Goal: Information Seeking & Learning: Learn about a topic

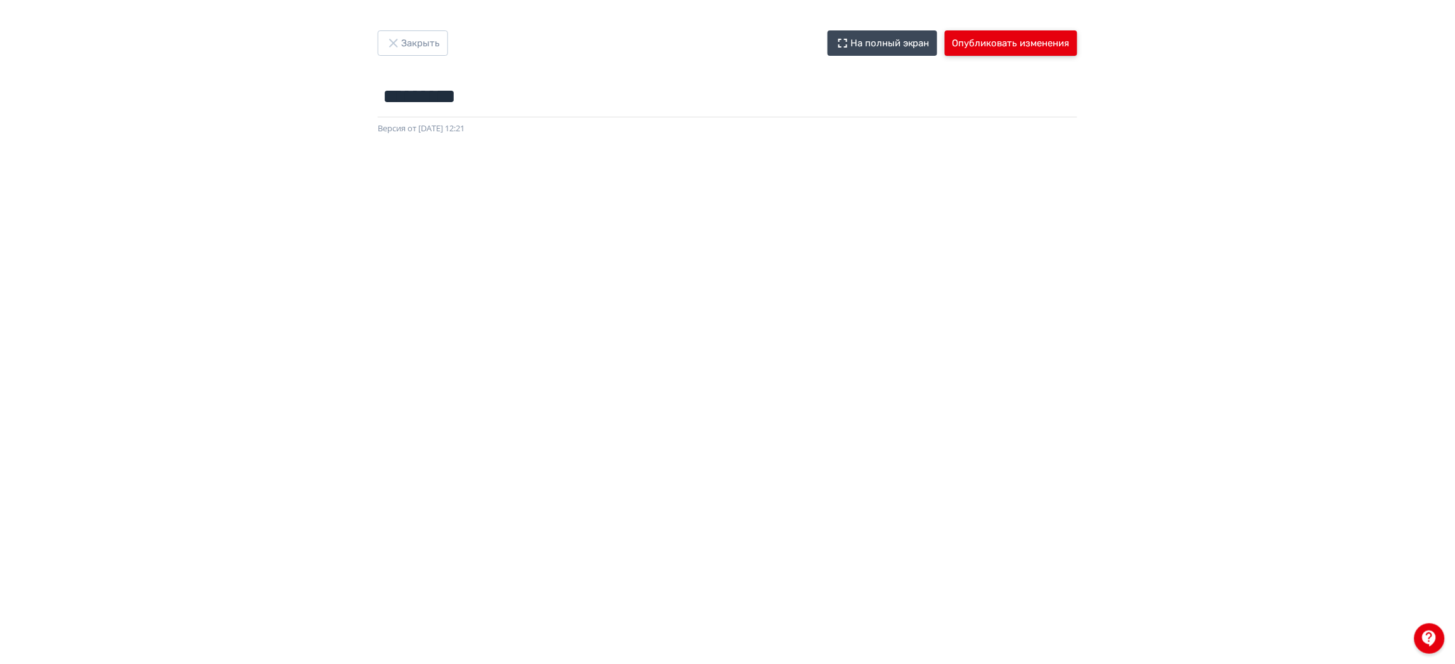
click at [1002, 35] on button "Опубликовать изменения" at bounding box center [1011, 42] width 132 height 25
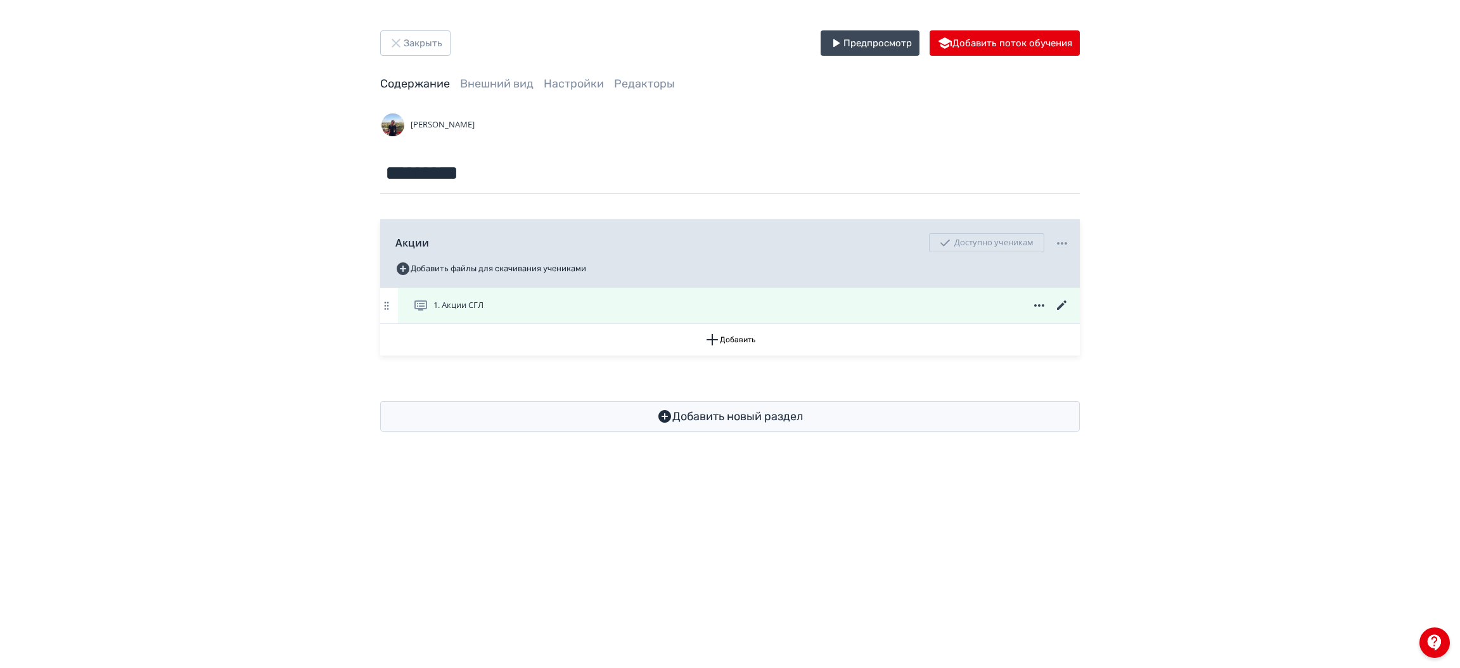
click at [595, 299] on div "1. Акции СГЛ" at bounding box center [741, 305] width 657 height 15
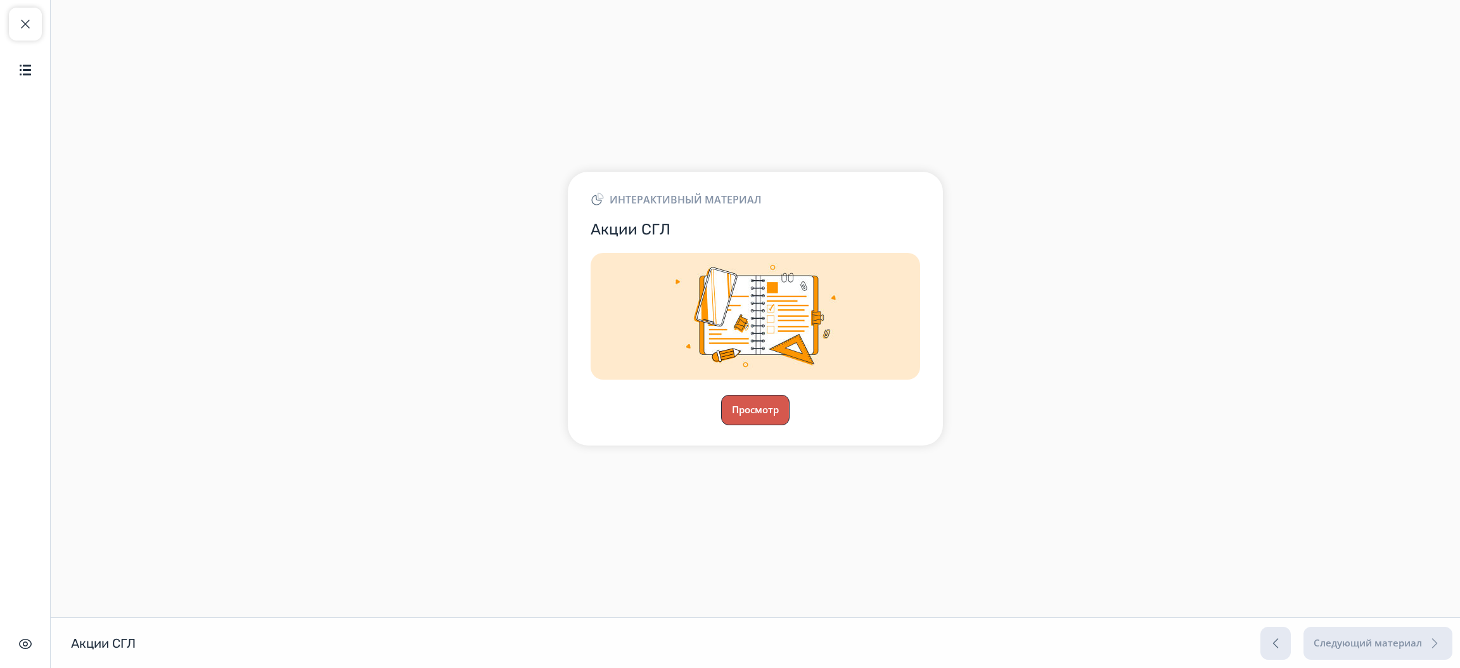
click at [743, 410] on button "Просмотр" at bounding box center [755, 410] width 68 height 30
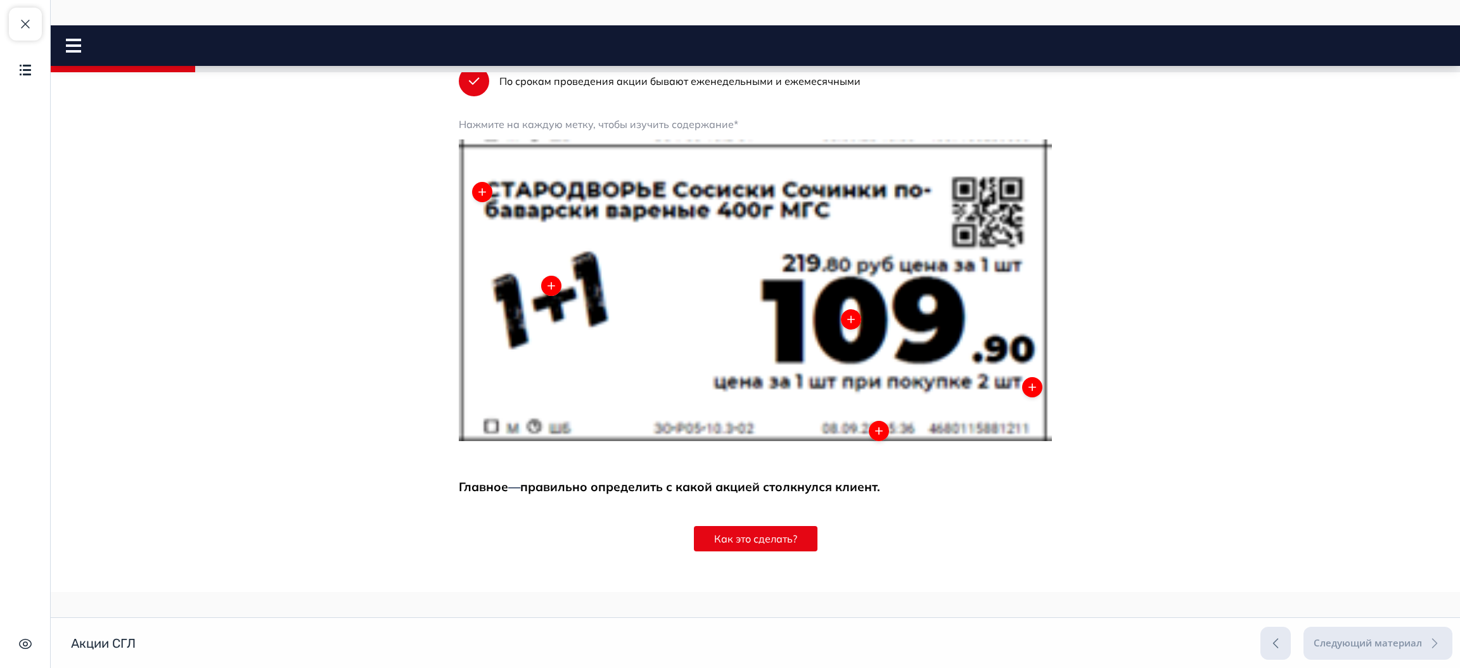
scroll to position [634, 0]
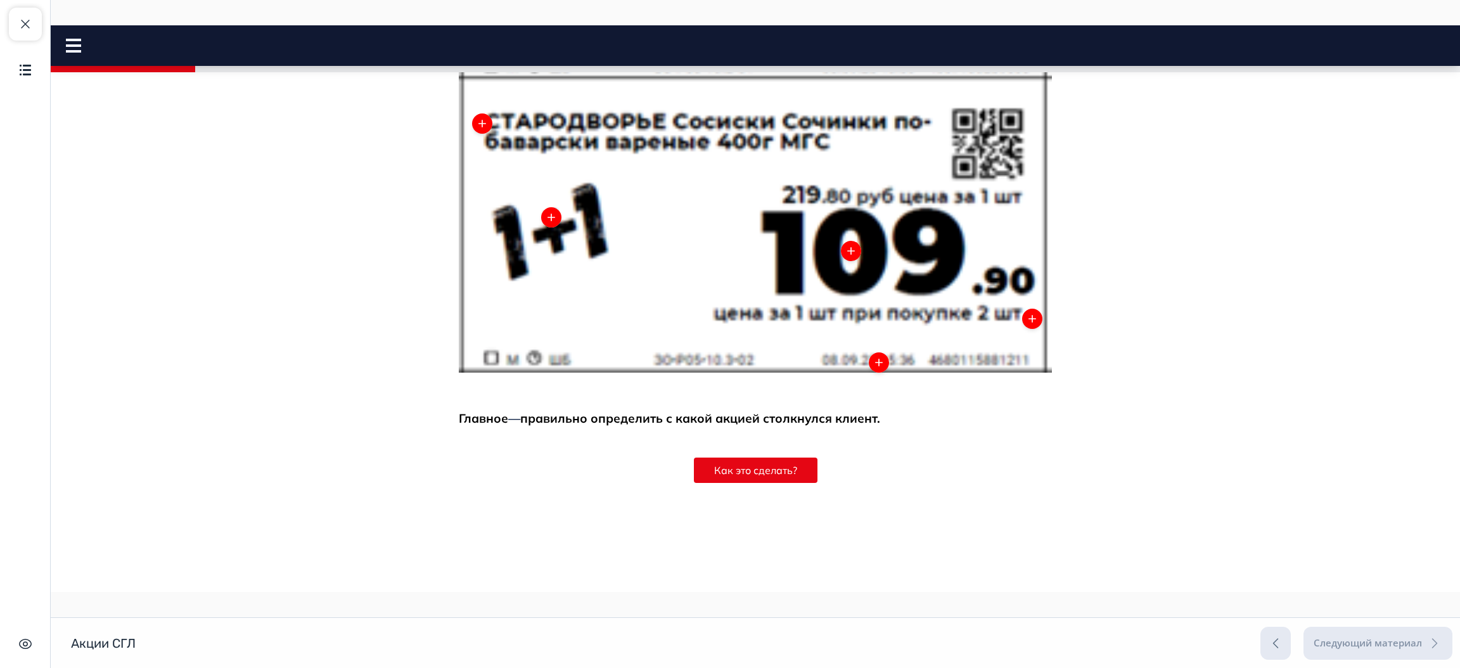
click at [740, 483] on div "Раздел 1 из 9 Введение Привет! В сети магазинов Магнит проходит множество мероп…" at bounding box center [755, 108] width 593 height 892
click at [736, 473] on button "Как это сделать?" at bounding box center [756, 470] width 124 height 25
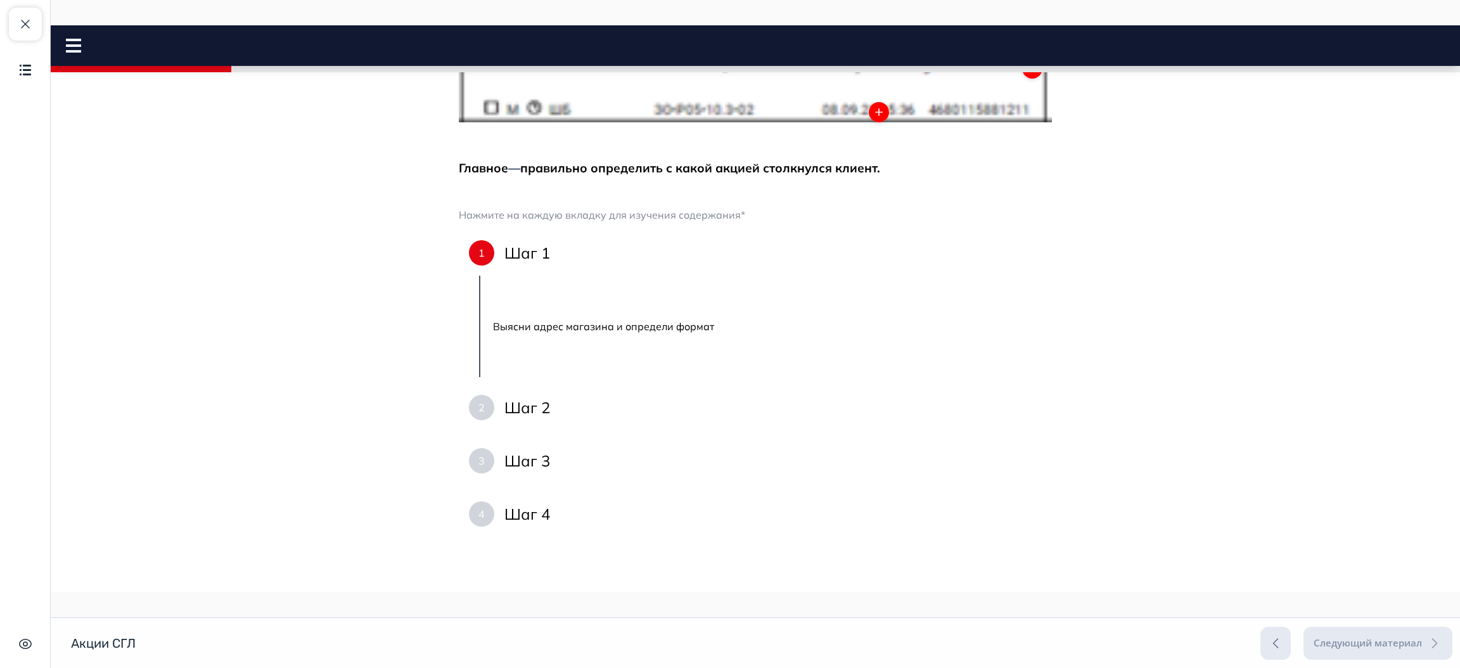
scroll to position [946, 0]
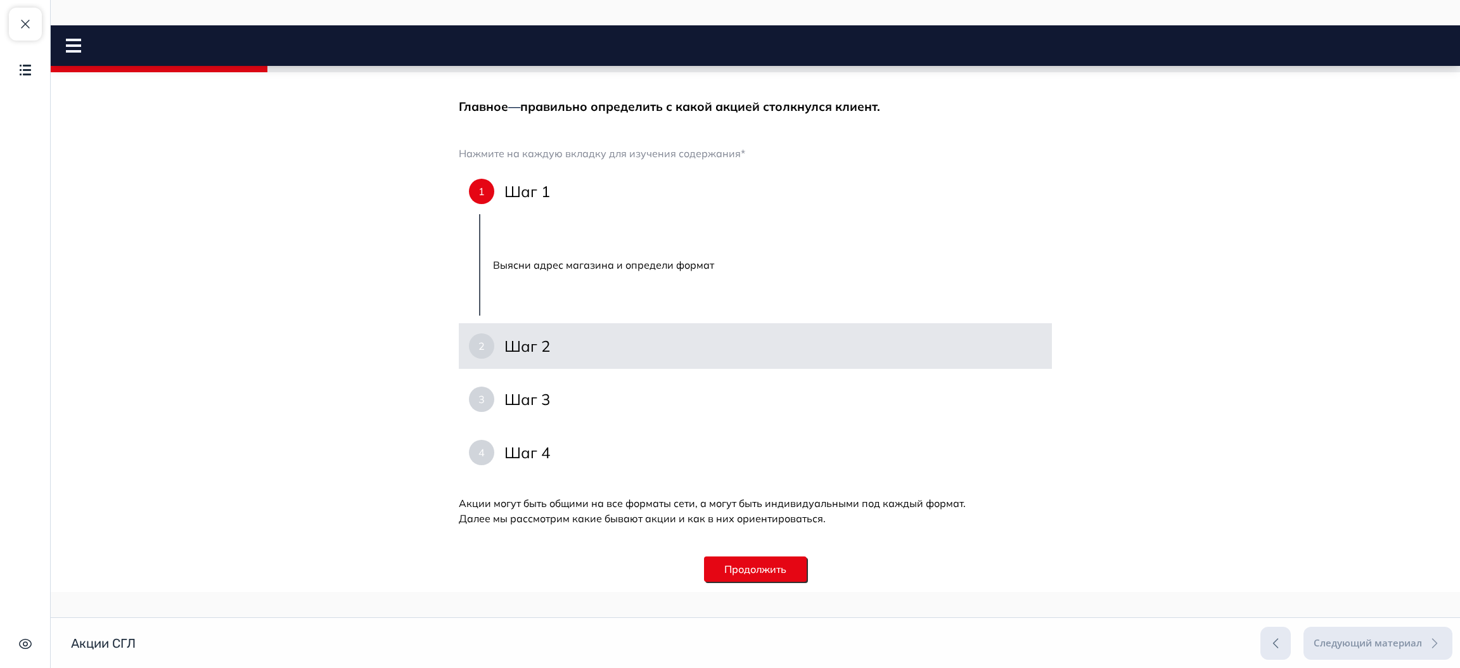
click at [491, 357] on div "2 Шаг 2" at bounding box center [755, 346] width 593 height 46
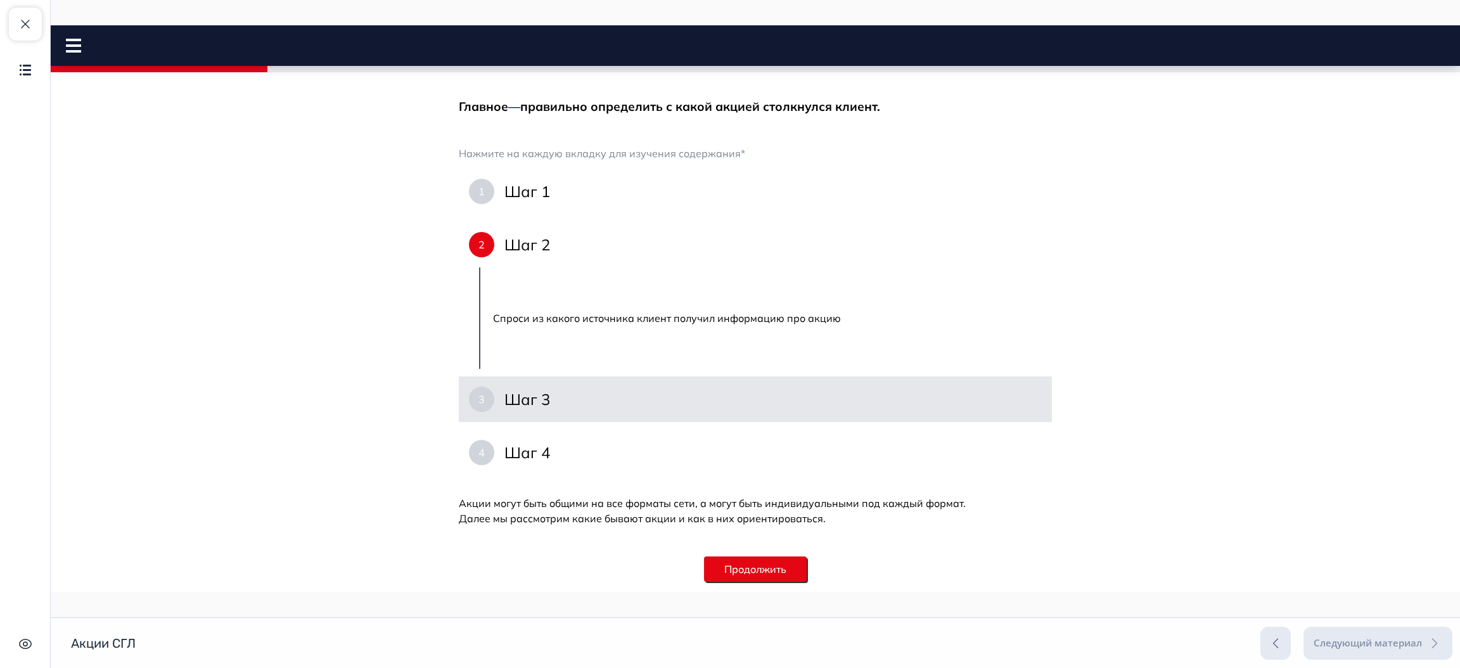
click at [478, 413] on div "3 Шаг 3" at bounding box center [755, 399] width 593 height 46
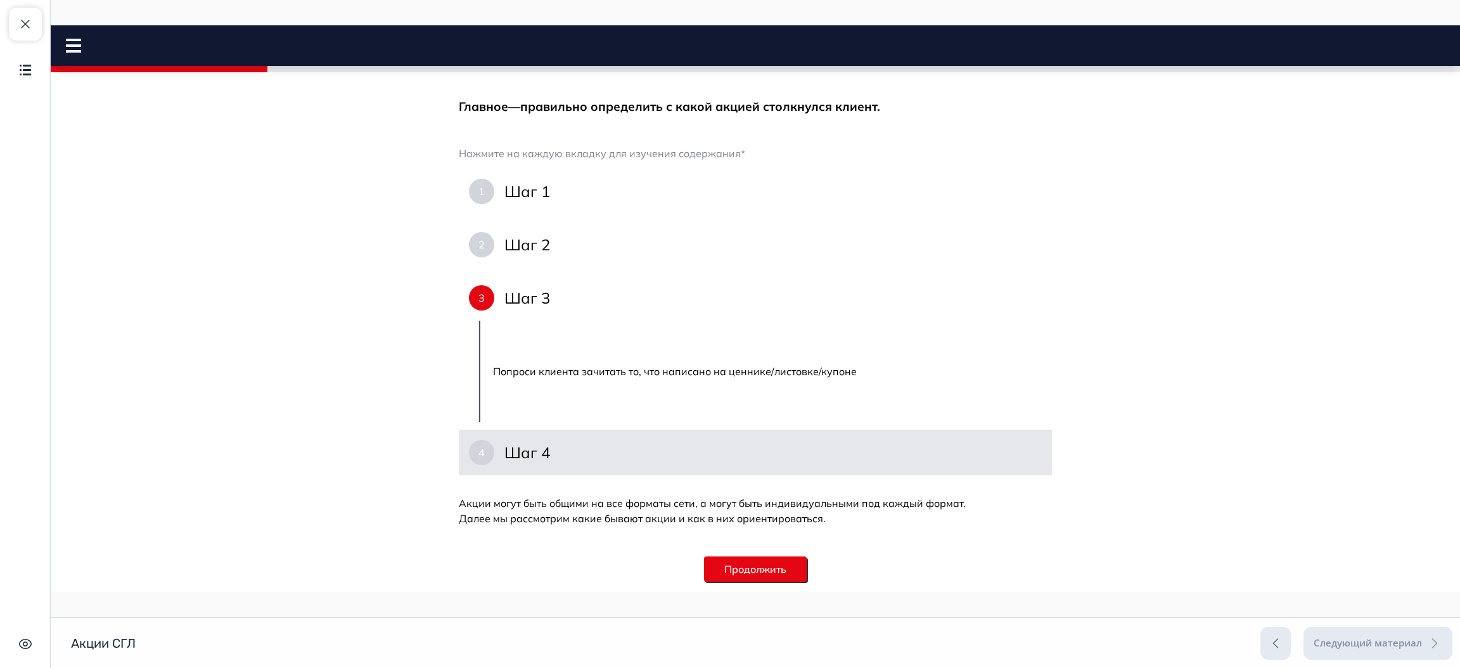
click at [483, 444] on div "4" at bounding box center [481, 452] width 25 height 25
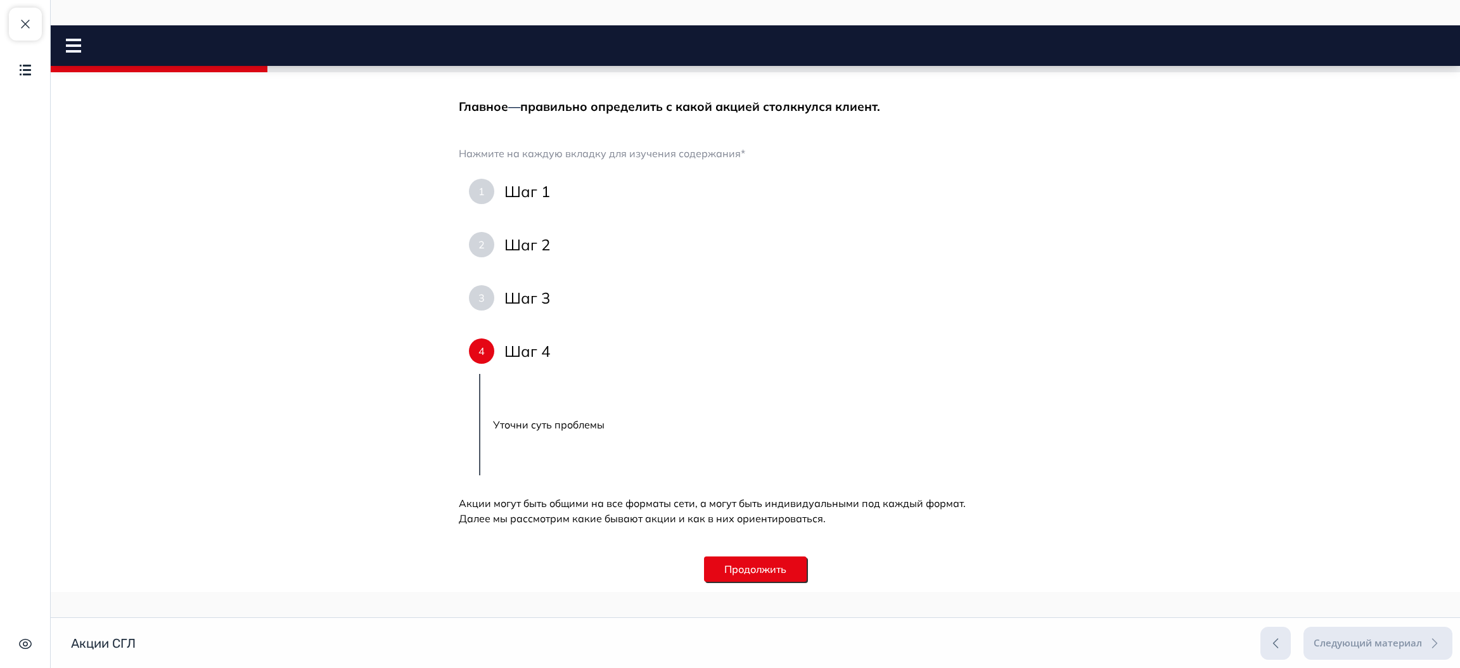
click at [728, 558] on button "Продолжить" at bounding box center [755, 568] width 103 height 25
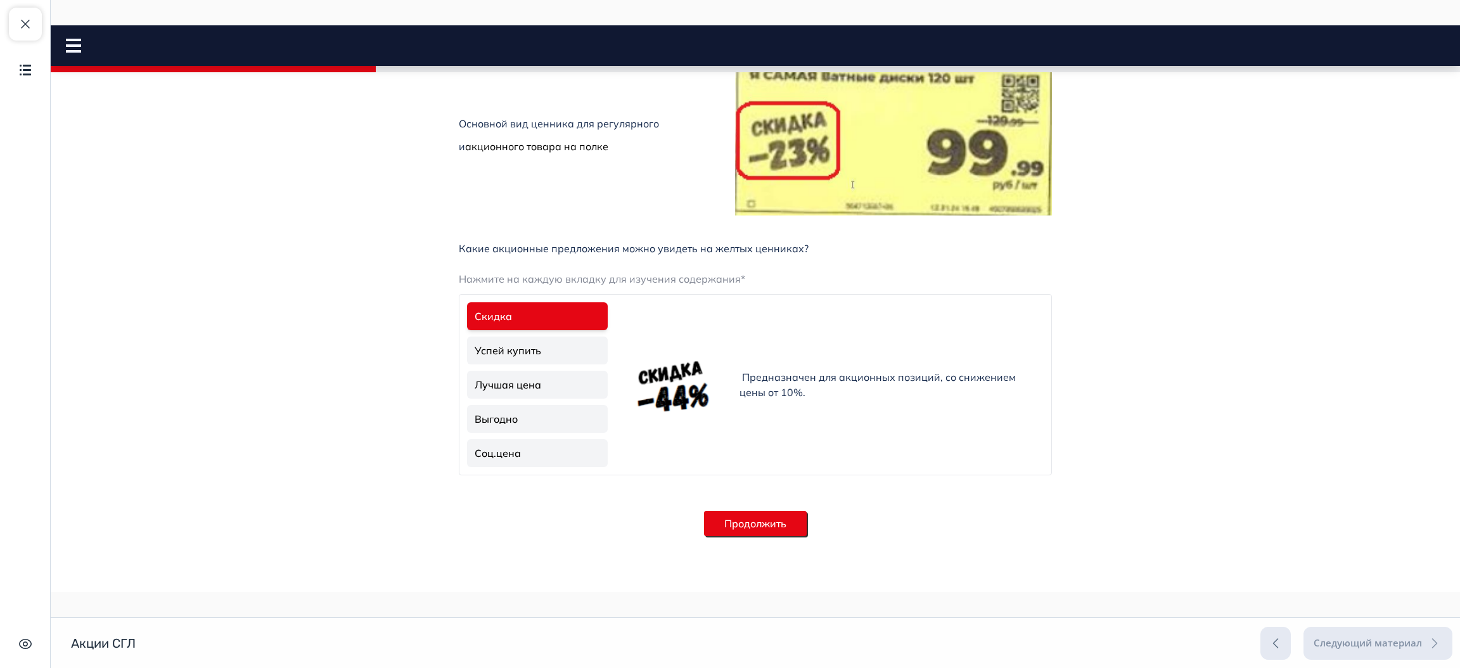
scroll to position [0, 0]
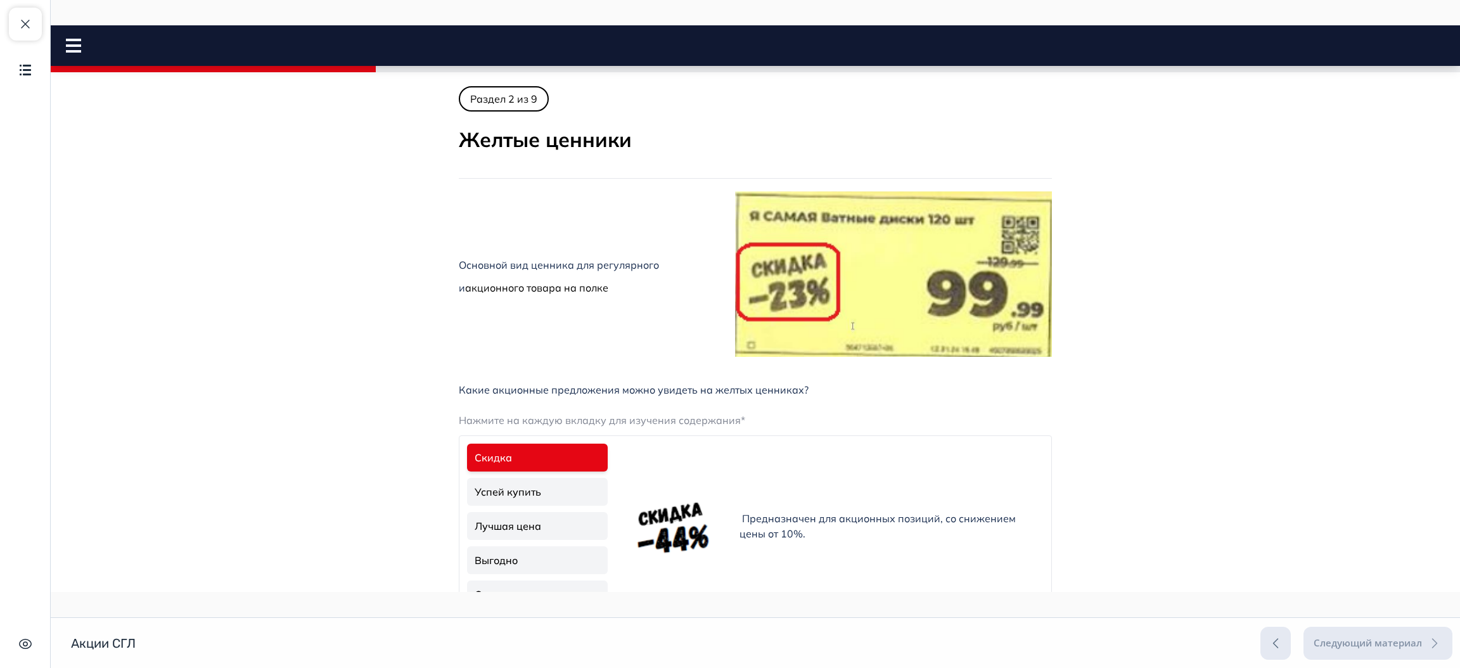
click at [537, 479] on link "Успей купить" at bounding box center [537, 492] width 141 height 28
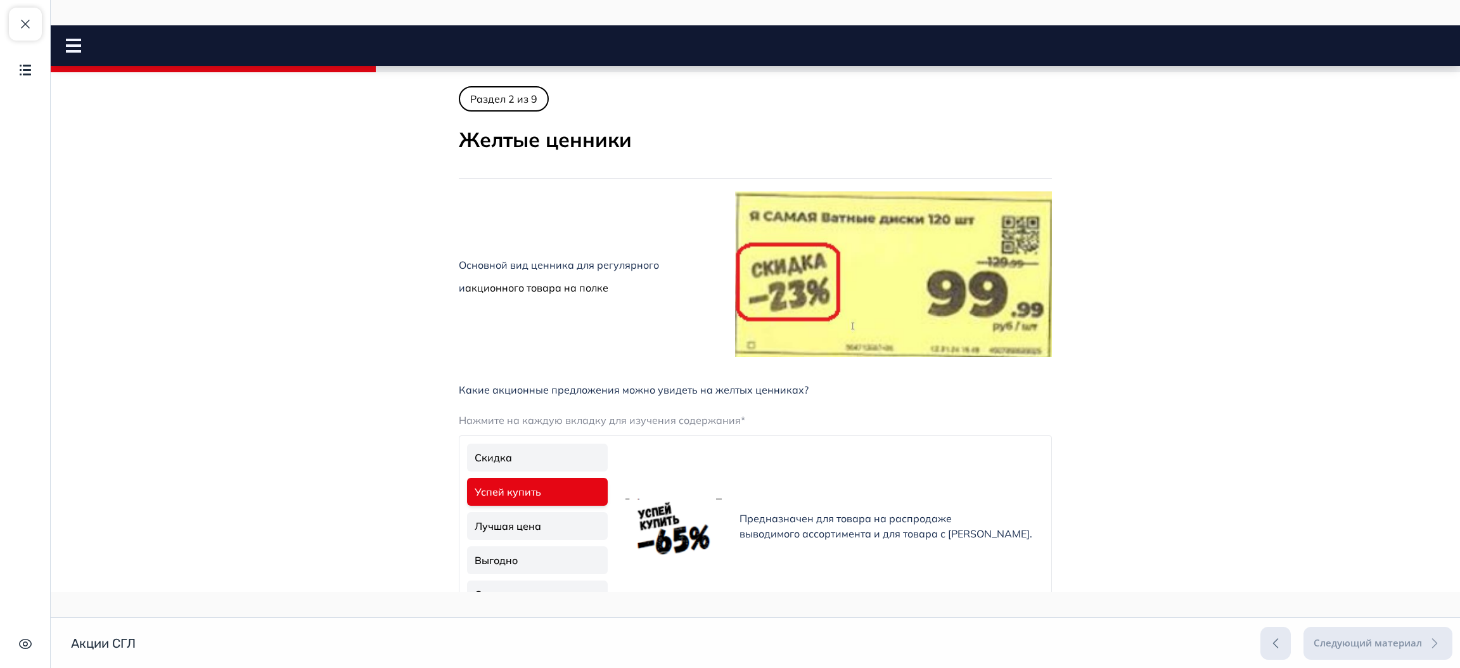
click at [530, 535] on link "Лучшая цена" at bounding box center [537, 526] width 141 height 28
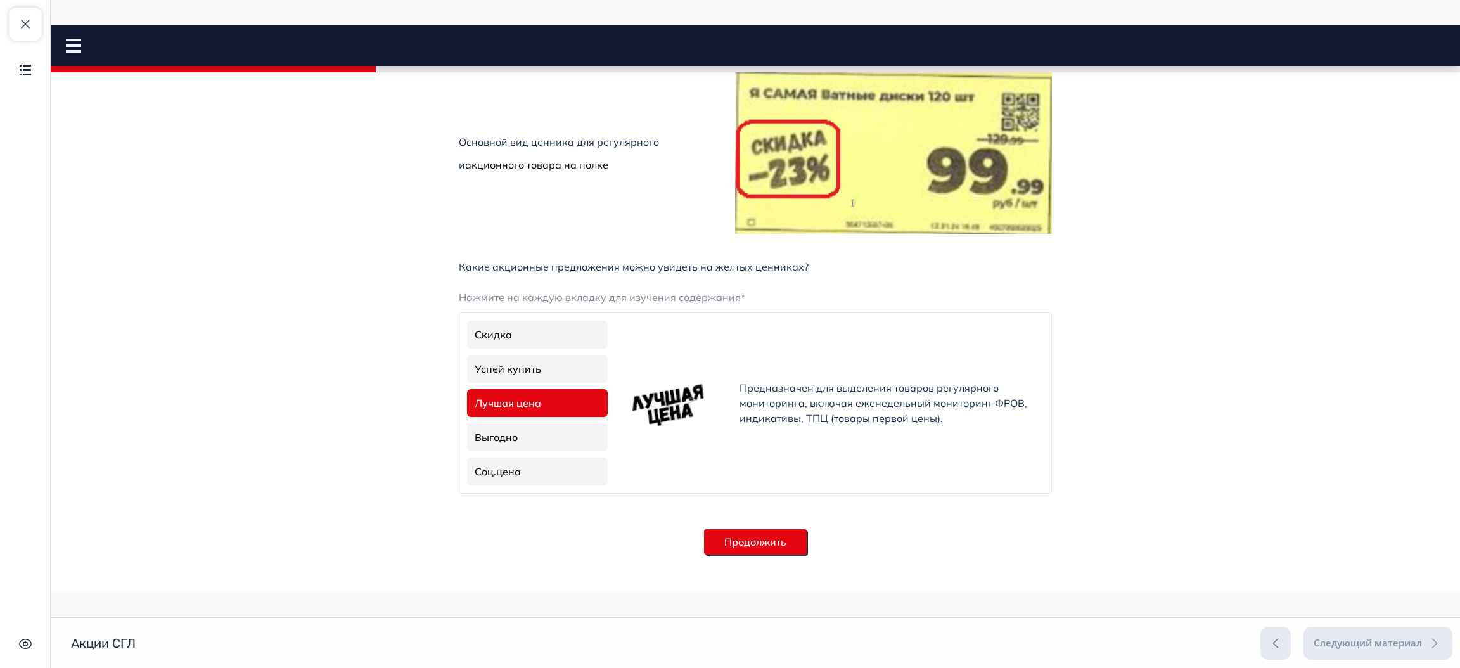
scroll to position [139, 0]
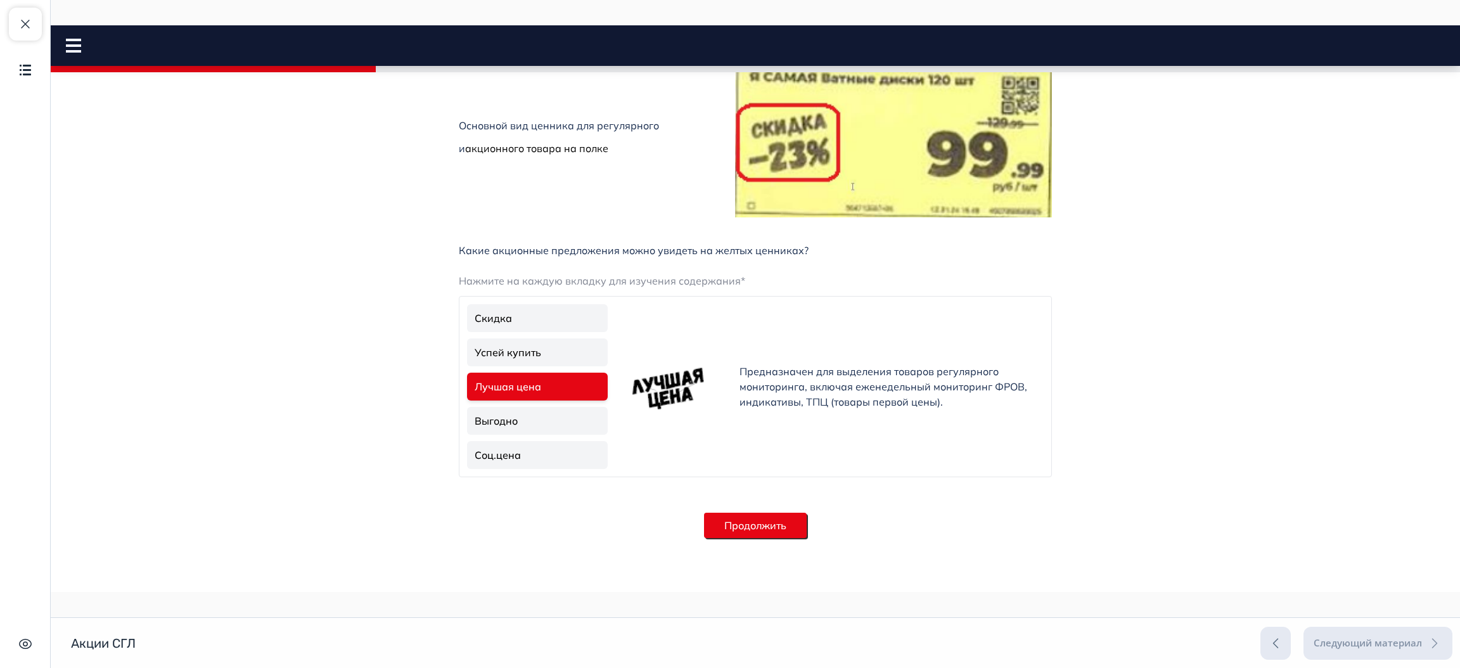
click at [527, 428] on link "Выгодно" at bounding box center [537, 421] width 141 height 28
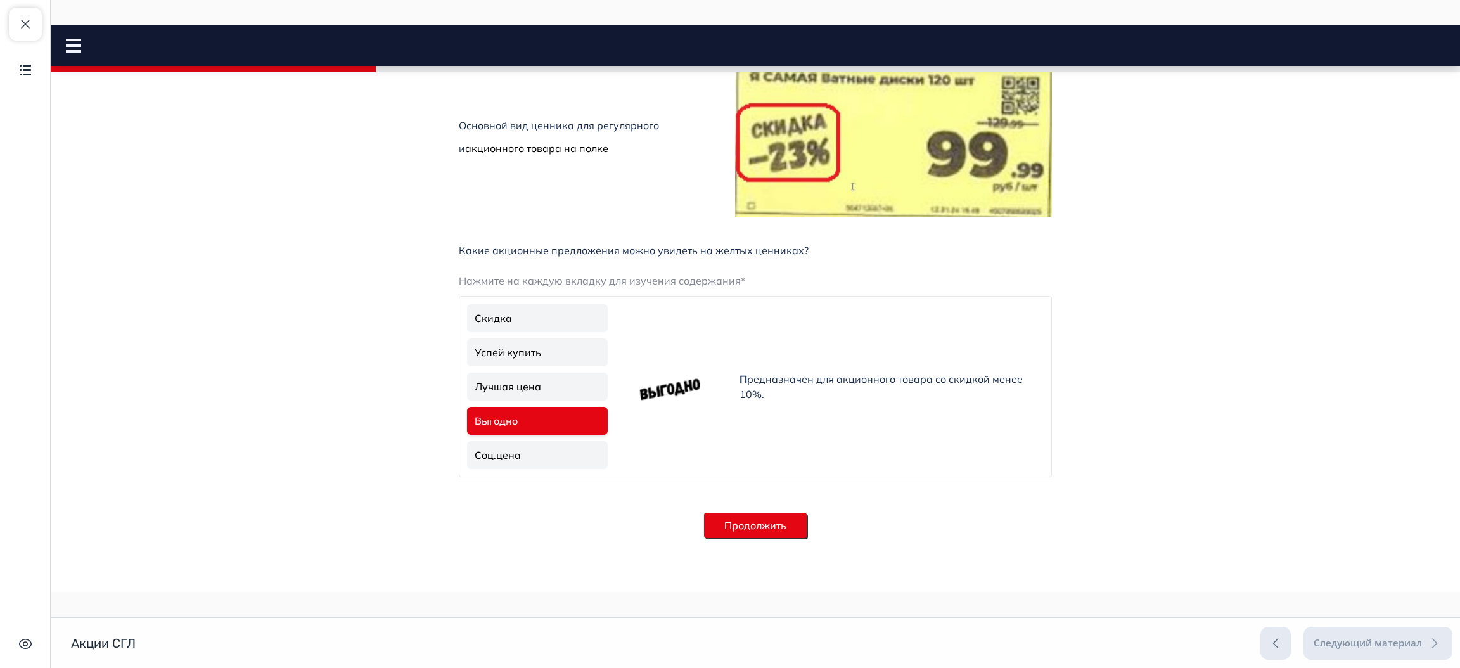
click at [530, 456] on link "Соц.цена" at bounding box center [537, 455] width 141 height 28
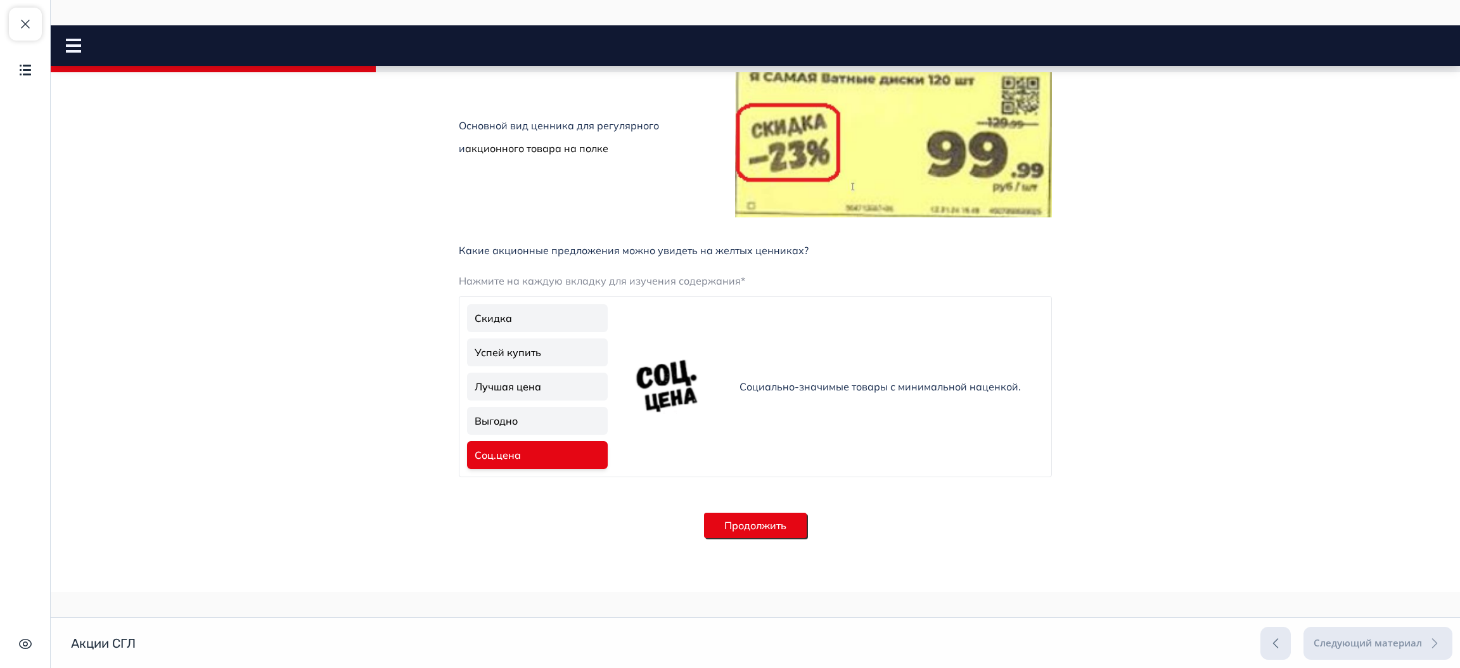
click at [732, 513] on button "Продолжить" at bounding box center [755, 525] width 103 height 25
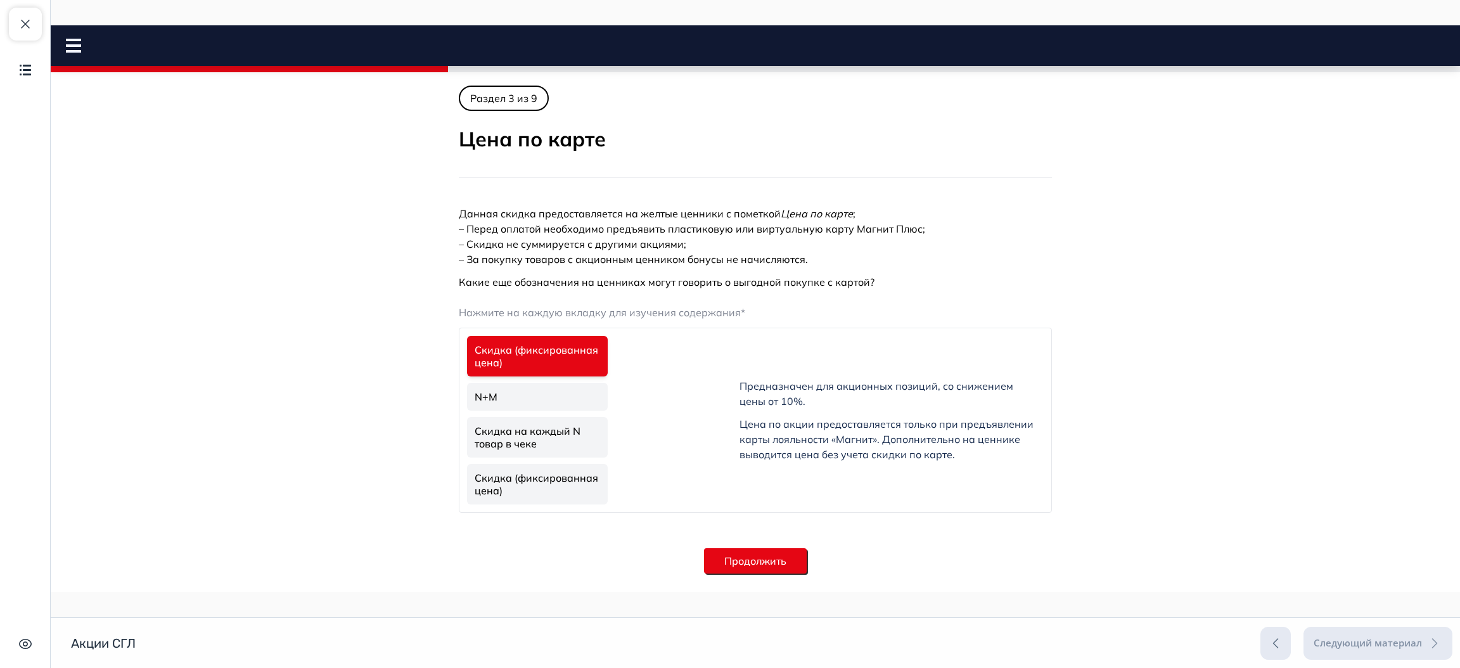
scroll to position [0, 0]
drag, startPoint x: 555, startPoint y: 380, endPoint x: 546, endPoint y: 387, distance: 11.8
click at [546, 387] on ul "Скидка (фиксированная цена) N+M Скидка на каждый N товар в чеке Скидка (фиксиро…" at bounding box center [538, 421] width 146 height 174
click at [546, 387] on link "N+M" at bounding box center [537, 397] width 141 height 28
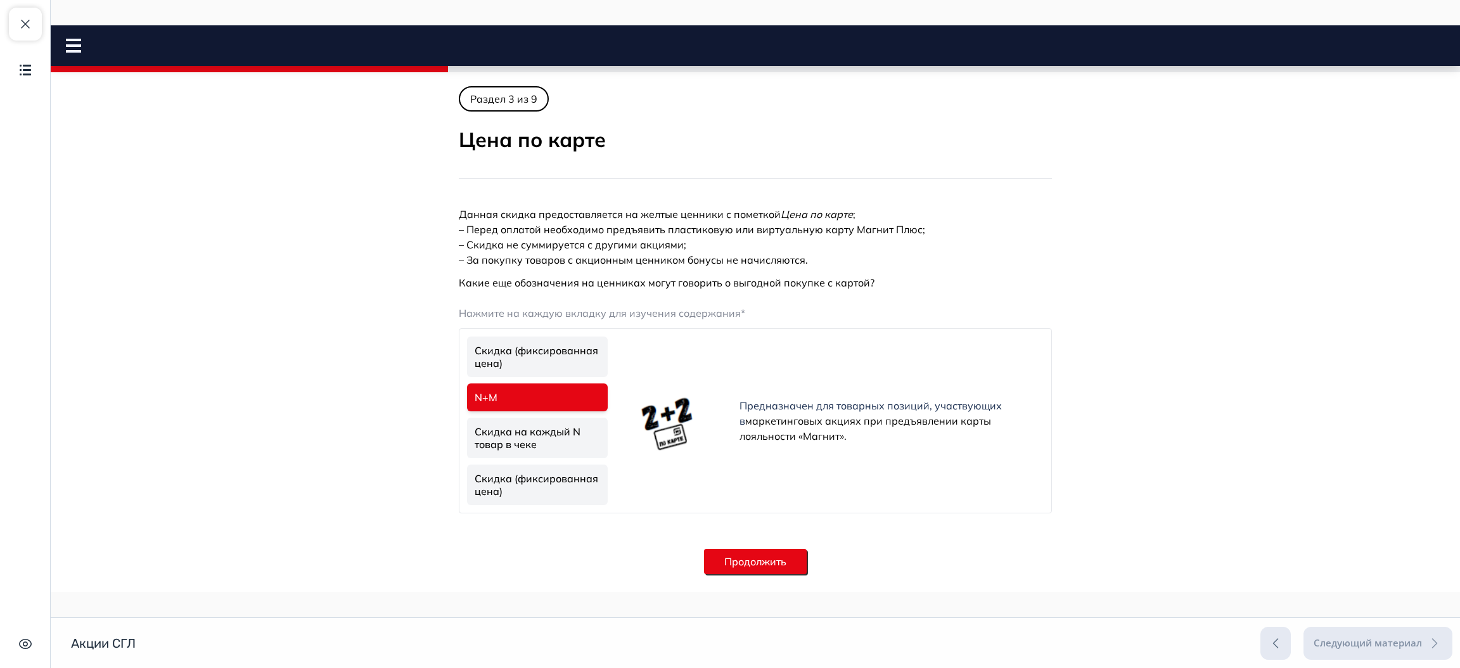
click at [540, 428] on link "Скидка на каждый N товар в чеке" at bounding box center [537, 438] width 141 height 41
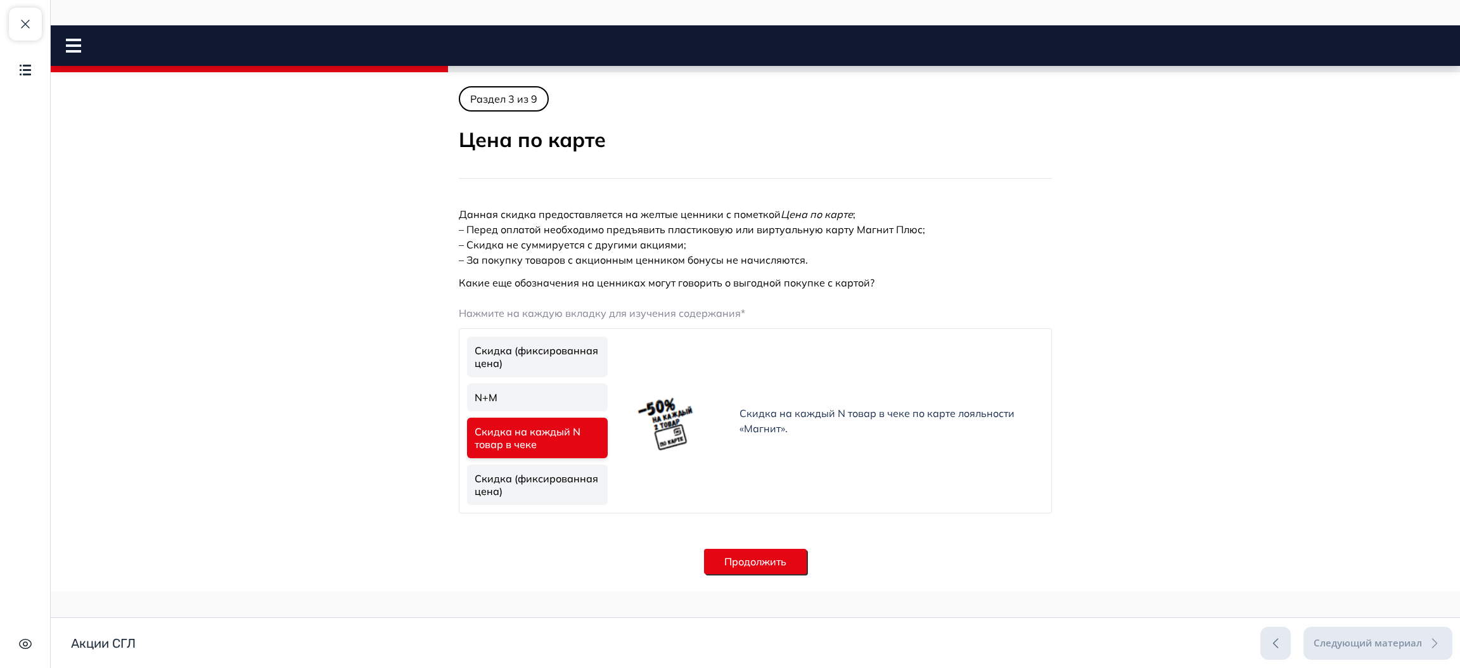
click at [541, 468] on link "Скидка (фиксированная цена)" at bounding box center [537, 485] width 141 height 41
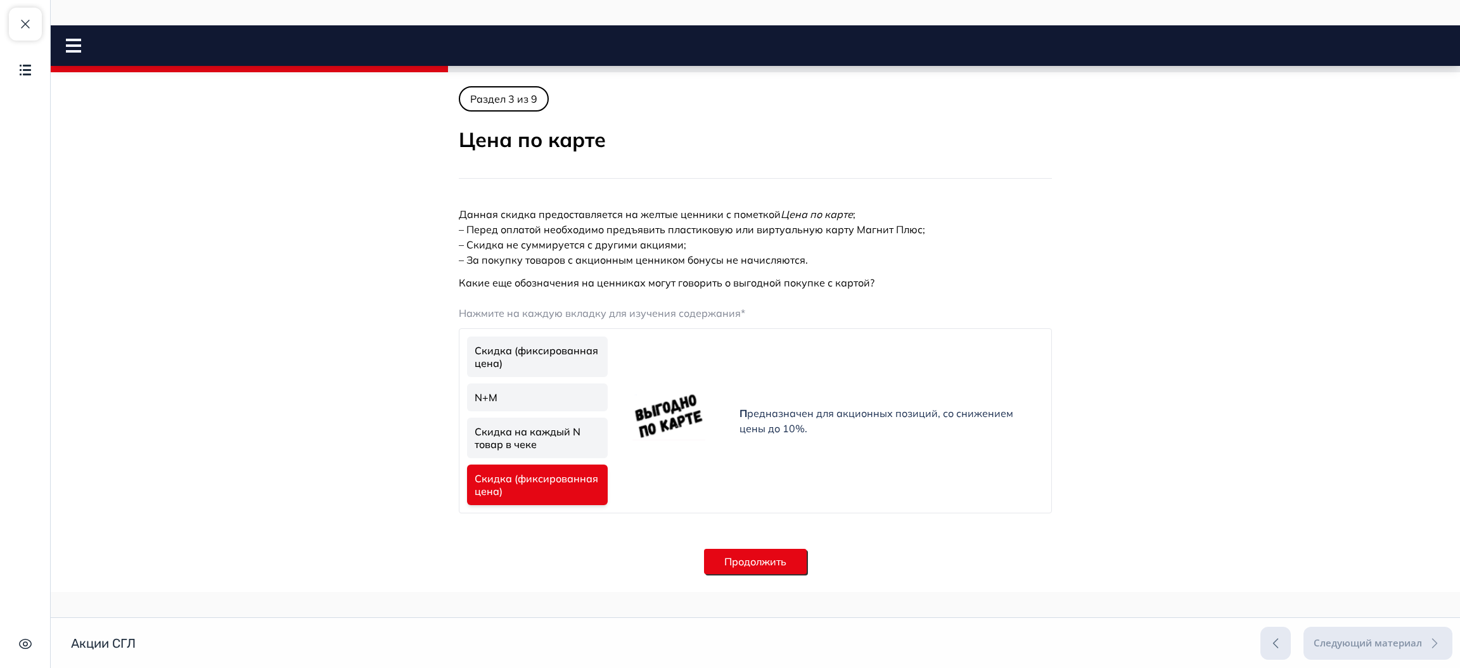
click at [749, 555] on button "Продолжить" at bounding box center [755, 561] width 103 height 25
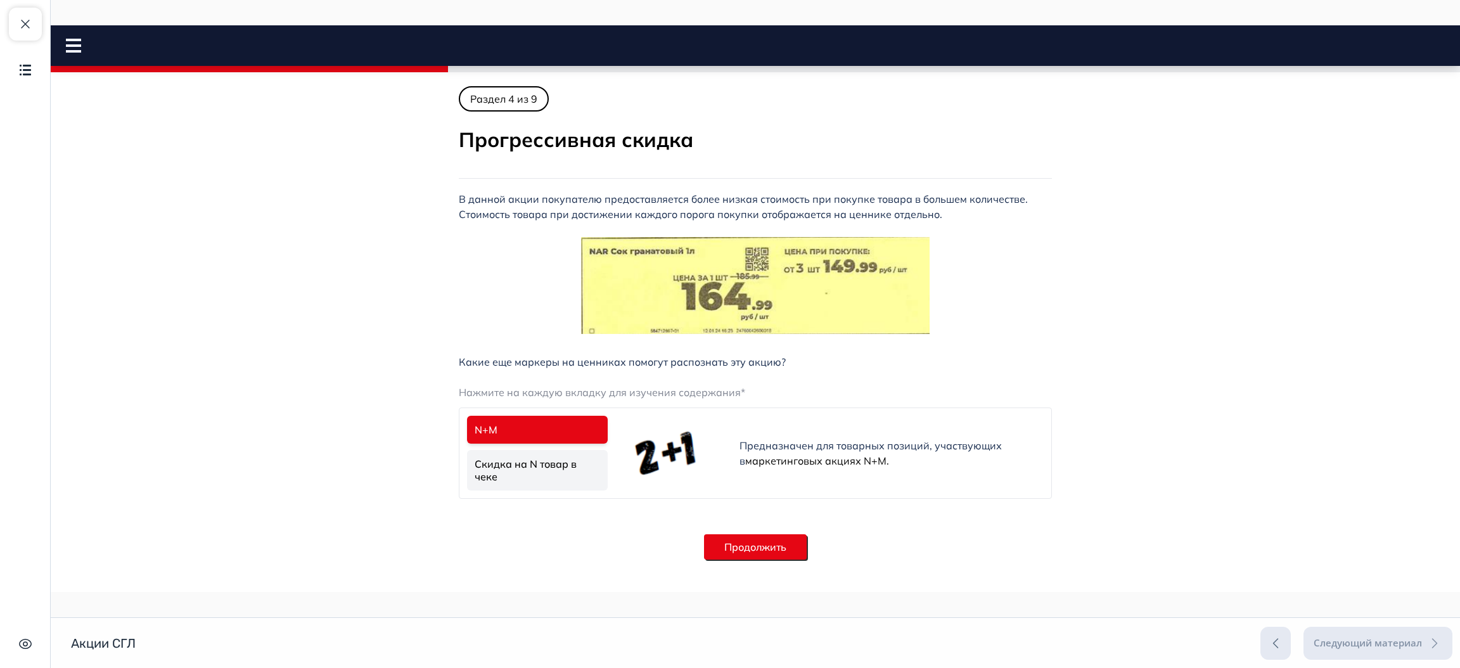
click at [560, 463] on link "Скидка на N товар в чеке" at bounding box center [537, 470] width 141 height 41
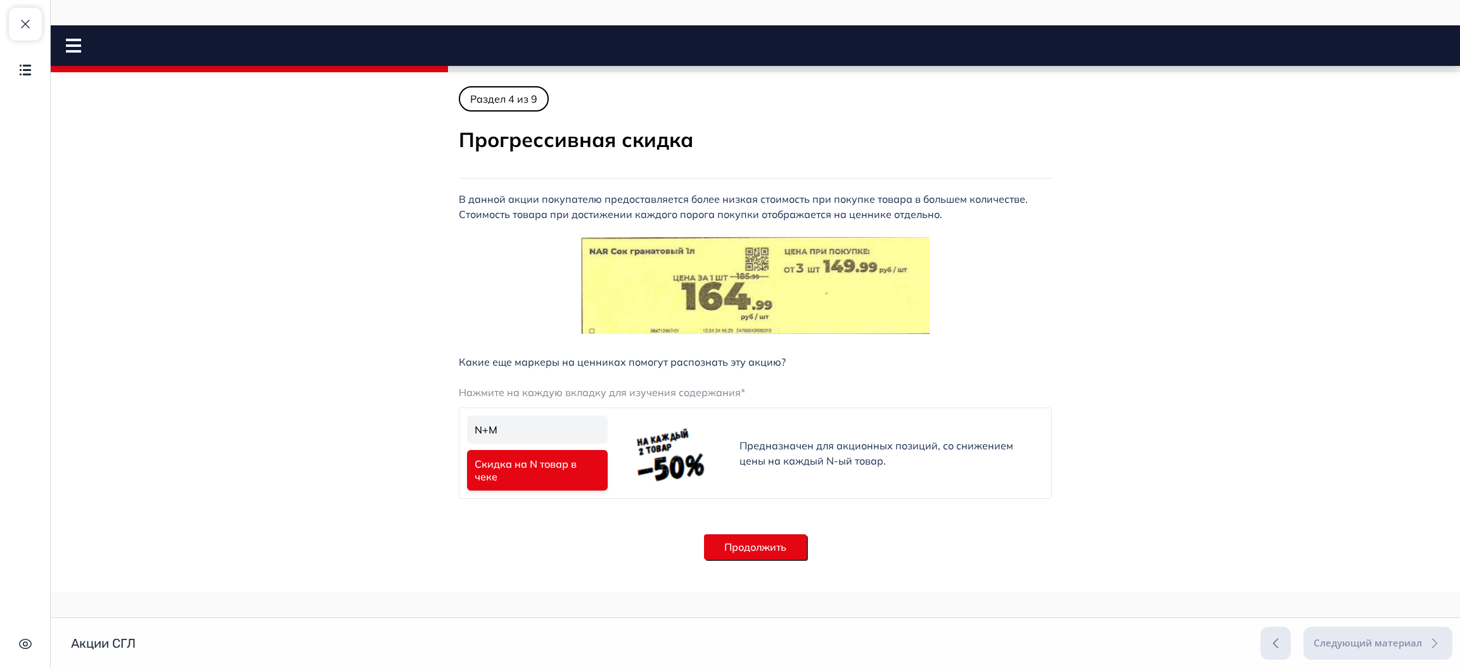
click at [724, 542] on button "Продолжить" at bounding box center [755, 546] width 103 height 25
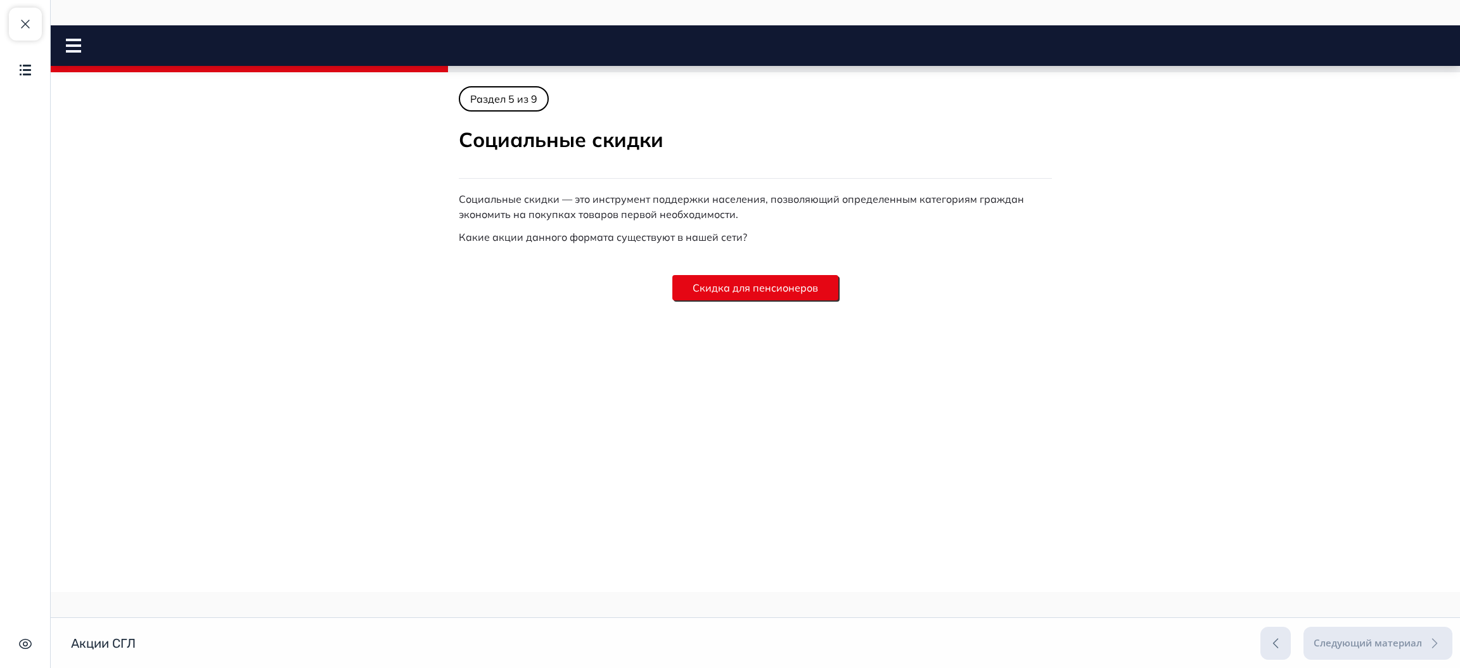
click at [734, 289] on button "Скидка для пенсионеров" at bounding box center [755, 287] width 166 height 25
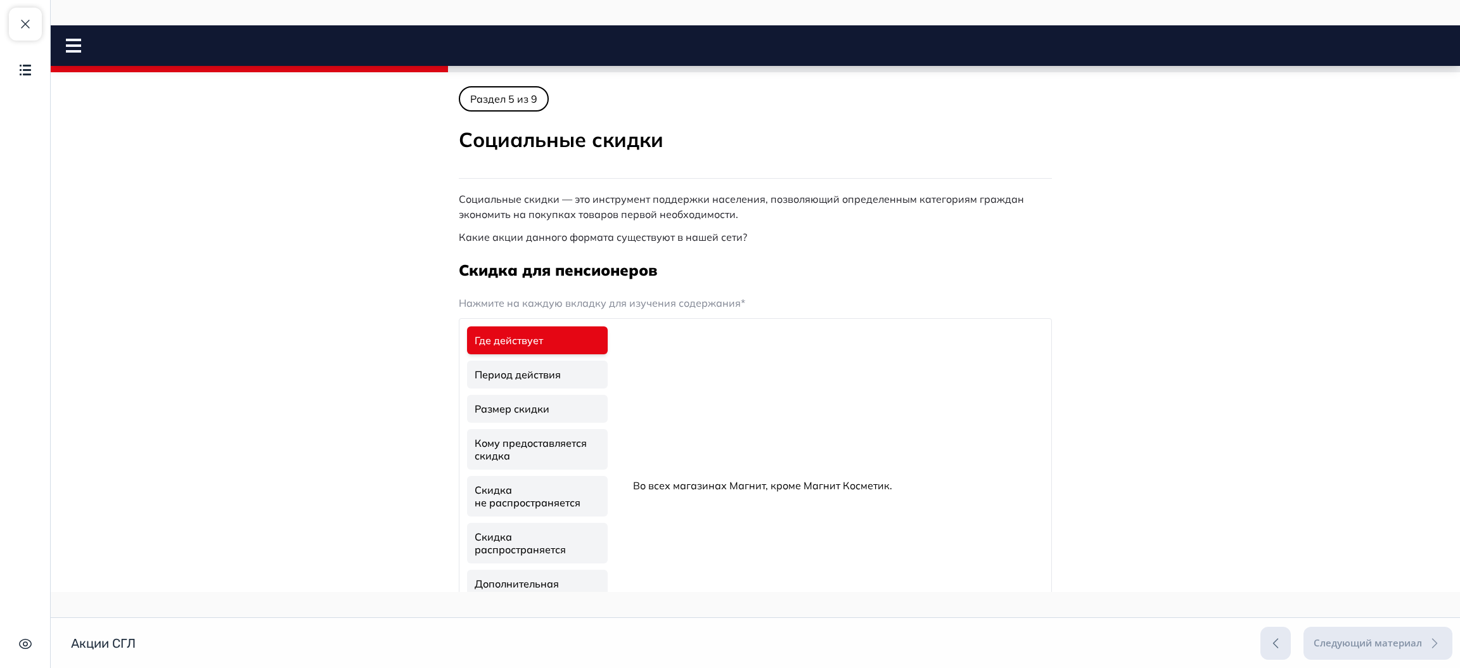
click at [525, 551] on link "Скидка распространяется" at bounding box center [537, 543] width 141 height 41
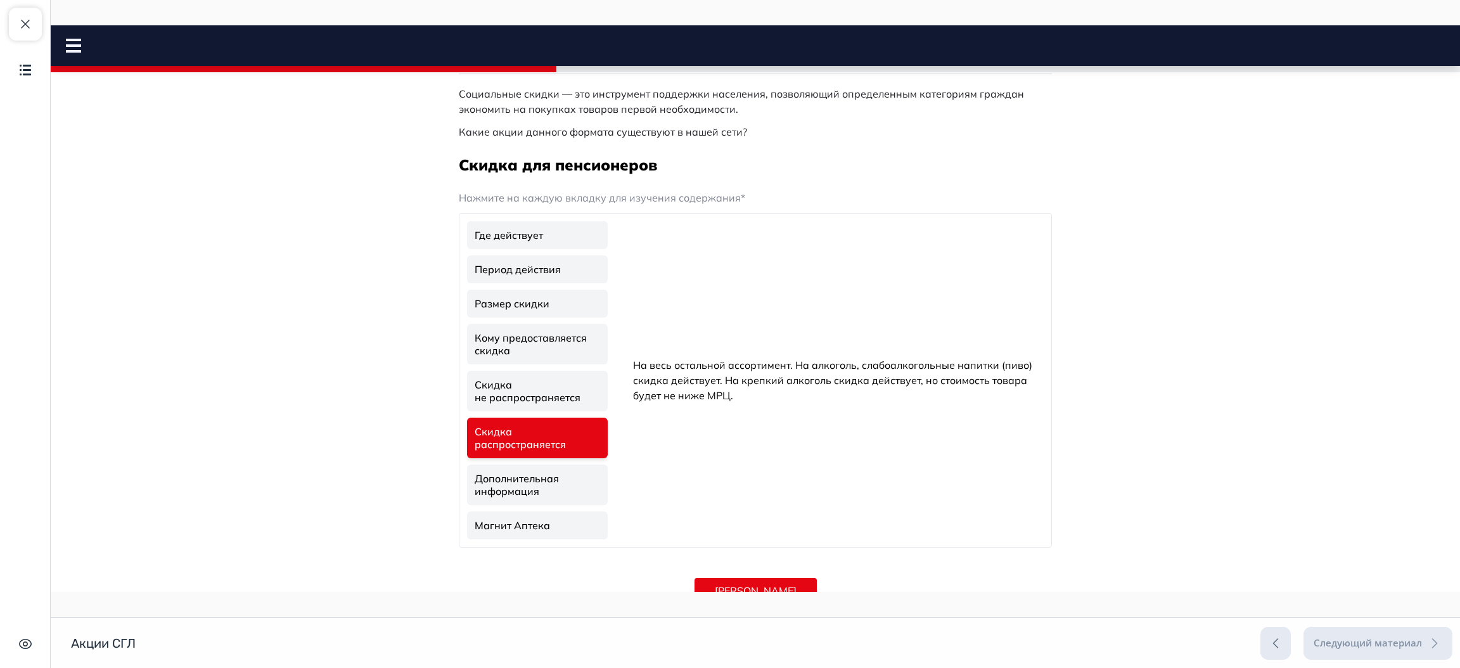
scroll to position [146, 0]
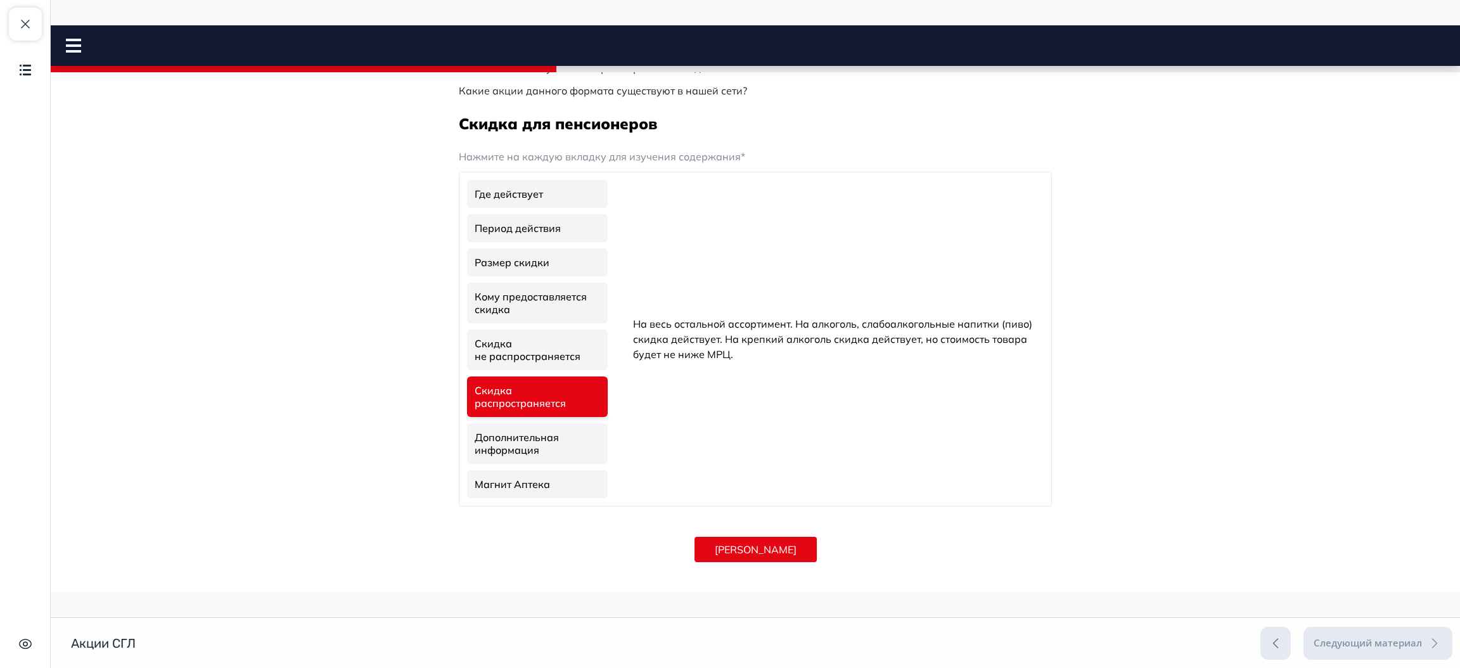
click at [554, 428] on link "Дополнительная информация" at bounding box center [537, 443] width 141 height 41
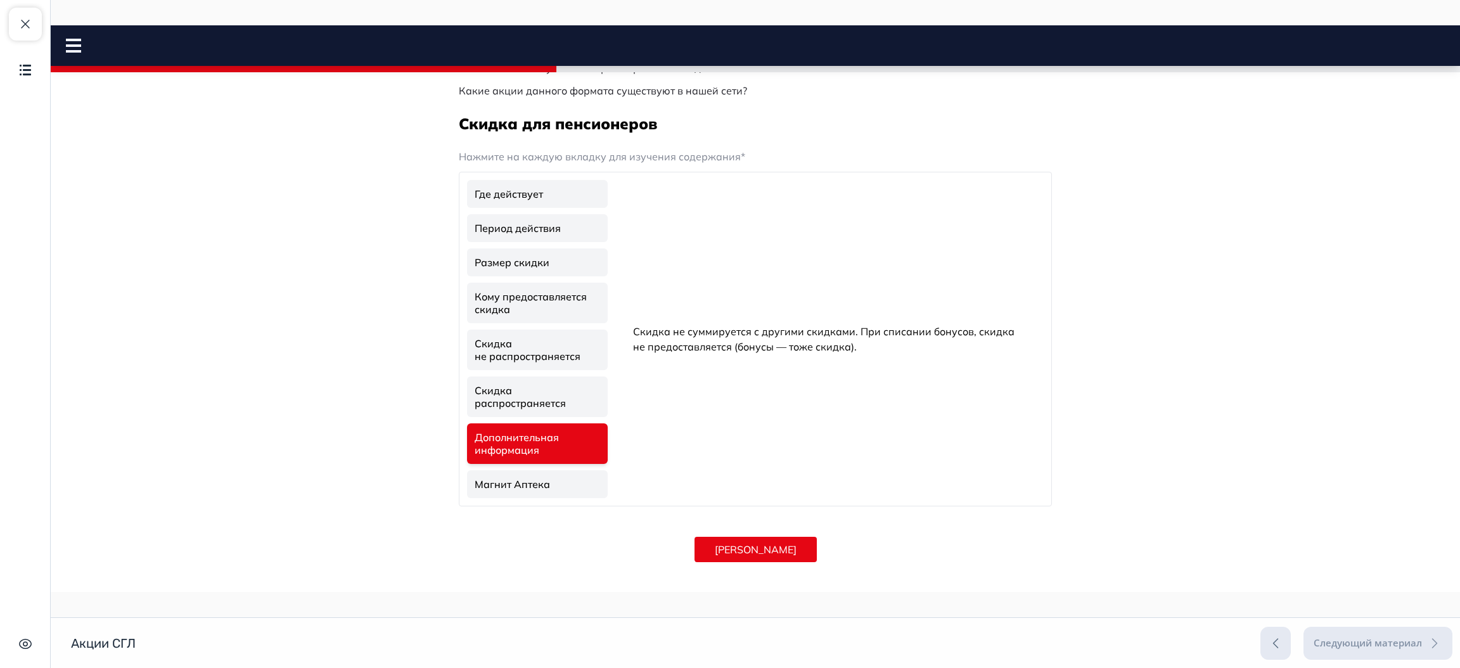
click at [564, 477] on link "Магнит Аптека" at bounding box center [537, 484] width 141 height 28
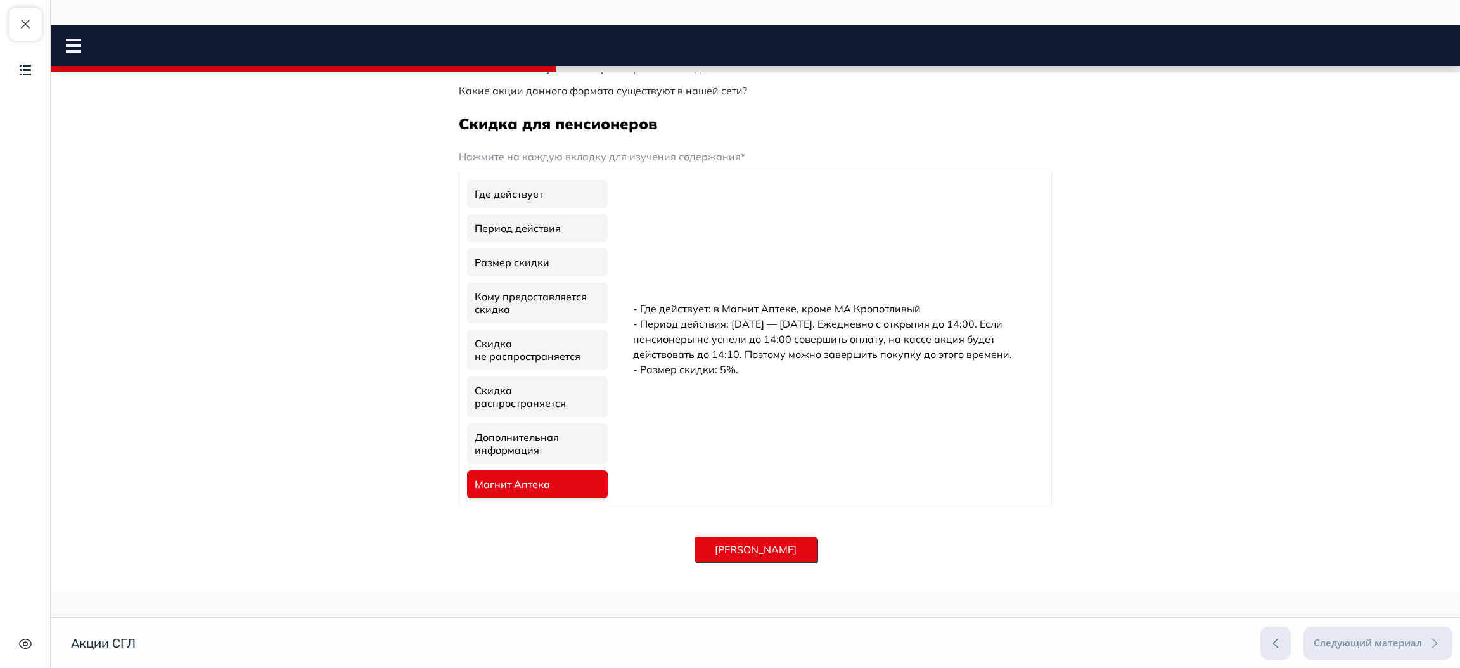
click at [742, 551] on button "[PERSON_NAME]" at bounding box center [756, 549] width 122 height 25
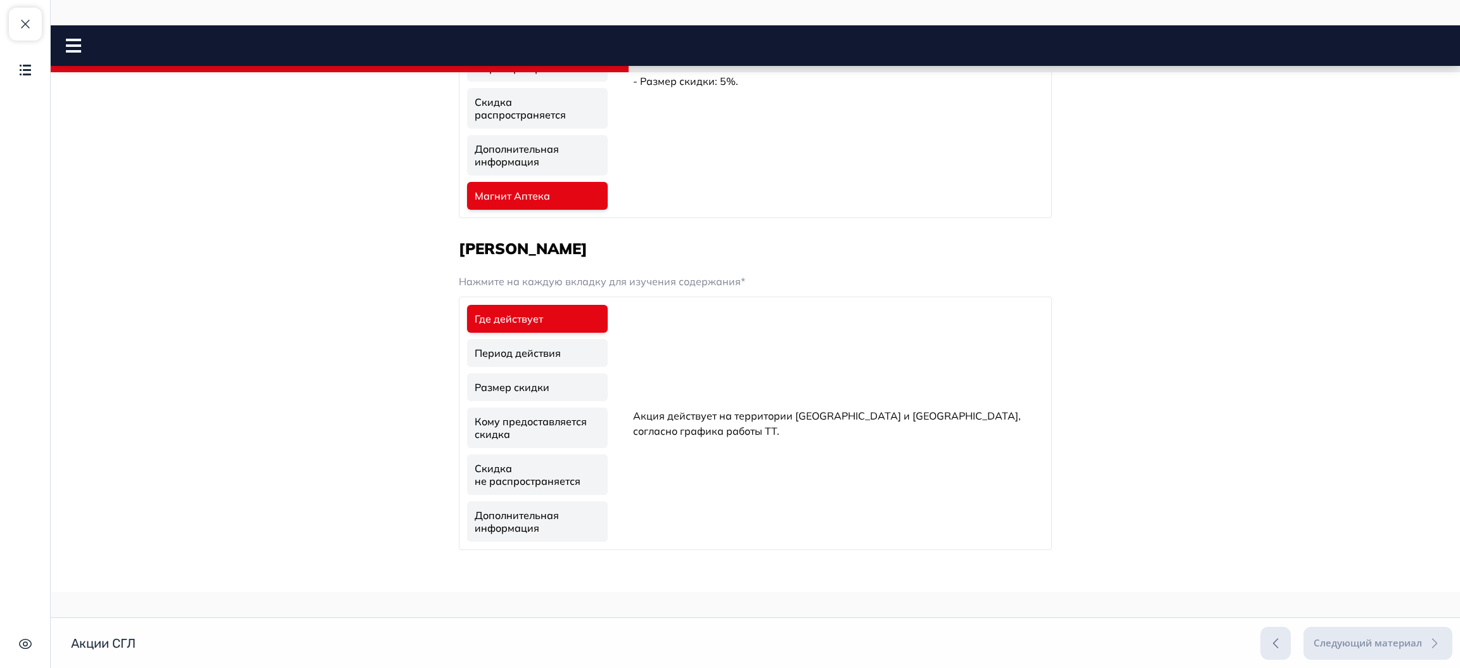
scroll to position [558, 0]
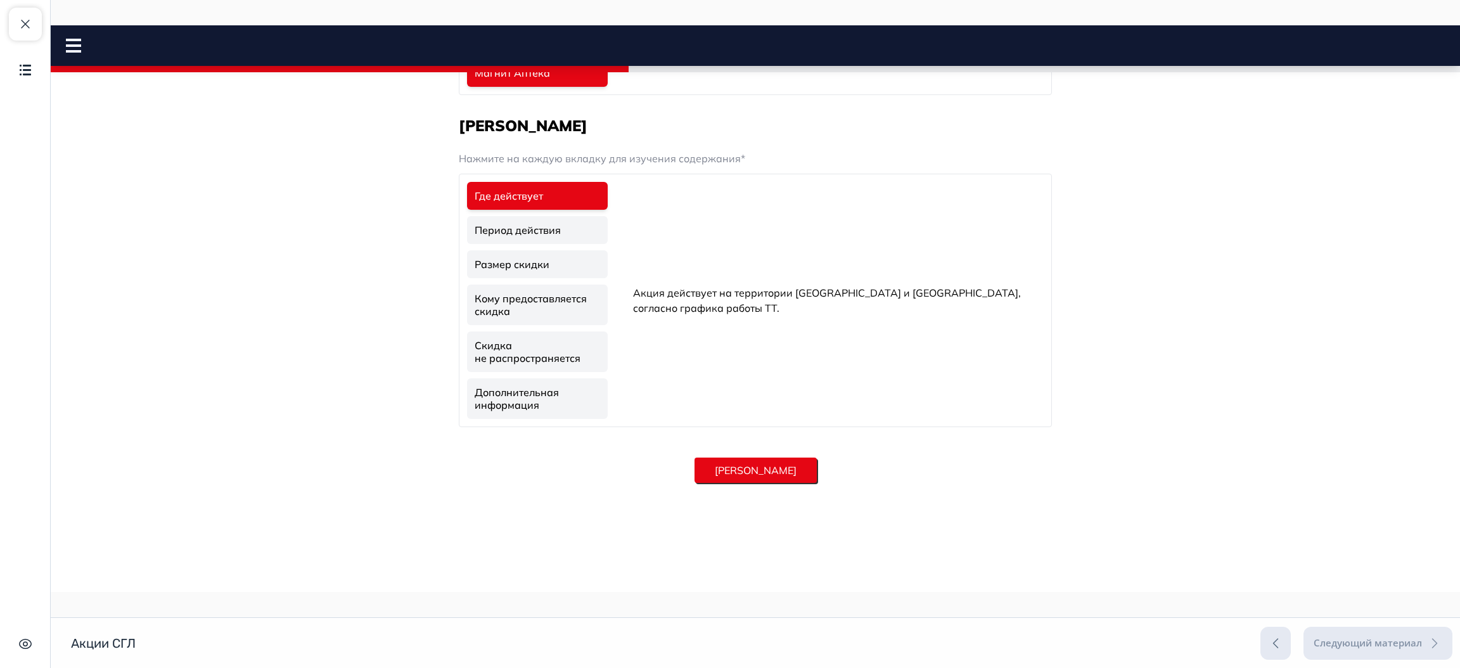
click at [723, 463] on button "[PERSON_NAME]" at bounding box center [756, 470] width 122 height 25
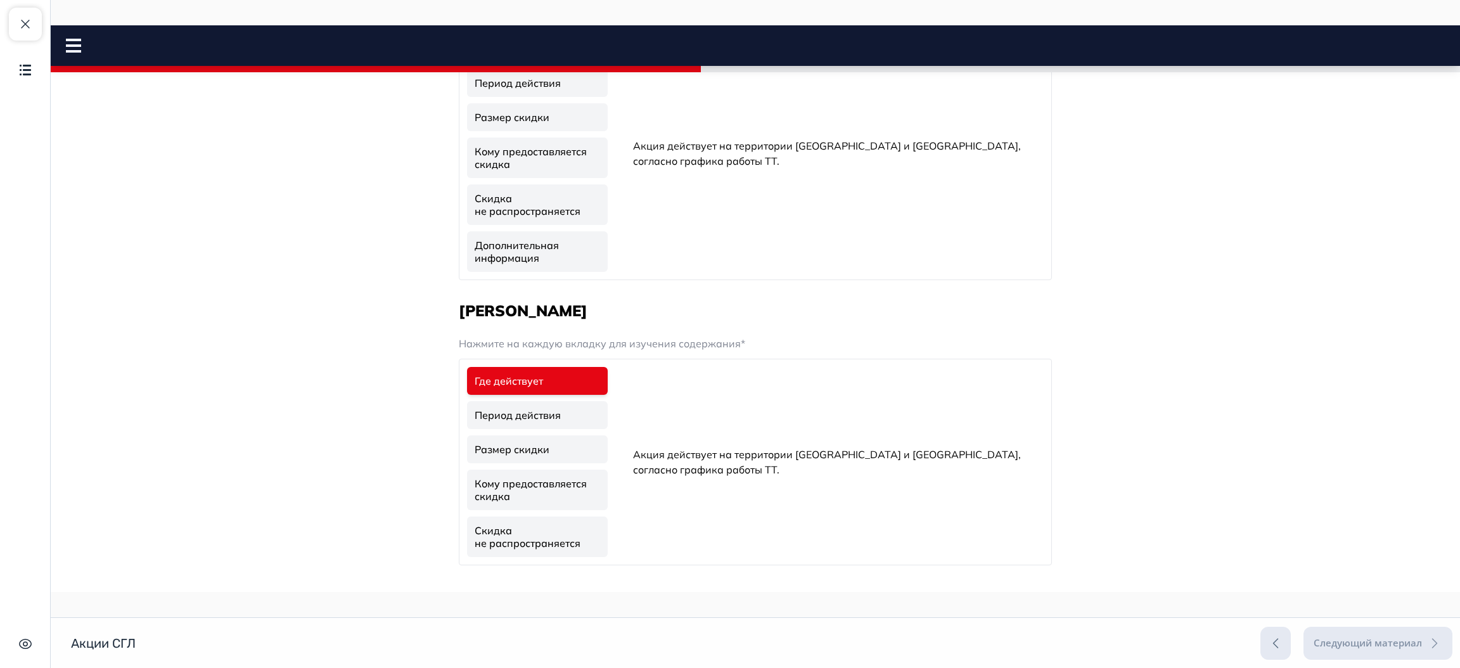
scroll to position [793, 0]
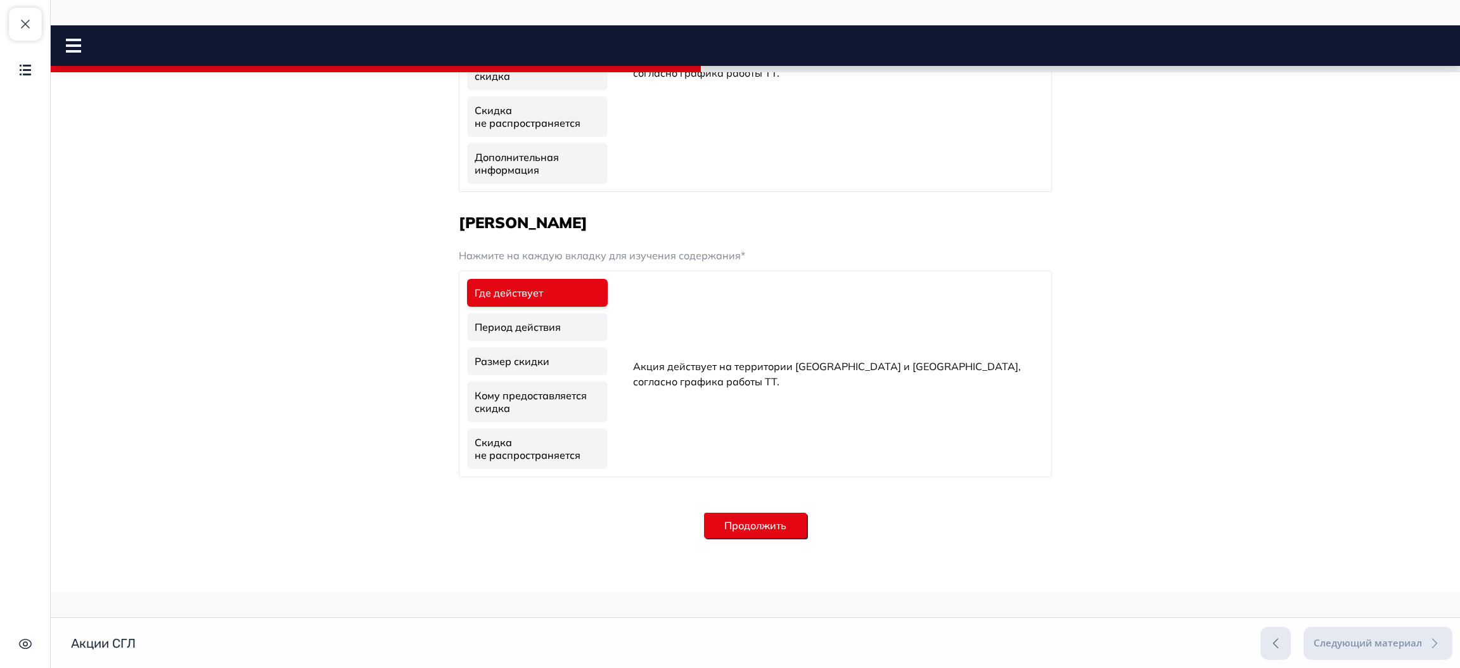
click at [548, 333] on link "Период действия" at bounding box center [537, 327] width 141 height 28
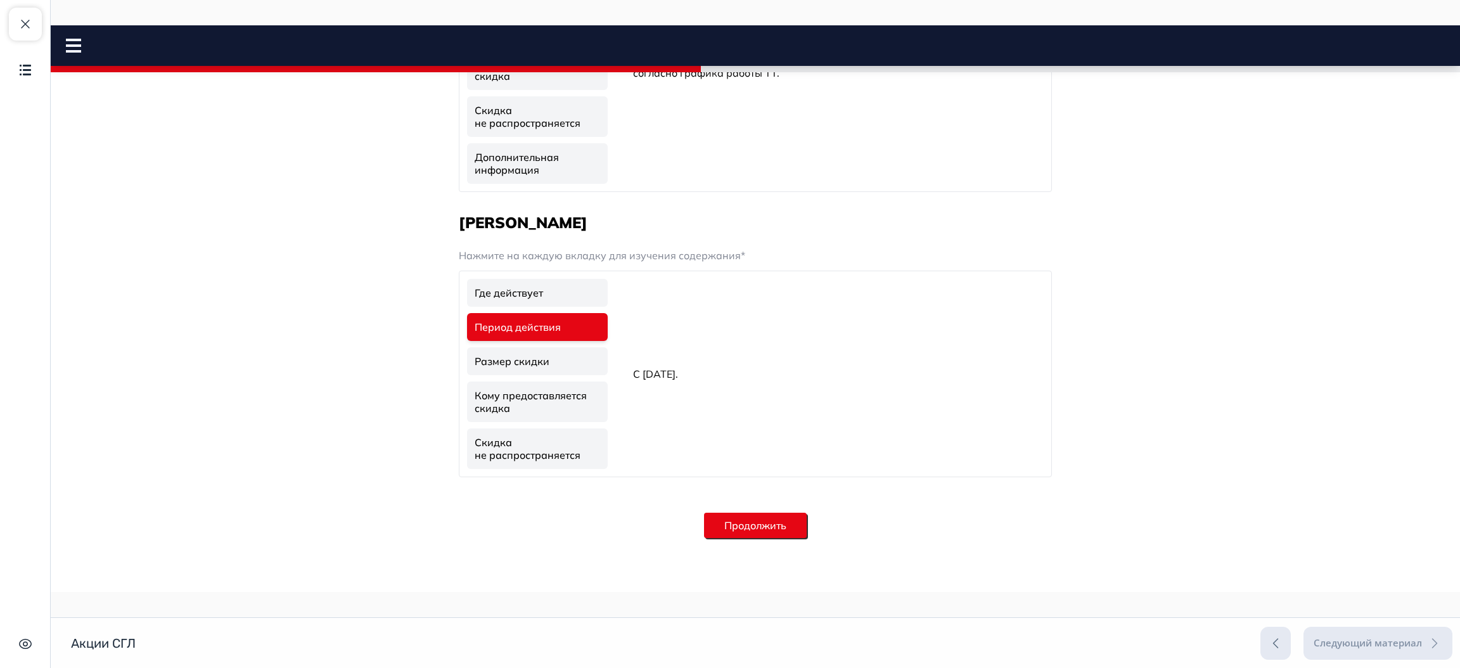
click at [541, 359] on link "Размер скидки" at bounding box center [537, 361] width 141 height 28
click at [529, 388] on link "Кому предоставляется скидка" at bounding box center [537, 402] width 141 height 41
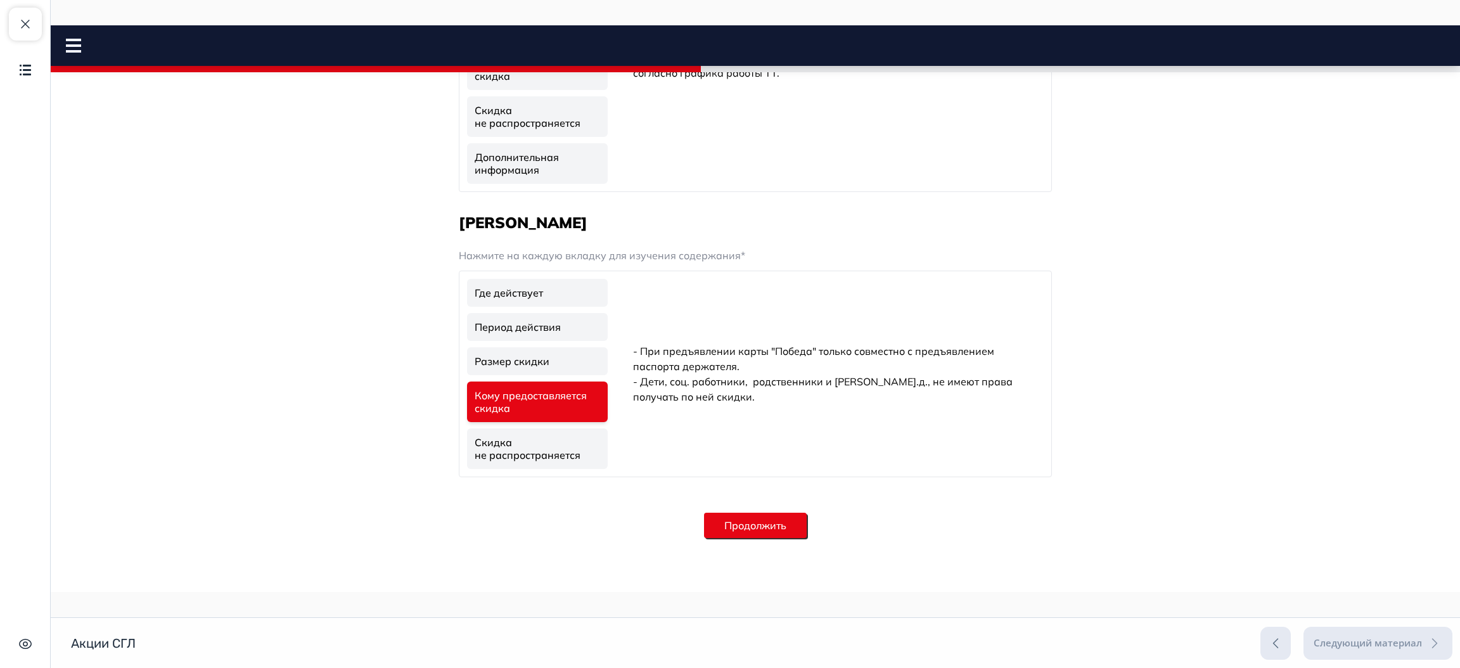
click at [523, 447] on link "Скидка не распространяется" at bounding box center [537, 448] width 141 height 41
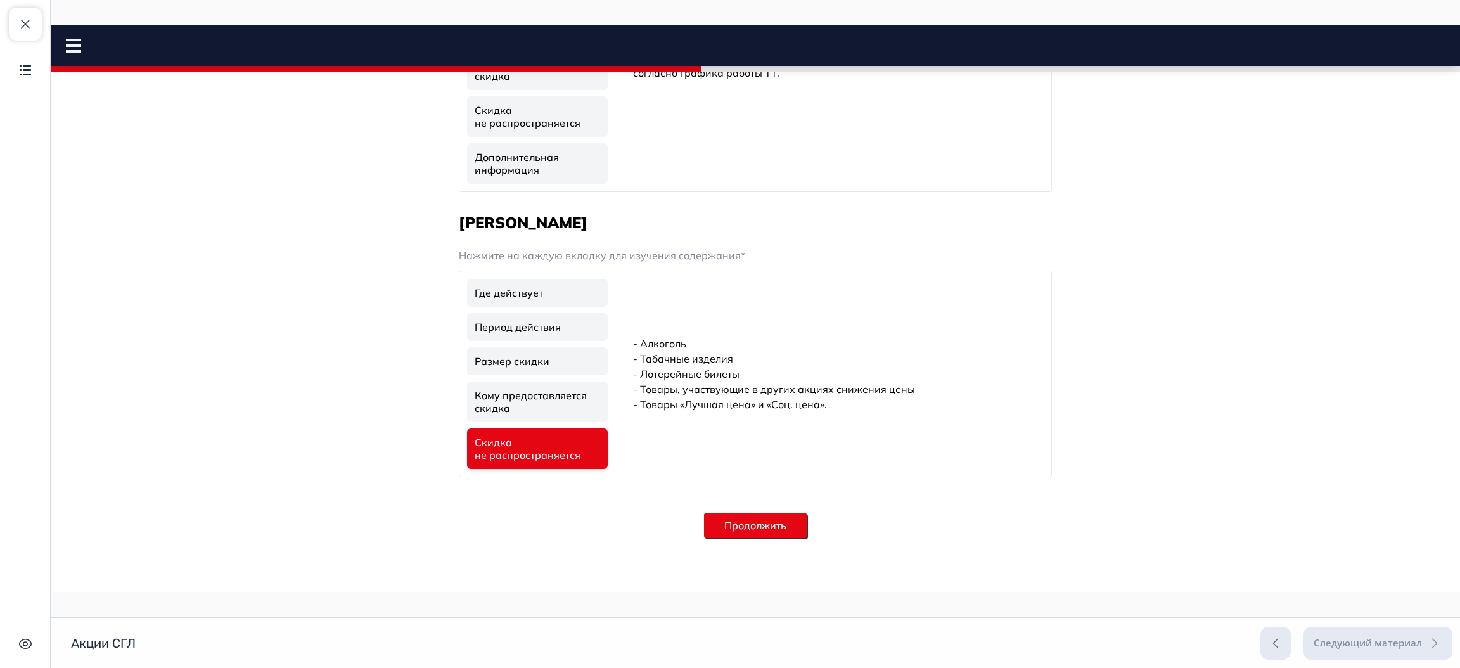
click at [768, 520] on button "Продолжить" at bounding box center [755, 525] width 103 height 25
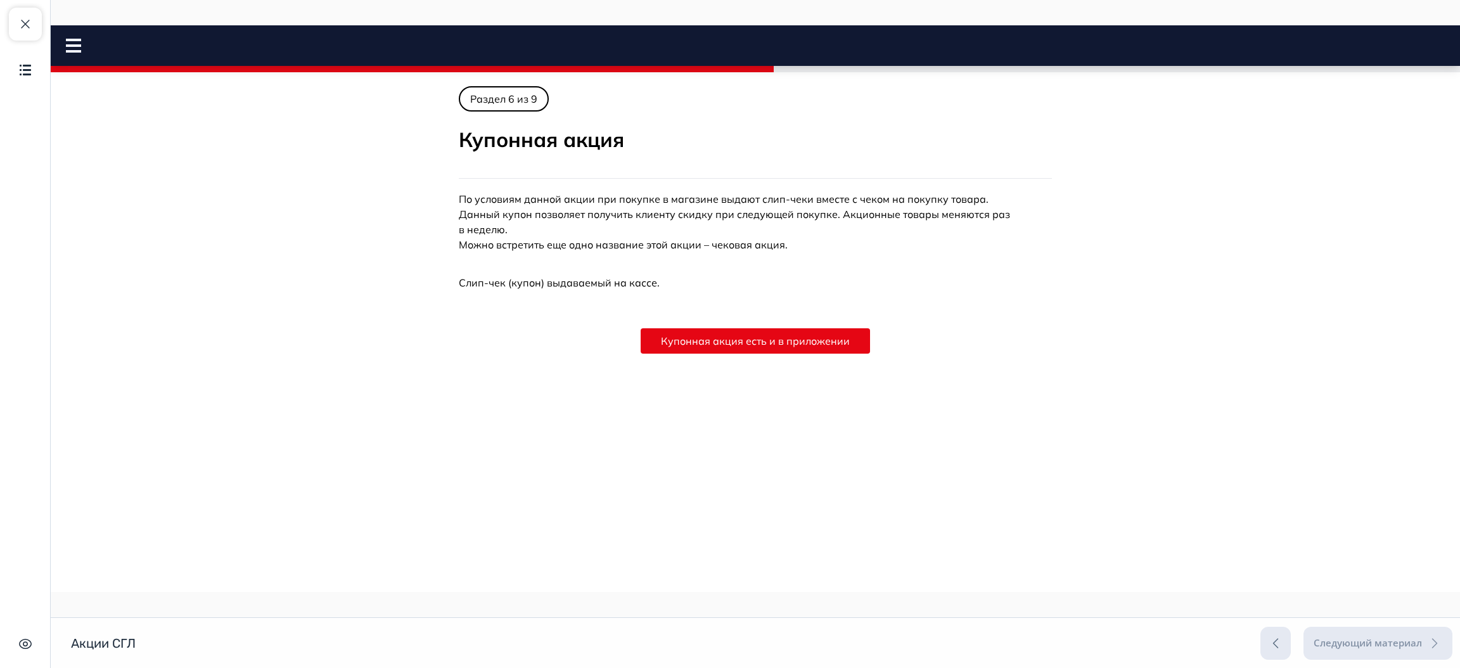
scroll to position [226, 0]
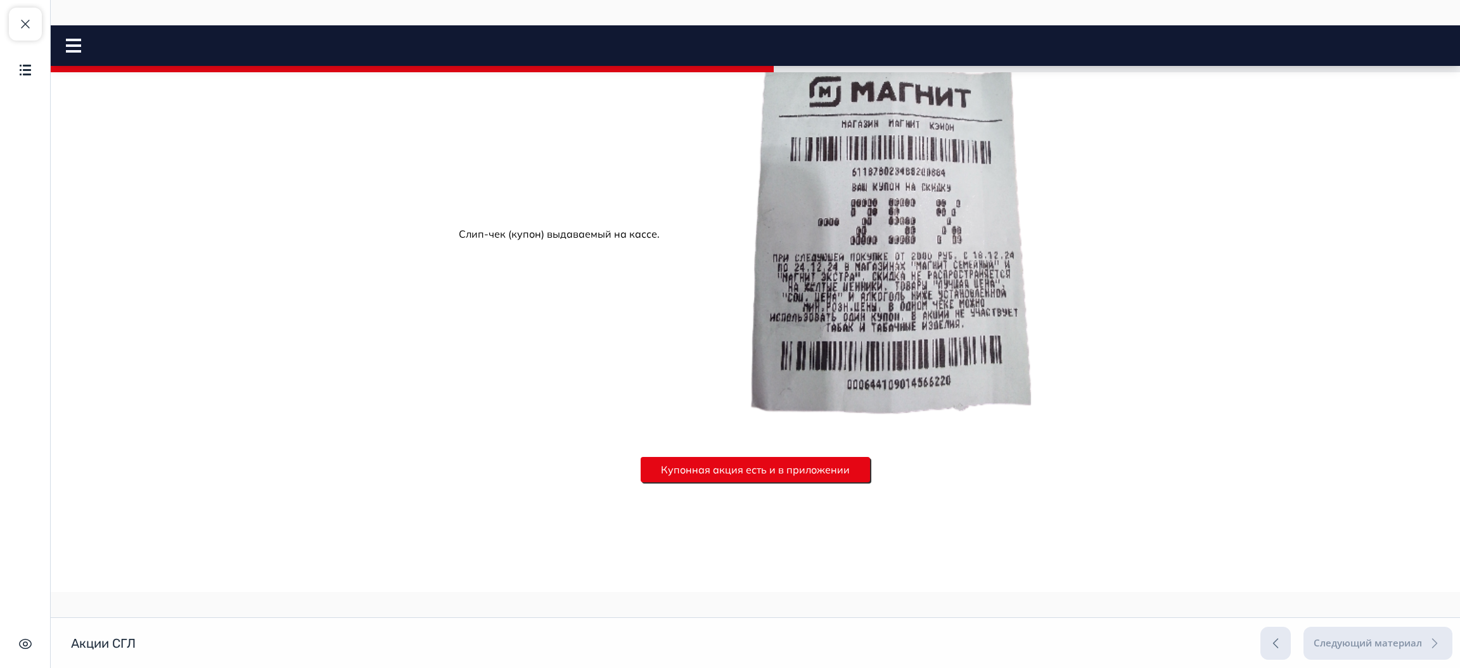
click at [795, 462] on button "Купонная акция есть и в приложении" at bounding box center [755, 469] width 229 height 25
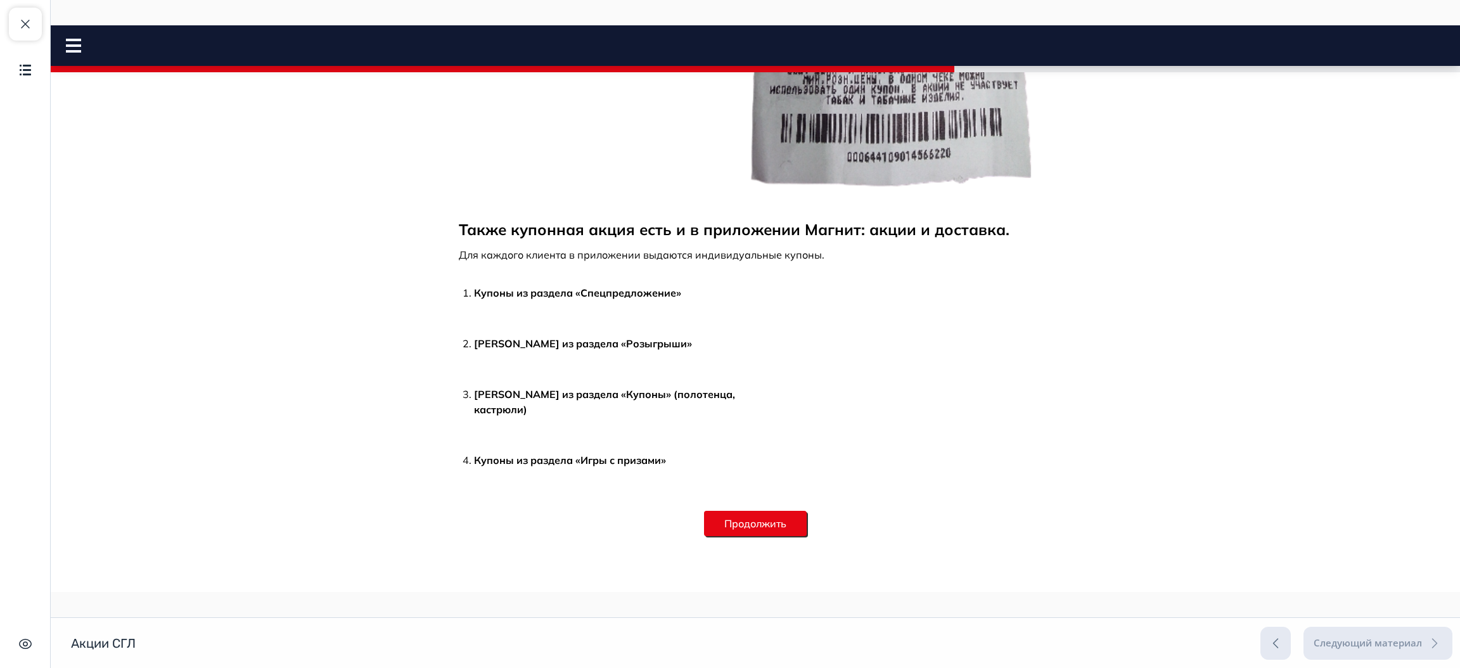
scroll to position [2157, 0]
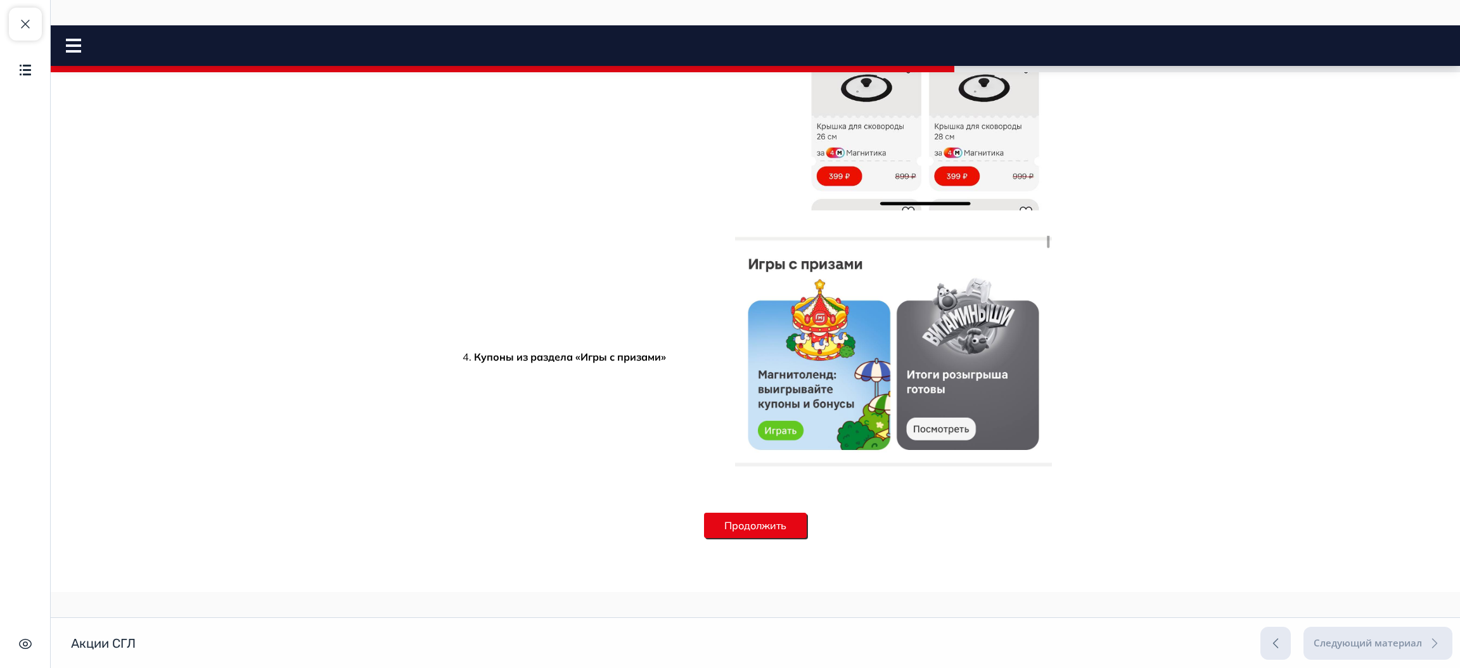
click at [763, 520] on button "Продолжить" at bounding box center [755, 525] width 103 height 25
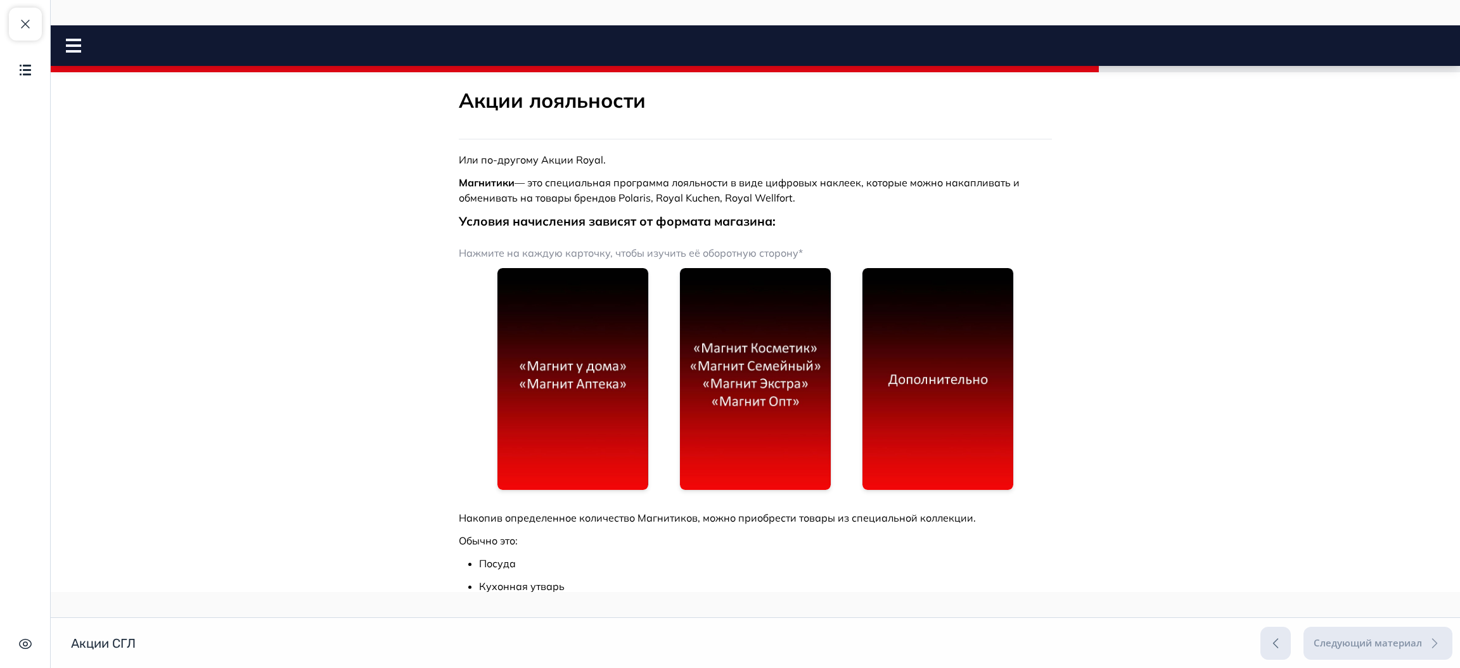
scroll to position [0, 0]
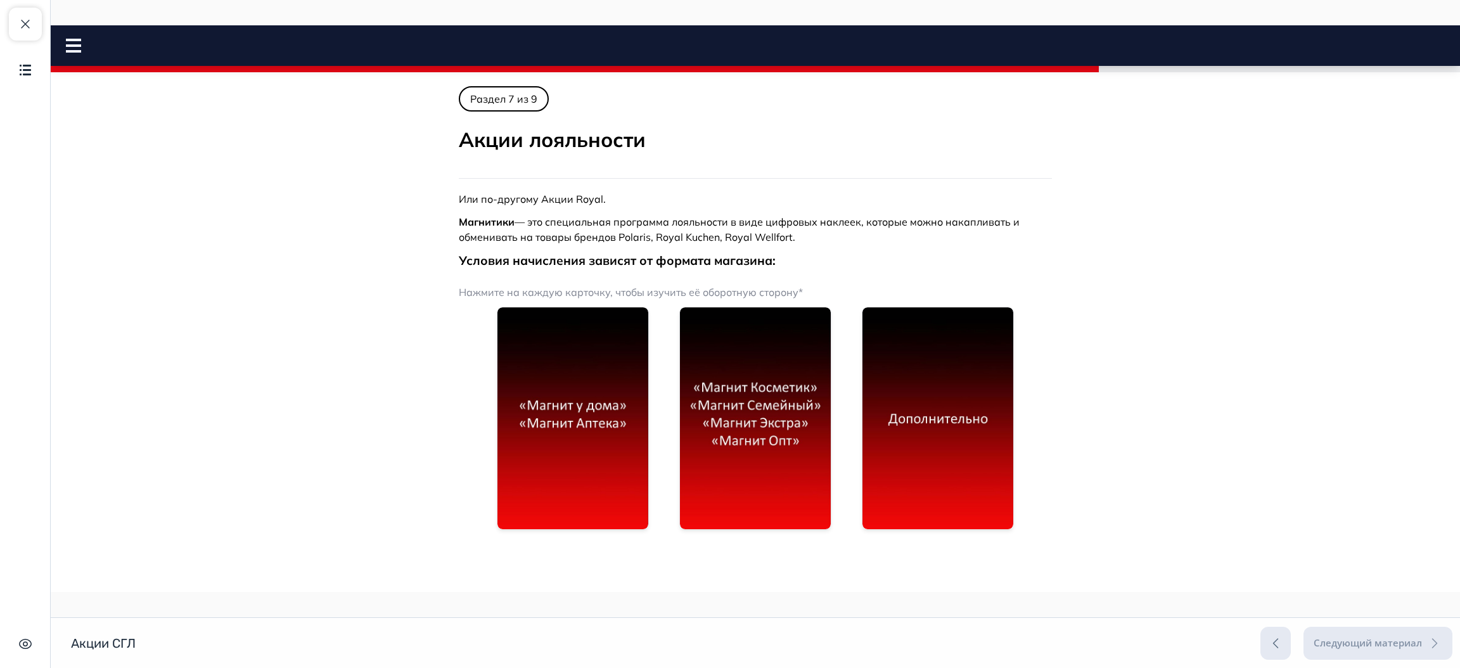
click at [570, 410] on img at bounding box center [573, 418] width 151 height 222
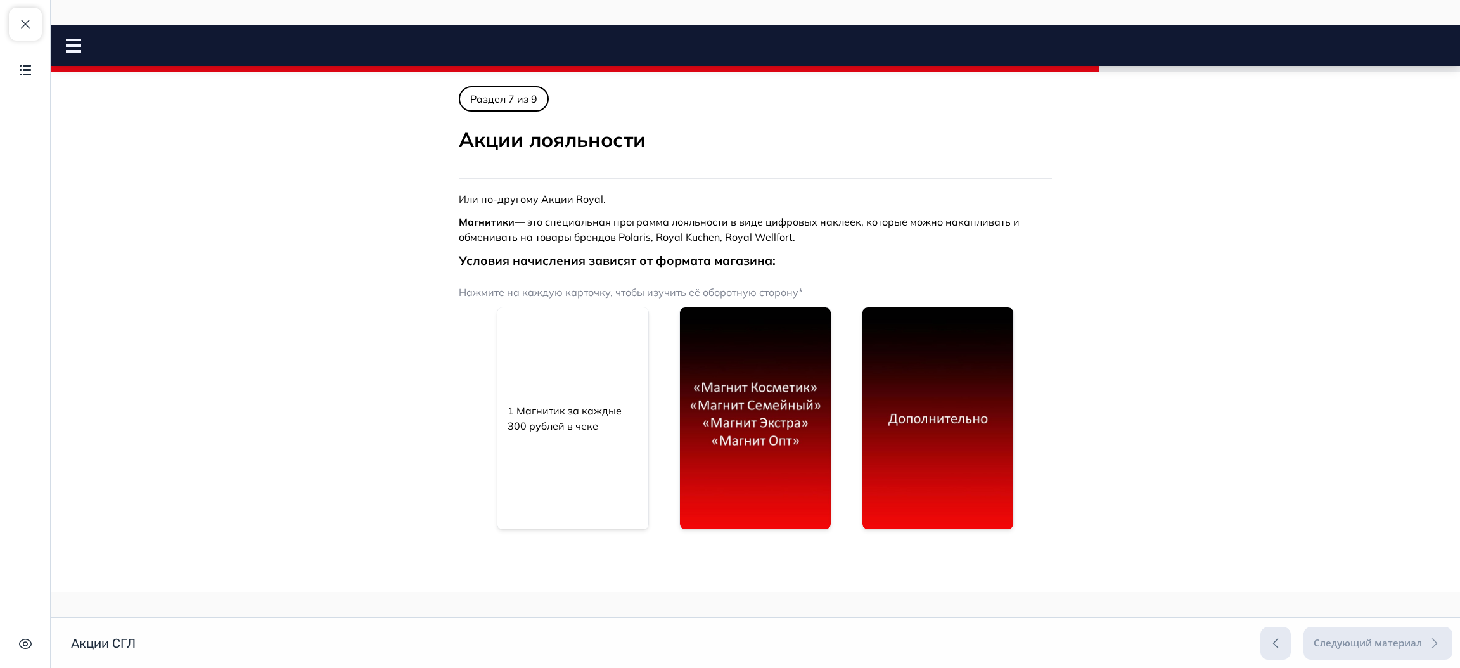
click at [780, 409] on img at bounding box center [755, 418] width 151 height 222
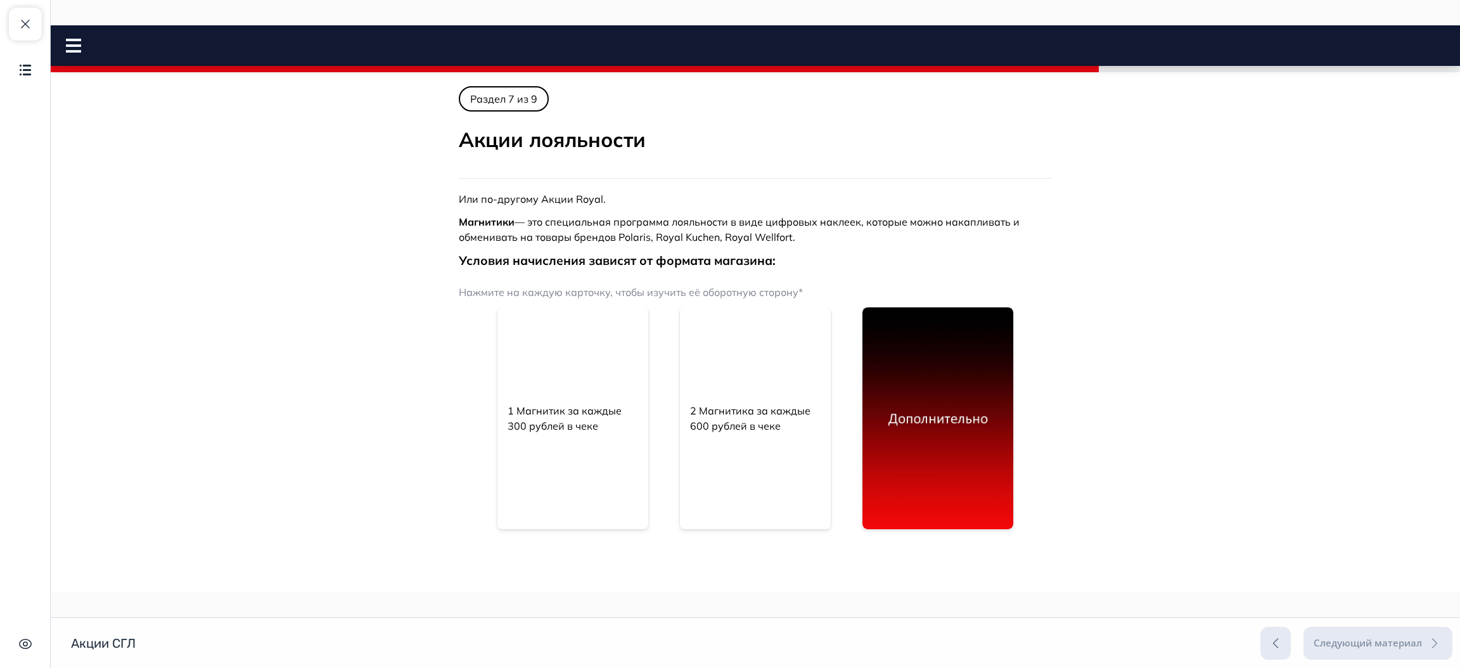
click at [955, 427] on img at bounding box center [938, 418] width 151 height 222
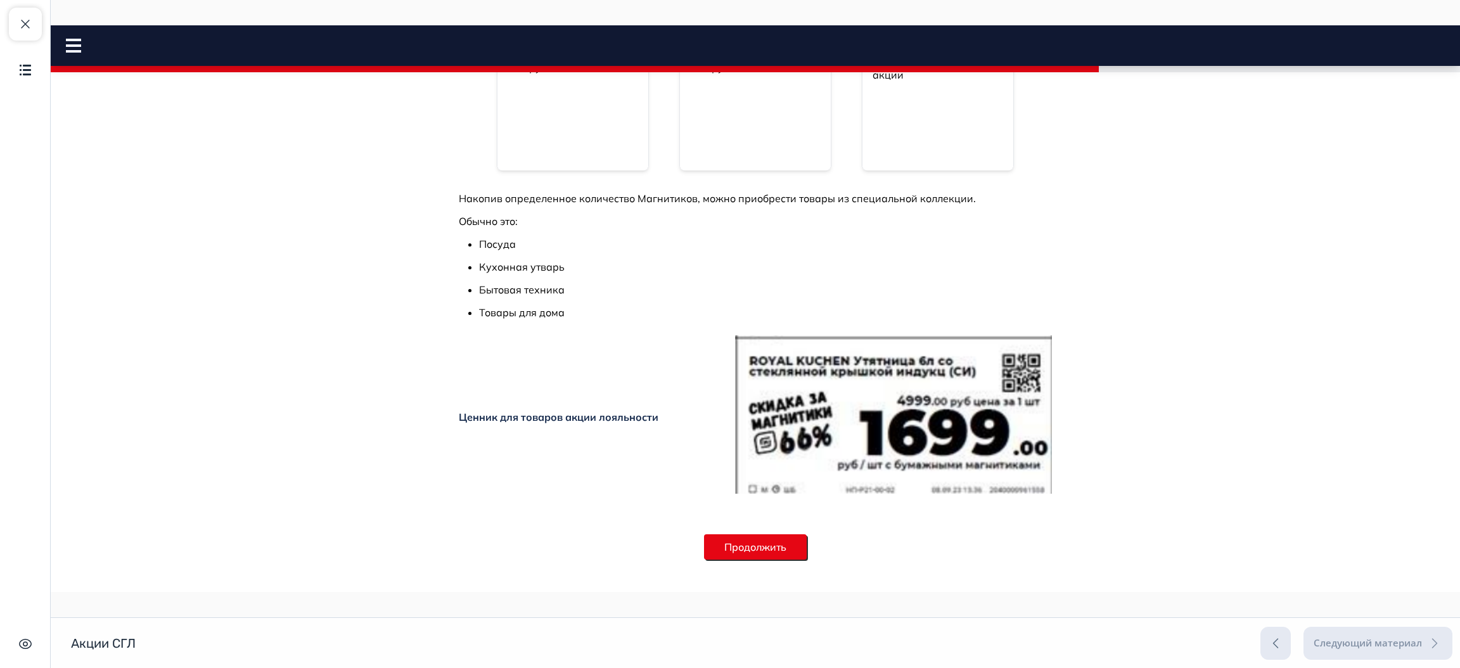
scroll to position [380, 0]
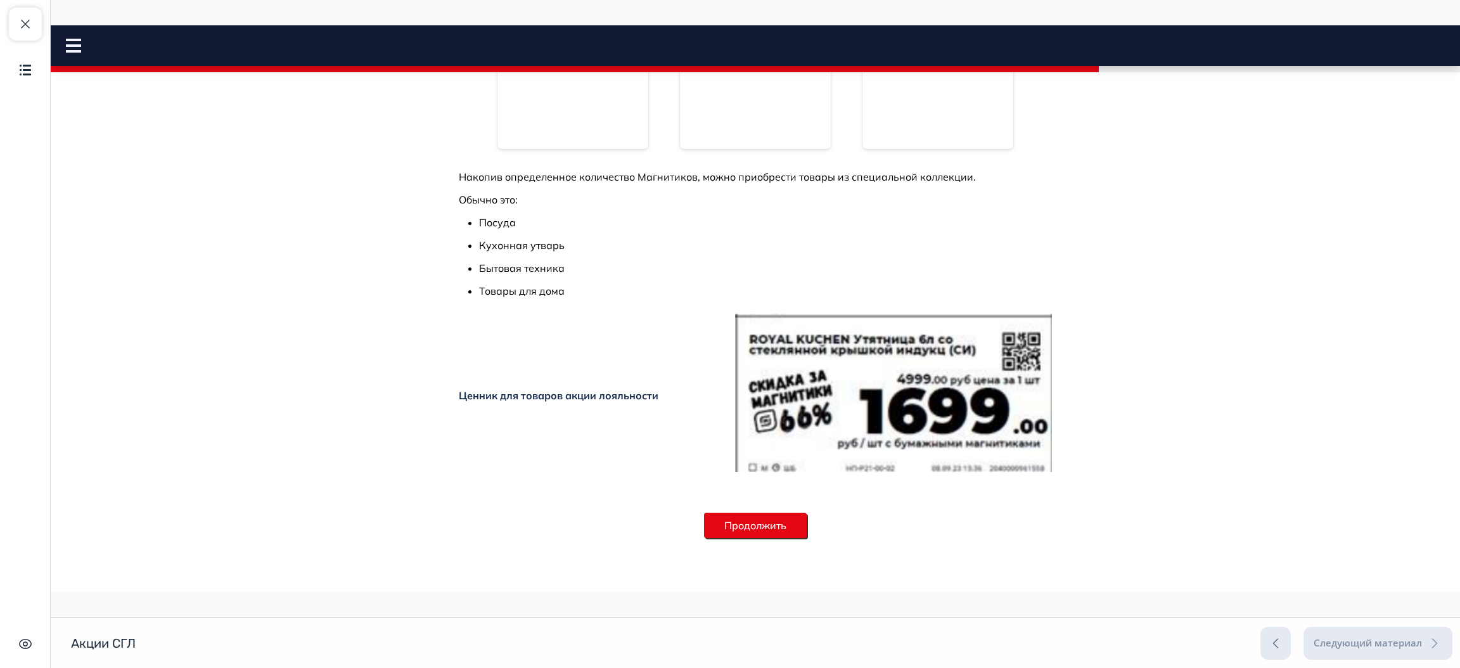
click at [765, 528] on button "Продолжить" at bounding box center [755, 525] width 103 height 25
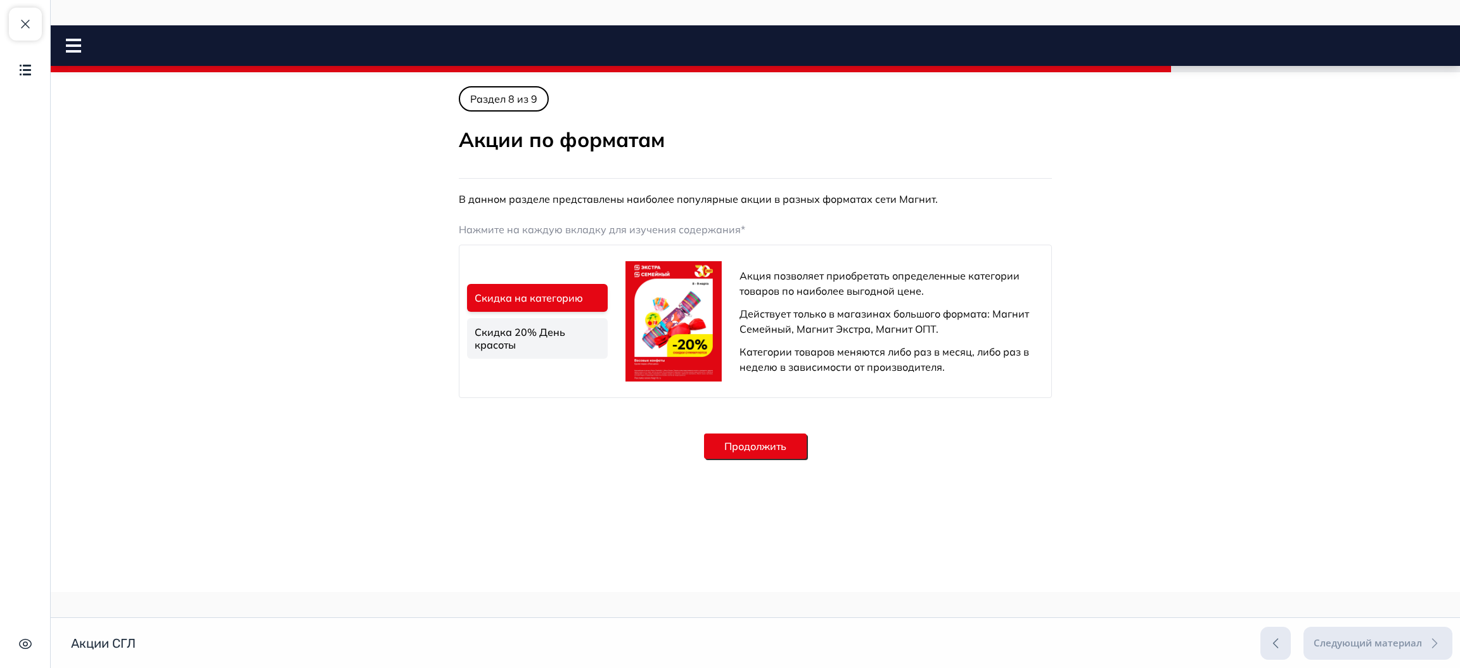
click at [522, 349] on link "Скидка 20% День красоты" at bounding box center [537, 338] width 141 height 41
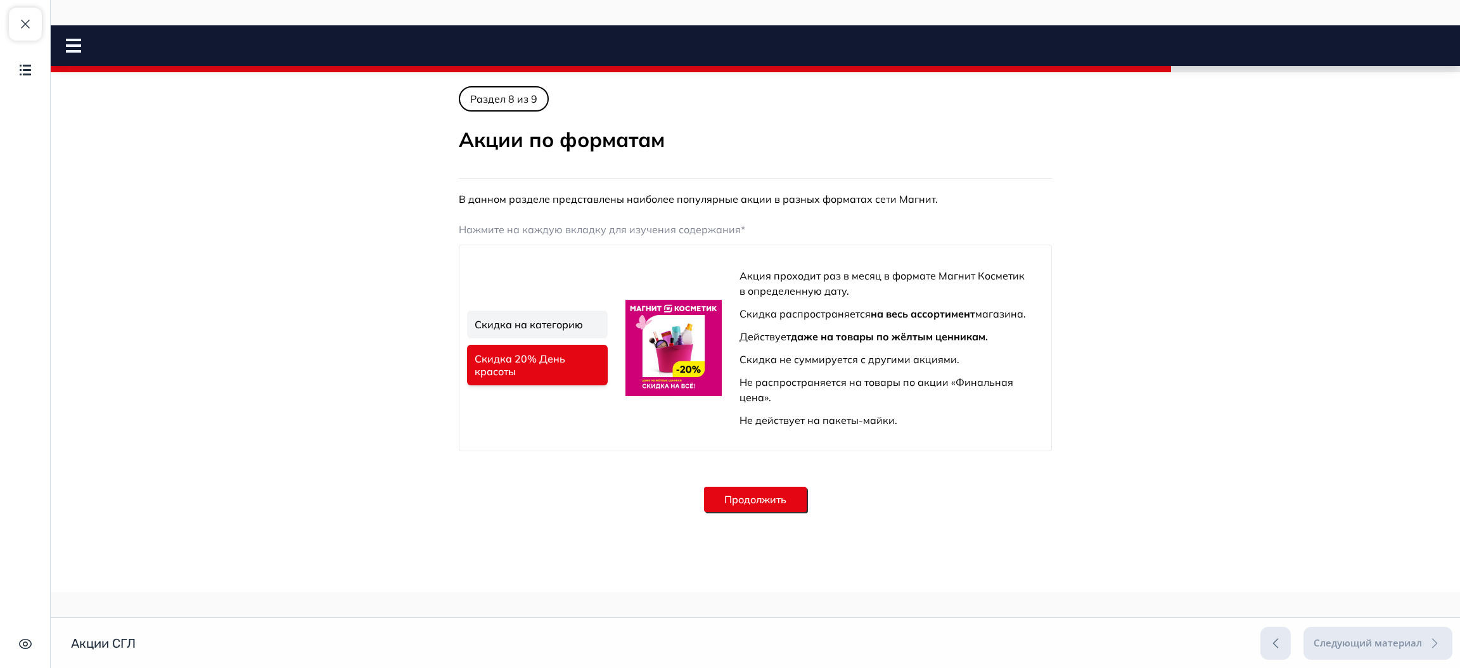
click at [726, 492] on button "Продолжить" at bounding box center [755, 499] width 103 height 25
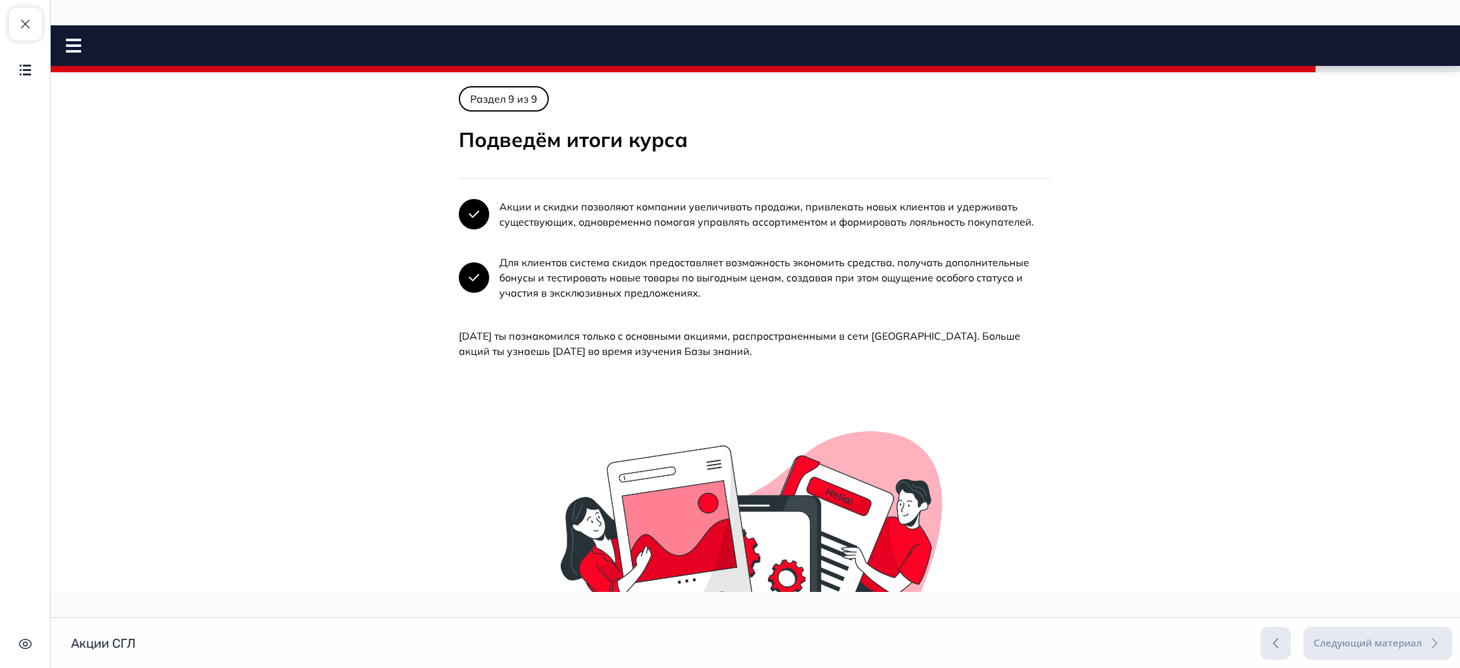
click at [63, 44] on div "Акции СГЛ Close panel" at bounding box center [756, 46] width 1410 height 14
click at [80, 51] on rect at bounding box center [73, 51] width 15 height 3
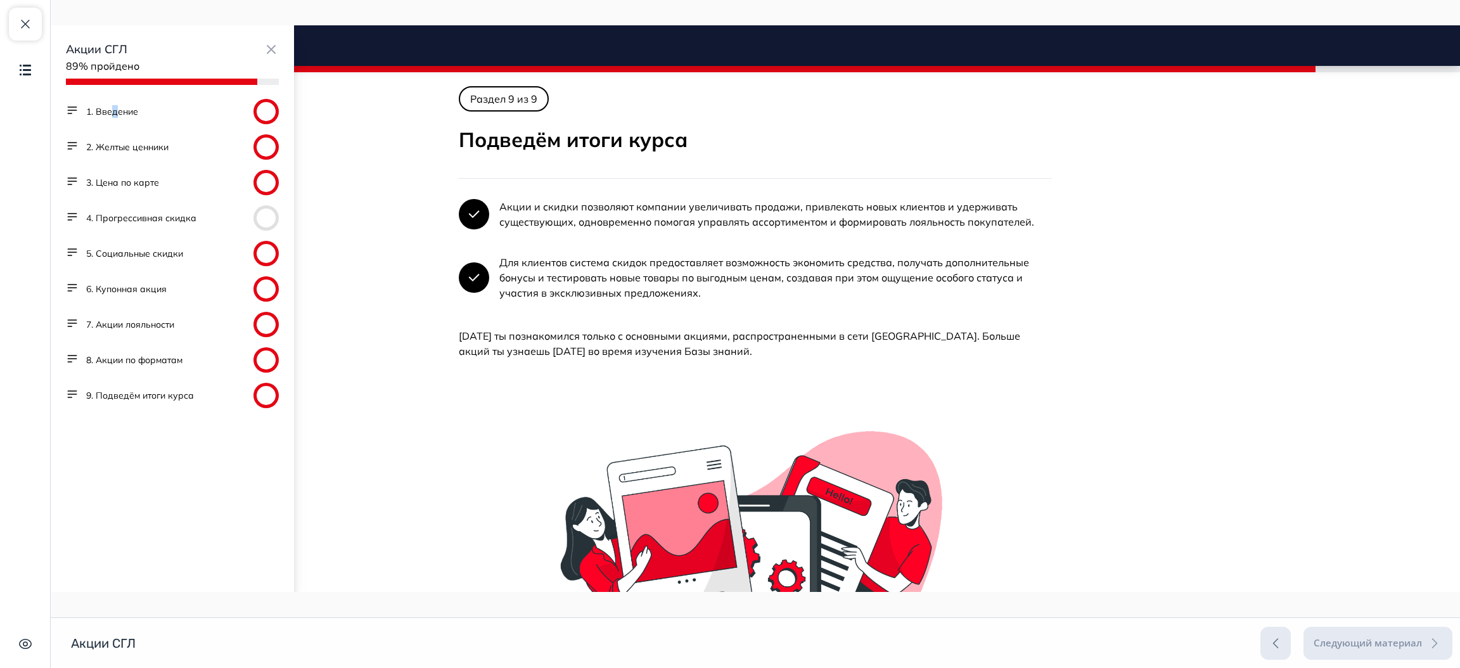
drag, startPoint x: 114, startPoint y: 123, endPoint x: 119, endPoint y: 114, distance: 9.9
click at [119, 114] on div "1. Введение" at bounding box center [172, 111] width 213 height 25
click at [119, 114] on button "1. Введение" at bounding box center [112, 111] width 52 height 13
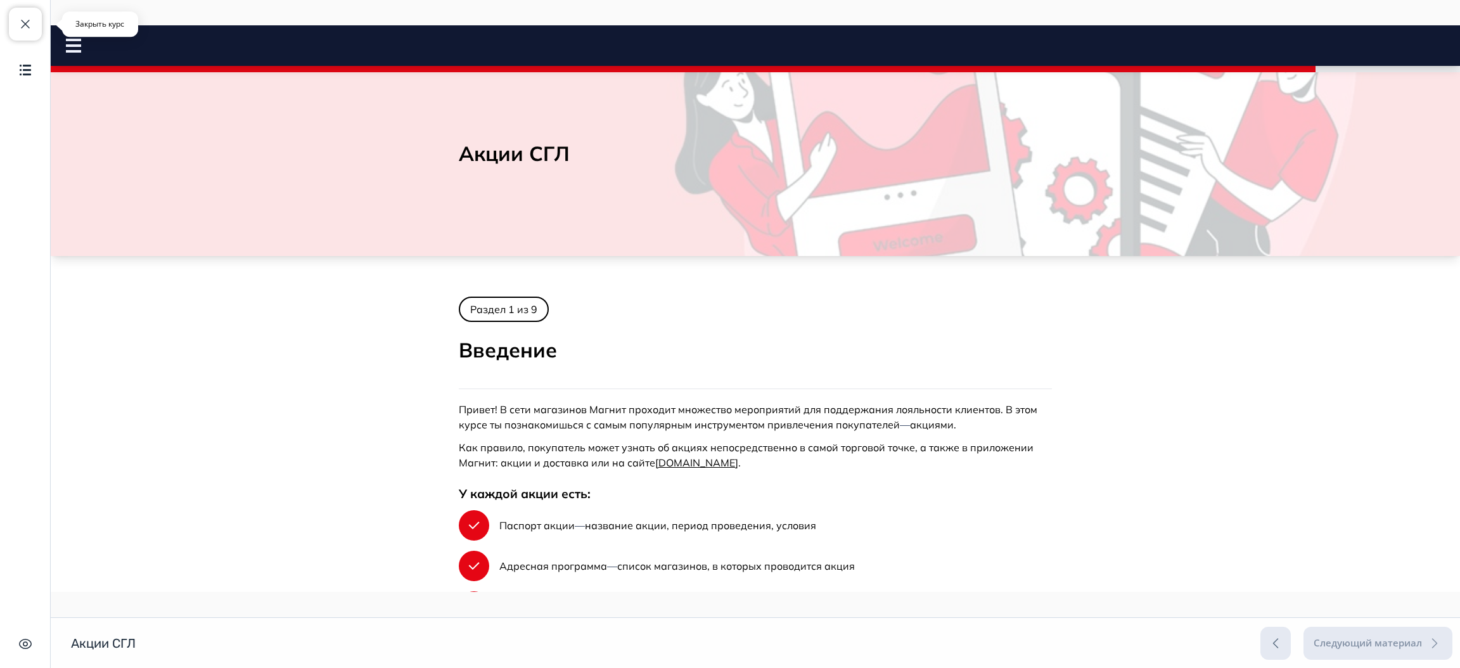
click at [20, 25] on span "button" at bounding box center [25, 23] width 15 height 15
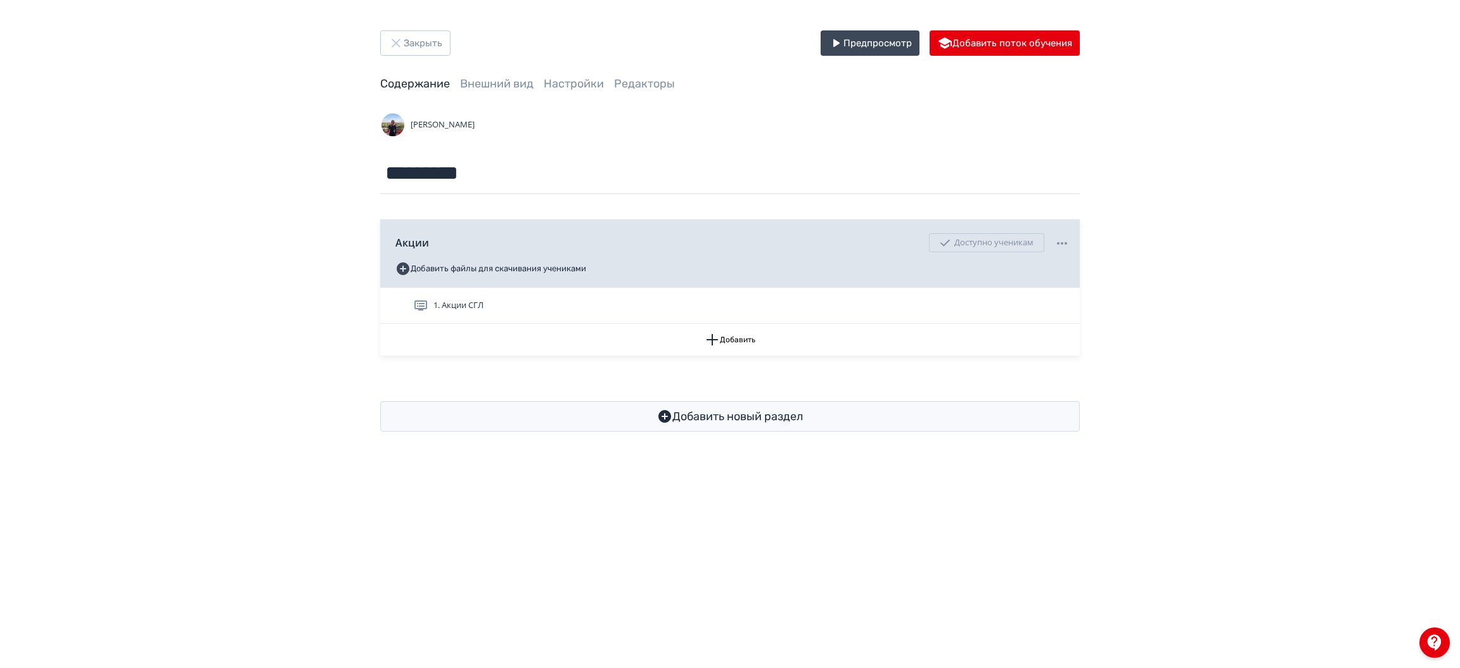
click at [276, 147] on div "Закрыть Предпросмотр Добавить поток обучения Содержание Внешний вид Настройки Р…" at bounding box center [730, 231] width 1460 height 462
click at [739, 333] on button "Добавить" at bounding box center [730, 340] width 700 height 32
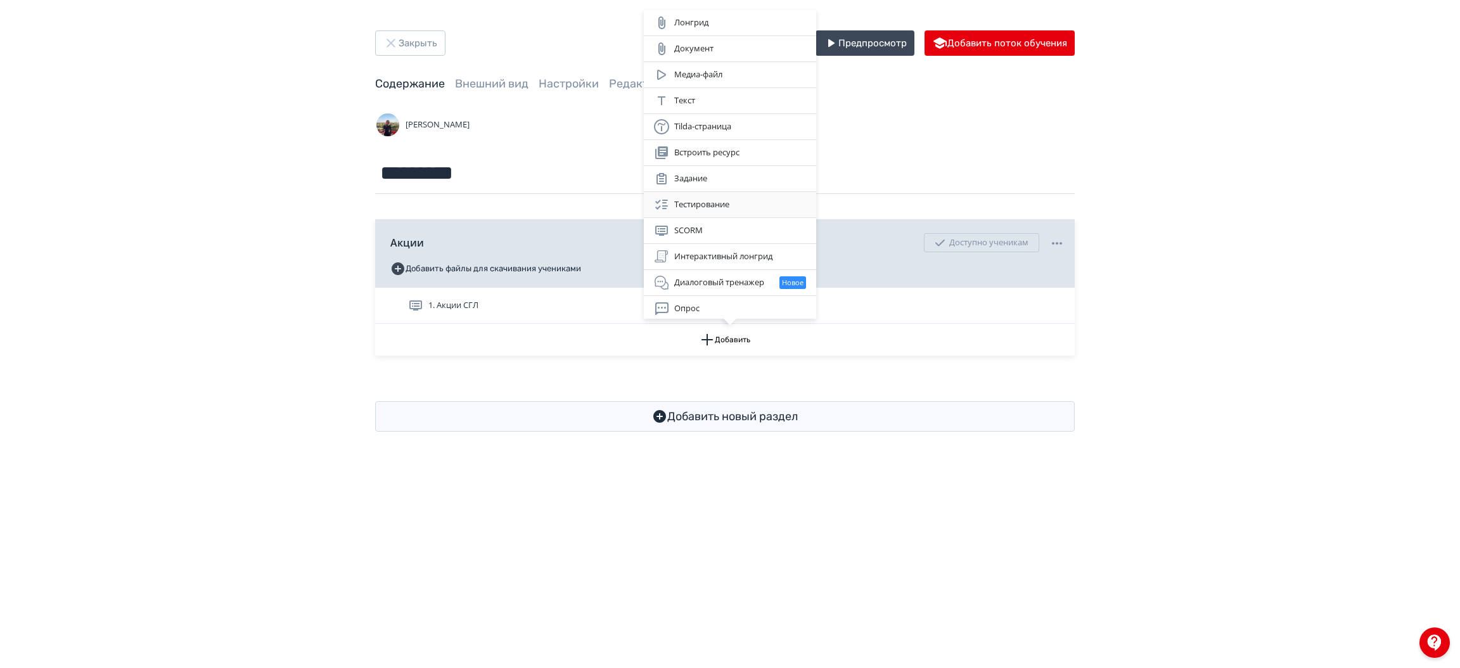
click at [710, 204] on div "Тестирование" at bounding box center [730, 204] width 152 height 15
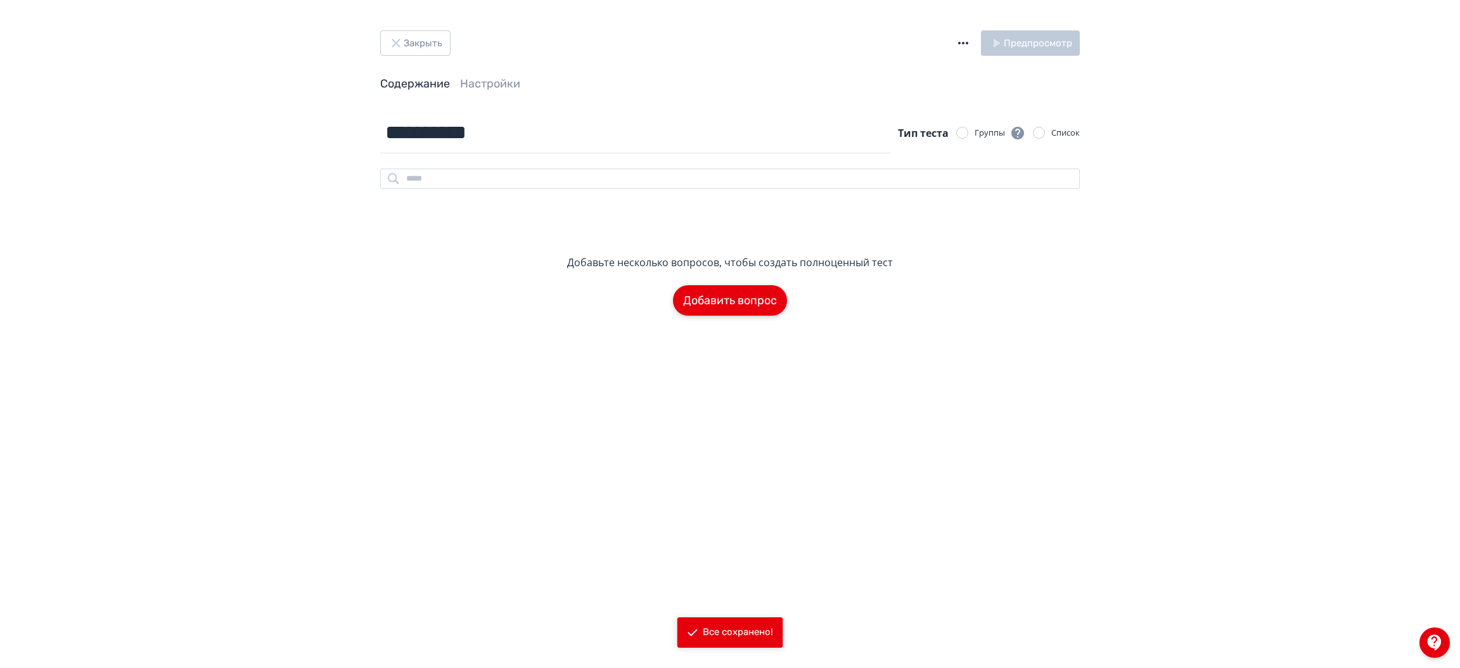
click at [701, 296] on button "Добавить вопрос" at bounding box center [730, 300] width 114 height 30
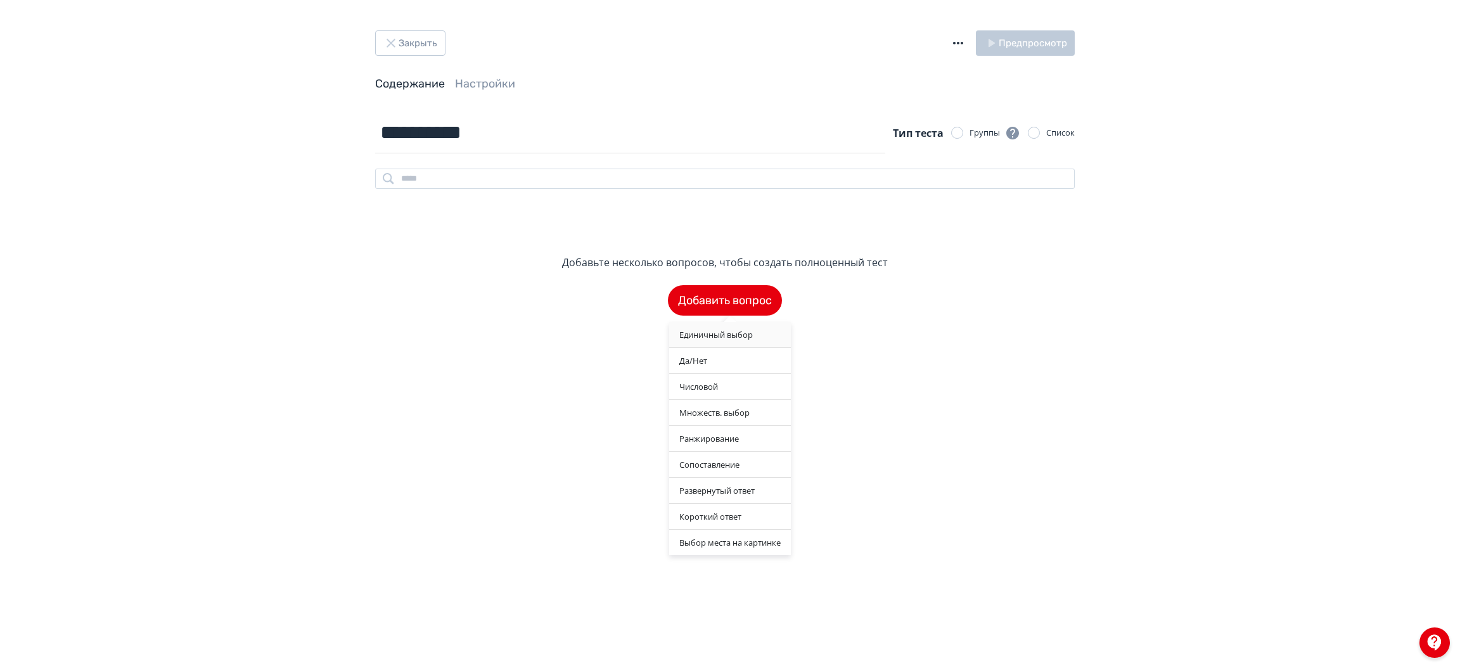
click at [717, 336] on div "Единичный выбор" at bounding box center [730, 334] width 122 height 25
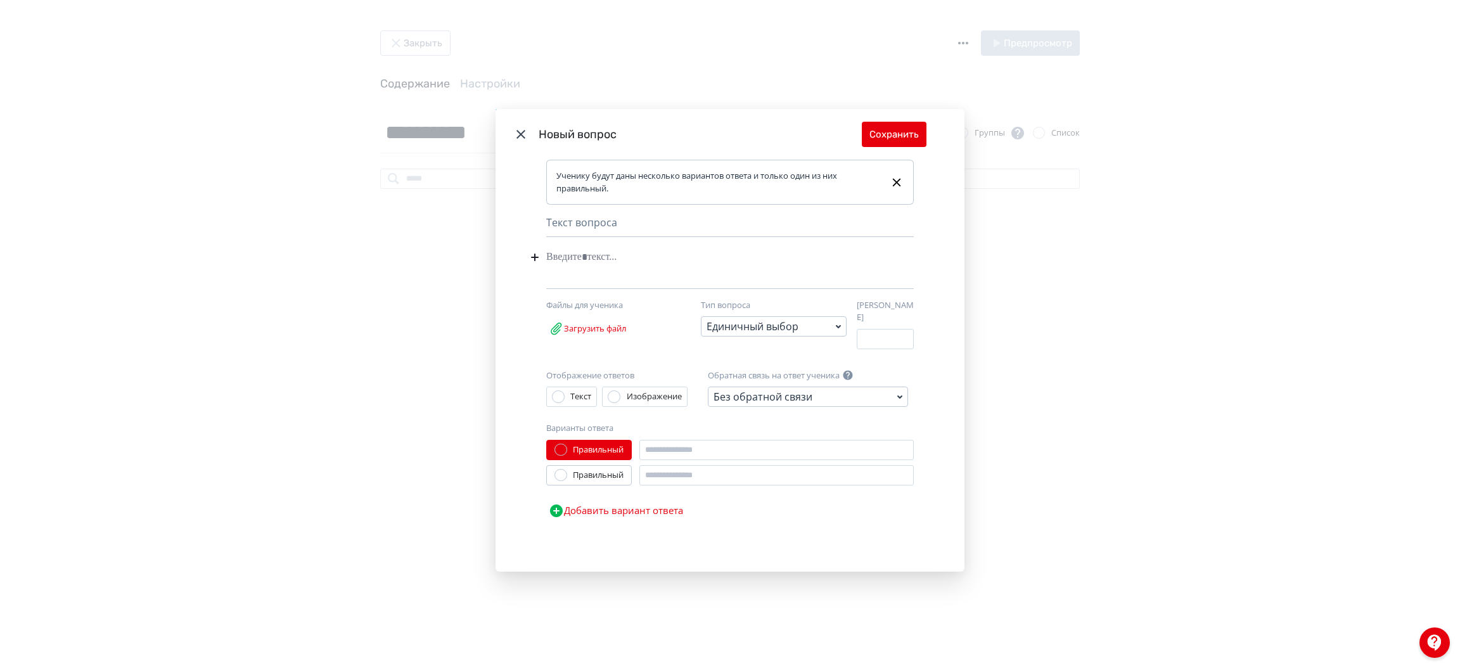
click at [657, 269] on div "Modal" at bounding box center [710, 257] width 329 height 24
click at [679, 264] on div "**********" at bounding box center [710, 257] width 329 height 24
click at [665, 447] on input "Modal" at bounding box center [777, 450] width 274 height 20
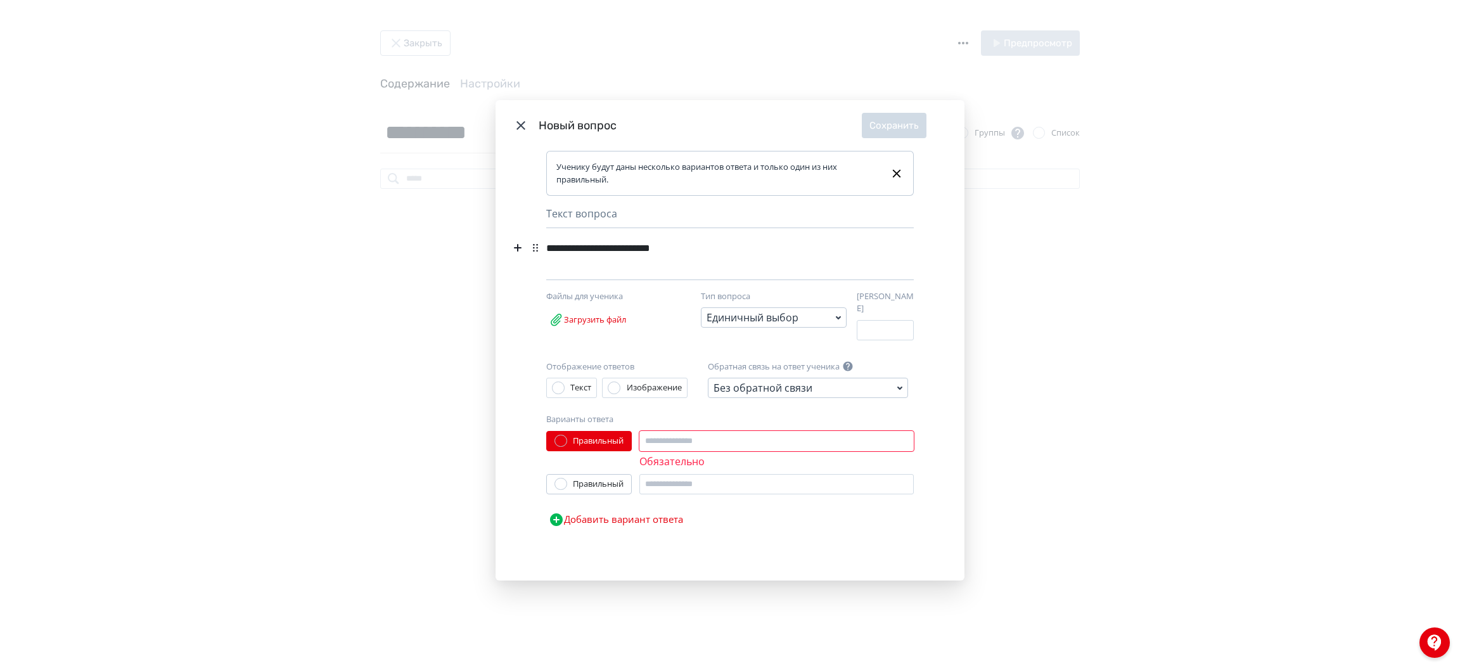
click at [686, 253] on div "**********" at bounding box center [710, 248] width 329 height 24
click at [664, 432] on input "Modal" at bounding box center [777, 441] width 274 height 20
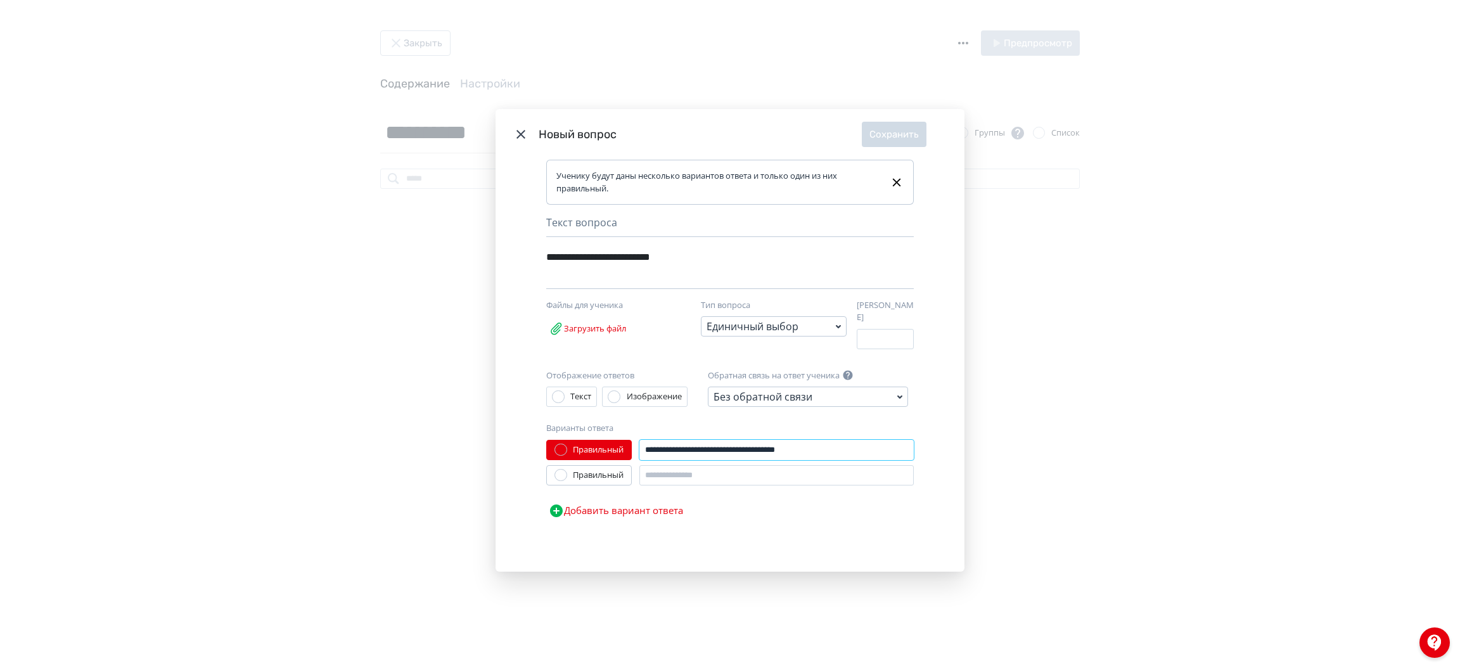
type input "**********"
click at [705, 470] on input "Modal" at bounding box center [777, 475] width 274 height 20
type input "**********"
click at [643, 515] on button "Добавить вариант ответа" at bounding box center [615, 510] width 139 height 25
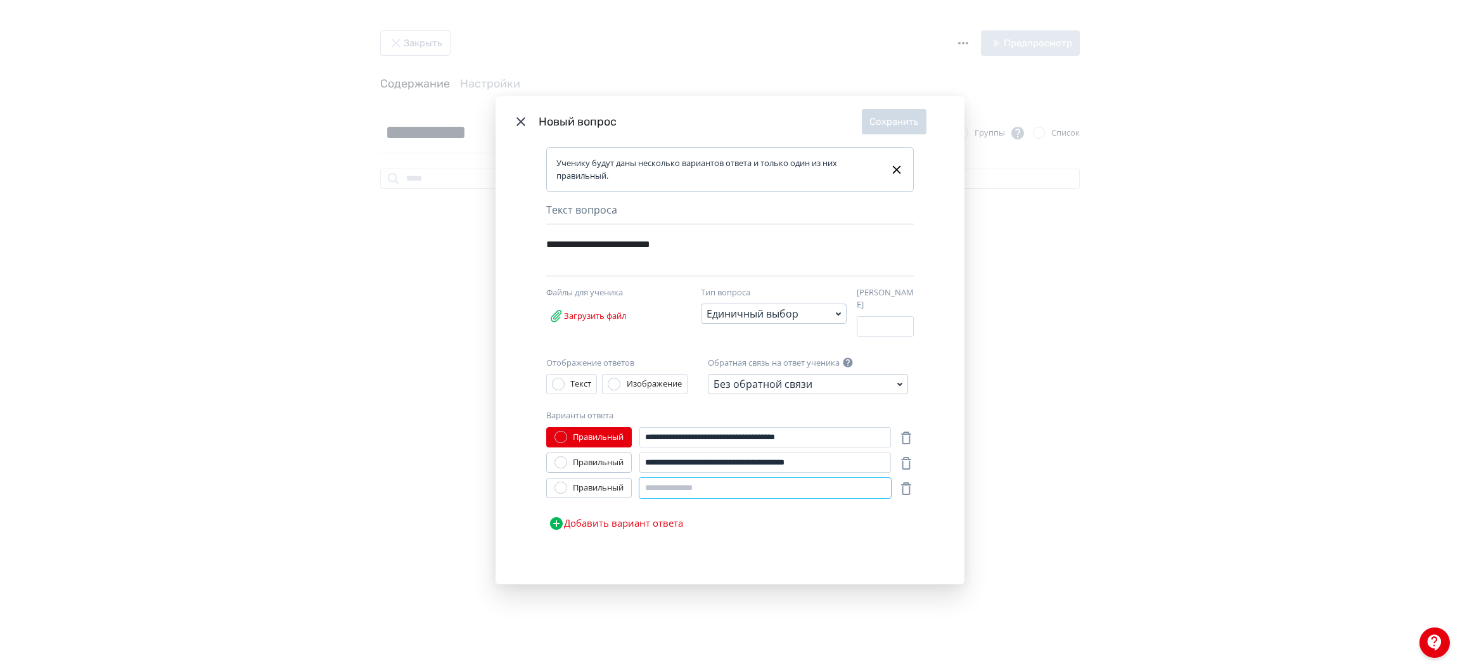
click at [702, 482] on input "Modal" at bounding box center [766, 488] width 252 height 20
type input "**********"
click at [606, 456] on div "Правильный" at bounding box center [598, 462] width 51 height 13
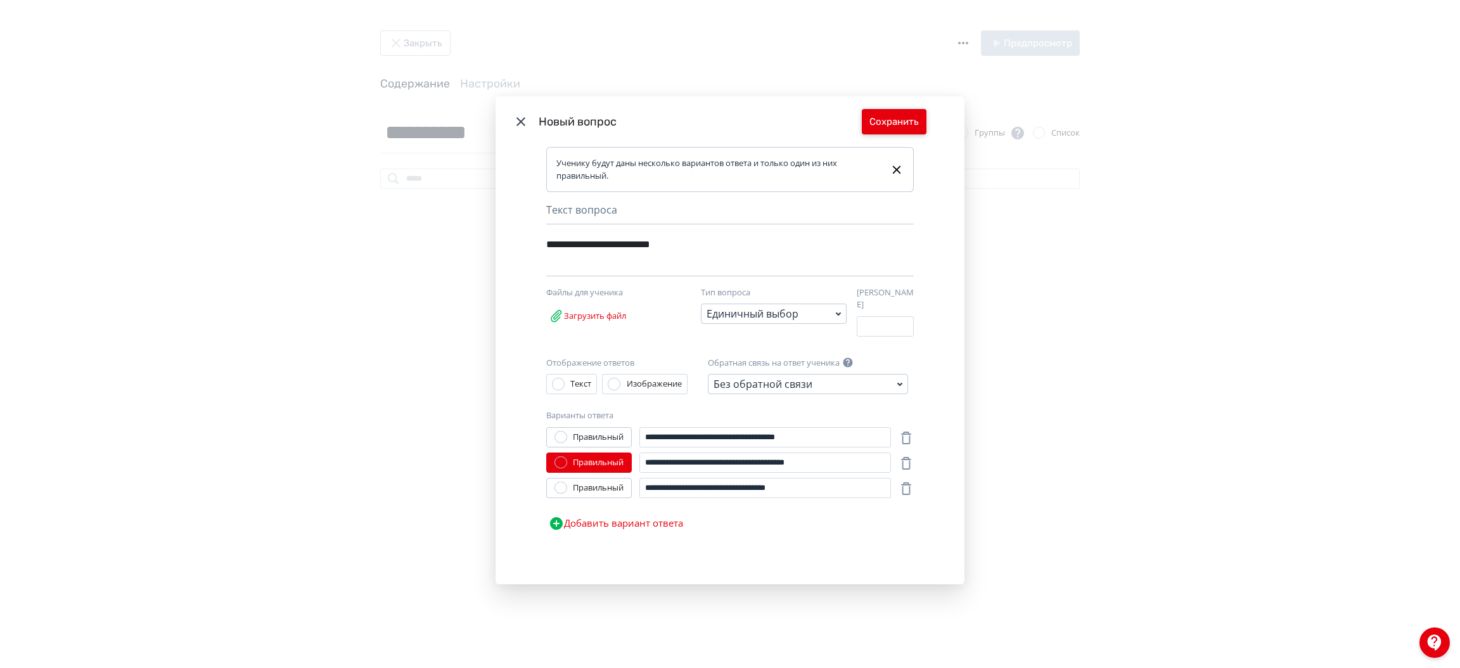
click at [900, 114] on button "Сохранить" at bounding box center [894, 121] width 65 height 25
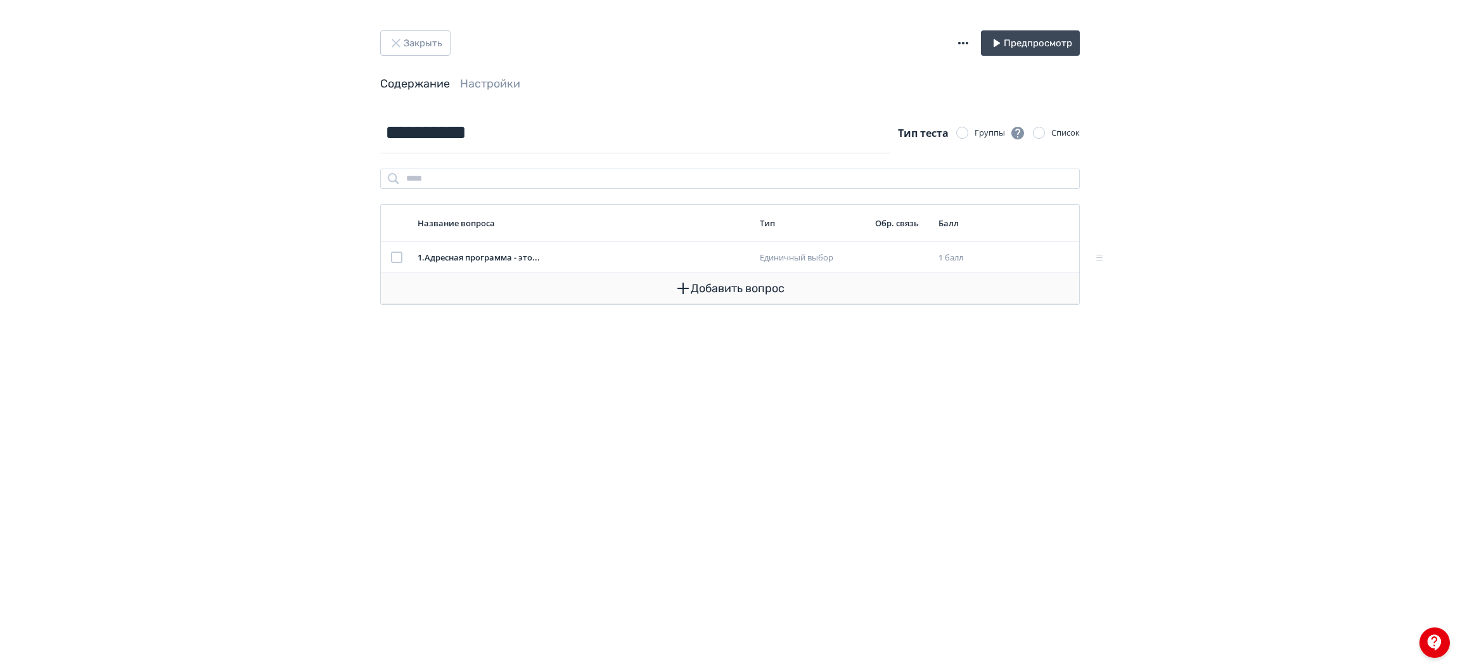
click at [724, 291] on button "Добавить вопрос" at bounding box center [730, 288] width 678 height 30
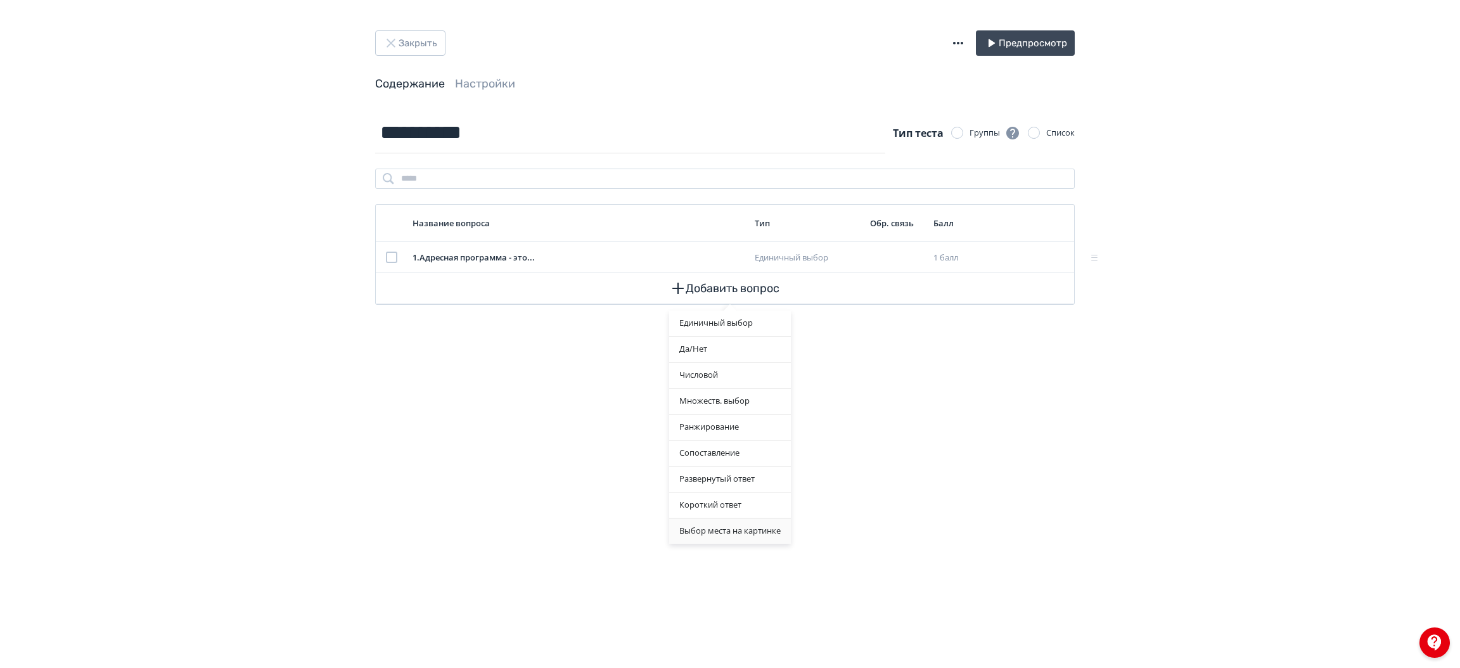
click at [705, 536] on div "Выбор места на картинке" at bounding box center [730, 530] width 122 height 25
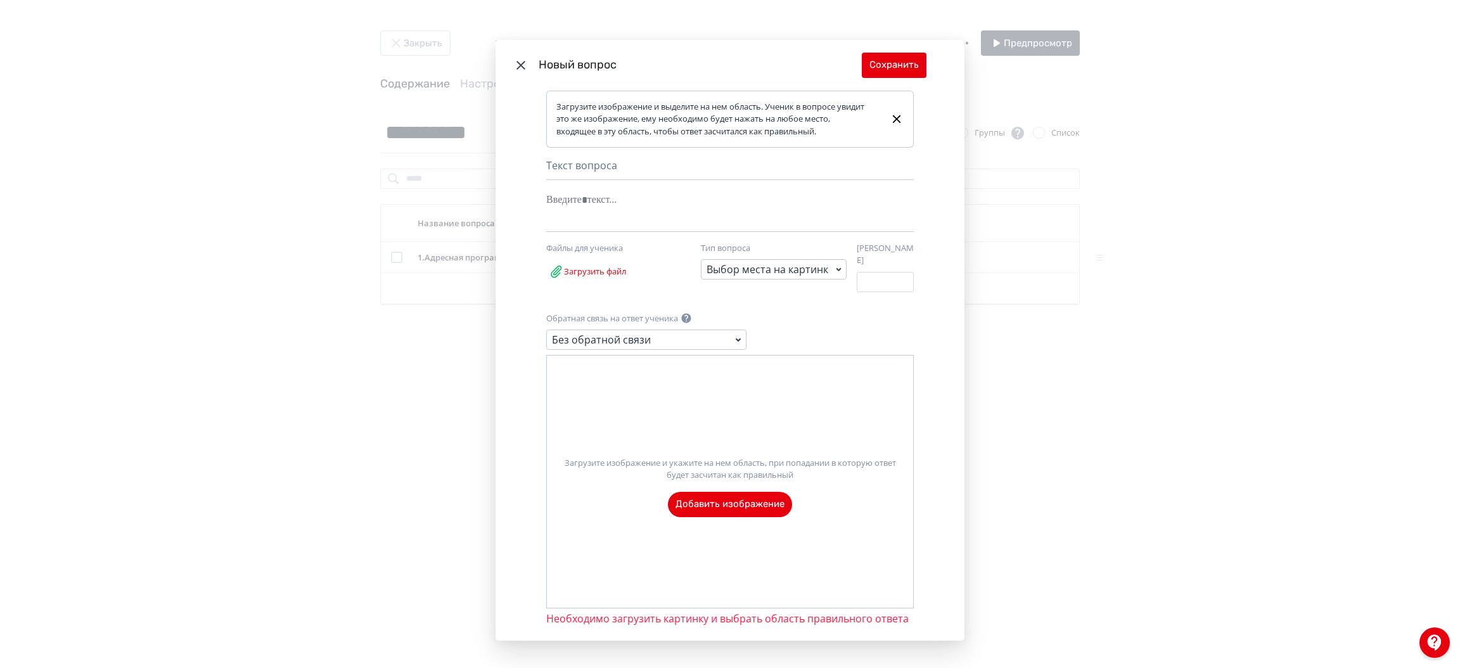
click at [712, 494] on label "Загрузите изображение и укажите на нем область, при попадании в которую ответ б…" at bounding box center [730, 482] width 366 height 70
click at [0, 0] on input "Загрузите изображение и укажите на нем область, при попадании в которую ответ б…" at bounding box center [0, 0] width 0 height 0
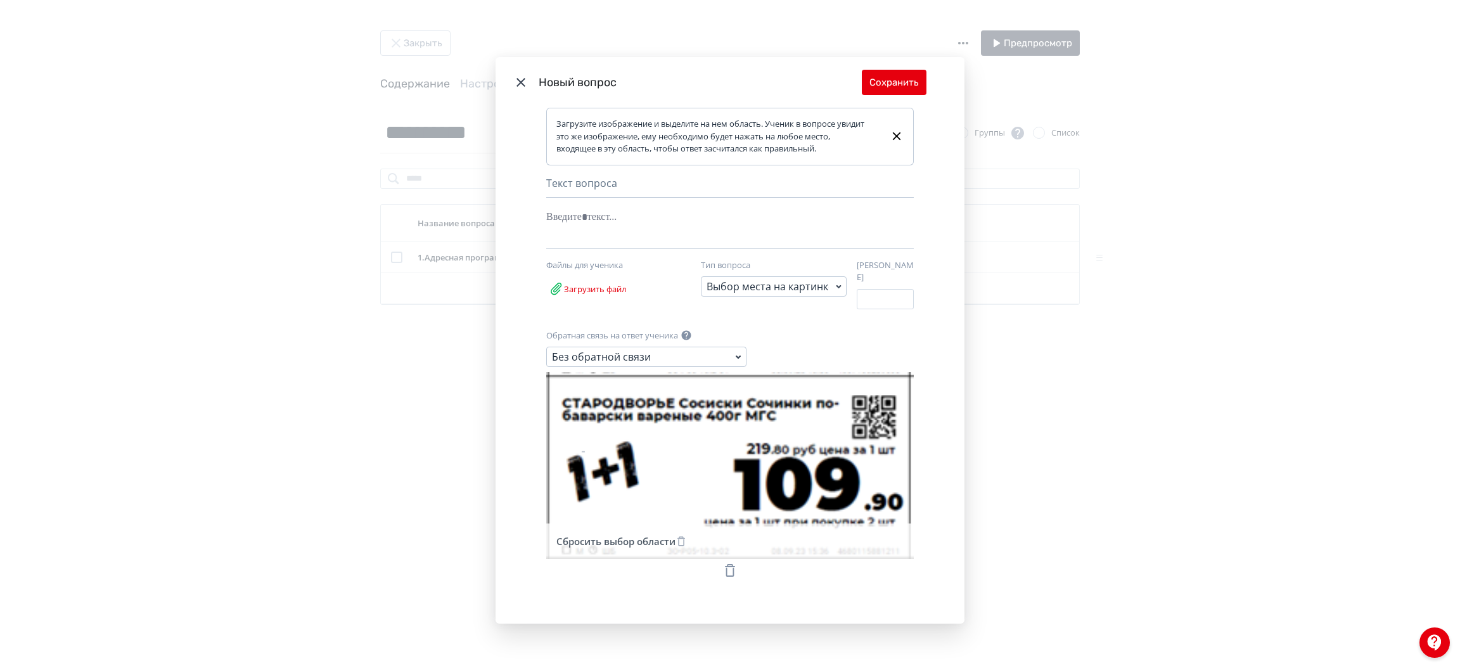
drag, startPoint x: 576, startPoint y: 447, endPoint x: 641, endPoint y: 487, distance: 76.0
click at [641, 487] on icon "Modal" at bounding box center [730, 465] width 368 height 187
click at [725, 567] on icon "Modal" at bounding box center [730, 570] width 15 height 15
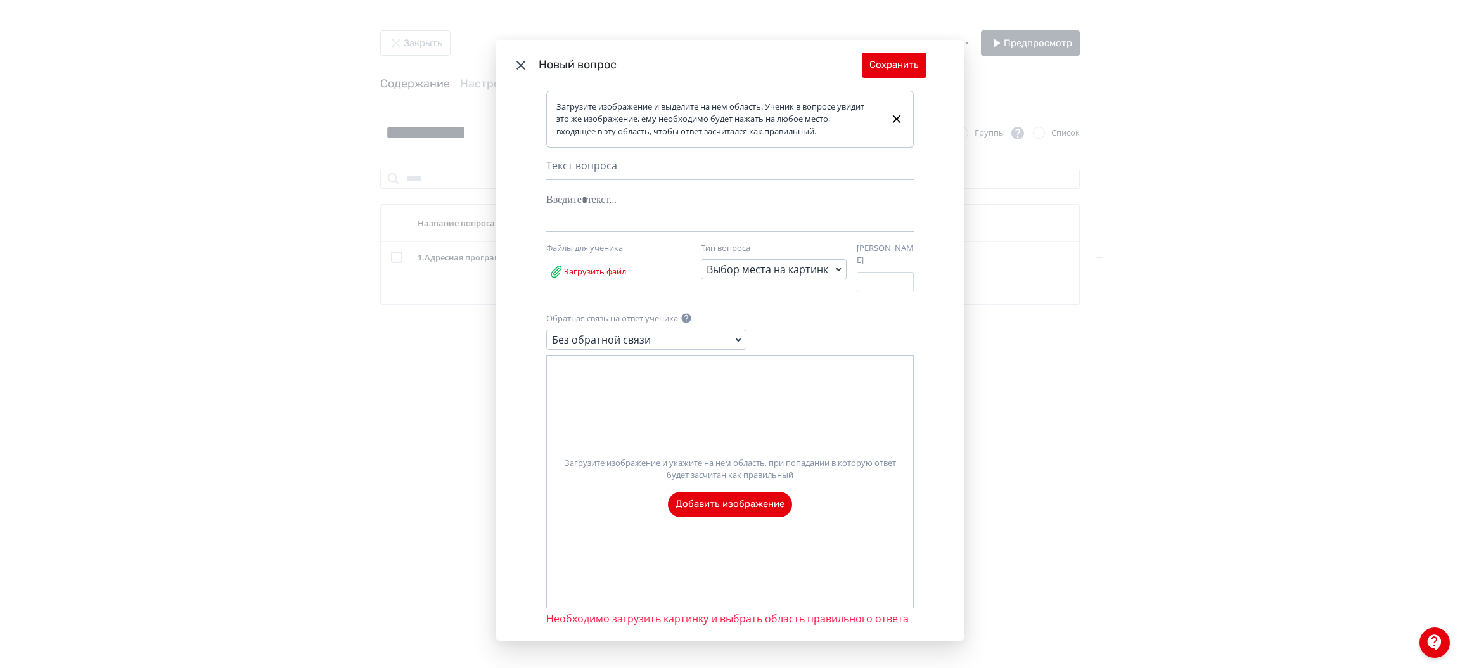
click at [714, 501] on label "Загрузите изображение и укажите на нем область, при попадании в которую ответ б…" at bounding box center [730, 482] width 366 height 70
click at [0, 0] on input "Загрузите изображение и укажите на нем область, при попадании в которую ответ б…" at bounding box center [0, 0] width 0 height 0
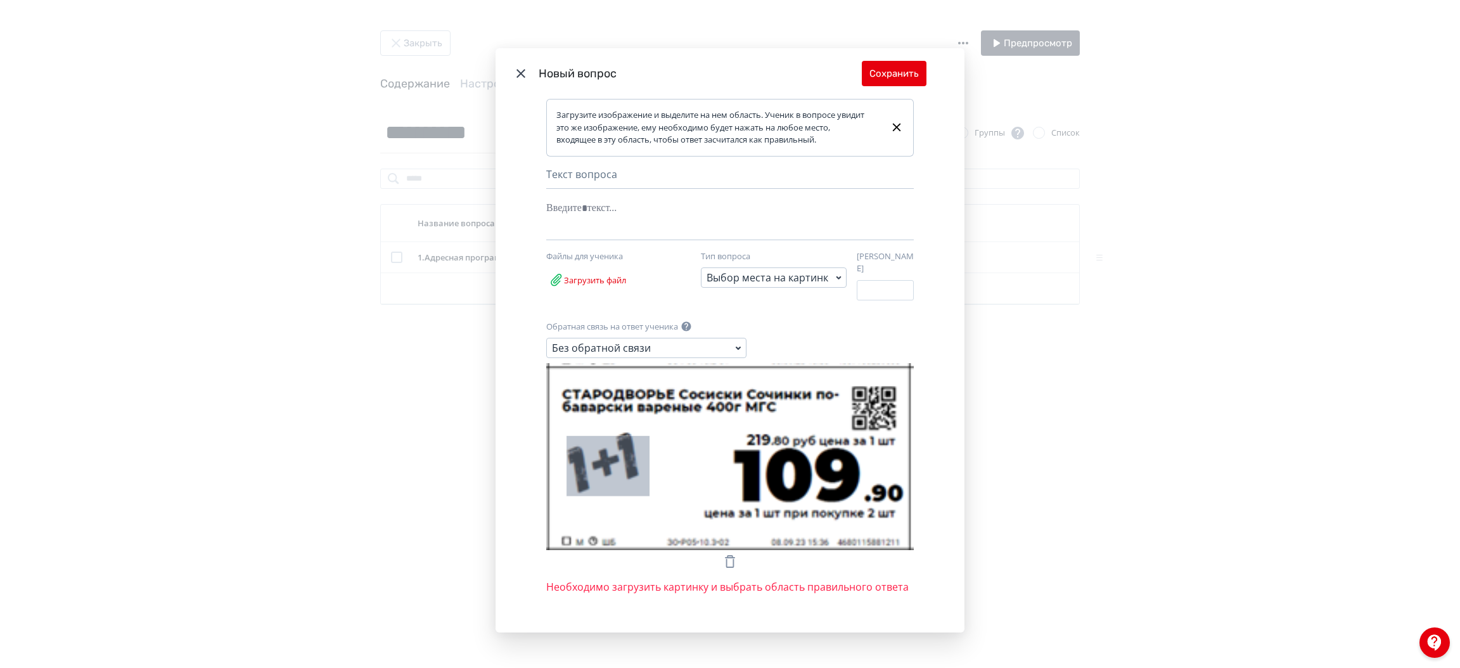
drag, startPoint x: 564, startPoint y: 433, endPoint x: 649, endPoint y: 493, distance: 104.1
click at [649, 493] on icon "Modal" at bounding box center [730, 456] width 368 height 187
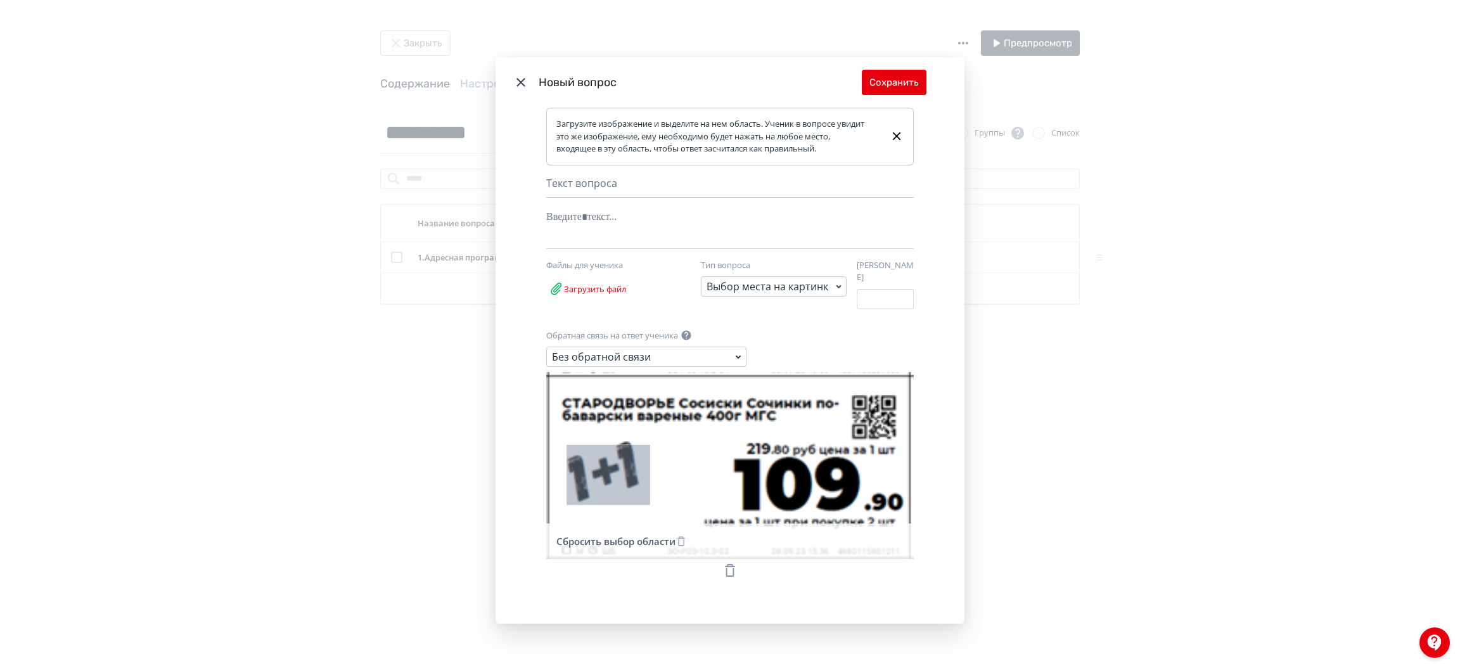
drag, startPoint x: 598, startPoint y: 453, endPoint x: 565, endPoint y: 439, distance: 36.4
click at [565, 439] on icon "Modal" at bounding box center [730, 465] width 368 height 187
click at [645, 224] on div "Modal" at bounding box center [710, 217] width 329 height 24
click at [892, 77] on button "Сохранить" at bounding box center [894, 82] width 65 height 25
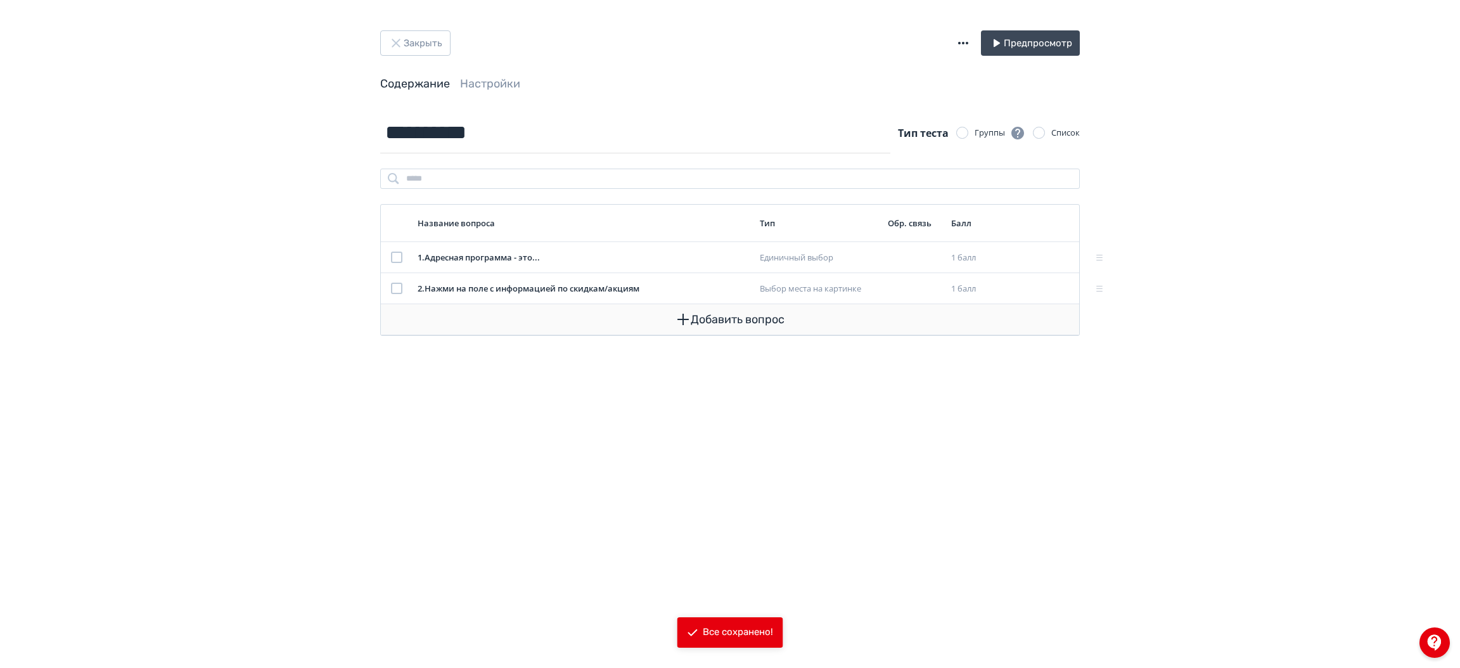
click at [728, 323] on button "Добавить вопрос" at bounding box center [730, 319] width 678 height 30
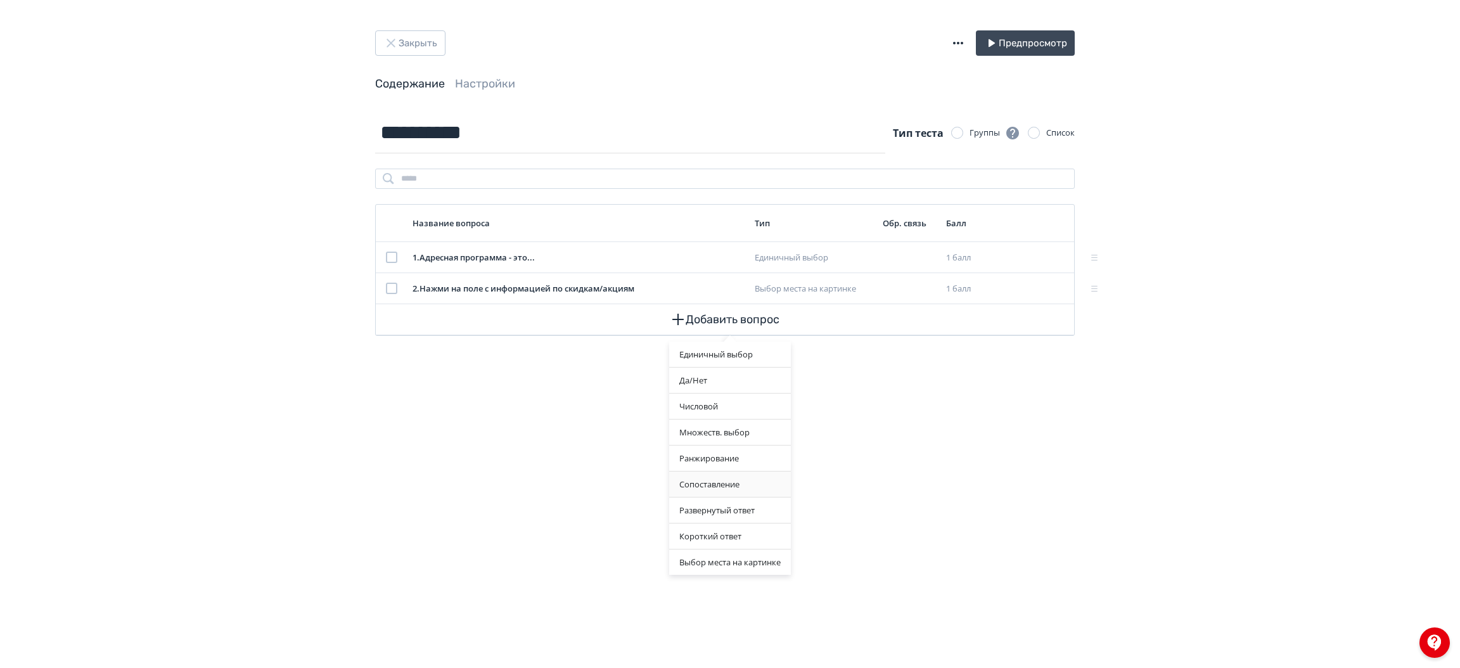
click at [713, 489] on div "Сопоставление" at bounding box center [730, 484] width 122 height 25
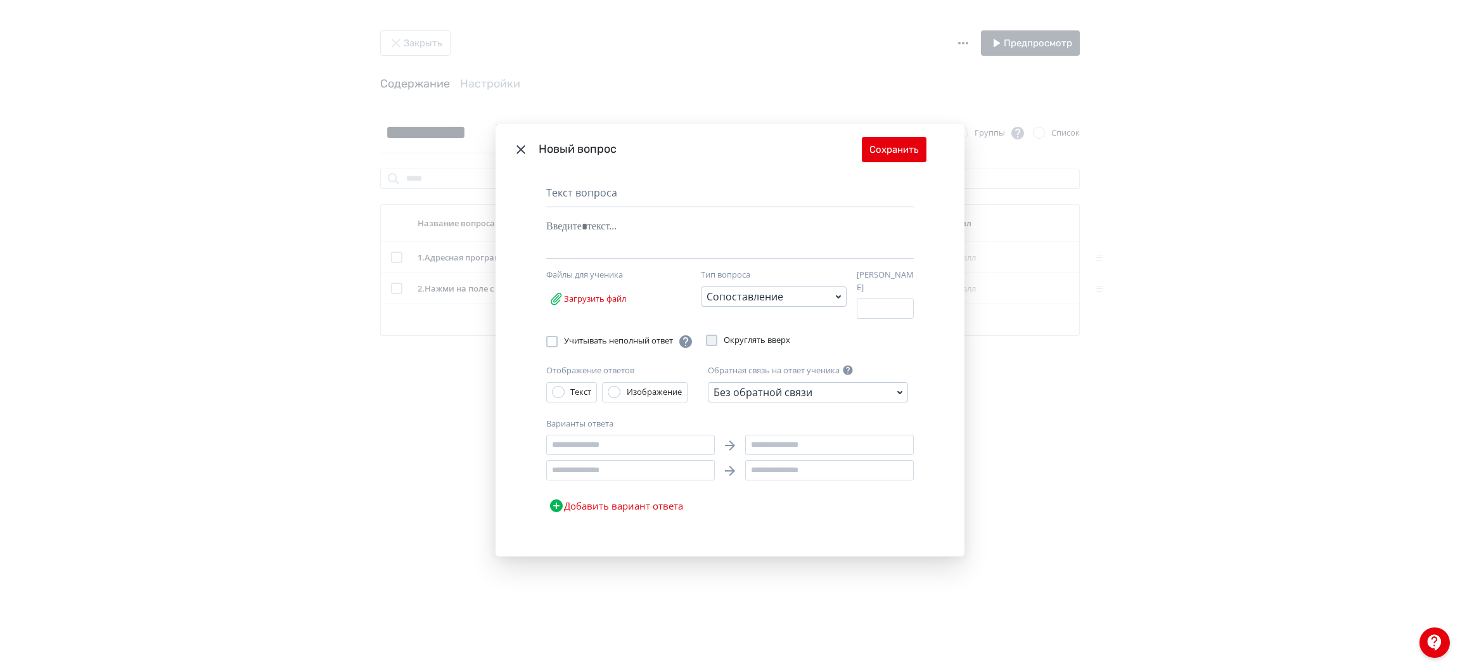
click at [622, 395] on label "Изображение" at bounding box center [645, 392] width 74 height 19
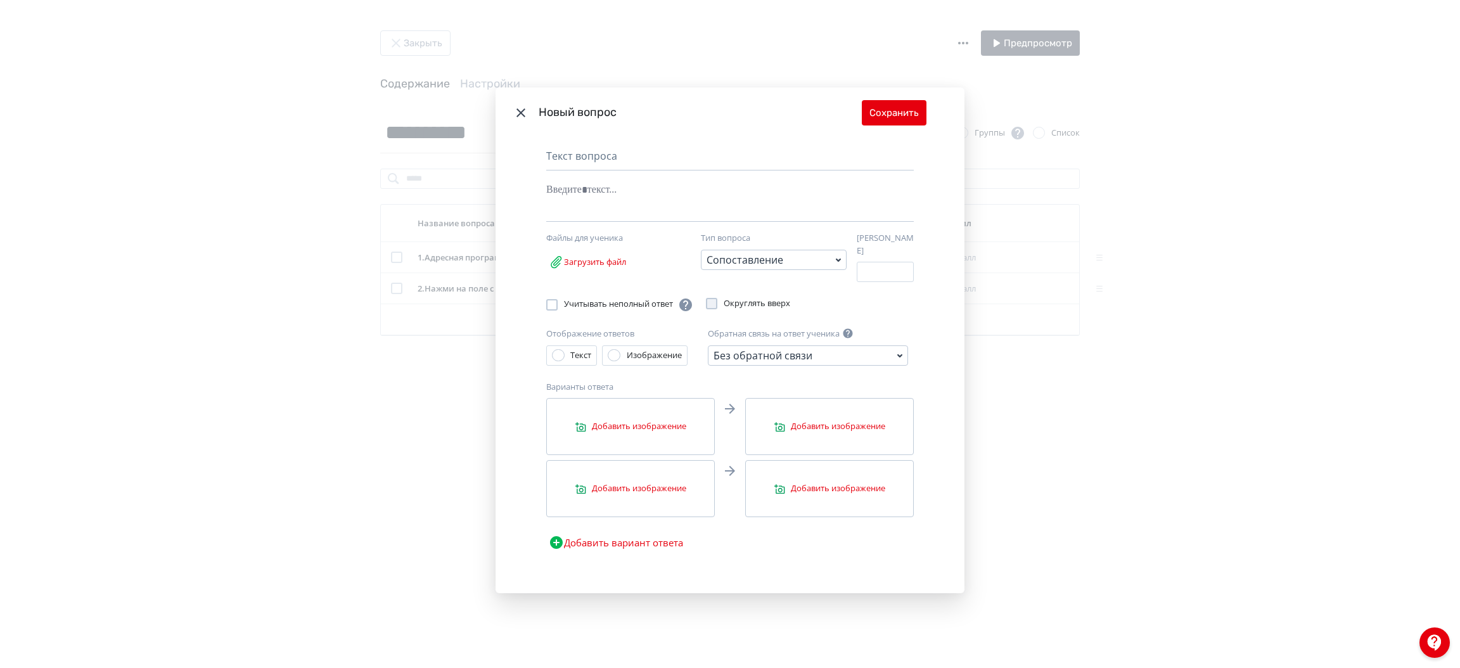
click at [633, 423] on span "Добавить изображение" at bounding box center [630, 426] width 157 height 13
click at [0, 0] on input "Добавить изображение" at bounding box center [0, 0] width 0 height 0
click at [648, 477] on label "Добавить изображение" at bounding box center [630, 488] width 169 height 57
click at [0, 0] on input "Добавить изображение" at bounding box center [0, 0] width 0 height 0
click at [832, 427] on span "Добавить изображение" at bounding box center [829, 426] width 157 height 13
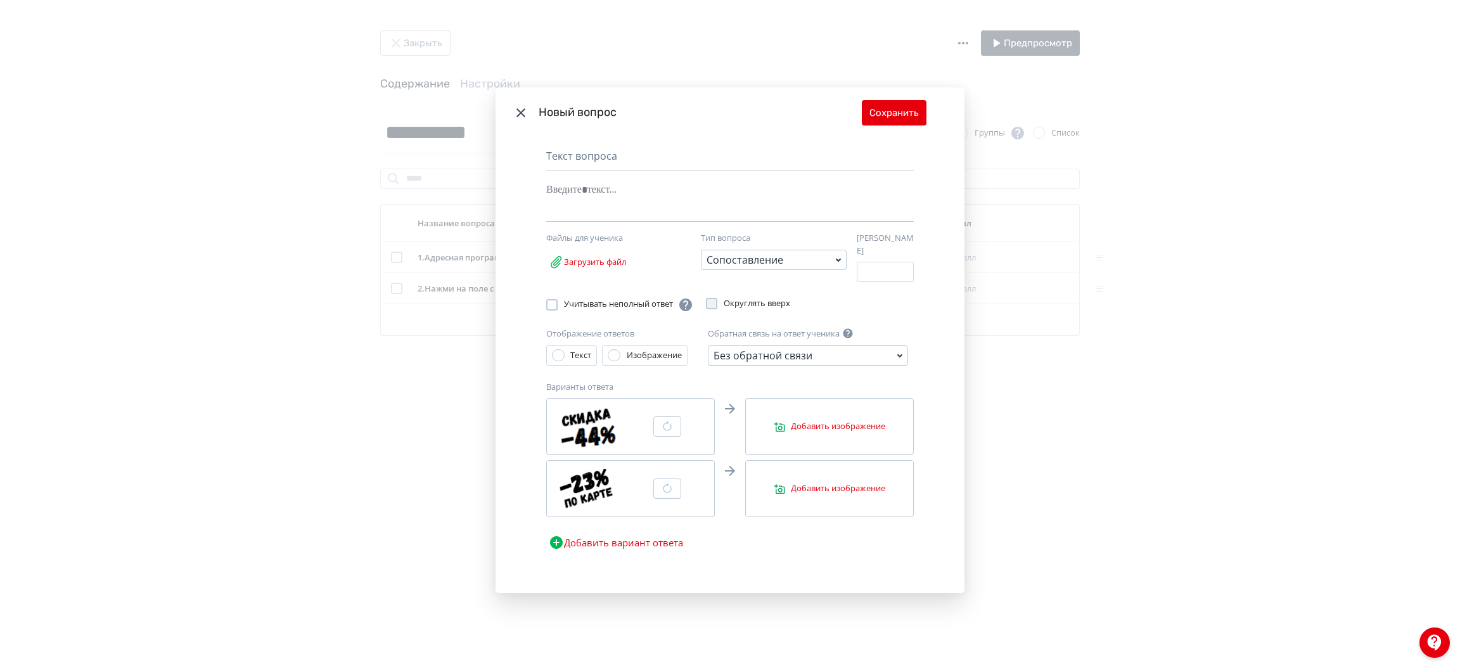
click at [0, 0] on input "Добавить изображение" at bounding box center [0, 0] width 0 height 0
click at [858, 421] on span "Modal" at bounding box center [866, 428] width 27 height 14
click at [0, 0] on input "Modal" at bounding box center [0, 0] width 0 height 0
click at [824, 501] on label "Добавить изображение" at bounding box center [829, 488] width 169 height 57
click at [0, 0] on input "Добавить изображение" at bounding box center [0, 0] width 0 height 0
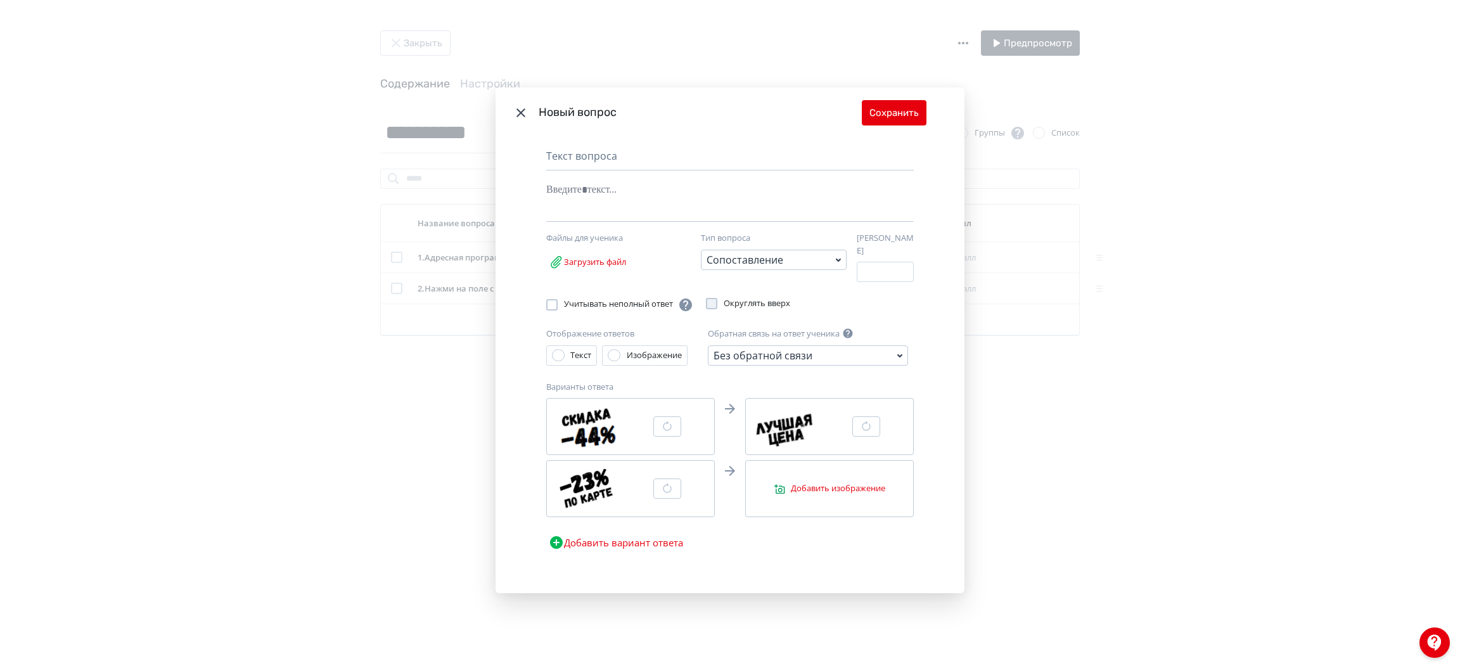
click at [803, 487] on span "Добавить изображение" at bounding box center [829, 488] width 157 height 13
click at [0, 0] on input "Добавить изображение" at bounding box center [0, 0] width 0 height 0
click at [660, 192] on div "Modal" at bounding box center [710, 190] width 329 height 24
click at [577, 355] on div "Текст" at bounding box center [580, 355] width 21 height 13
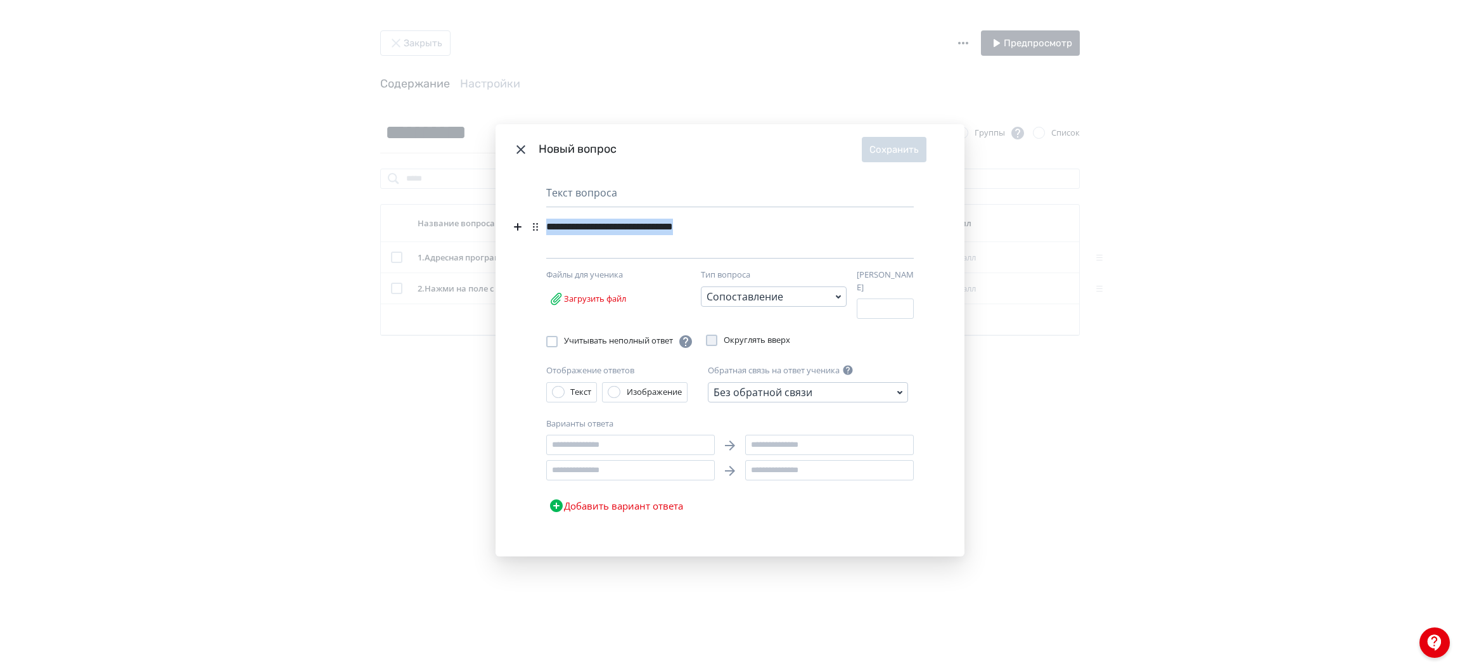
drag, startPoint x: 737, startPoint y: 229, endPoint x: 533, endPoint y: 219, distance: 204.3
click at [533, 219] on div "**********" at bounding box center [730, 366] width 469 height 382
click at [788, 299] on div "Сопоставление" at bounding box center [774, 296] width 146 height 20
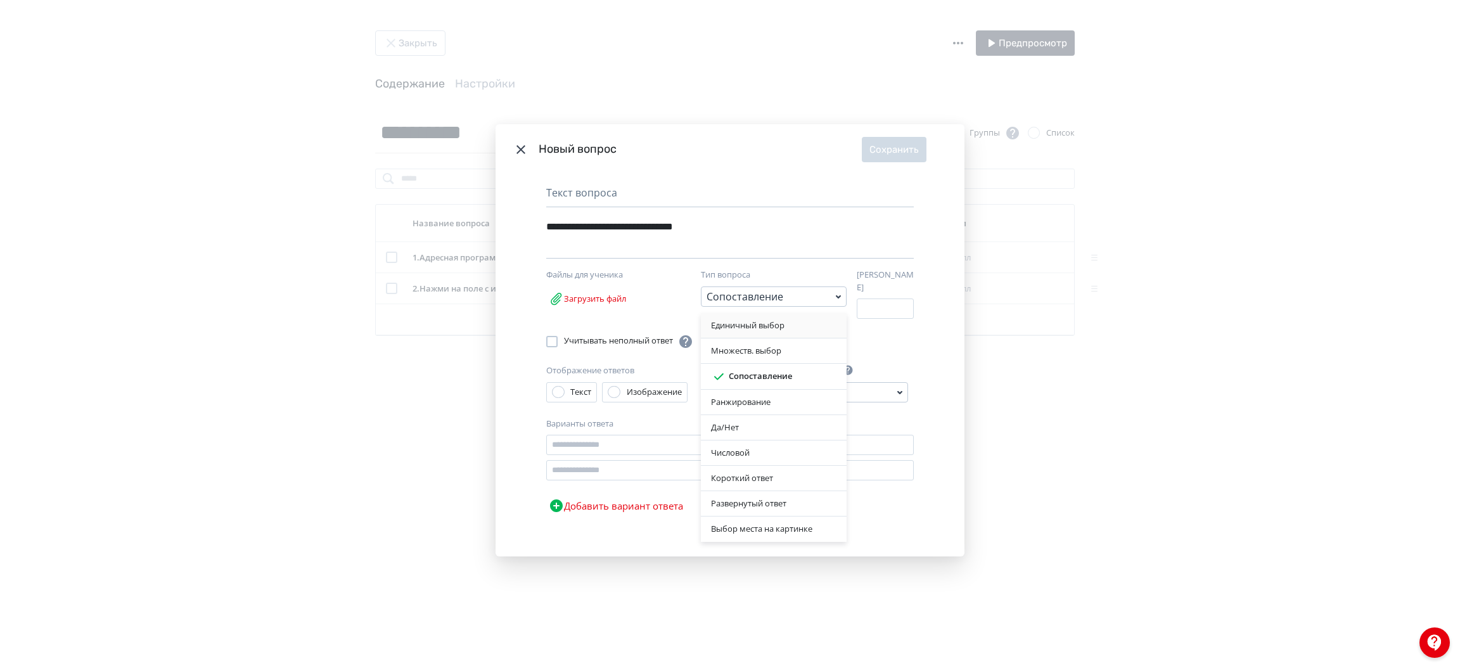
click at [757, 330] on div "Единичный выбор" at bounding box center [773, 325] width 125 height 13
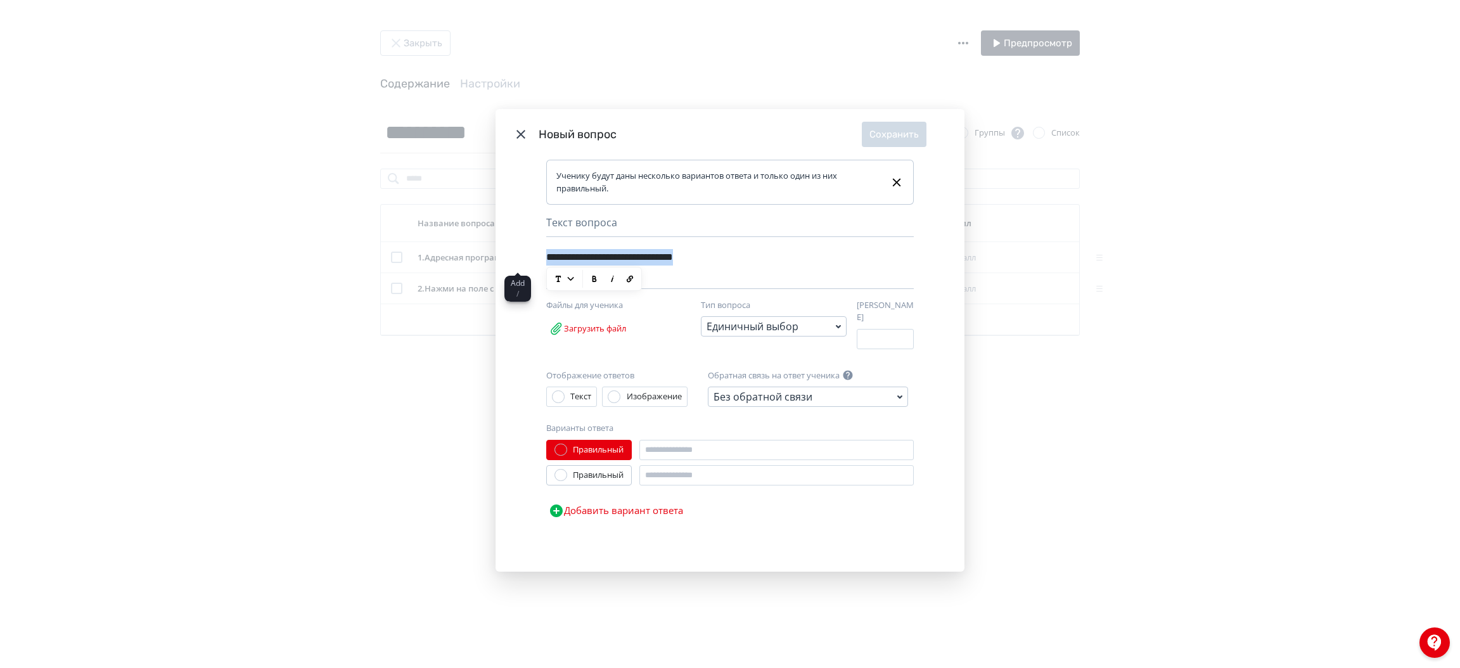
drag, startPoint x: 755, startPoint y: 267, endPoint x: 482, endPoint y: 264, distance: 272.6
click at [482, 264] on div "**********" at bounding box center [730, 334] width 1460 height 668
click at [663, 445] on input "Modal" at bounding box center [777, 450] width 274 height 20
paste input "**********"
type input "**********"
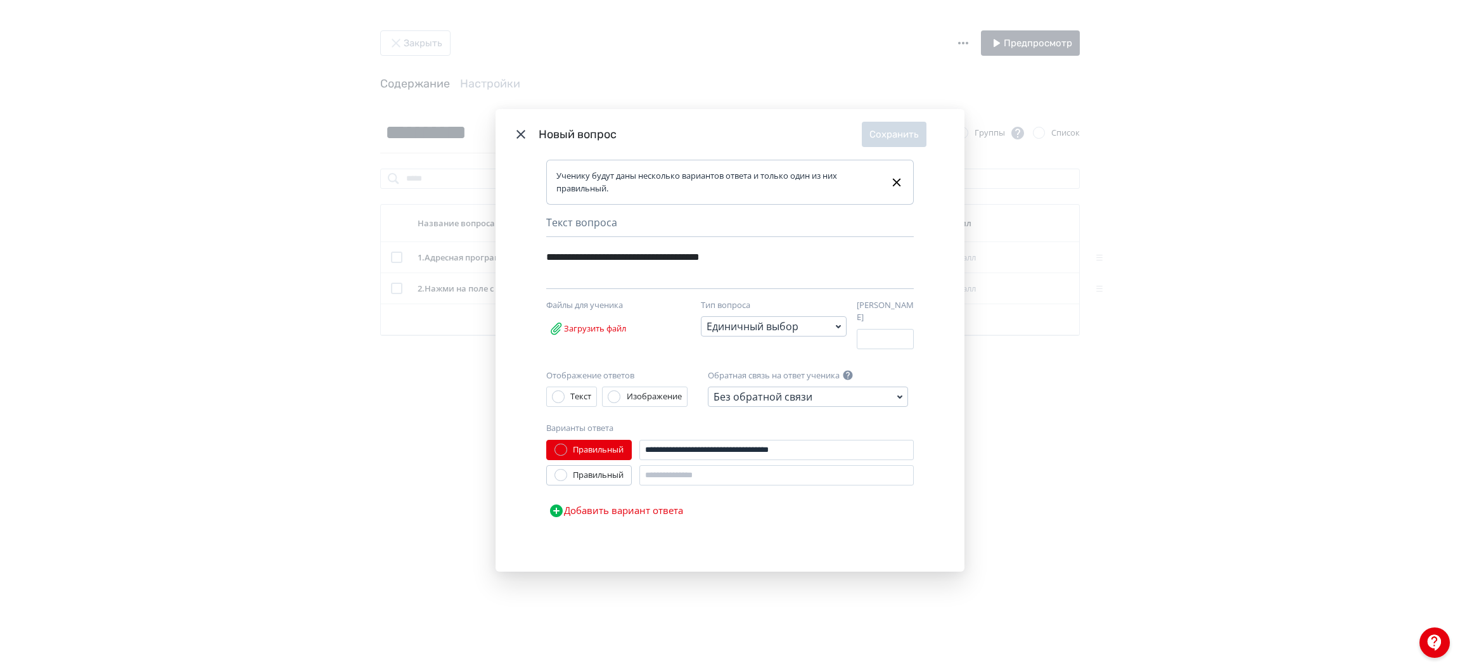
click at [626, 512] on button "Добавить вариант ответа" at bounding box center [615, 510] width 139 height 25
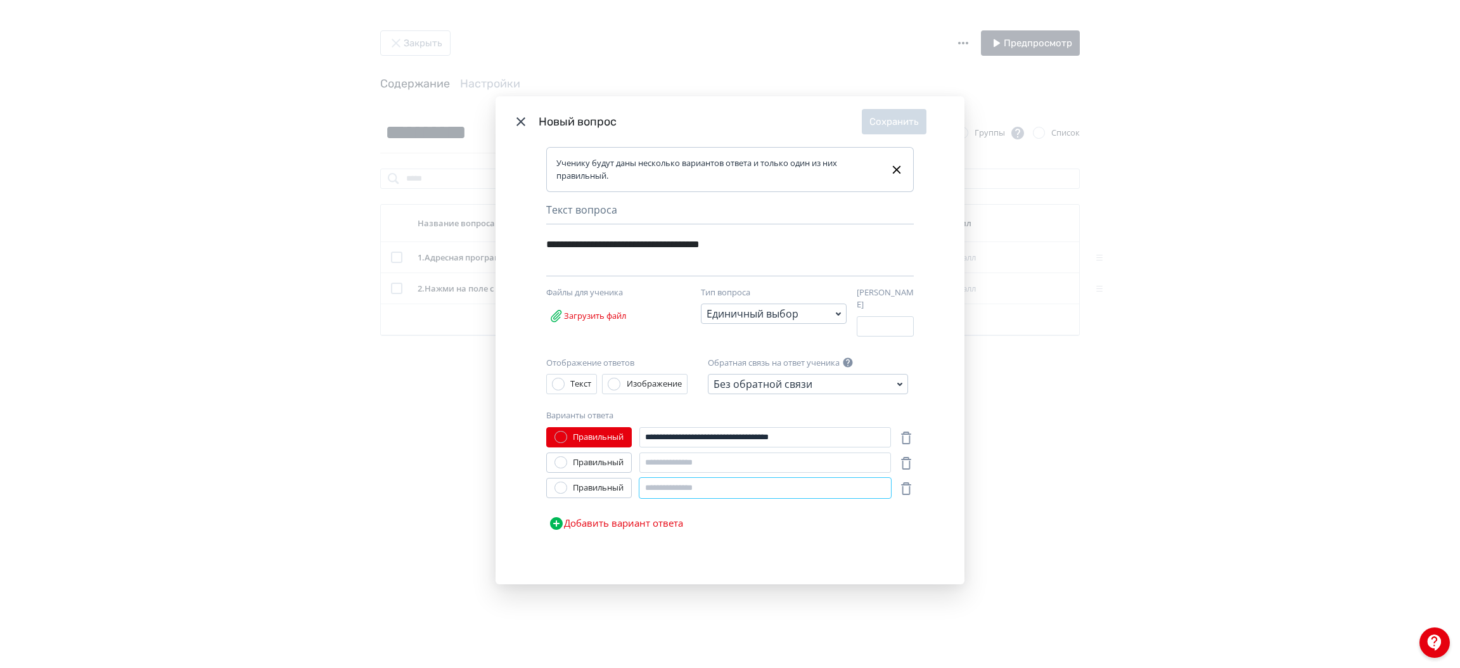
click at [669, 482] on input "Modal" at bounding box center [766, 488] width 252 height 20
paste input "**********"
type input "**********"
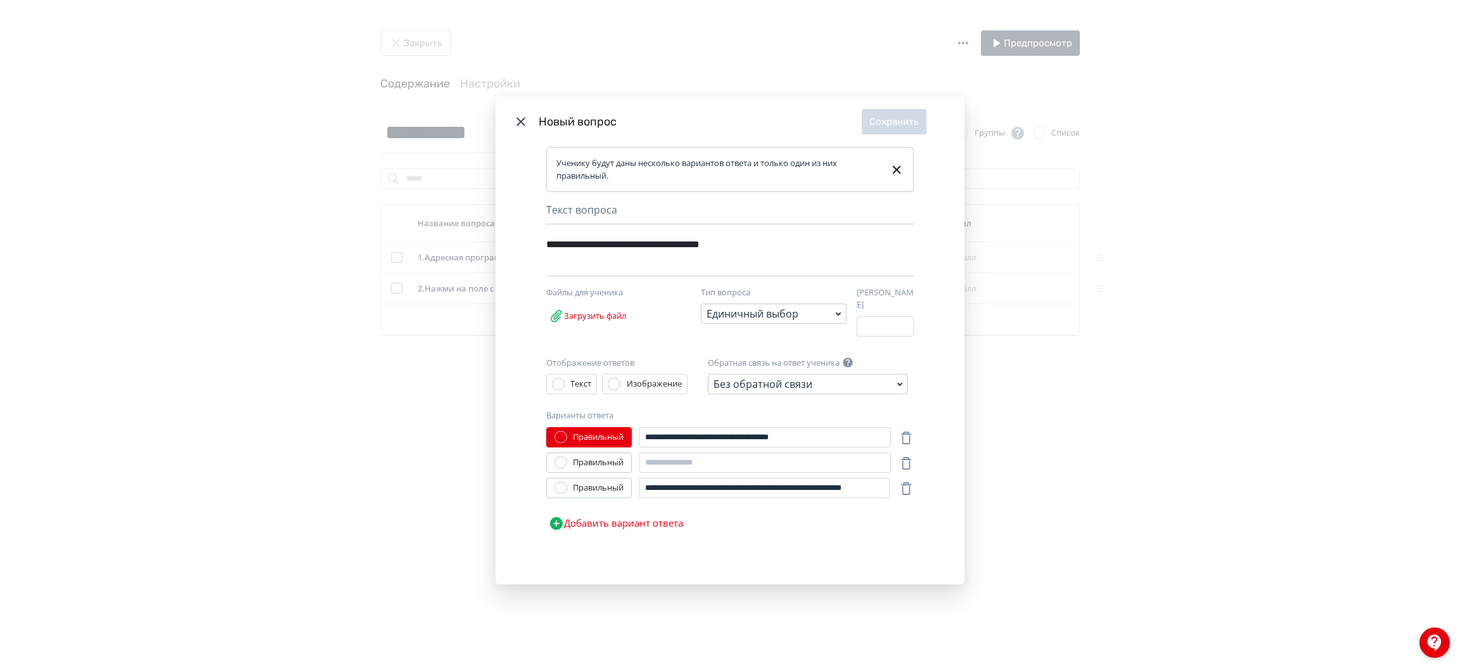
click at [649, 520] on button "Добавить вариант ответа" at bounding box center [615, 523] width 139 height 25
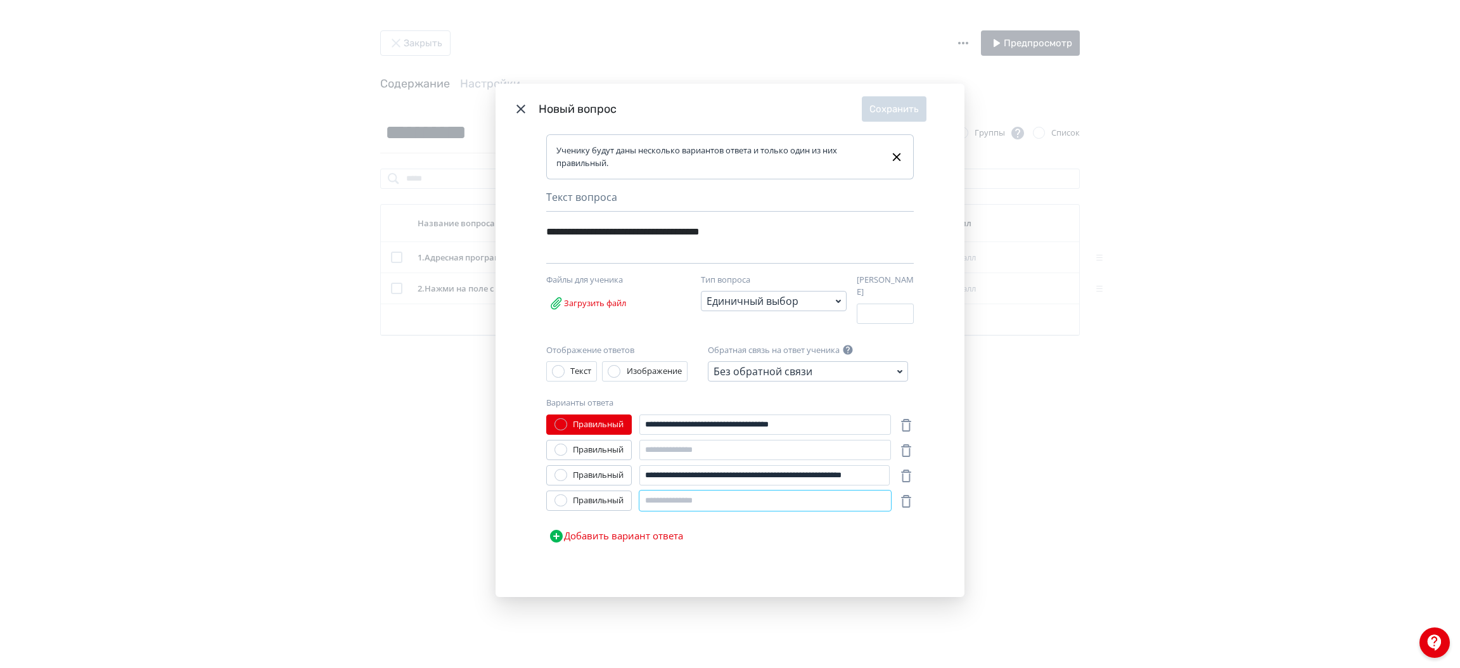
click at [676, 491] on input "Modal" at bounding box center [766, 501] width 252 height 20
paste input "**********"
type input "**********"
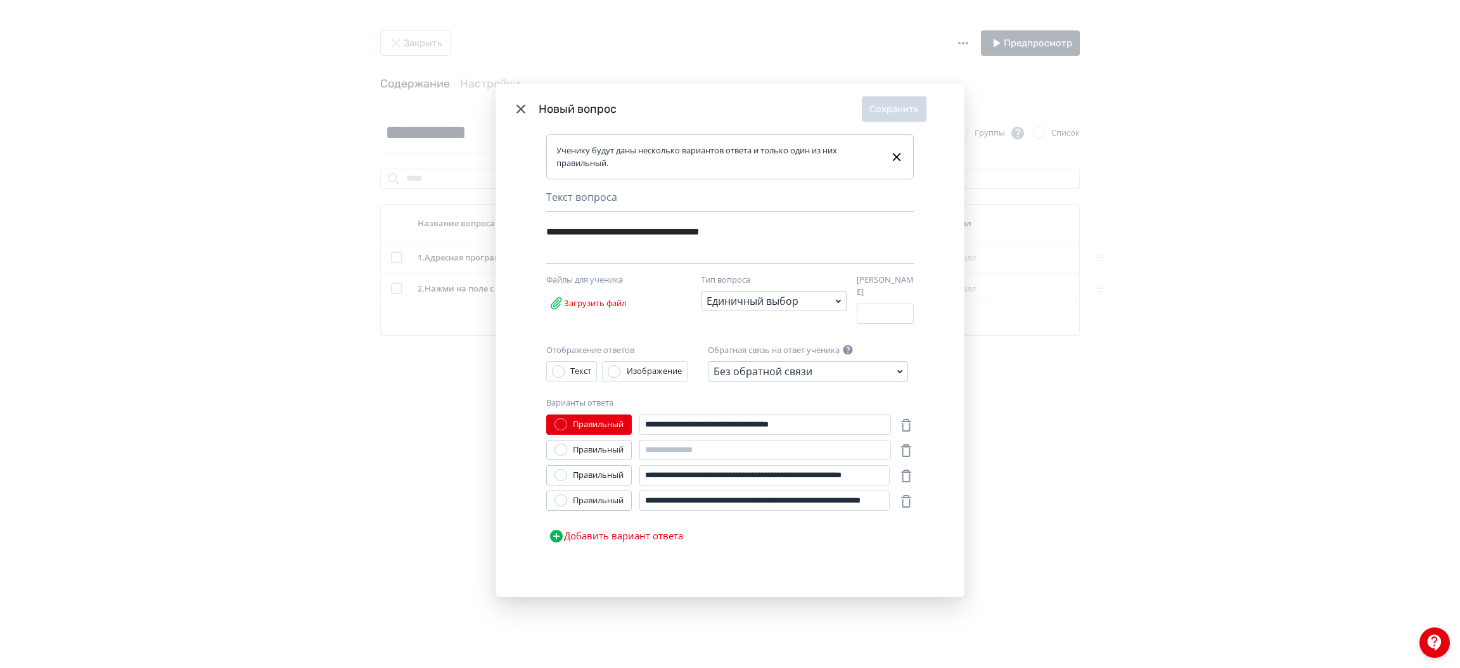
click at [653, 524] on button "Добавить вариант ответа" at bounding box center [615, 536] width 139 height 25
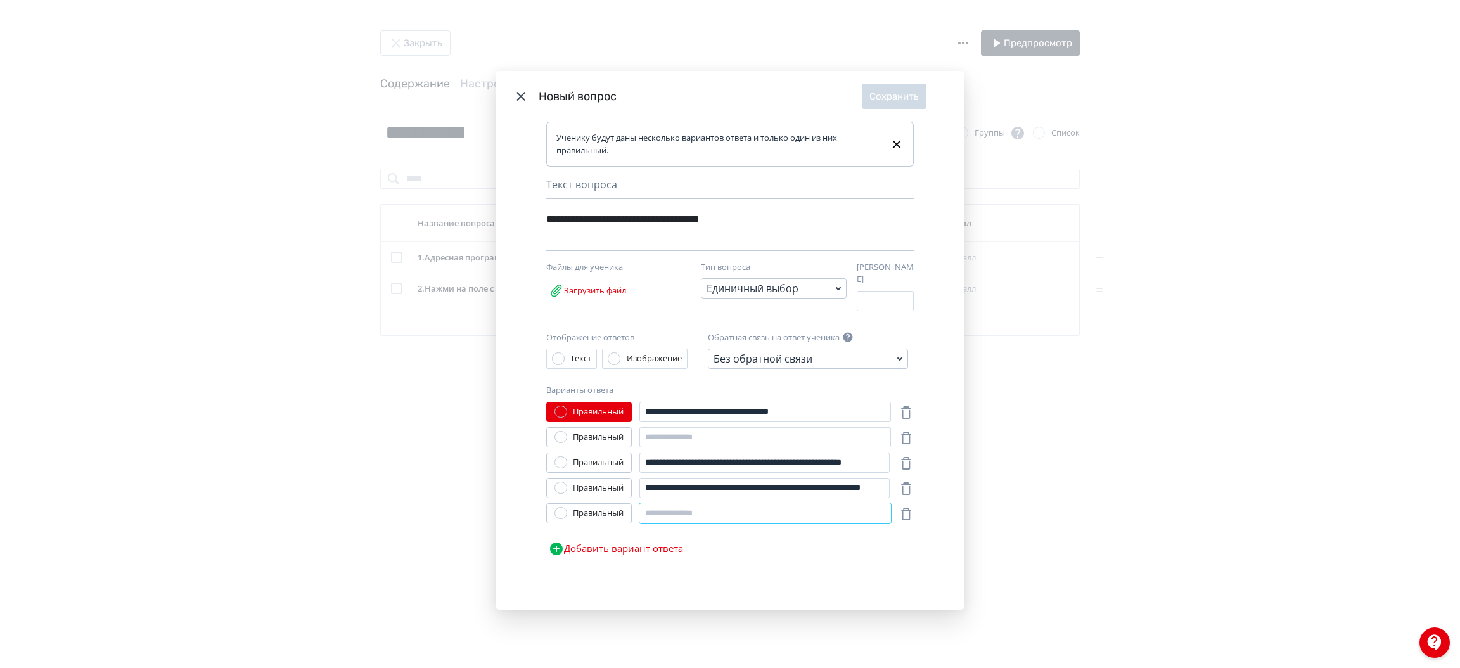
click at [685, 503] on input "Modal" at bounding box center [766, 513] width 252 height 20
paste input "**********"
type input "**********"
click at [709, 432] on input "Modal" at bounding box center [766, 437] width 252 height 20
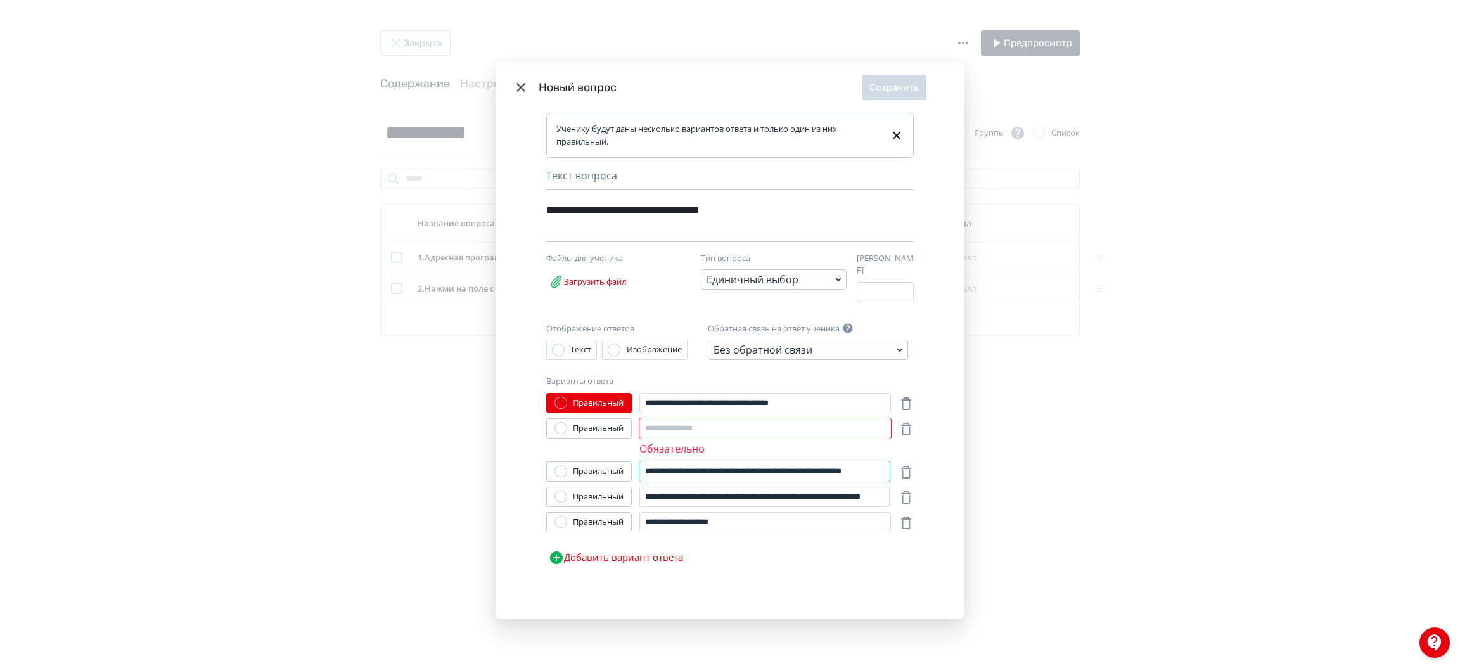
click at [695, 461] on input "**********" at bounding box center [765, 471] width 250 height 20
click at [731, 423] on input "Modal" at bounding box center [766, 428] width 252 height 20
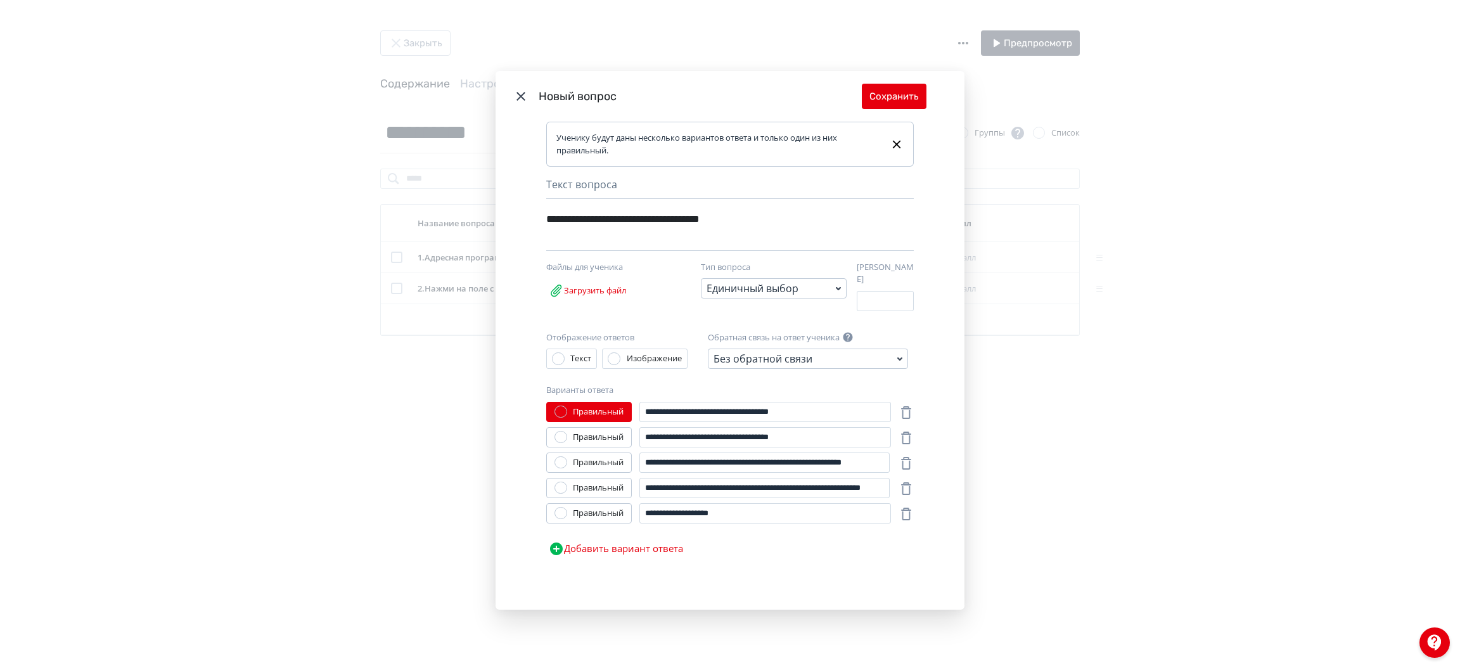
click at [610, 440] on div "Правильный" at bounding box center [589, 437] width 86 height 20
click at [555, 431] on label "Правильный" at bounding box center [589, 437] width 69 height 13
click at [741, 432] on input "**********" at bounding box center [766, 437] width 252 height 20
drag, startPoint x: 674, startPoint y: 437, endPoint x: 632, endPoint y: 434, distance: 42.6
click at [632, 434] on div "**********" at bounding box center [718, 437] width 345 height 20
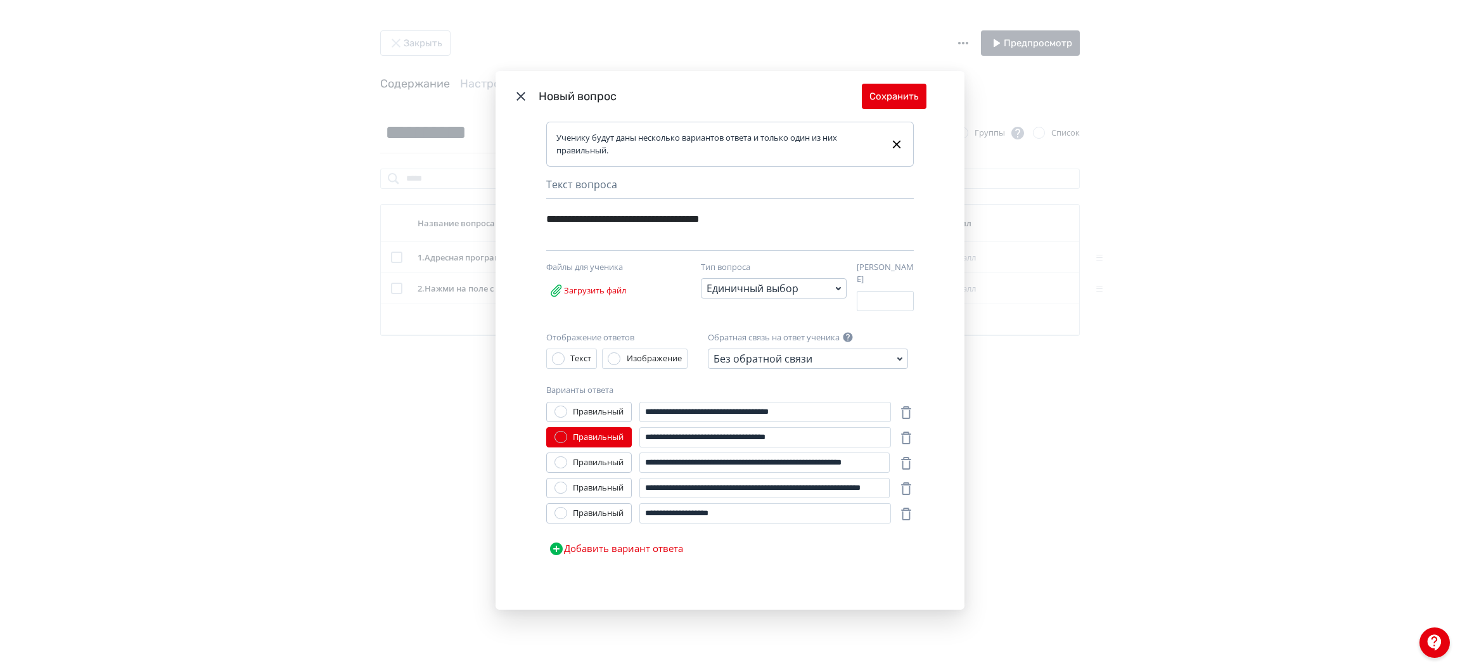
click at [761, 447] on div "**********" at bounding box center [730, 482] width 368 height 160
click at [820, 435] on input "**********" at bounding box center [766, 437] width 252 height 20
type input "*"
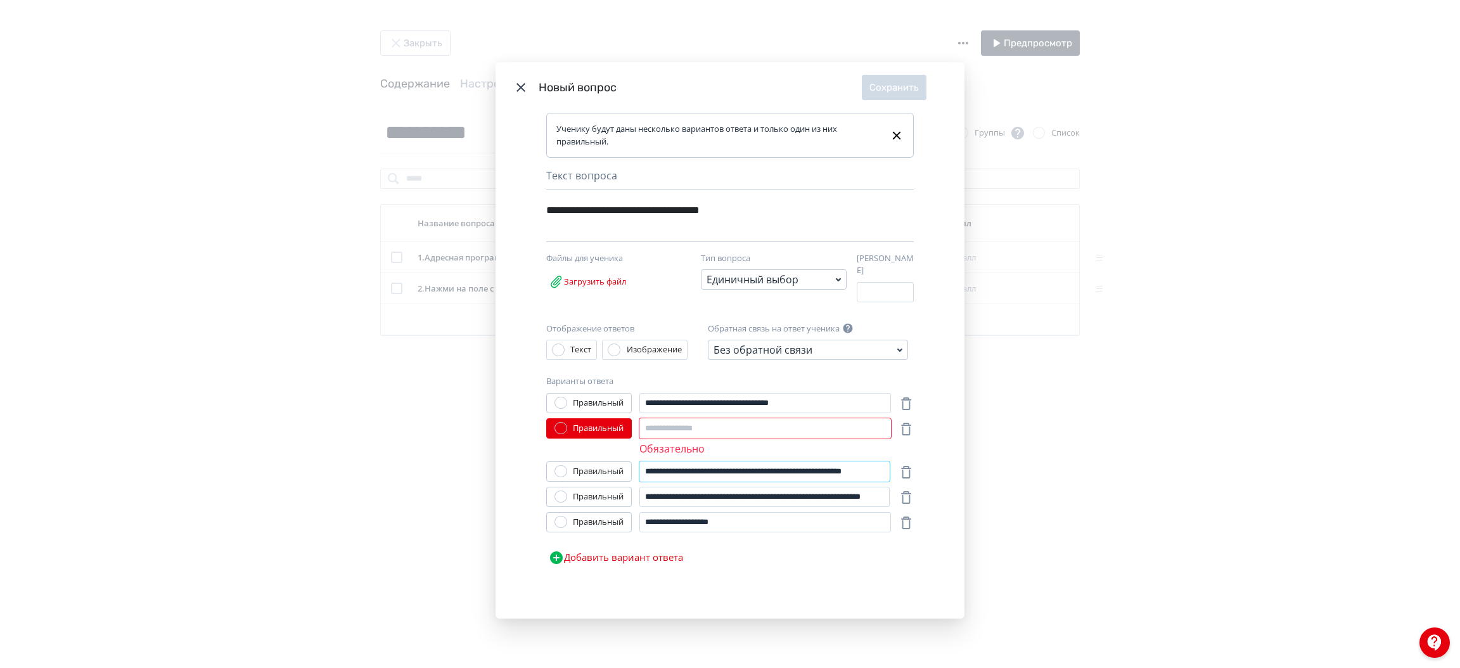
click at [659, 470] on input "**********" at bounding box center [765, 471] width 250 height 20
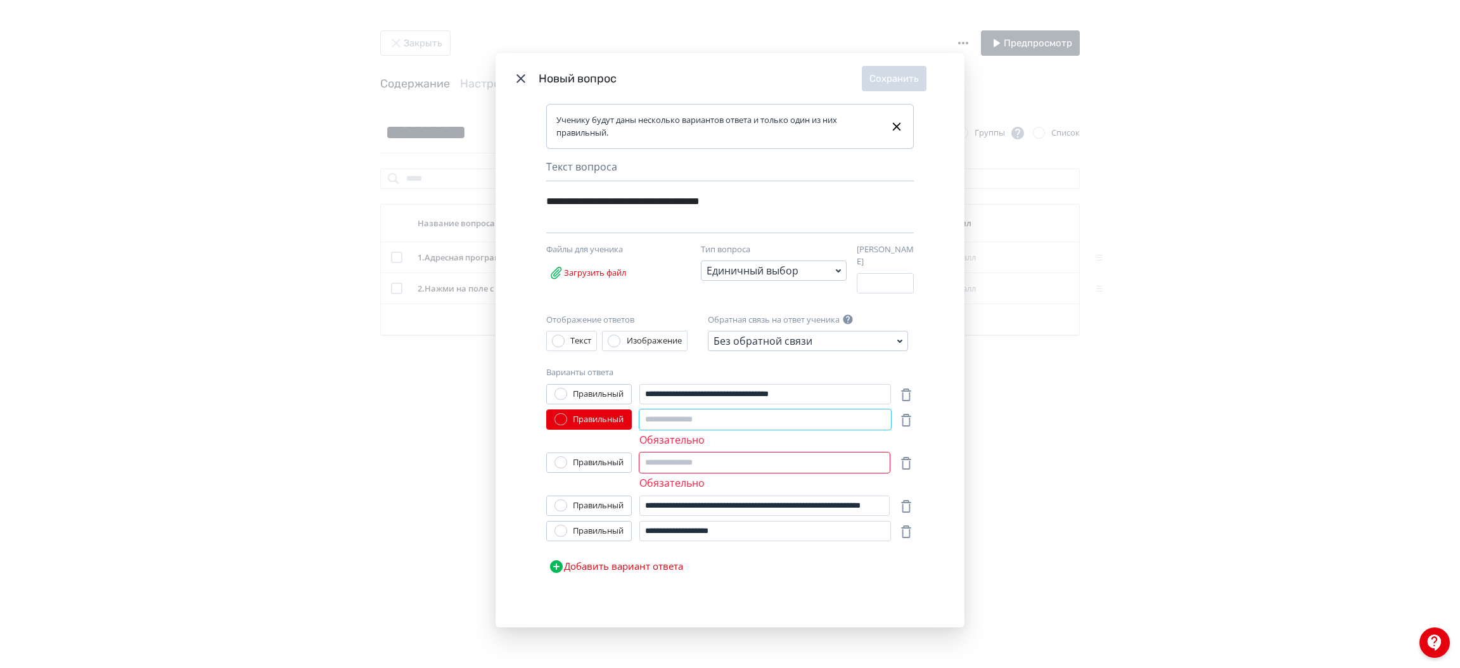
click at [672, 418] on input "Modal" at bounding box center [766, 419] width 252 height 20
paste input "**********"
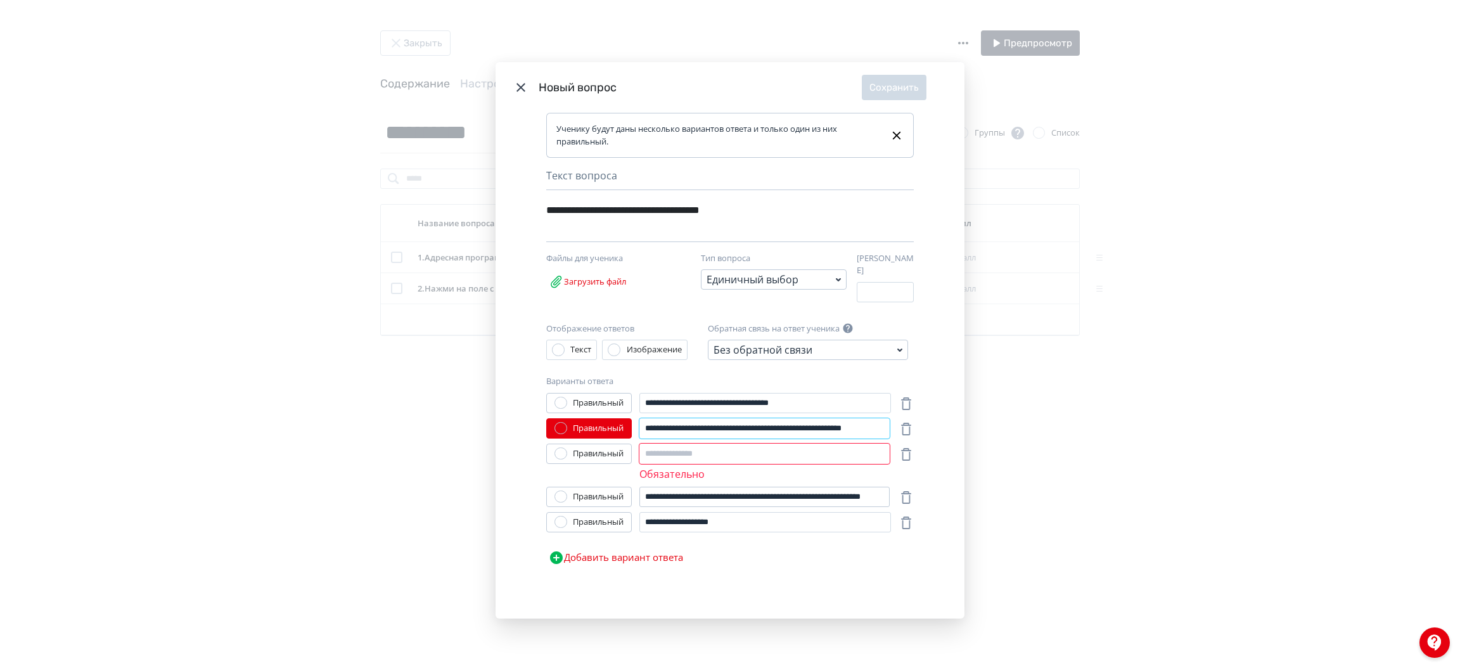
type input "**********"
click at [661, 489] on input "**********" at bounding box center [765, 497] width 250 height 20
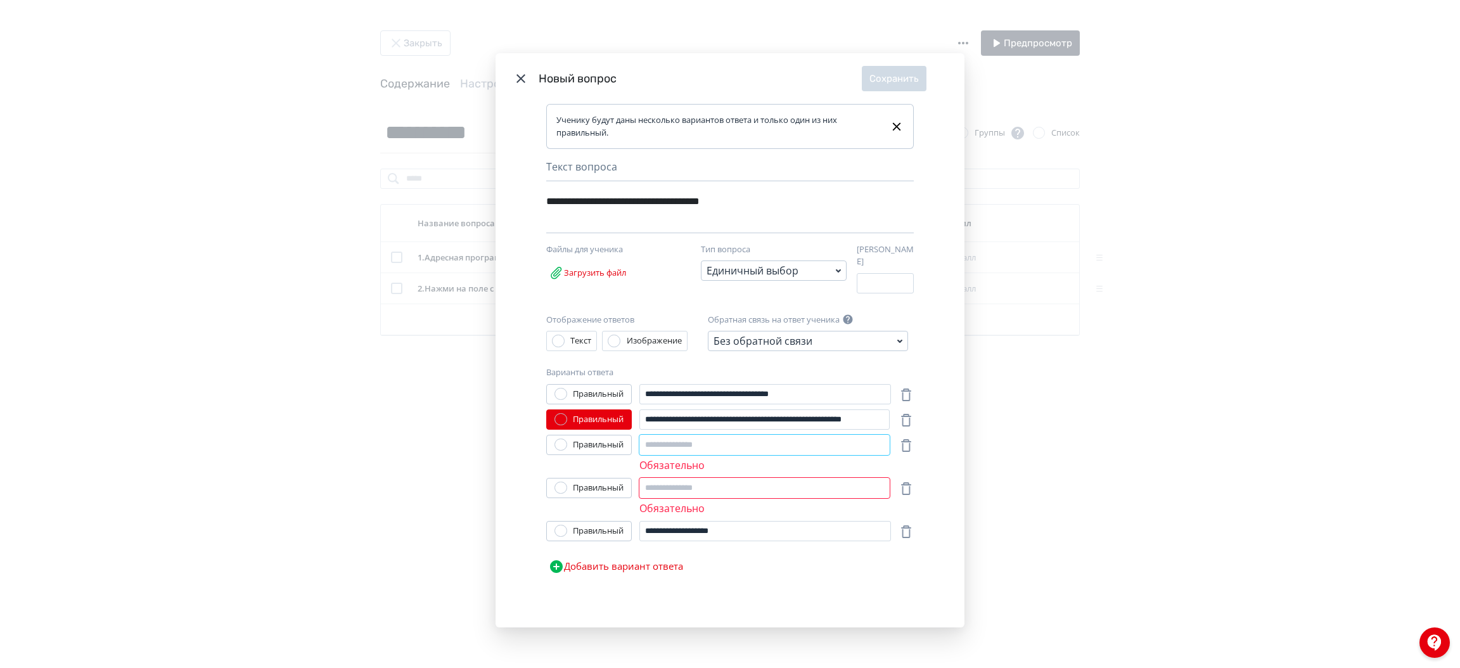
click at [680, 437] on input "Modal" at bounding box center [765, 445] width 250 height 20
paste input "**********"
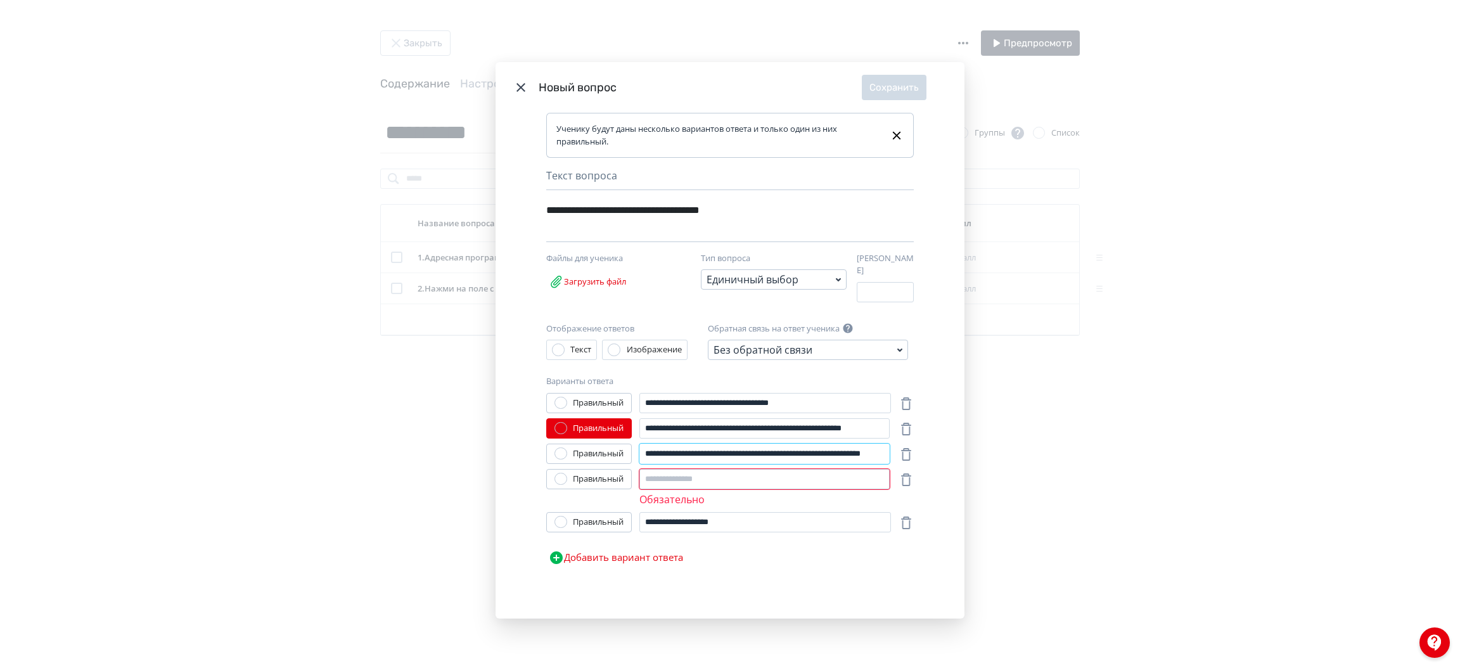
type input "**********"
click at [664, 480] on input "Modal" at bounding box center [765, 479] width 250 height 20
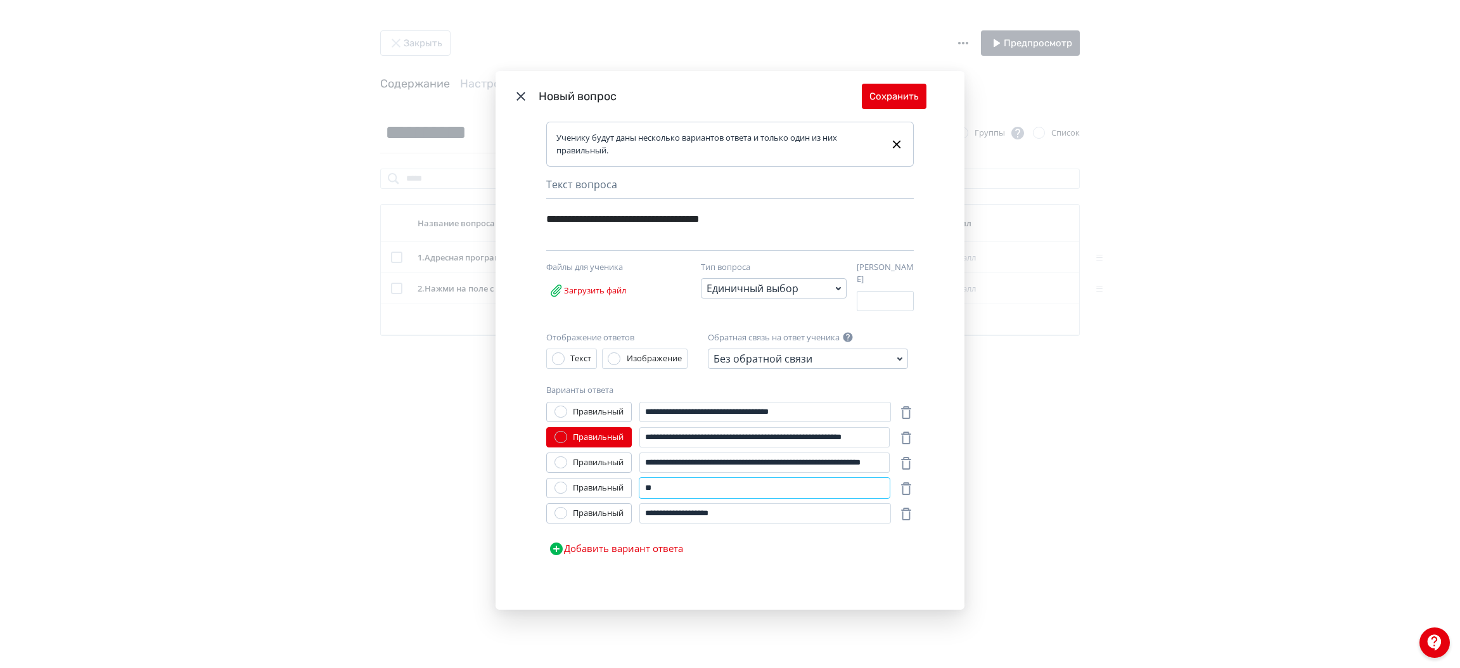
type input "*"
type input "**********"
drag, startPoint x: 576, startPoint y: 491, endPoint x: 589, endPoint y: 485, distance: 13.7
click at [589, 485] on div "Правильный" at bounding box center [589, 488] width 86 height 20
click at [589, 485] on div "Правильный" at bounding box center [598, 488] width 51 height 13
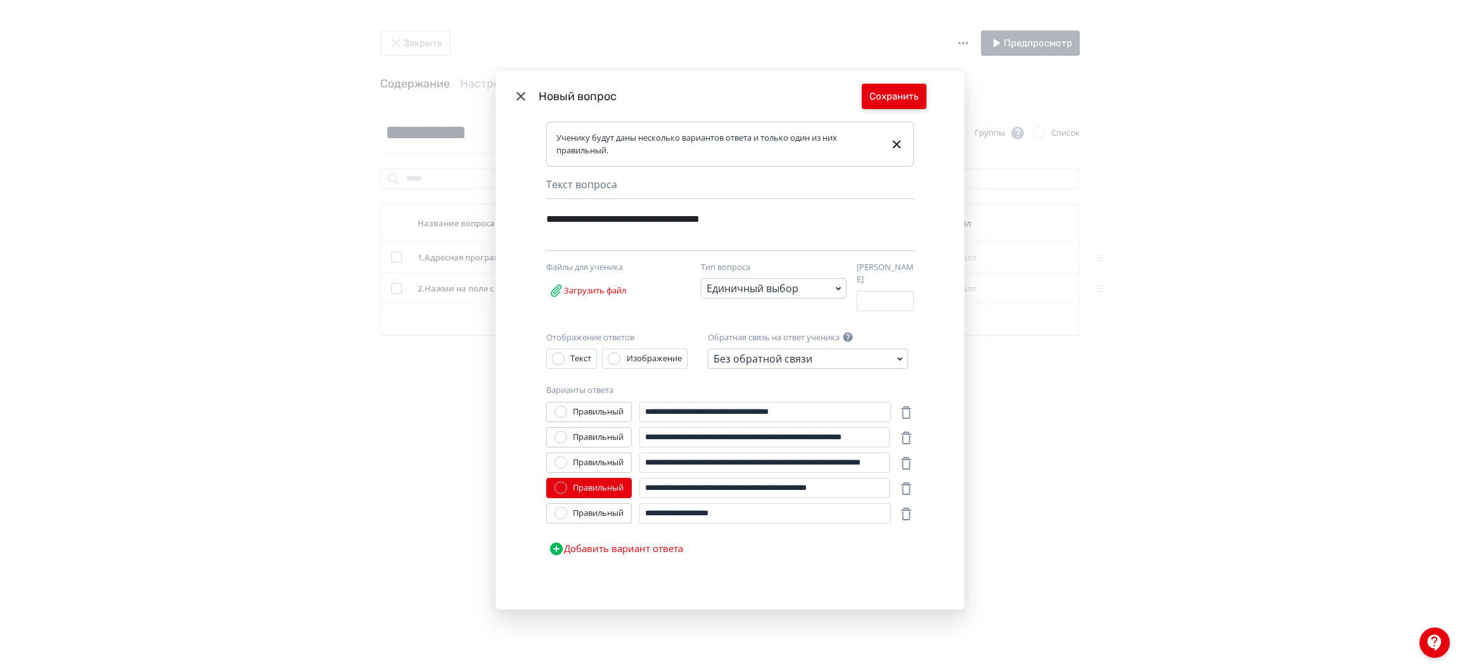
click at [893, 103] on button "Сохранить" at bounding box center [894, 96] width 65 height 25
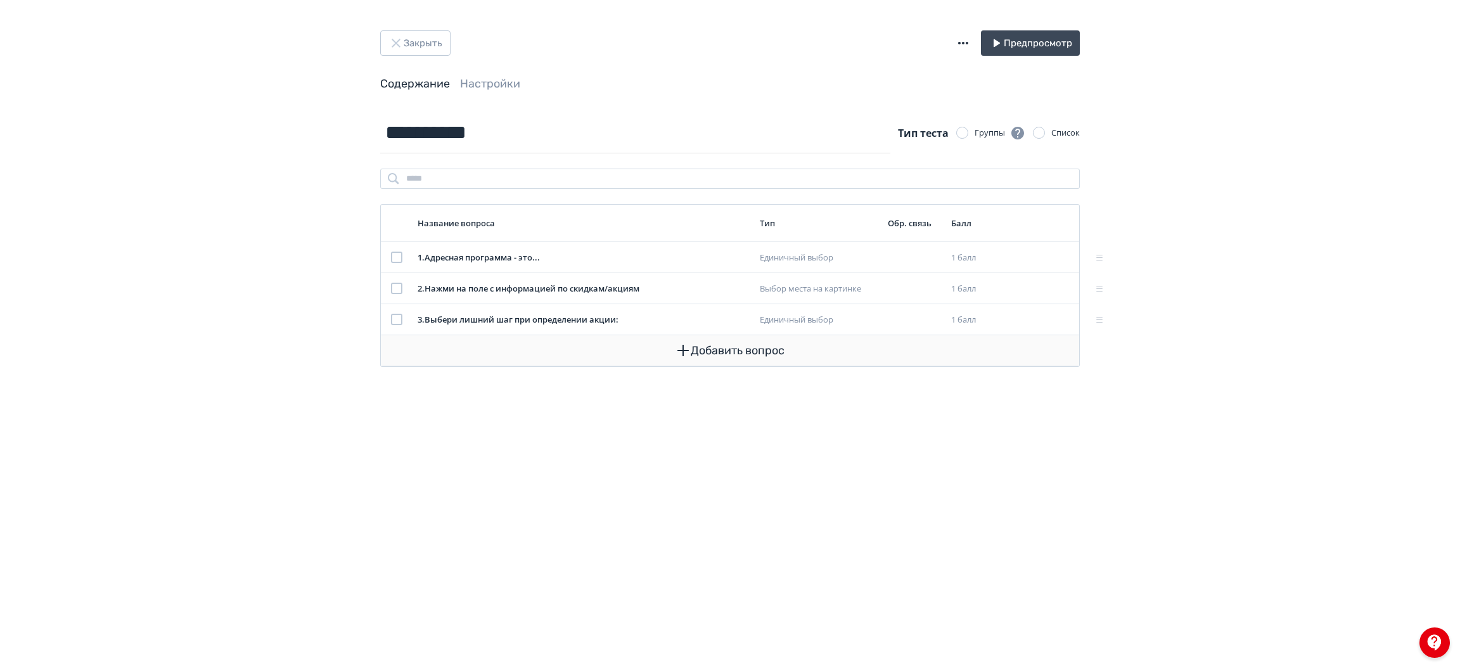
click at [716, 357] on button "Добавить вопрос" at bounding box center [730, 350] width 678 height 30
click at [714, 383] on div "Единичный выбор" at bounding box center [730, 385] width 122 height 25
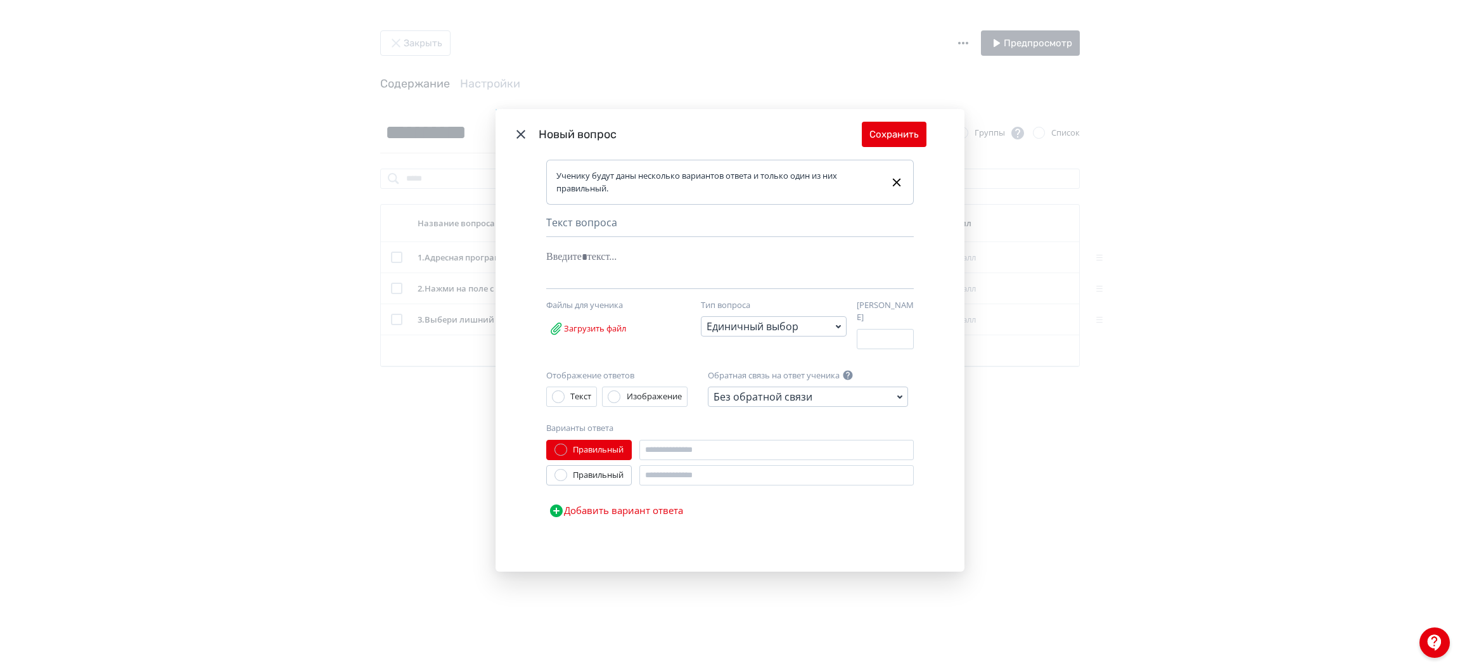
click at [648, 397] on div "Изображение" at bounding box center [654, 396] width 55 height 13
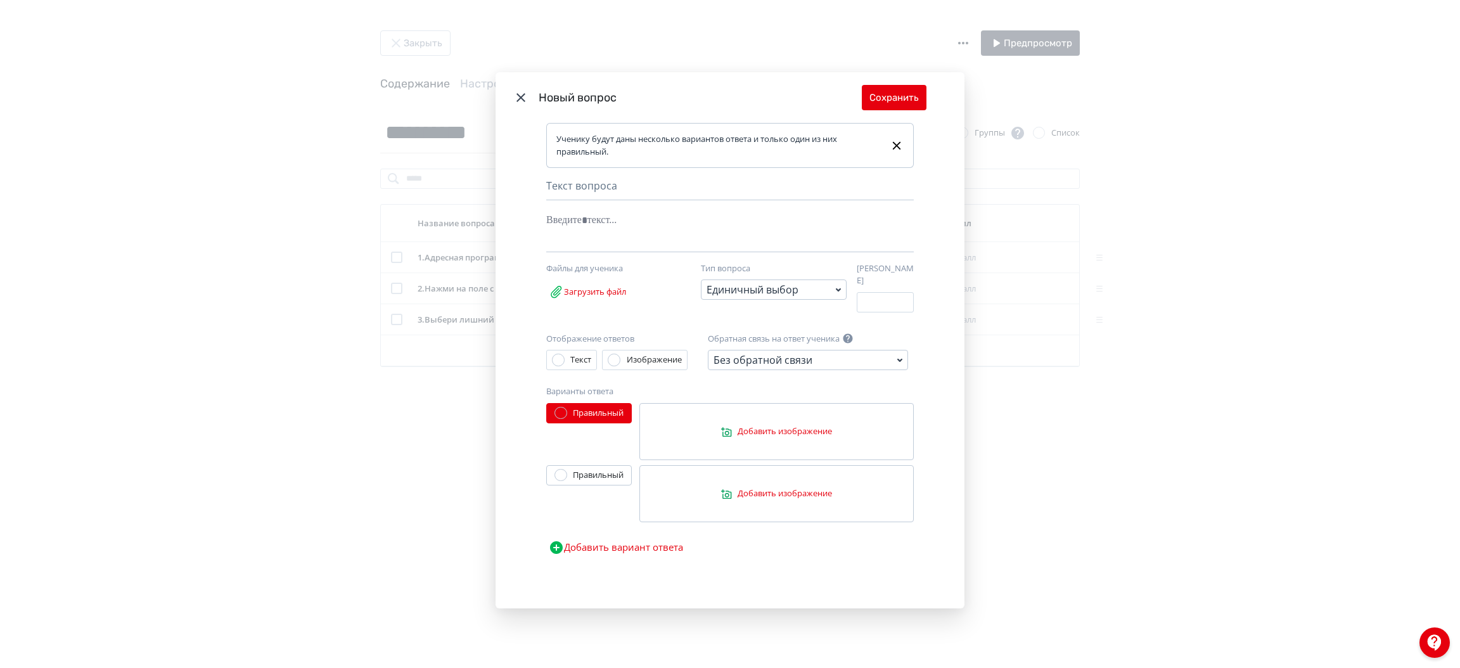
click at [749, 439] on label "Добавить изображение" at bounding box center [777, 431] width 274 height 57
click at [0, 0] on input "Добавить изображение" at bounding box center [0, 0] width 0 height 0
click at [820, 499] on label "Добавить изображение" at bounding box center [777, 493] width 274 height 57
click at [0, 0] on input "Добавить изображение" at bounding box center [0, 0] width 0 height 0
click at [638, 539] on button "Добавить вариант ответа" at bounding box center [615, 547] width 139 height 25
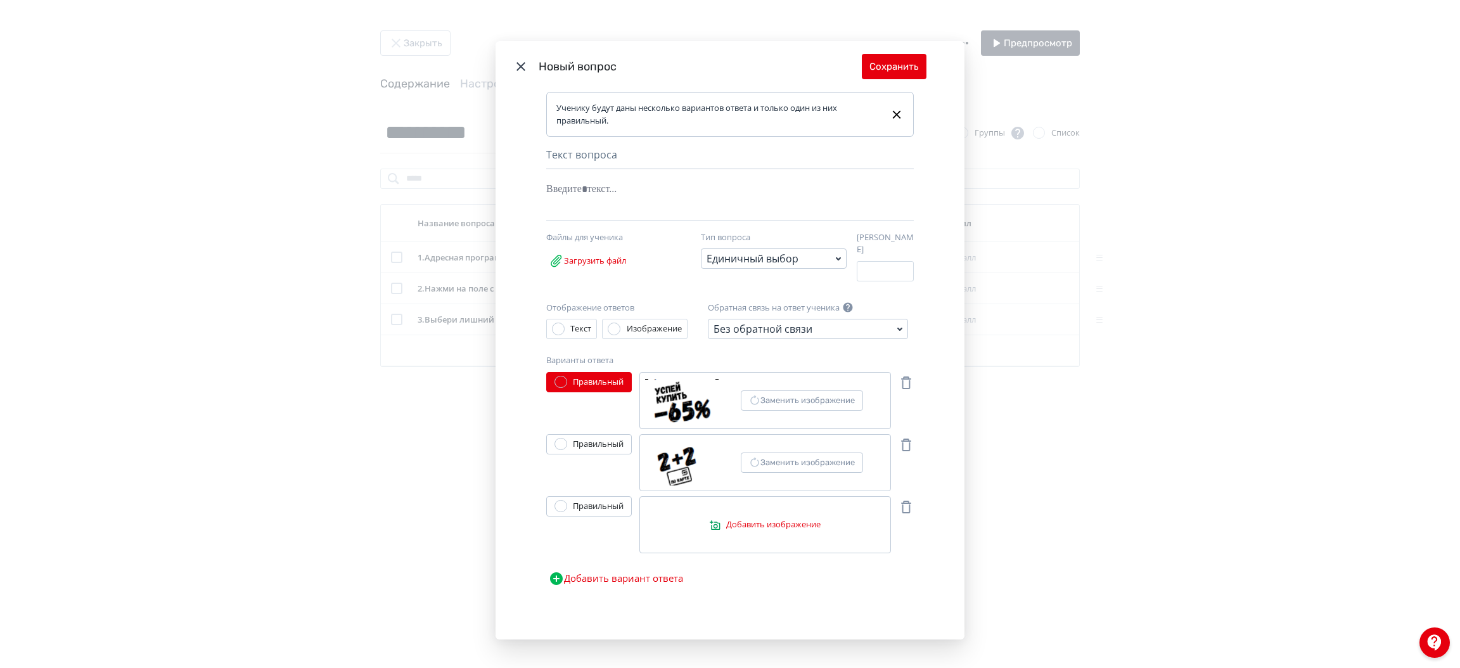
click at [770, 527] on label "Добавить изображение" at bounding box center [766, 524] width 252 height 57
click at [0, 0] on input "Добавить изображение" at bounding box center [0, 0] width 0 height 0
click at [672, 573] on button "Добавить вариант ответа" at bounding box center [615, 578] width 139 height 25
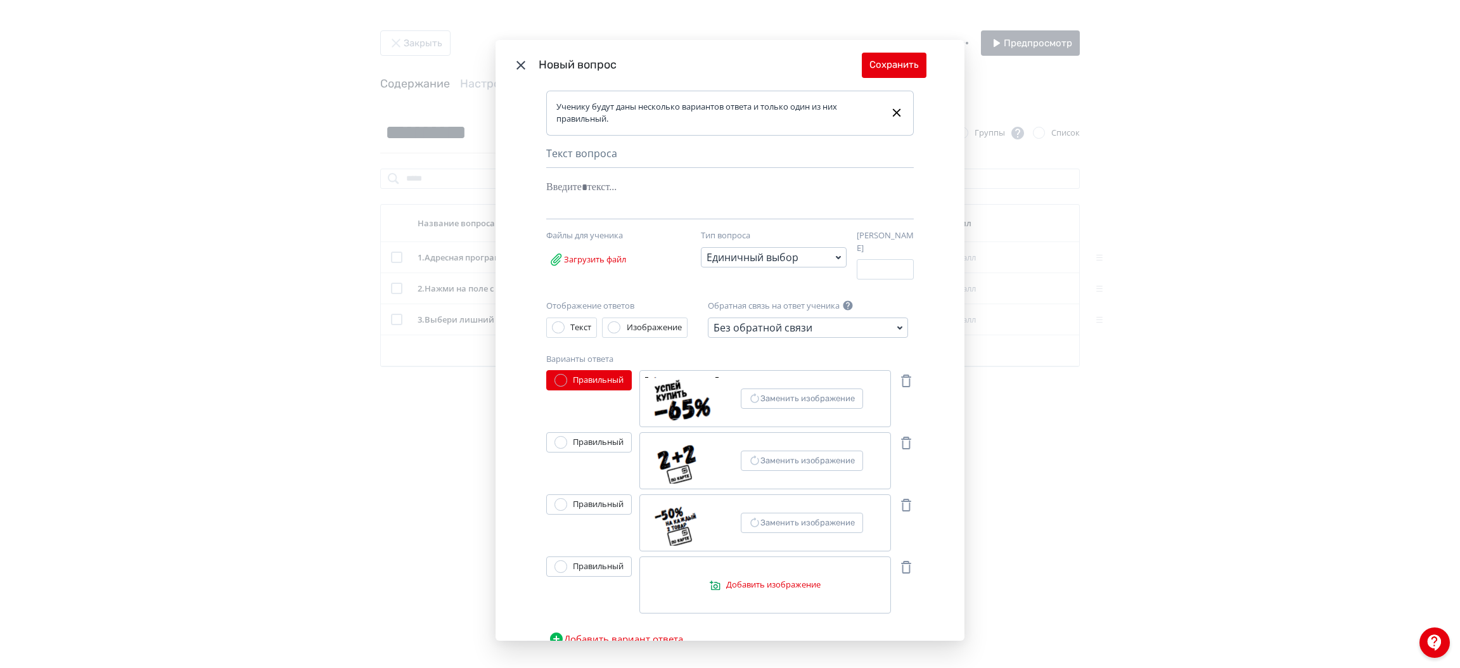
click at [776, 561] on label "Добавить изображение" at bounding box center [766, 584] width 252 height 57
click at [0, 0] on input "Добавить изображение" at bounding box center [0, 0] width 0 height 0
click at [809, 394] on span "Заменить изображение" at bounding box center [802, 401] width 121 height 14
click at [0, 0] on input "Заменить изображение" at bounding box center [0, 0] width 0 height 0
click at [607, 186] on div "Modal" at bounding box center [710, 188] width 329 height 24
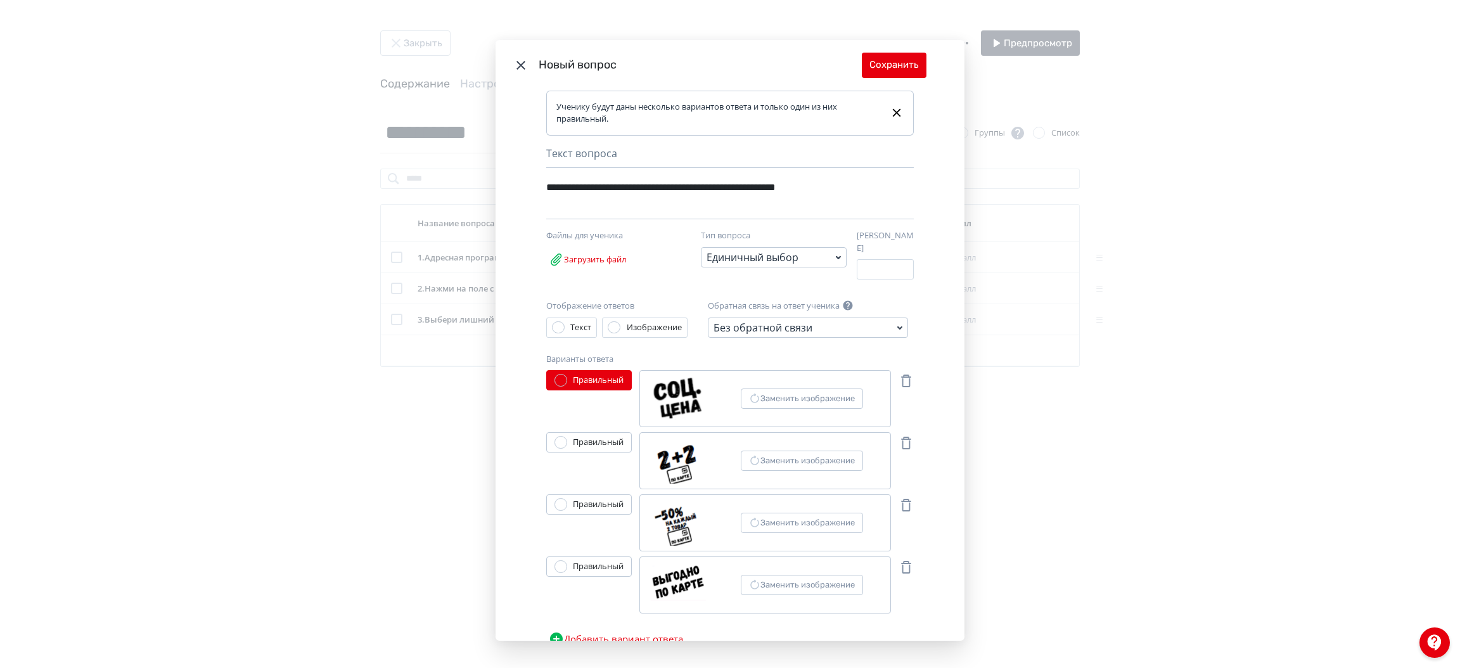
click at [783, 188] on div "**********" at bounding box center [708, 188] width 325 height 24
click at [887, 57] on button "Сохранить" at bounding box center [894, 65] width 65 height 25
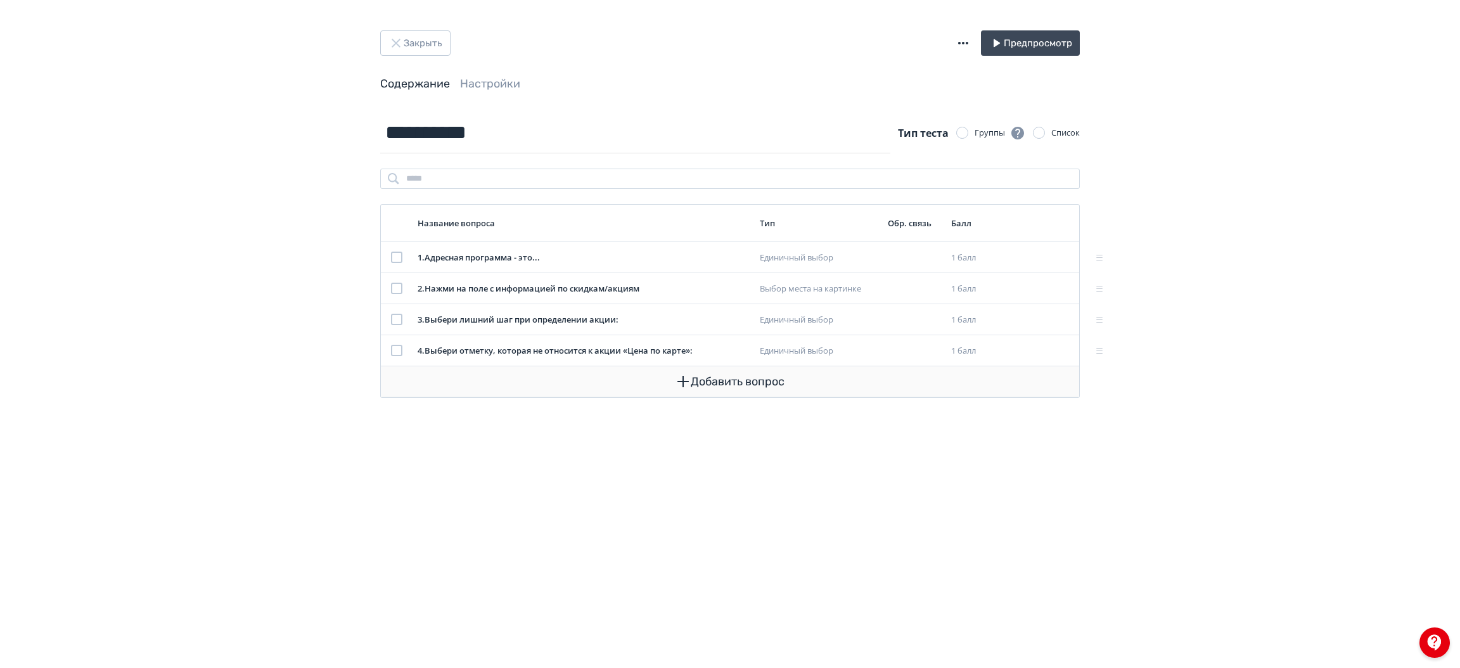
click at [712, 379] on button "Добавить вопрос" at bounding box center [730, 381] width 678 height 30
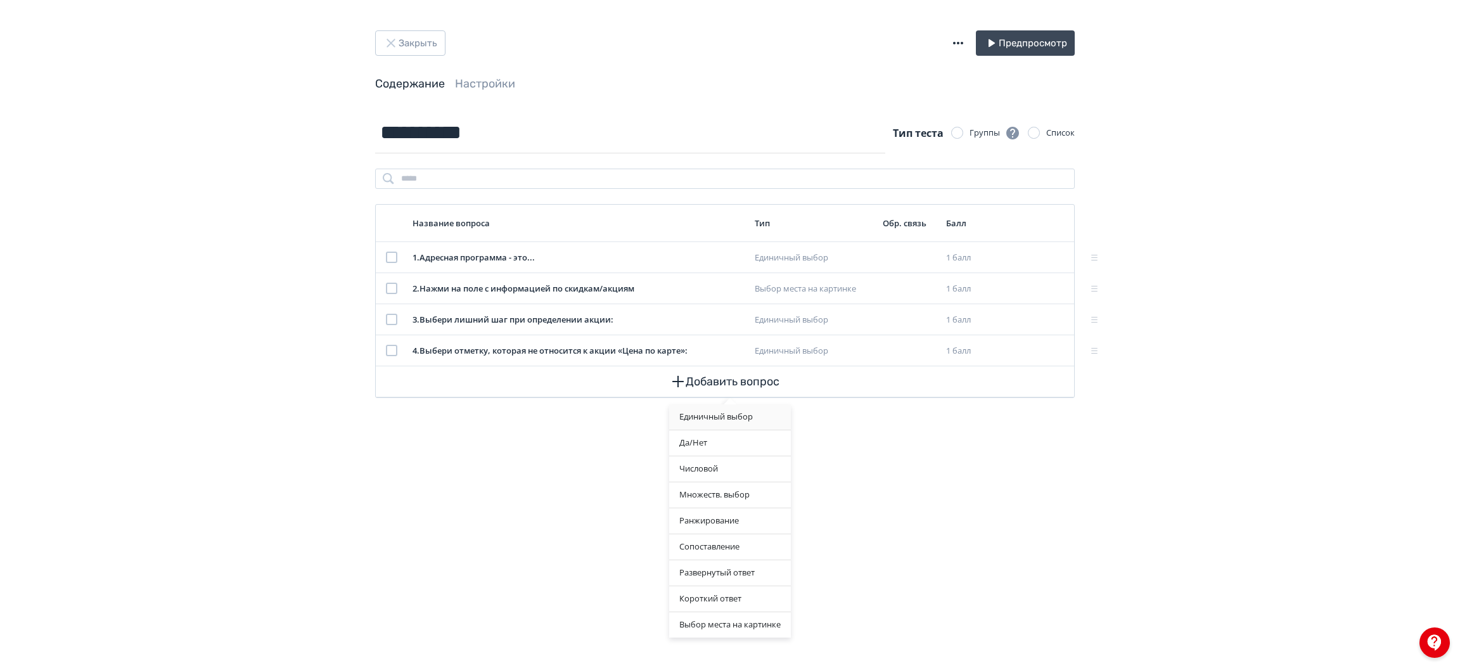
click at [727, 408] on div "Единичный выбор" at bounding box center [730, 416] width 122 height 25
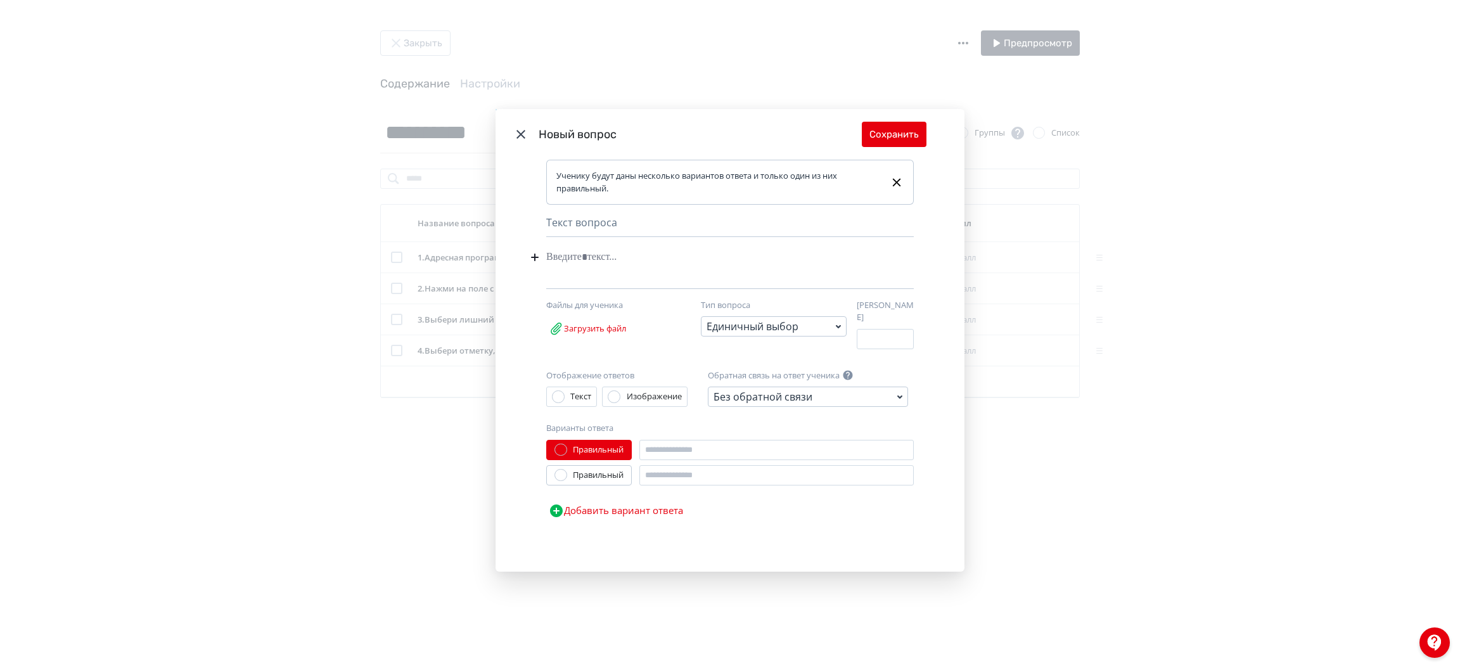
click at [599, 257] on div "Modal" at bounding box center [710, 257] width 329 height 24
paste div "Modal"
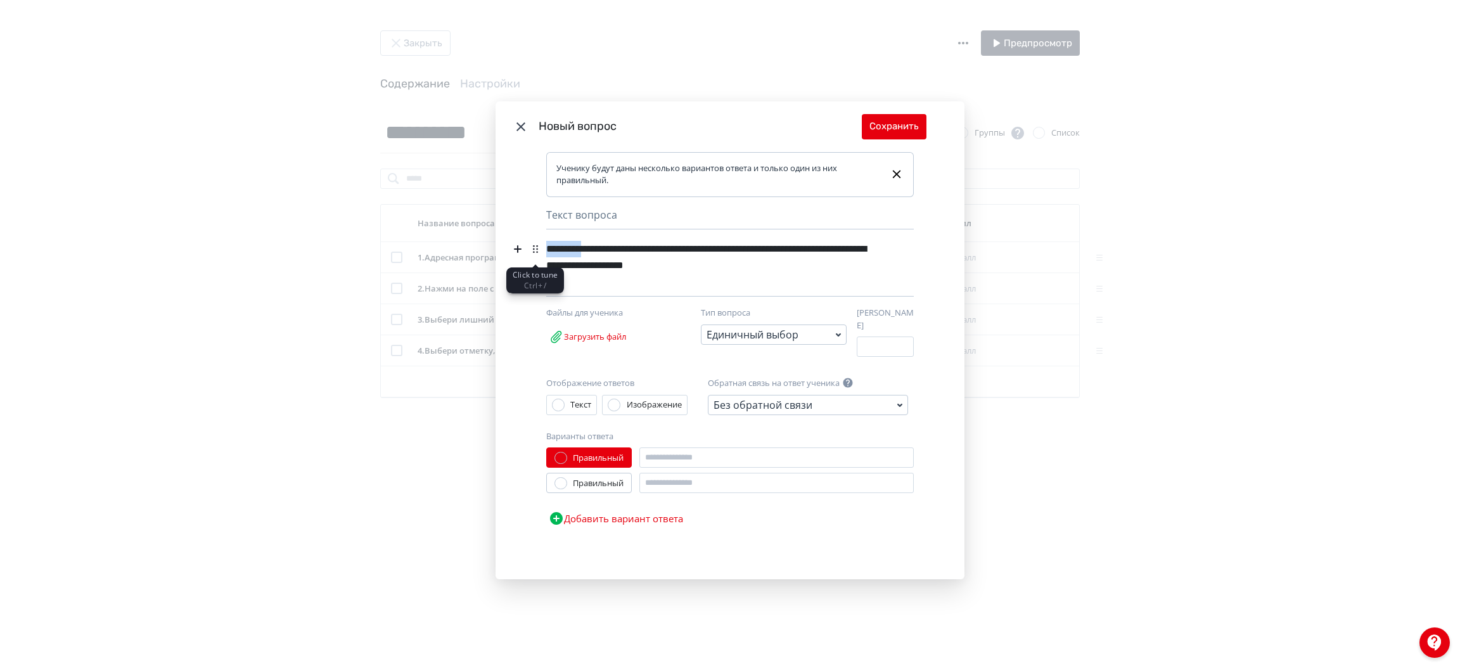
drag, startPoint x: 595, startPoint y: 255, endPoint x: 532, endPoint y: 256, distance: 63.4
click at [532, 256] on div "**********" at bounding box center [730, 366] width 469 height 428
click at [830, 266] on div "**********" at bounding box center [710, 257] width 329 height 41
click at [611, 253] on div "**********" at bounding box center [710, 257] width 329 height 41
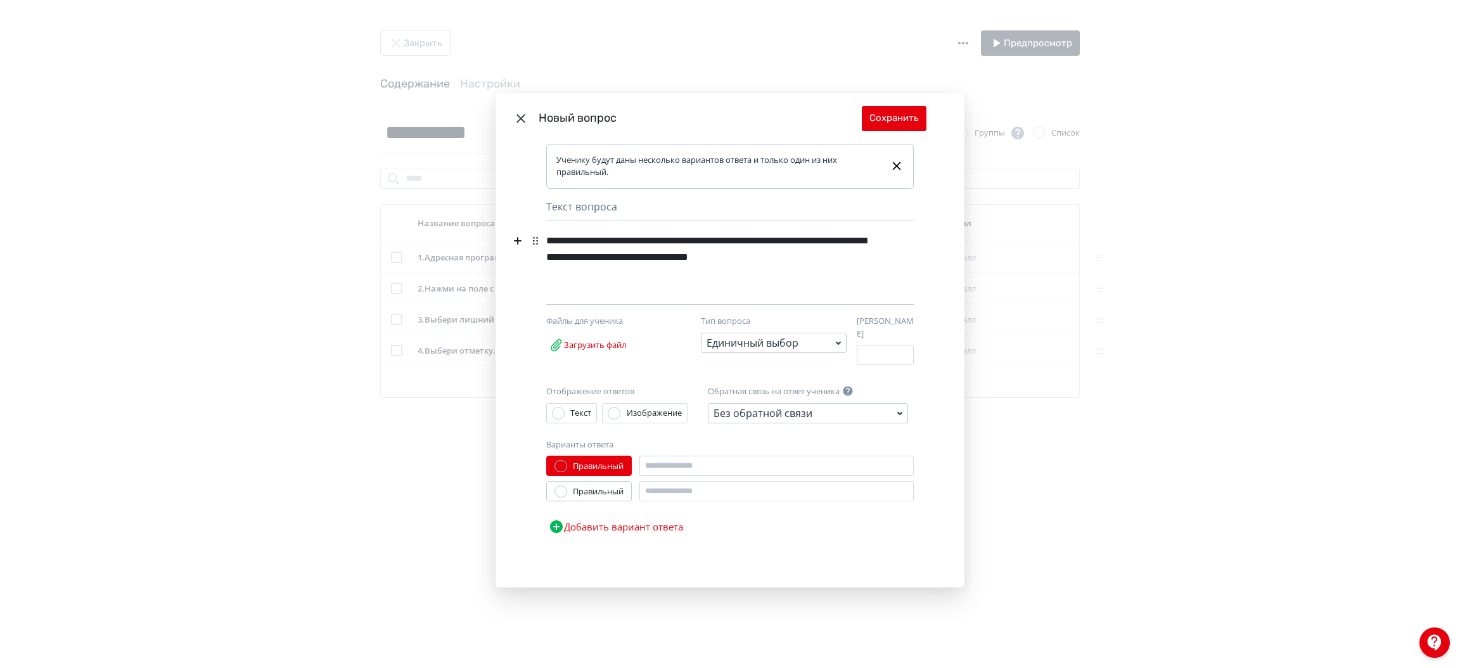
click at [666, 279] on div "**********" at bounding box center [710, 257] width 329 height 57
click at [680, 458] on input "Modal" at bounding box center [777, 466] width 274 height 20
type input "**********"
click at [690, 494] on div "**********" at bounding box center [730, 498] width 368 height 84
click at [690, 494] on input "Modal" at bounding box center [777, 491] width 274 height 20
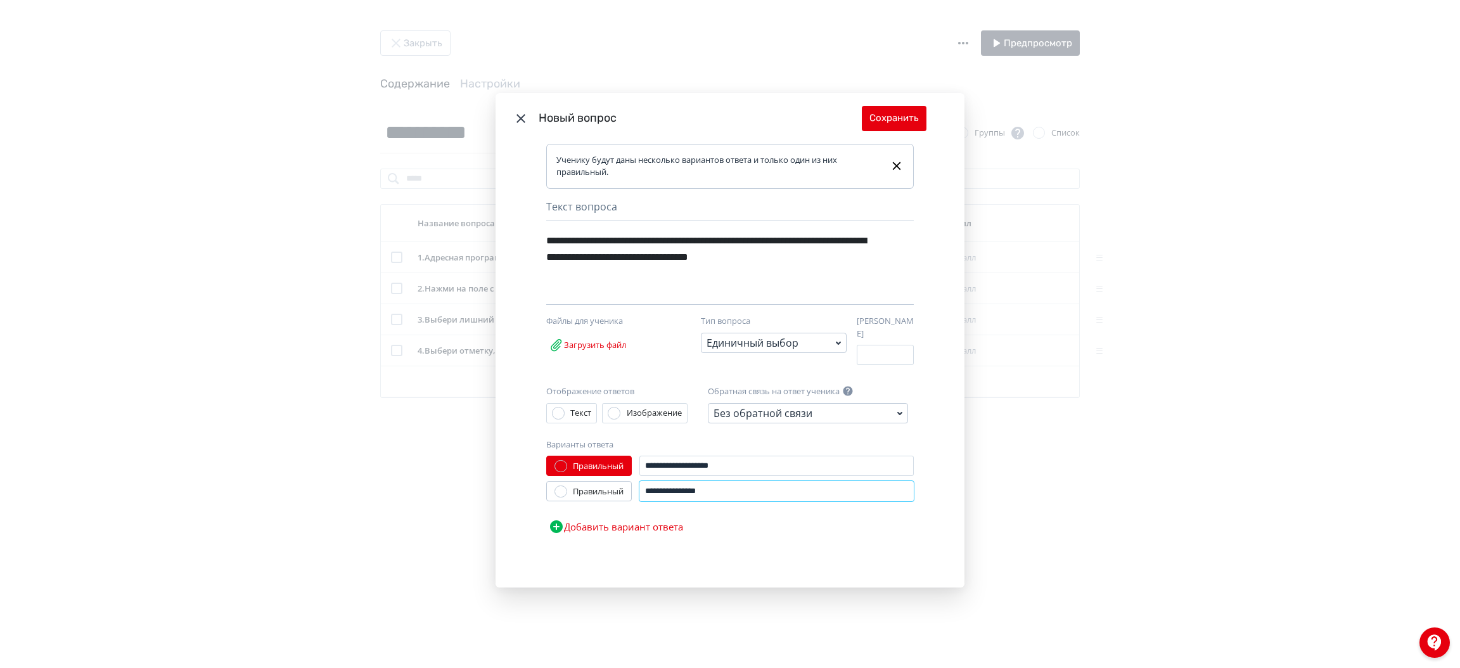
type input "**********"
click at [659, 519] on button "Добавить вариант ответа" at bounding box center [615, 526] width 139 height 25
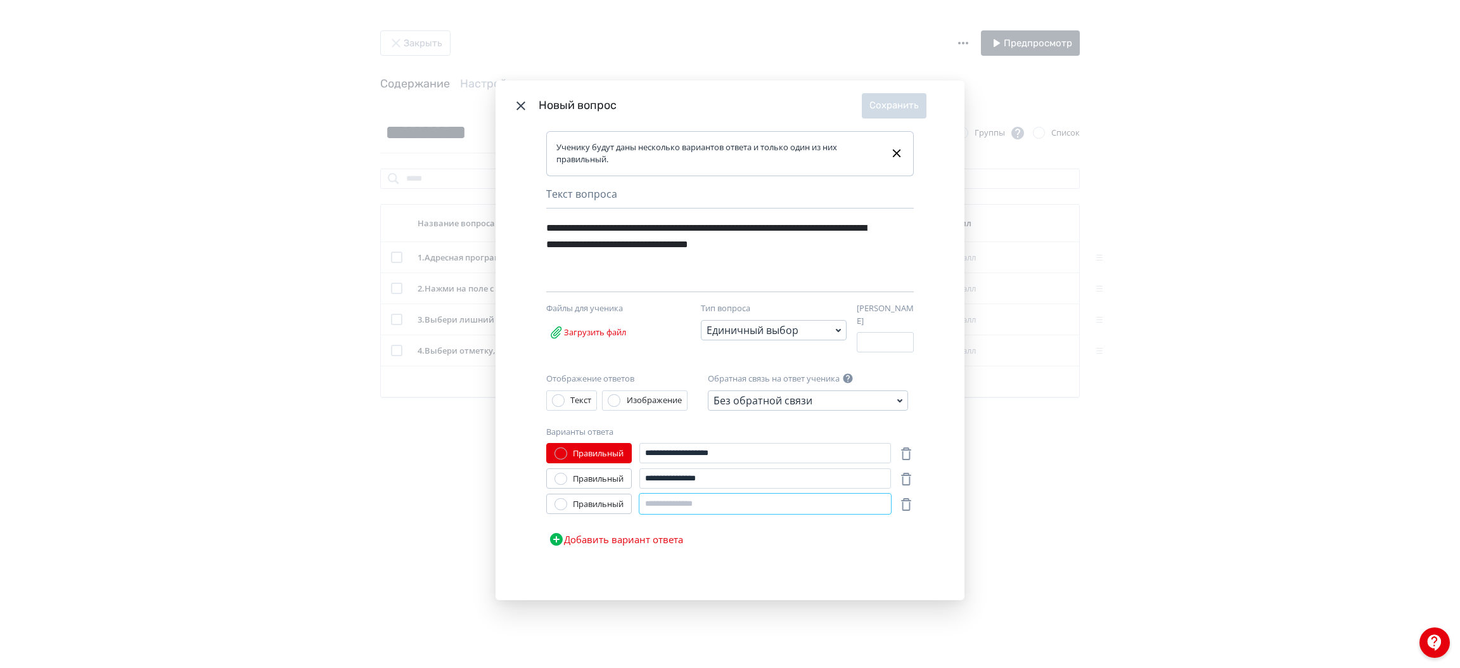
click at [683, 501] on input "Modal" at bounding box center [766, 504] width 252 height 20
type input "*"
type input "**********"
click at [678, 529] on button "Добавить вариант ответа" at bounding box center [615, 539] width 139 height 25
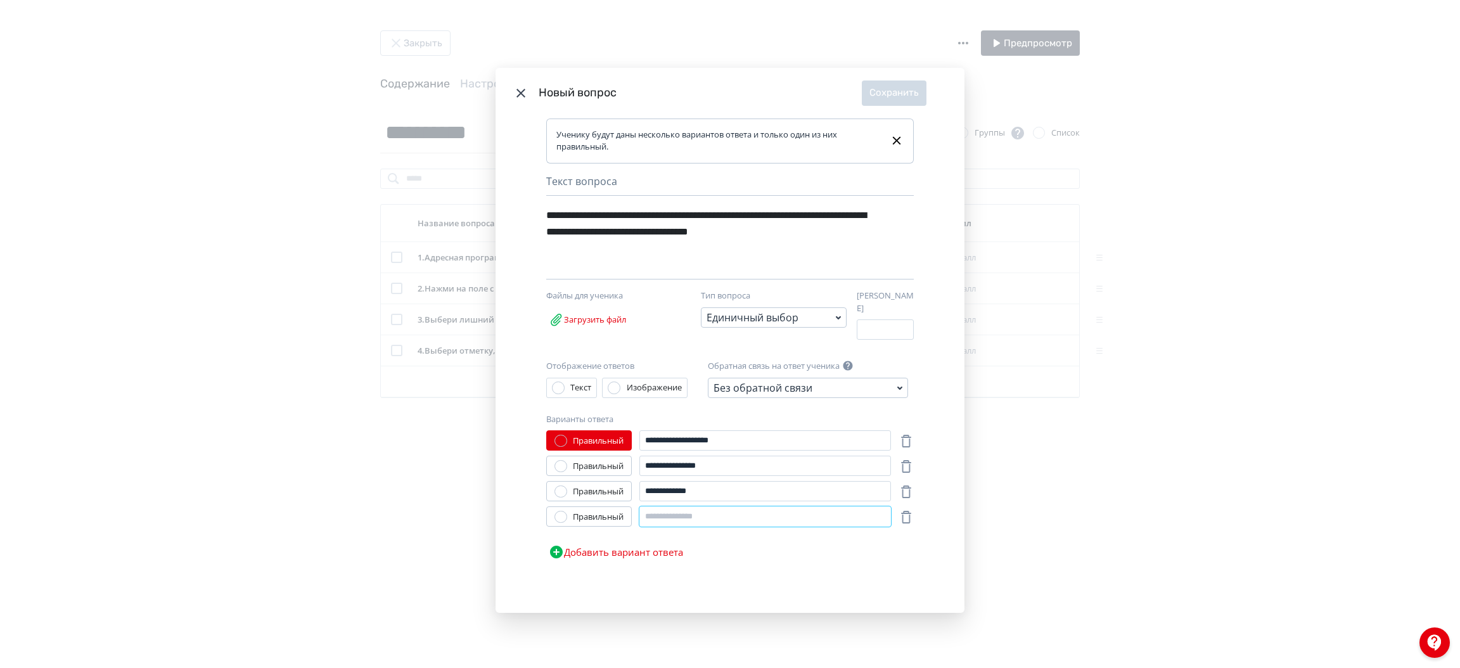
click at [693, 518] on input "Modal" at bounding box center [766, 516] width 252 height 20
type input "**********"
click at [908, 89] on button "Сохранить" at bounding box center [894, 92] width 65 height 25
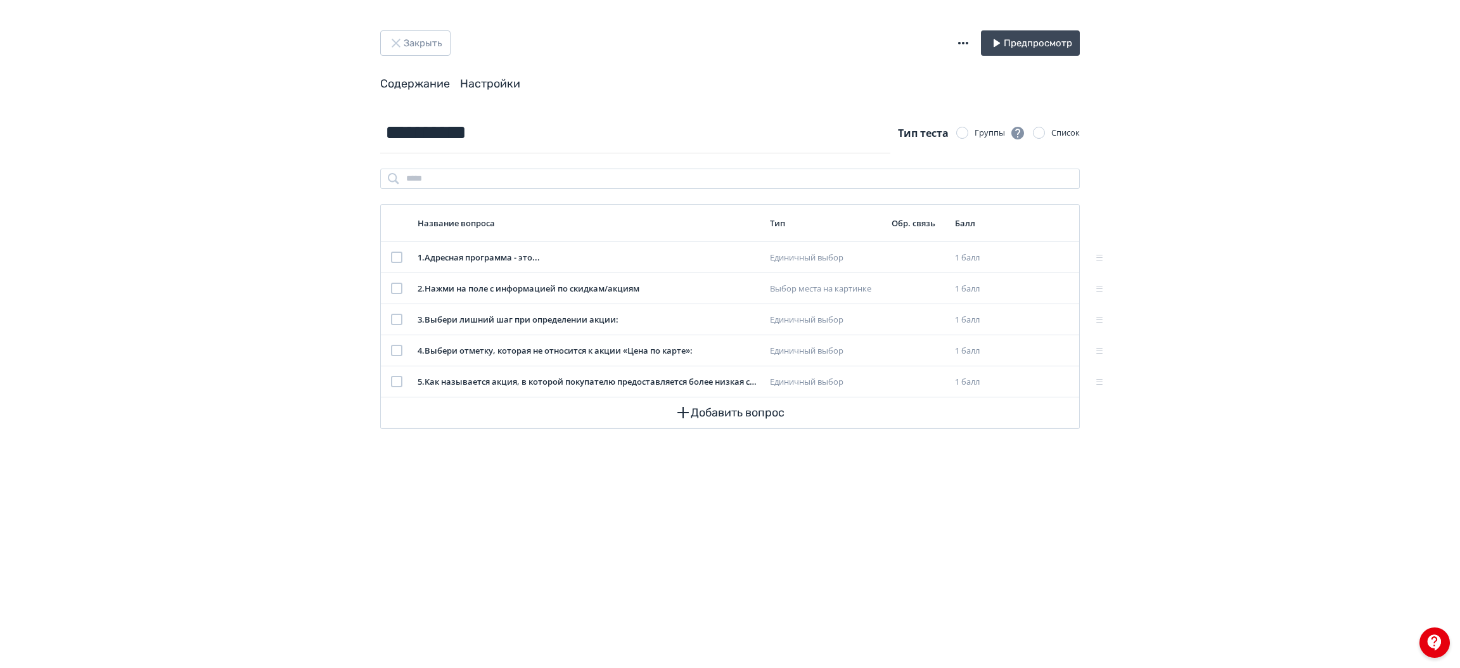
click at [482, 79] on link "Настройки" at bounding box center [490, 84] width 60 height 14
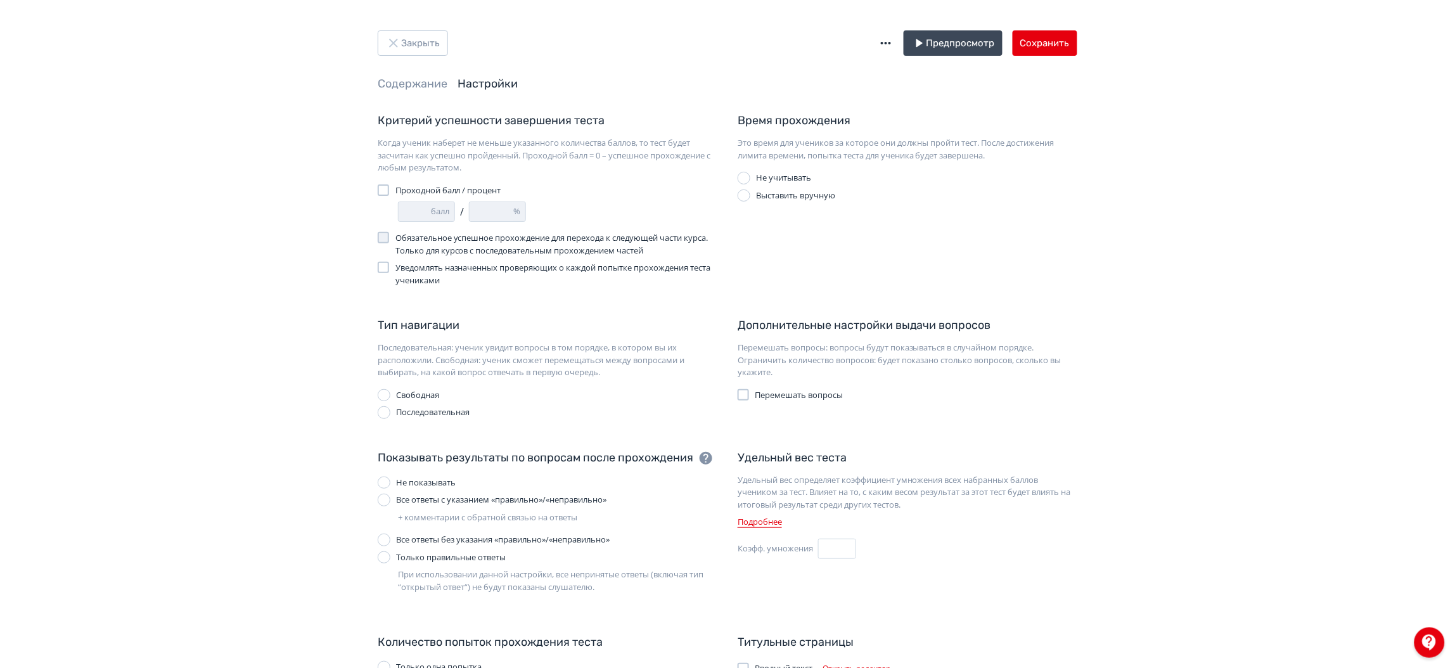
click at [460, 190] on span "Проходной балл / процент" at bounding box center [448, 190] width 106 height 13
click at [475, 210] on input "*" at bounding box center [492, 211] width 44 height 19
type input "*"
type input "**"
click at [542, 202] on div "* балл / ** %" at bounding box center [557, 212] width 319 height 20
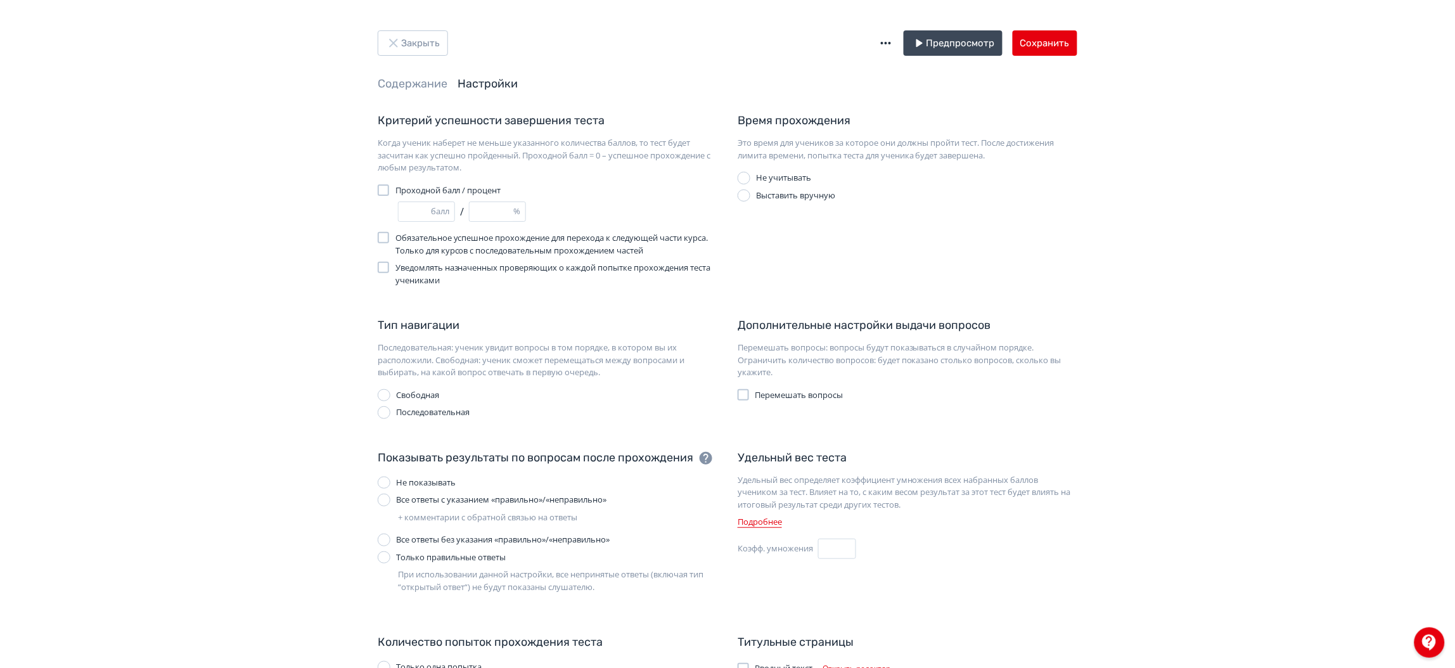
click at [475, 500] on div "Все ответы с указанием «правильно»/«неправильно»" at bounding box center [501, 500] width 210 height 13
click at [1039, 45] on button "Сохранить" at bounding box center [1045, 42] width 65 height 25
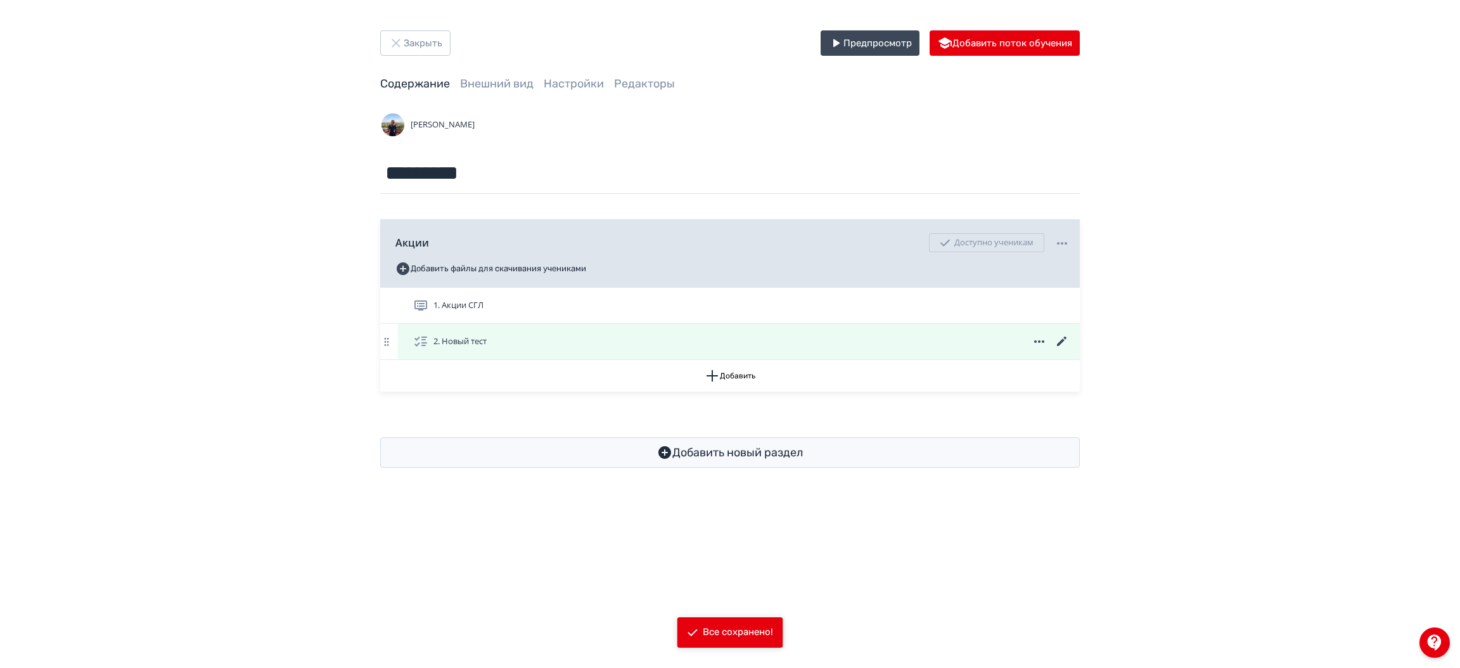
click at [1058, 342] on icon at bounding box center [1062, 341] width 15 height 15
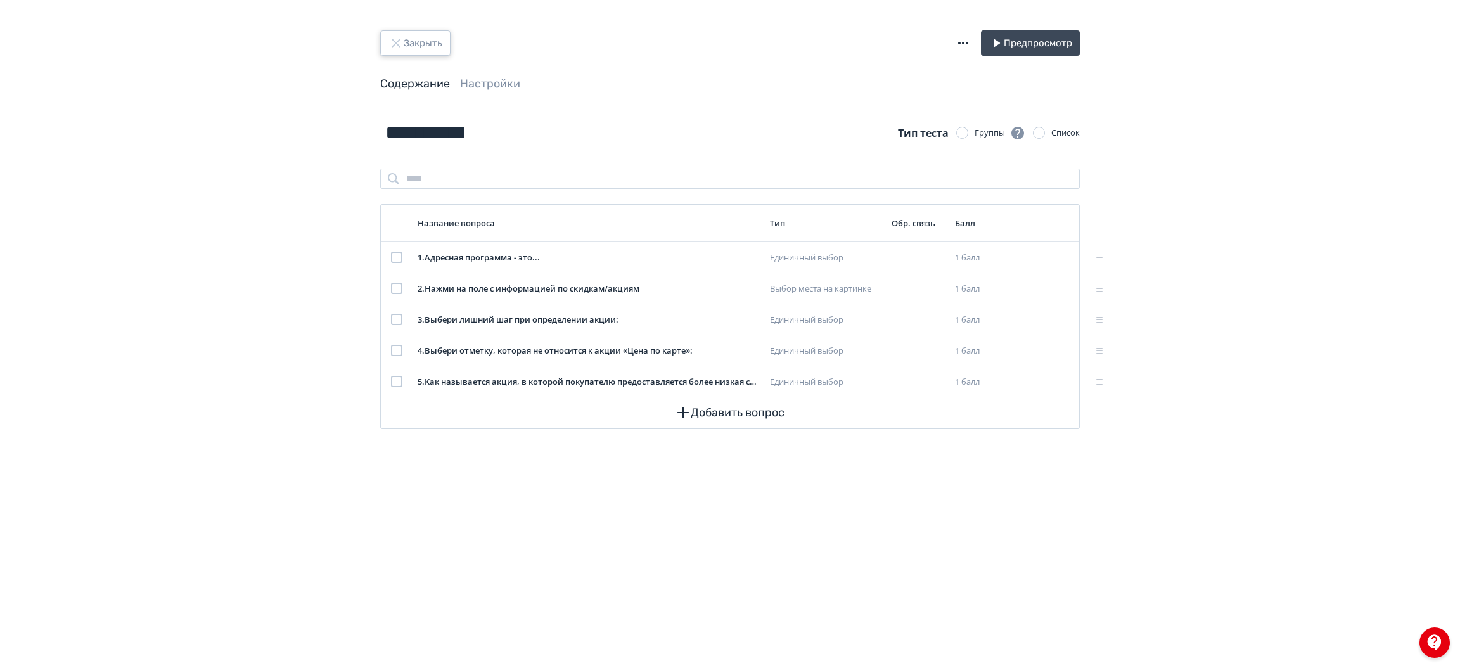
click at [413, 41] on button "Закрыть" at bounding box center [415, 42] width 70 height 25
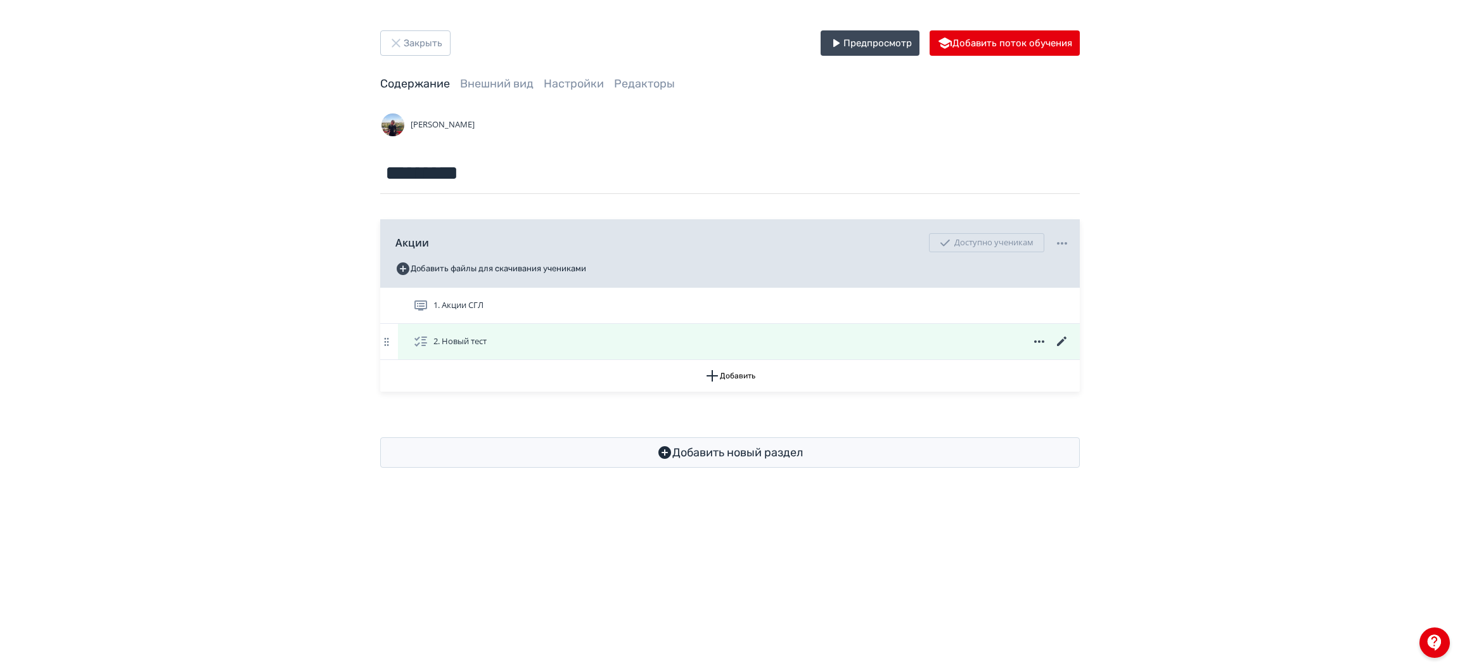
click at [1036, 344] on icon at bounding box center [1039, 341] width 15 height 15
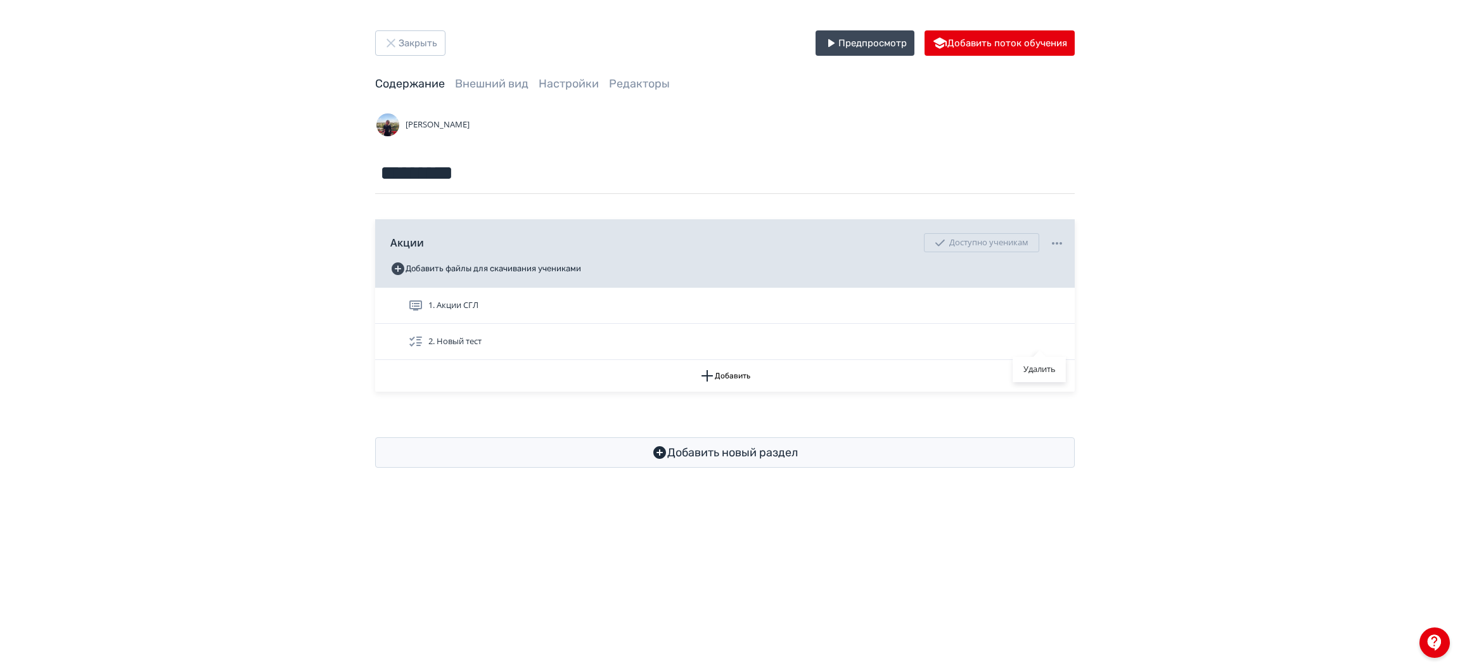
click at [551, 416] on div "Удалить" at bounding box center [730, 334] width 1460 height 668
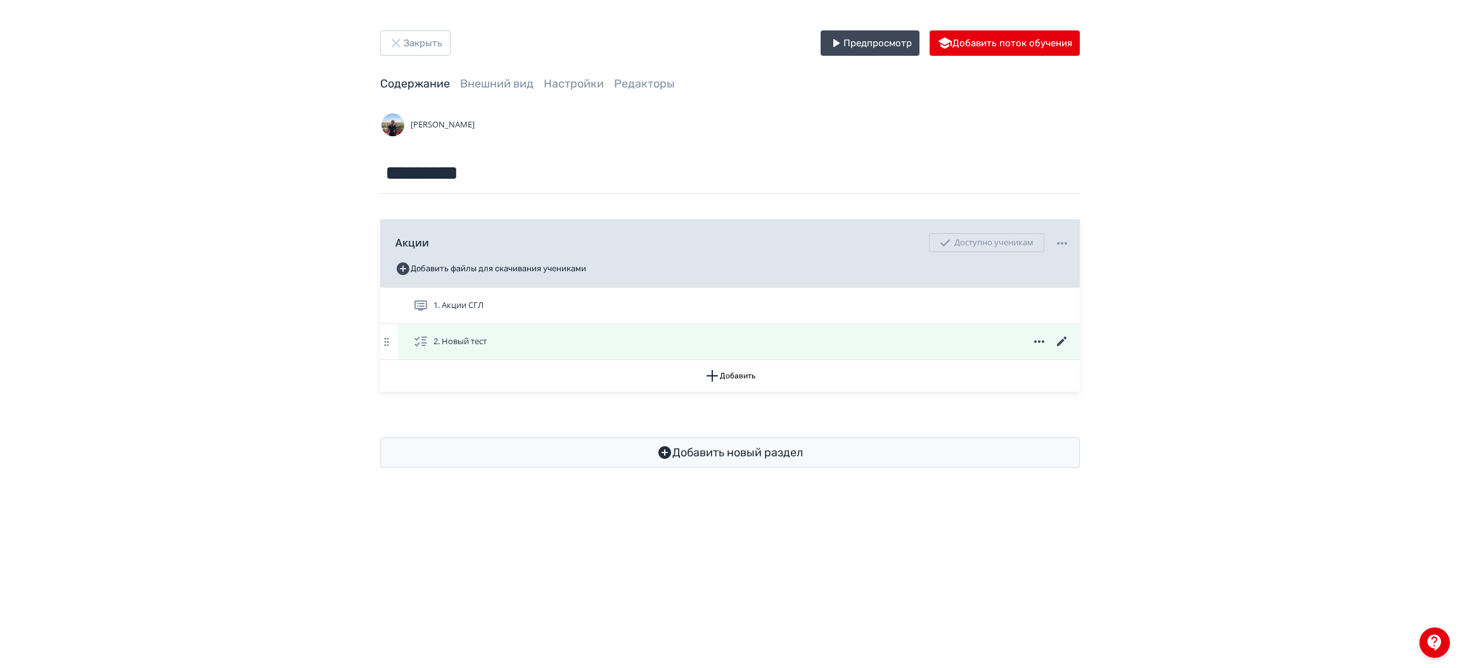
click at [455, 346] on span "2. Новый тест" at bounding box center [460, 341] width 53 height 13
click at [1062, 342] on icon at bounding box center [1062, 342] width 10 height 10
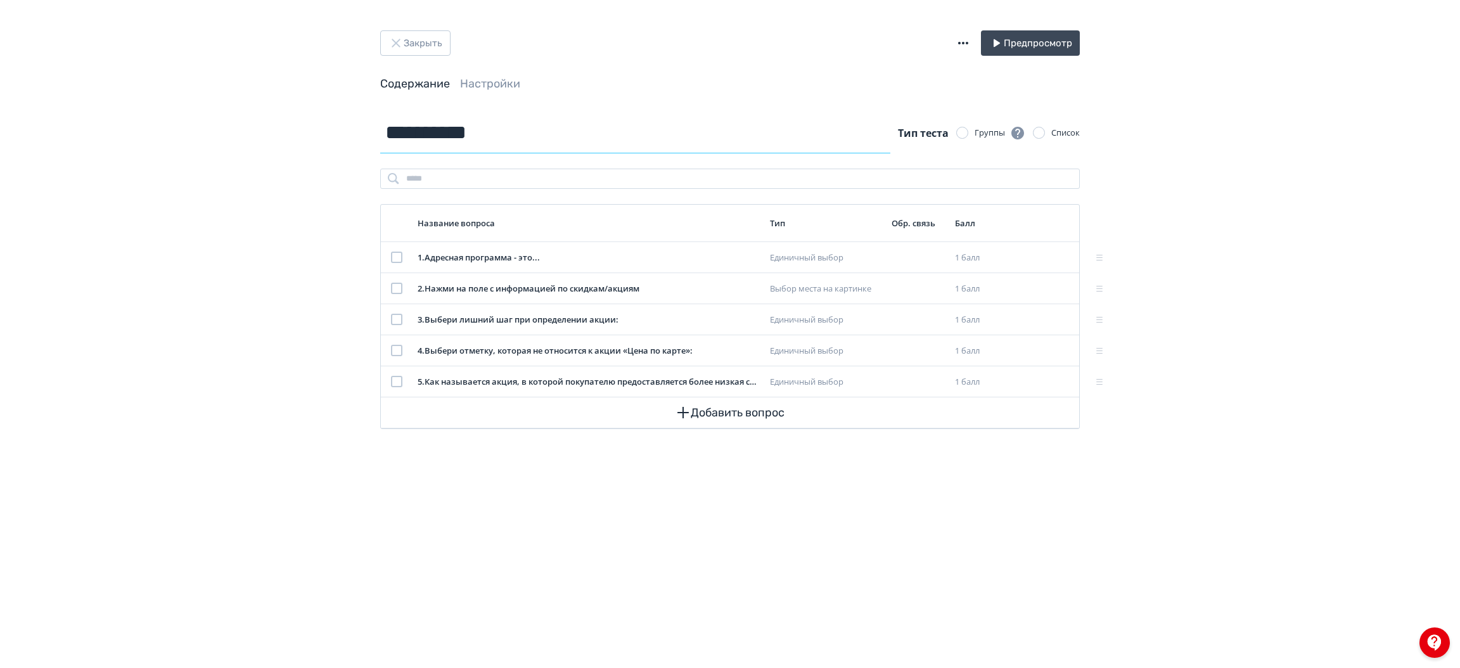
drag, startPoint x: 533, startPoint y: 129, endPoint x: 265, endPoint y: 138, distance: 268.2
click at [265, 138] on div "**********" at bounding box center [730, 334] width 1460 height 668
type input "*"
type input "**********"
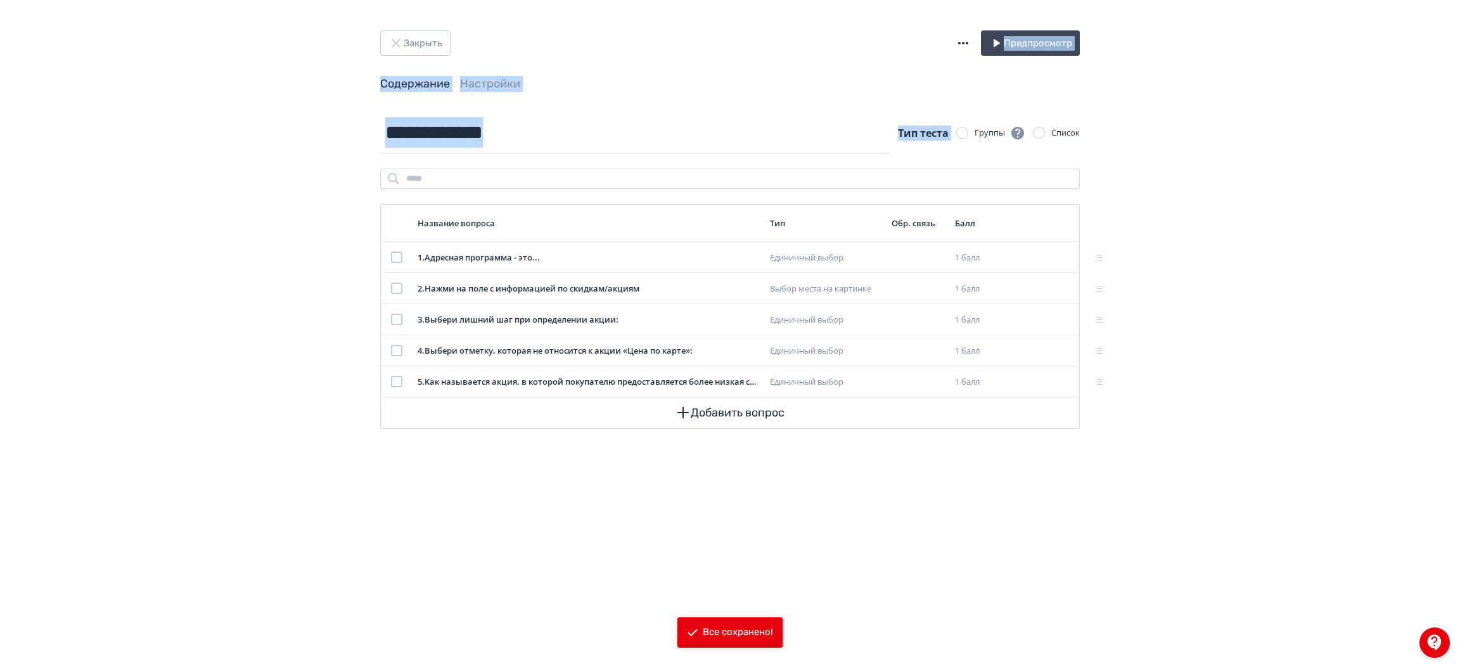
drag, startPoint x: 1459, startPoint y: 125, endPoint x: 1454, endPoint y: -23, distance: 148.4
click at [1454, 0] on html "**********" at bounding box center [730, 334] width 1460 height 668
click at [1353, 101] on div "**********" at bounding box center [730, 334] width 1460 height 668
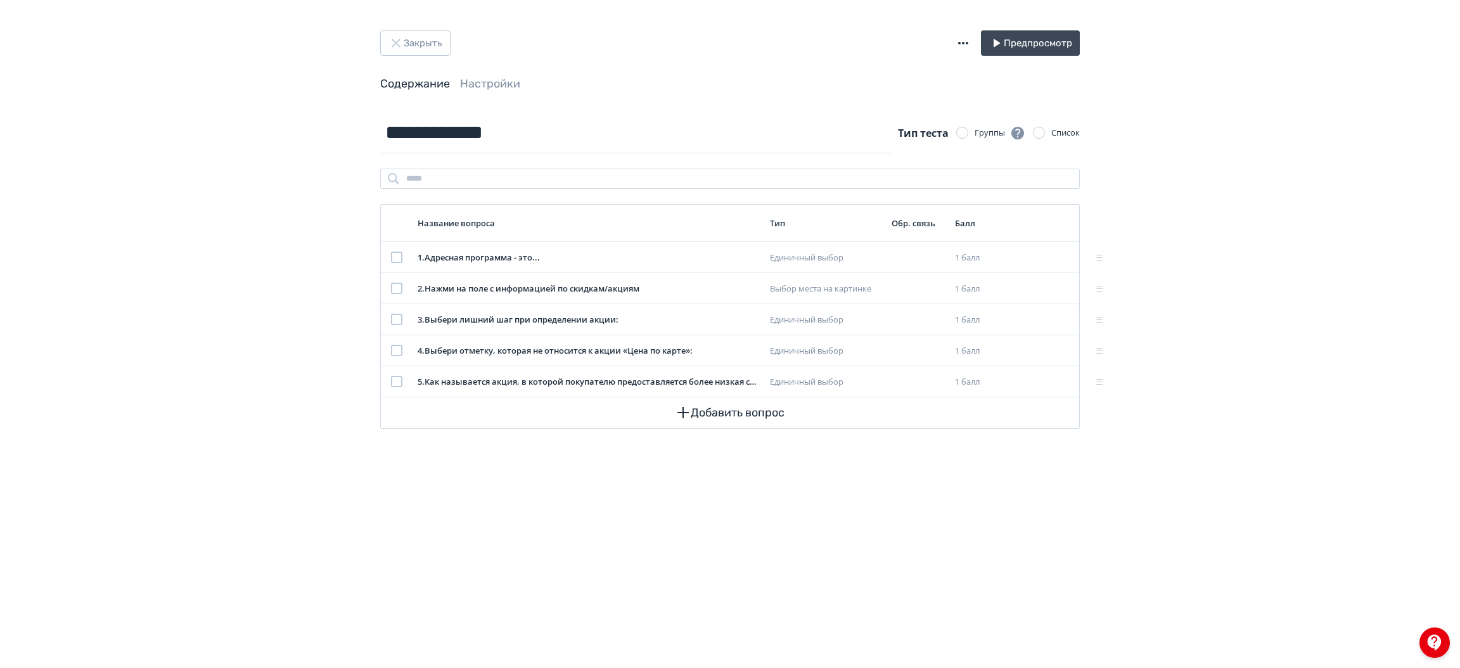
click at [1453, 37] on div "**********" at bounding box center [730, 334] width 1460 height 668
click at [424, 44] on button "Закрыть" at bounding box center [415, 42] width 70 height 25
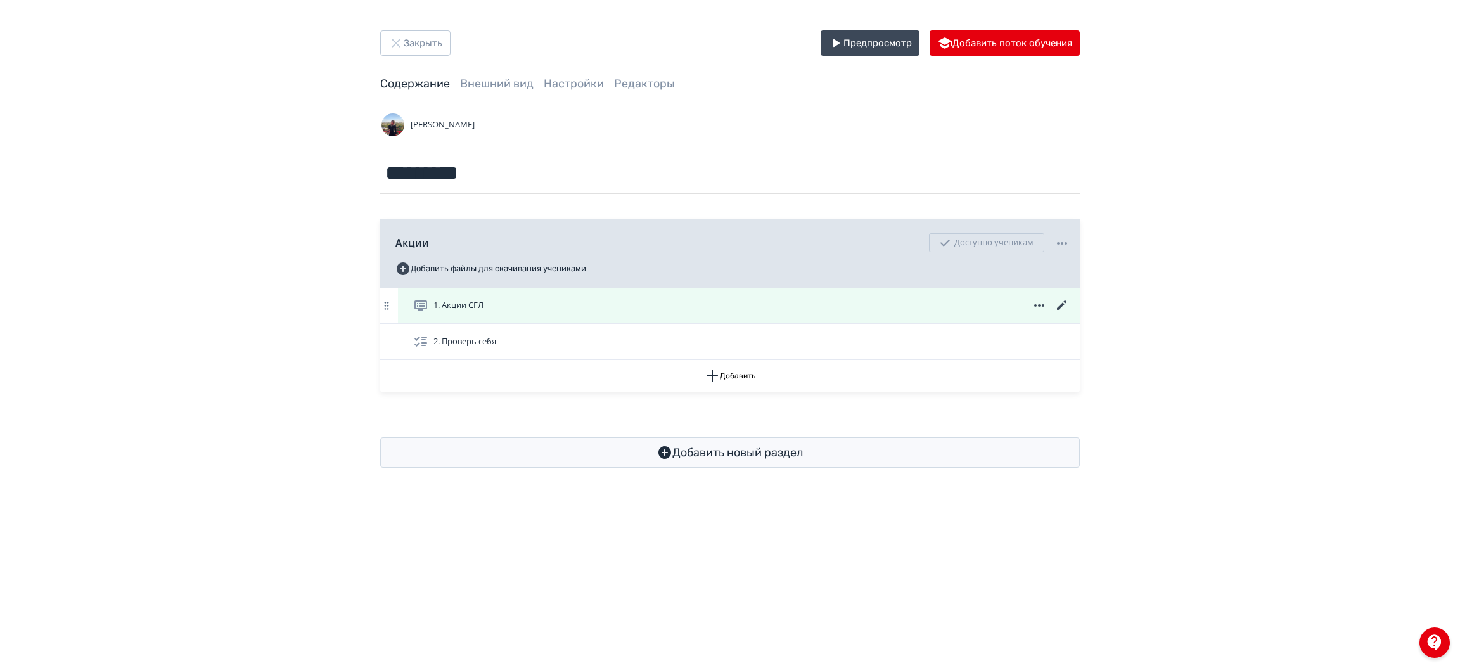
click at [1062, 300] on icon at bounding box center [1062, 305] width 15 height 15
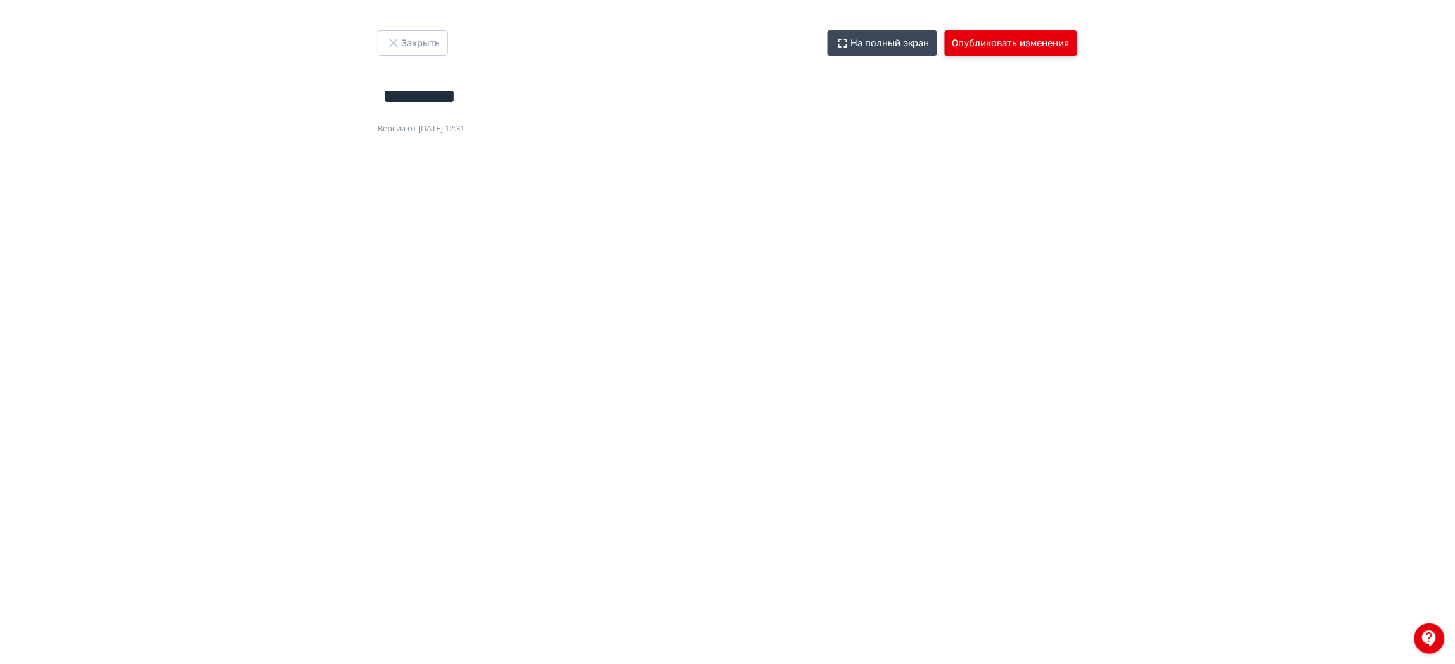
click at [1034, 42] on button "Опубликовать изменения" at bounding box center [1011, 42] width 132 height 25
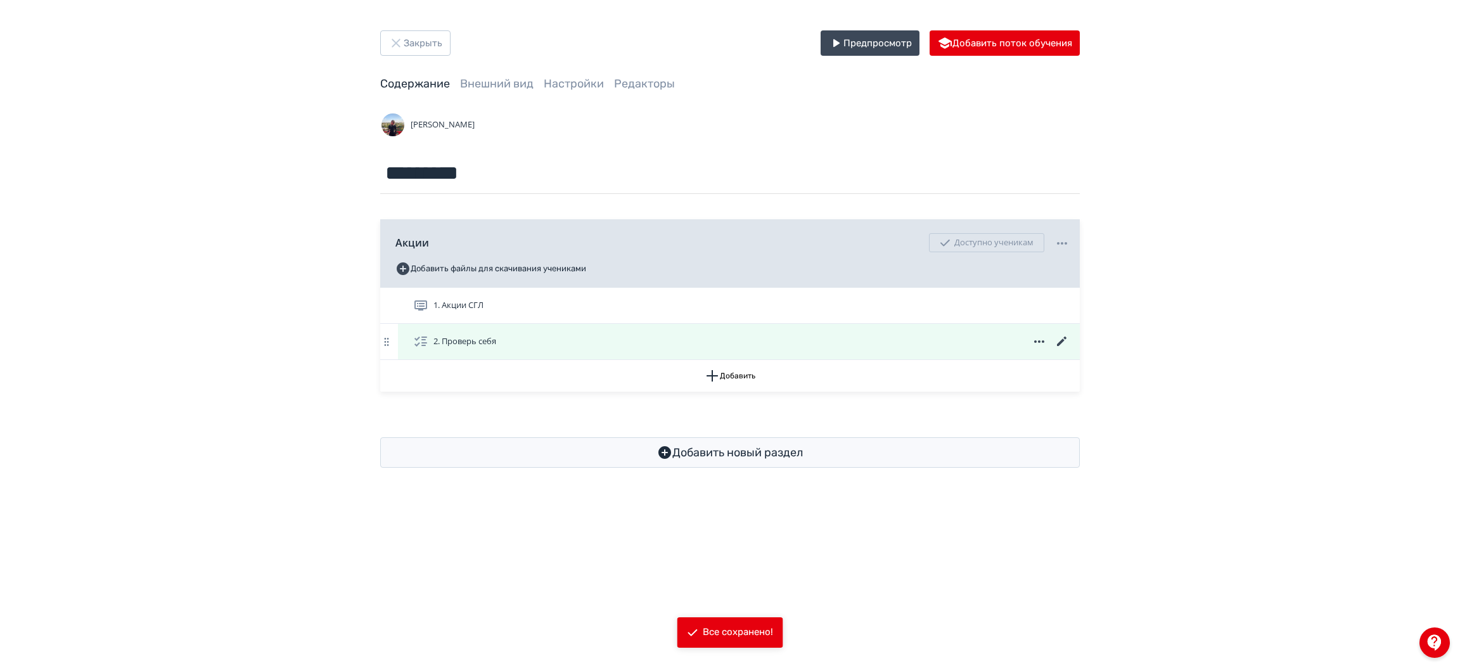
click at [1059, 344] on icon at bounding box center [1062, 342] width 10 height 10
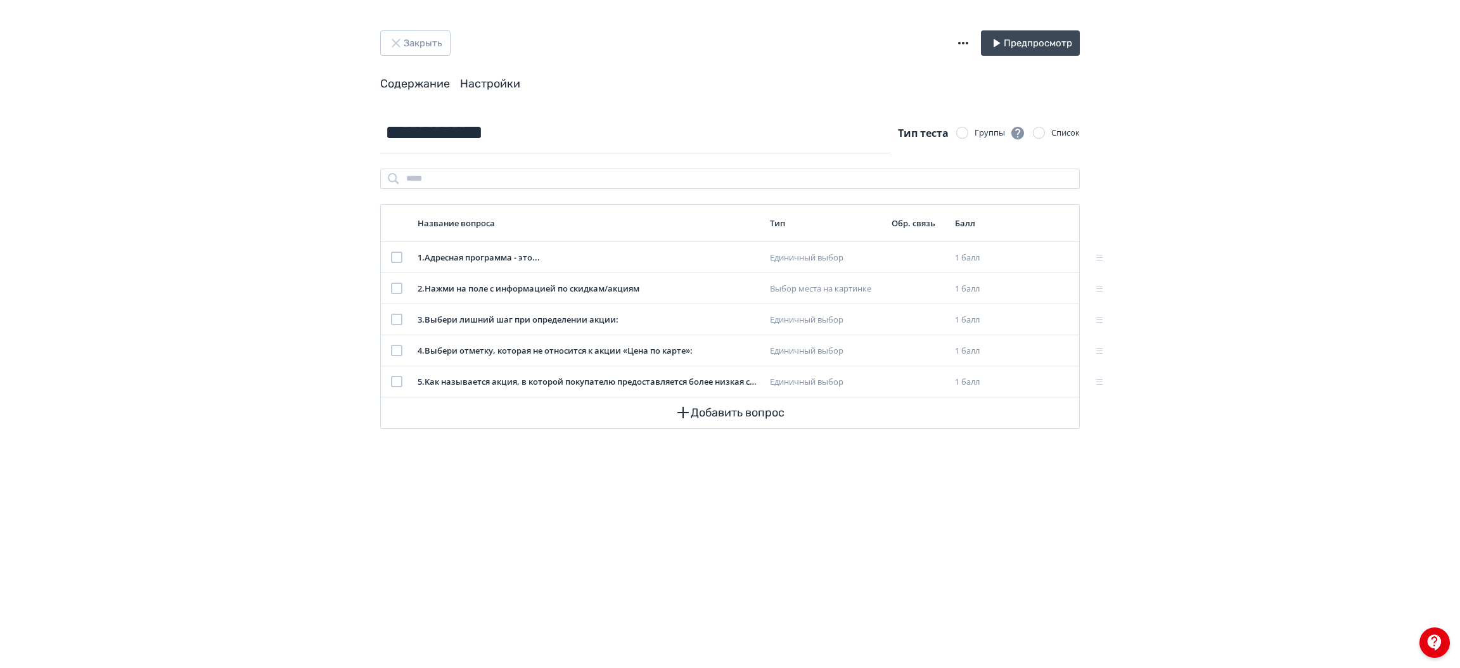
click at [514, 79] on link "Настройки" at bounding box center [490, 84] width 60 height 14
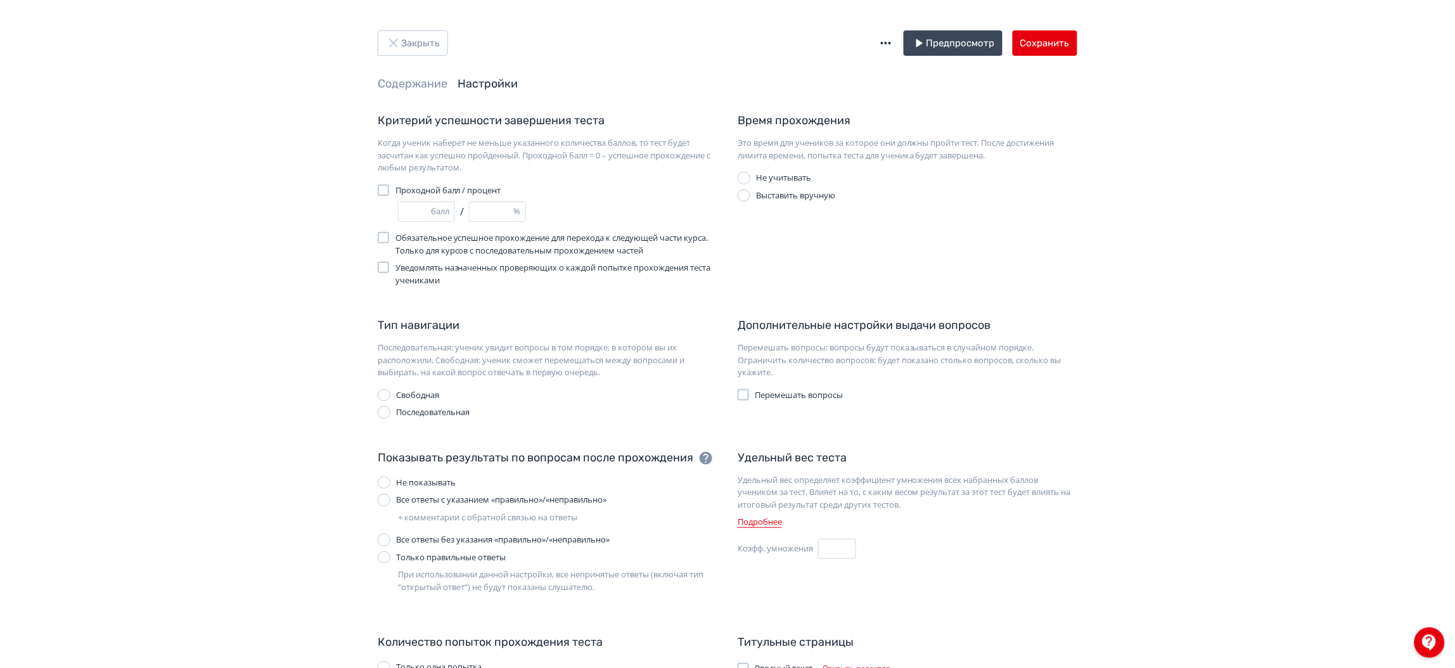
scroll to position [70, 0]
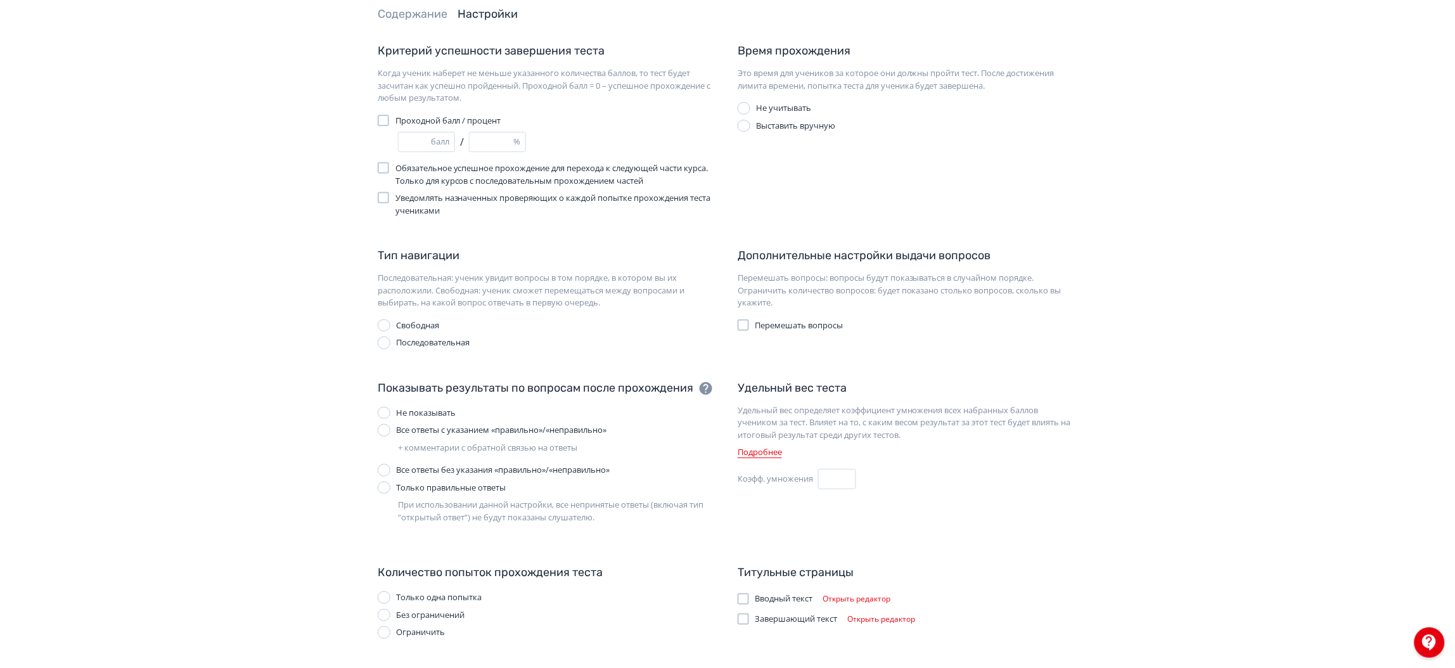
click at [404, 629] on div "Ограничить" at bounding box center [420, 632] width 49 height 13
click at [482, 646] on input "*" at bounding box center [485, 654] width 38 height 20
type input "*"
click at [492, 648] on input "*" at bounding box center [485, 654] width 38 height 20
click at [1142, 395] on div "Закрыть Предпросмотр Сохранить Содержание Настройки Критерий успешности заверше…" at bounding box center [727, 350] width 1455 height 840
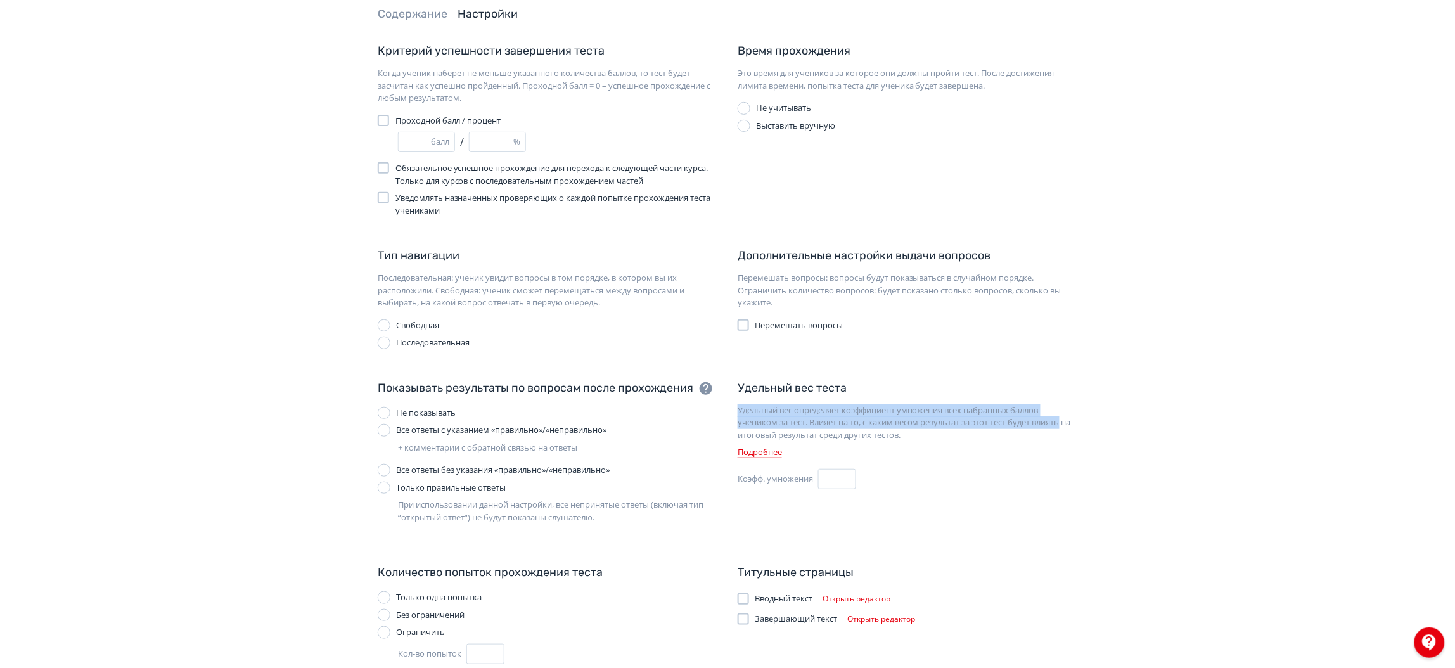
drag, startPoint x: 1452, startPoint y: 425, endPoint x: 1459, endPoint y: 394, distance: 31.2
click at [1455, 394] on html "React App Закрыть Предпросмотр Сохранить Содержание Настройки Критерий успешнос…" at bounding box center [727, 264] width 1455 height 668
click at [1382, 408] on div "Закрыть Предпросмотр Сохранить Содержание Настройки Критерий успешности заверше…" at bounding box center [727, 350] width 1455 height 840
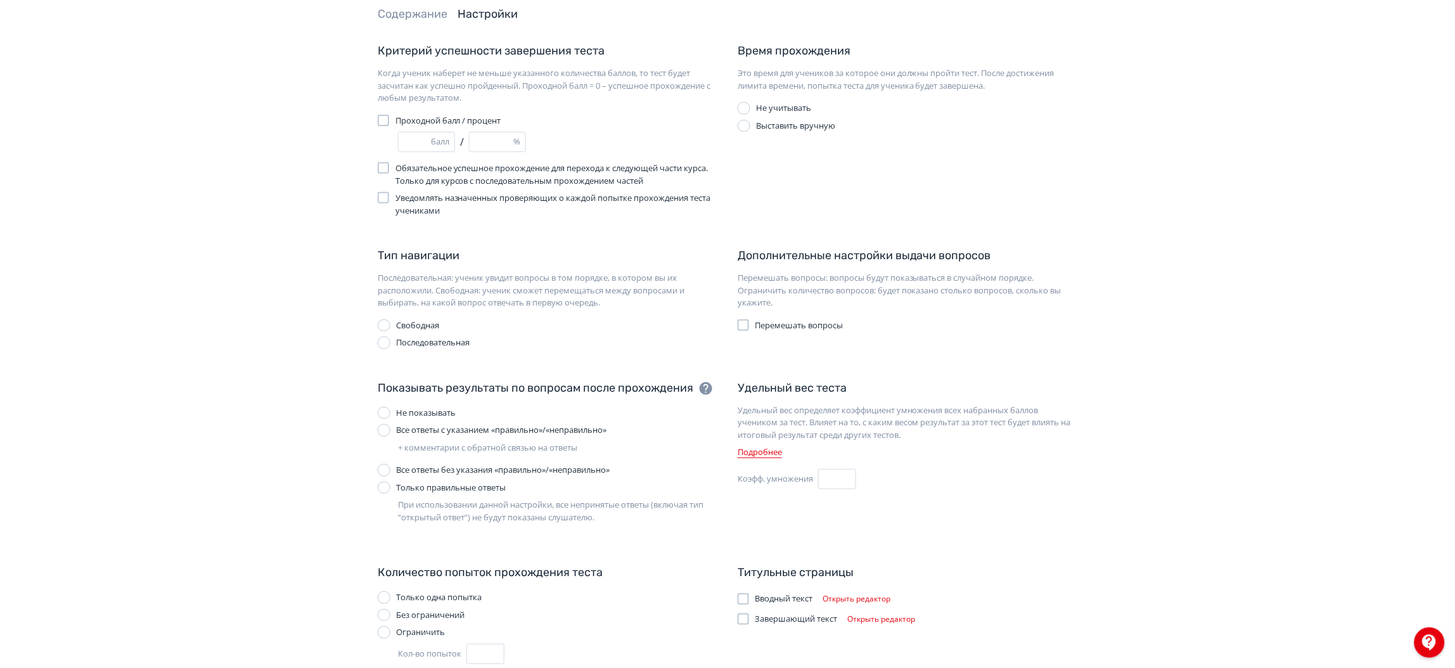
scroll to position [0, 0]
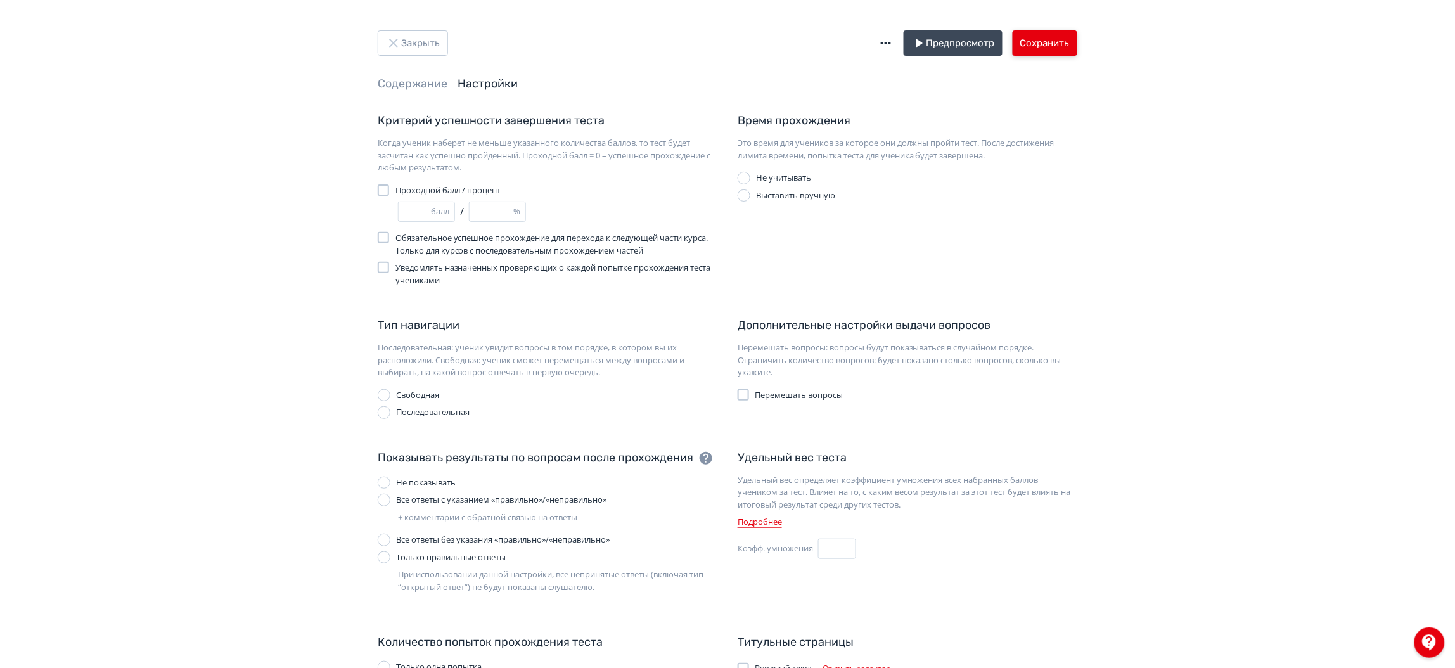
click at [1055, 33] on button "Сохранить" at bounding box center [1045, 42] width 65 height 25
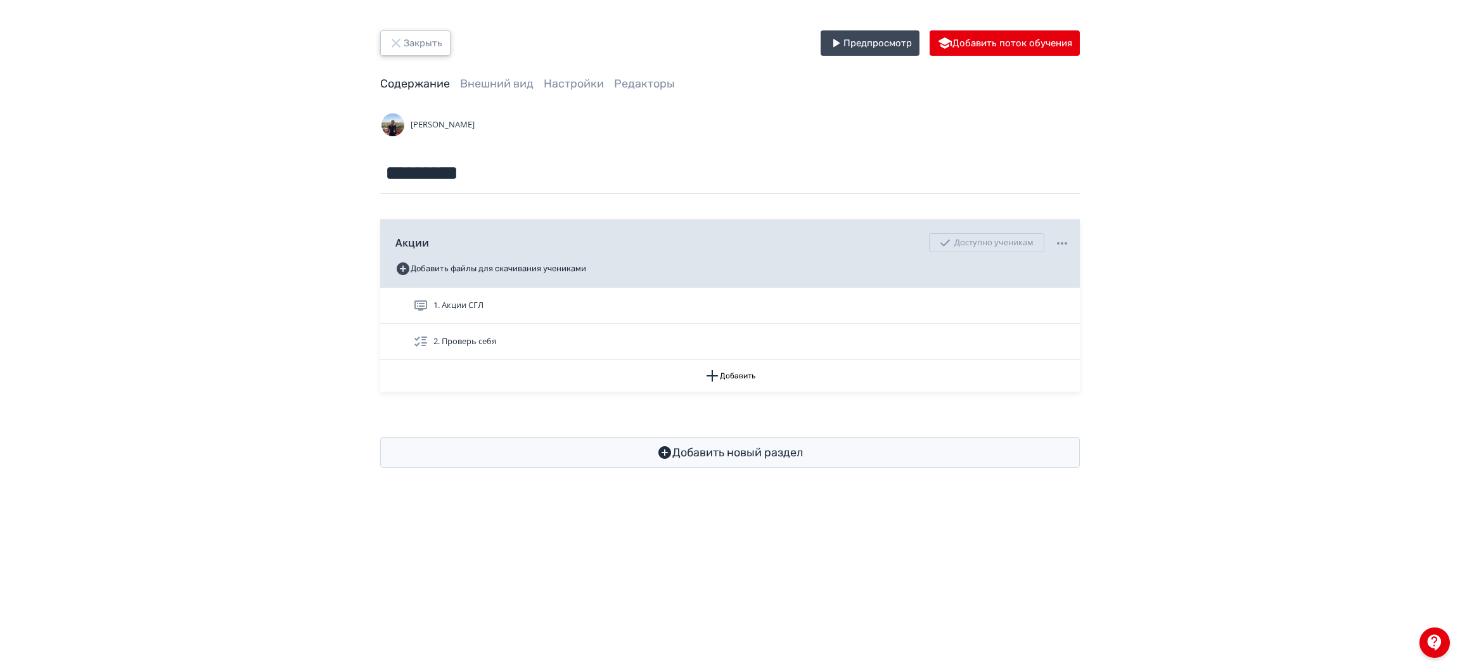
click at [437, 46] on button "Закрыть" at bounding box center [415, 42] width 70 height 25
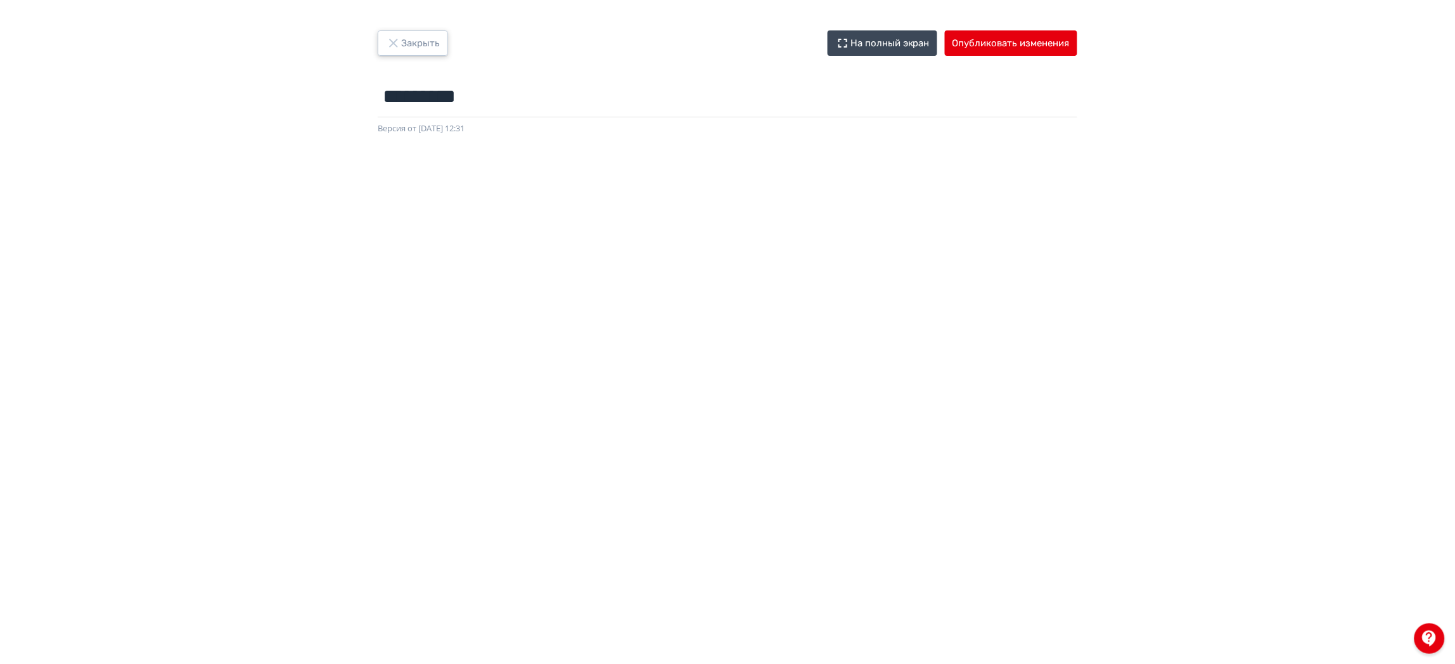
click at [419, 40] on button "Закрыть" at bounding box center [413, 42] width 70 height 25
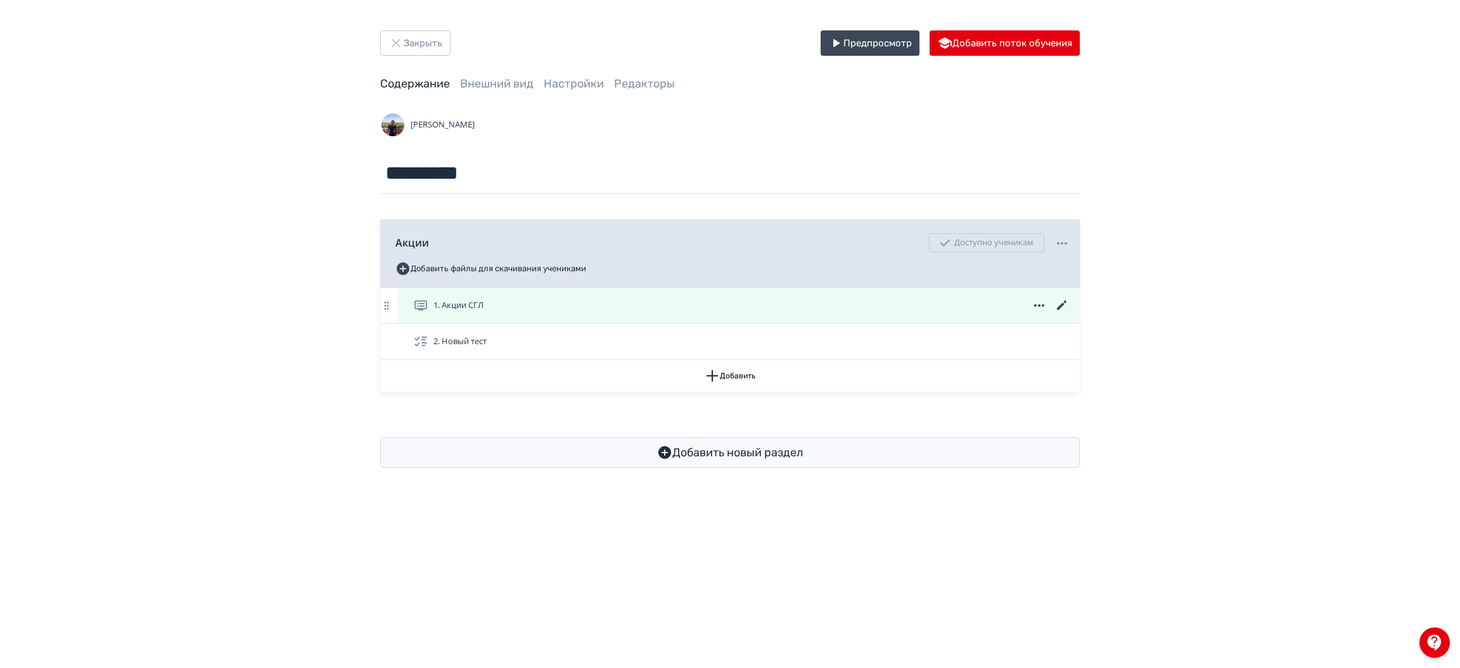
click at [691, 321] on div "1. Акции СГЛ" at bounding box center [739, 305] width 682 height 35
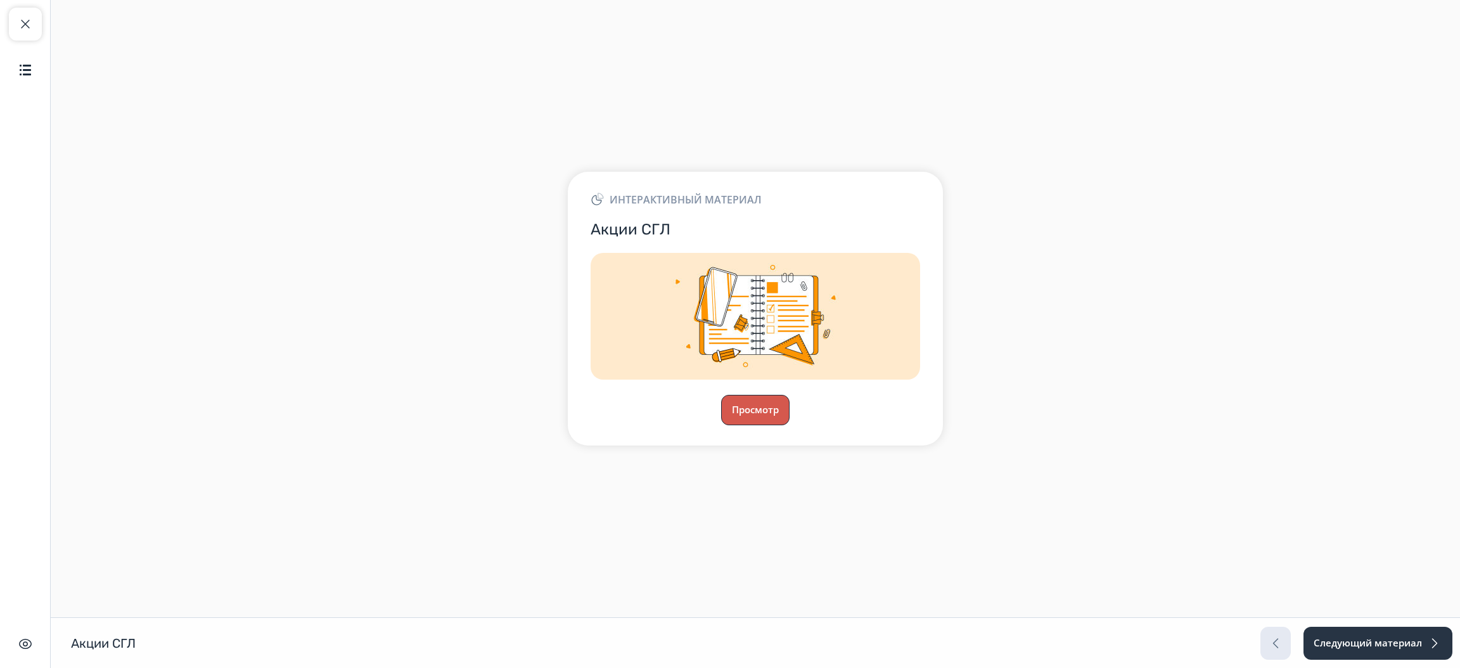
click at [750, 406] on button "Просмотр" at bounding box center [755, 410] width 68 height 30
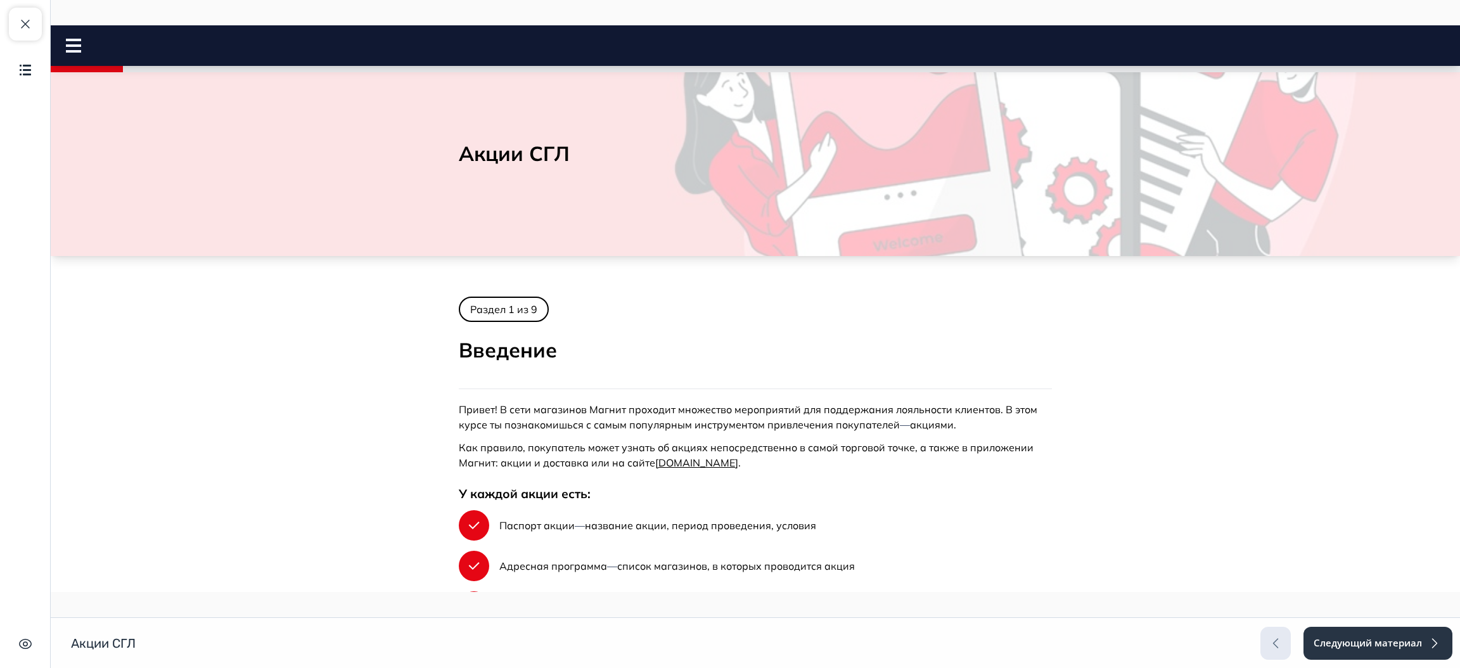
click at [76, 43] on icon at bounding box center [73, 46] width 15 height 14
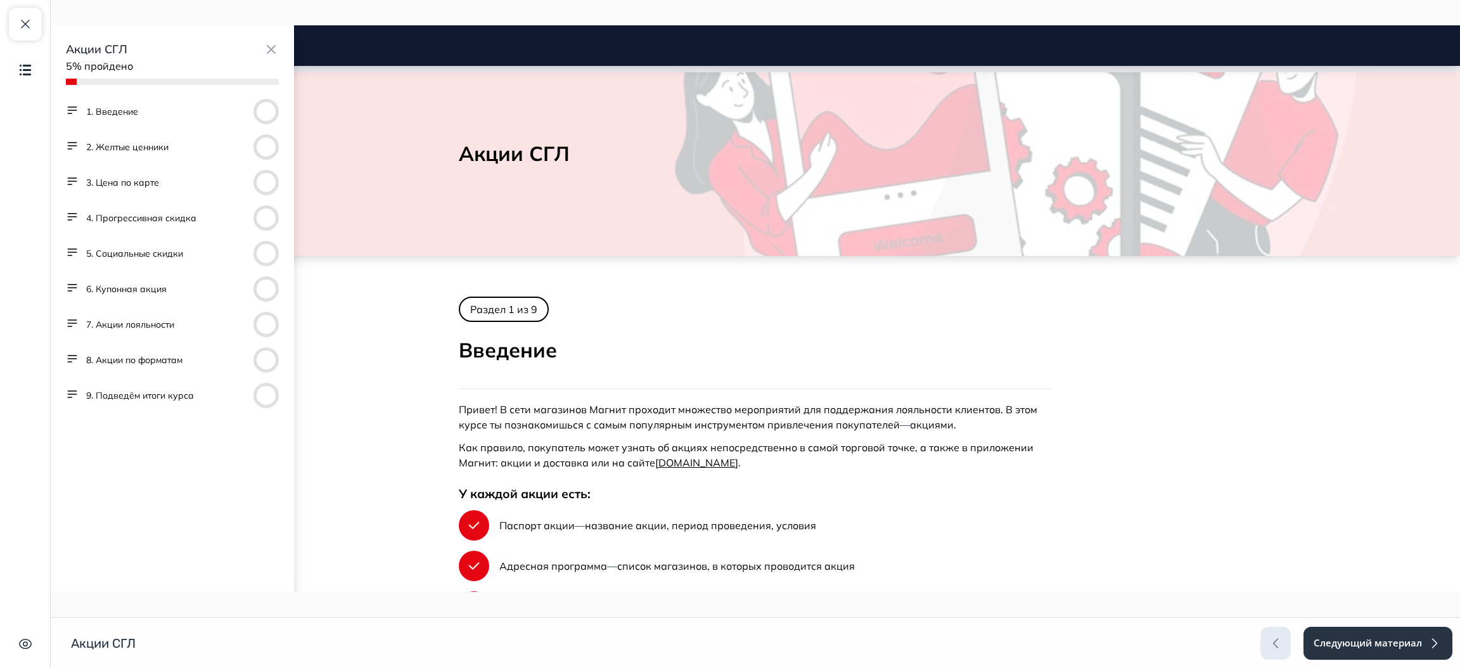
click at [141, 222] on button "4. Прогрессивная скидка" at bounding box center [141, 218] width 110 height 13
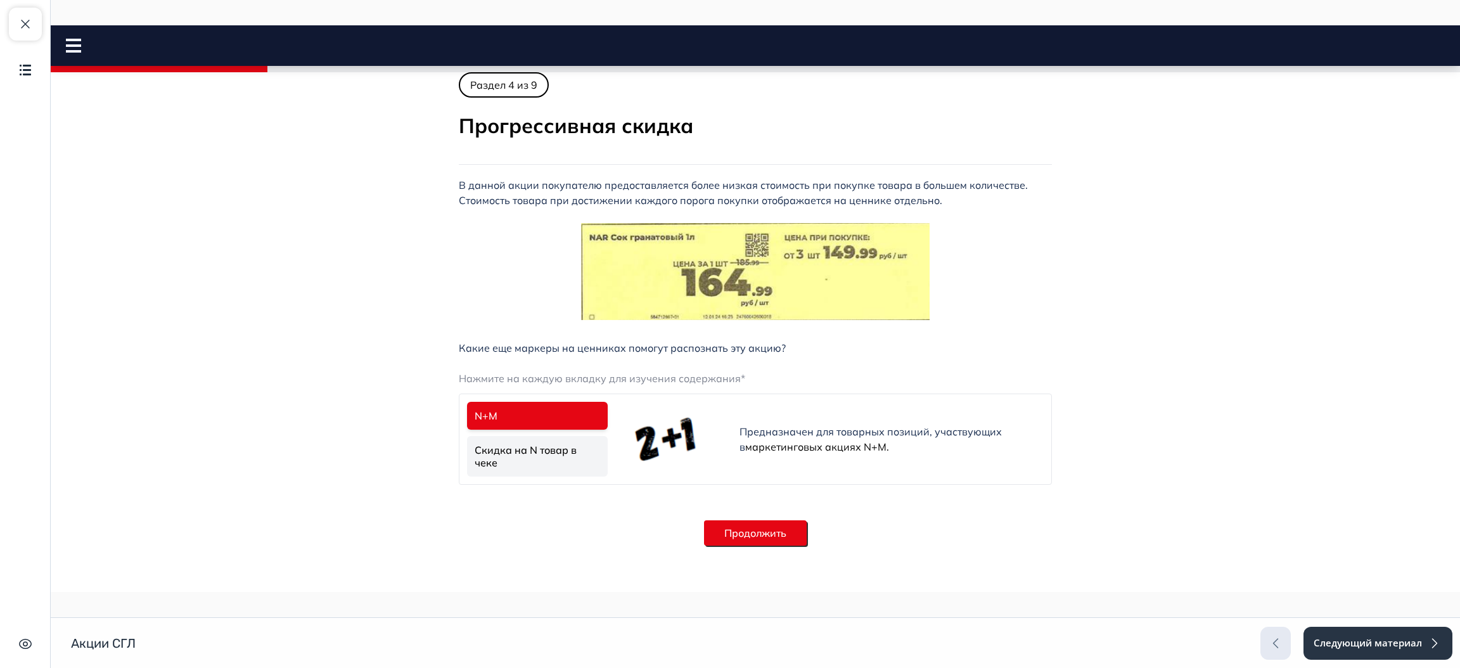
scroll to position [22, 0]
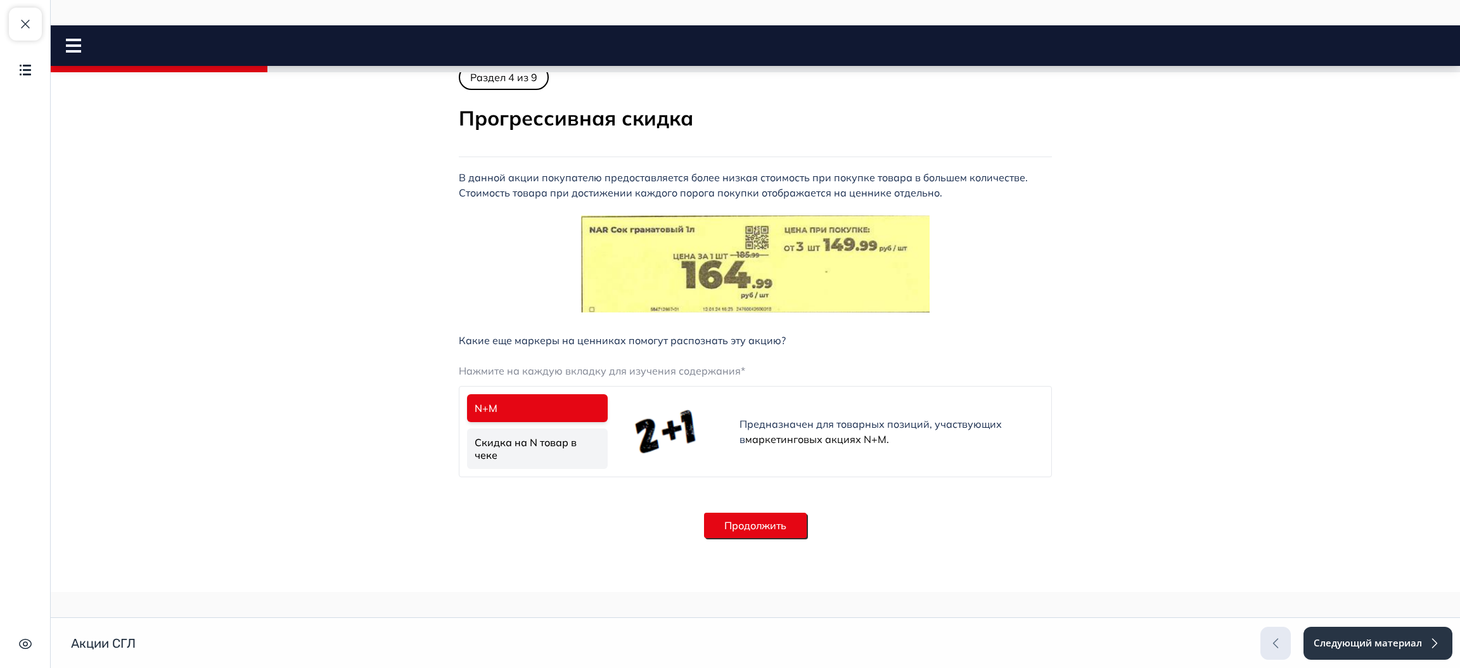
click at [59, 56] on nav "Акции СГЛ Close panel" at bounding box center [756, 45] width 1410 height 41
click at [66, 51] on rect at bounding box center [73, 51] width 15 height 3
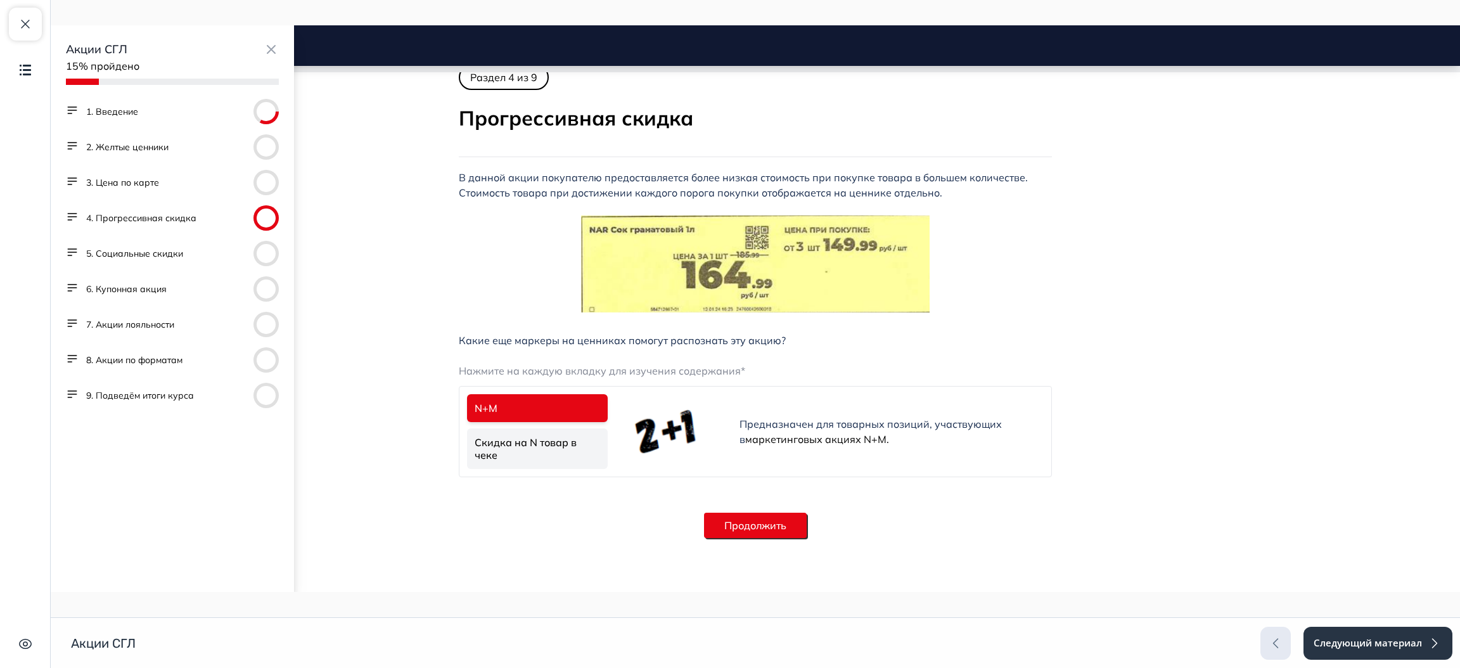
click at [299, 267] on body "Акции СГЛ Close panel 15% пройдено" at bounding box center [756, 309] width 1410 height 489
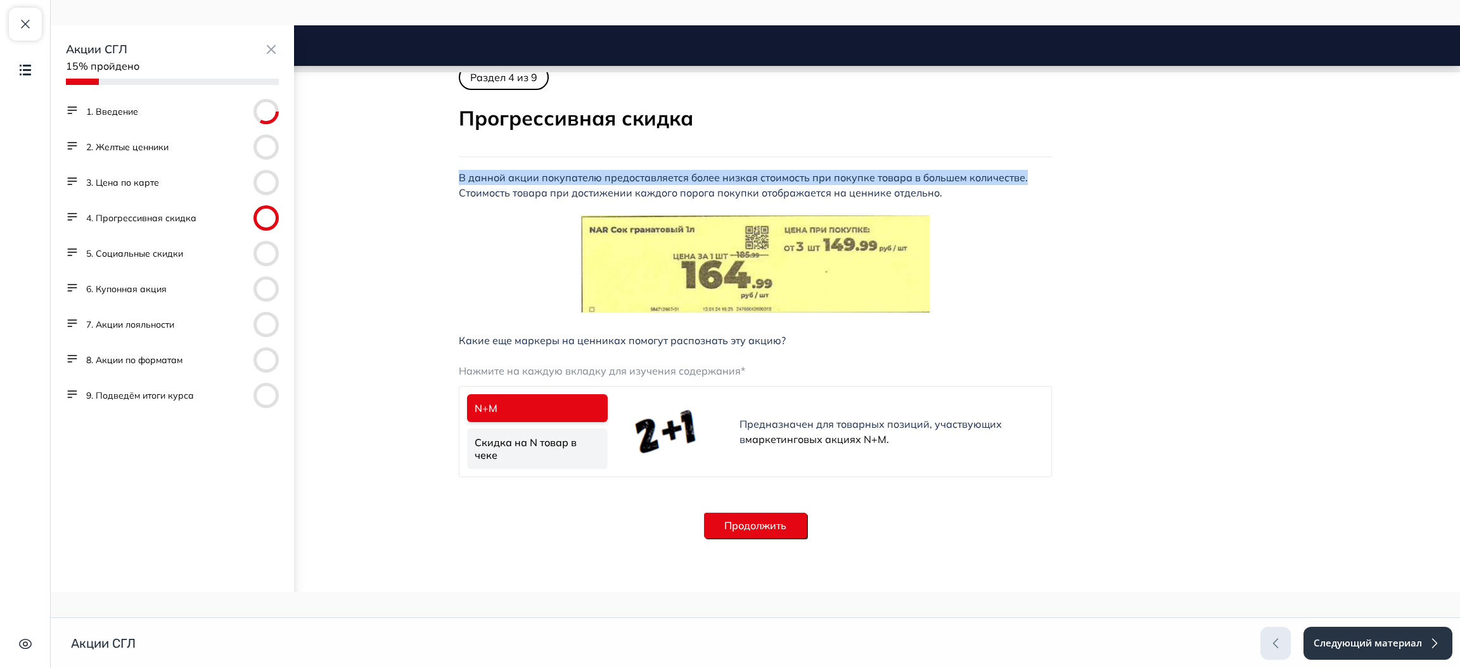
drag, startPoint x: 451, startPoint y: 174, endPoint x: 1019, endPoint y: 177, distance: 567.9
click at [1019, 177] on p "В данной акции покупателю предоставляется более низкая стоимость при покупке то…" at bounding box center [755, 185] width 593 height 30
copy span "В данной акции покупателю предоставляется более низкая стоимость при покупке то…"
click at [157, 321] on button "7. Акции лояльности" at bounding box center [130, 324] width 88 height 13
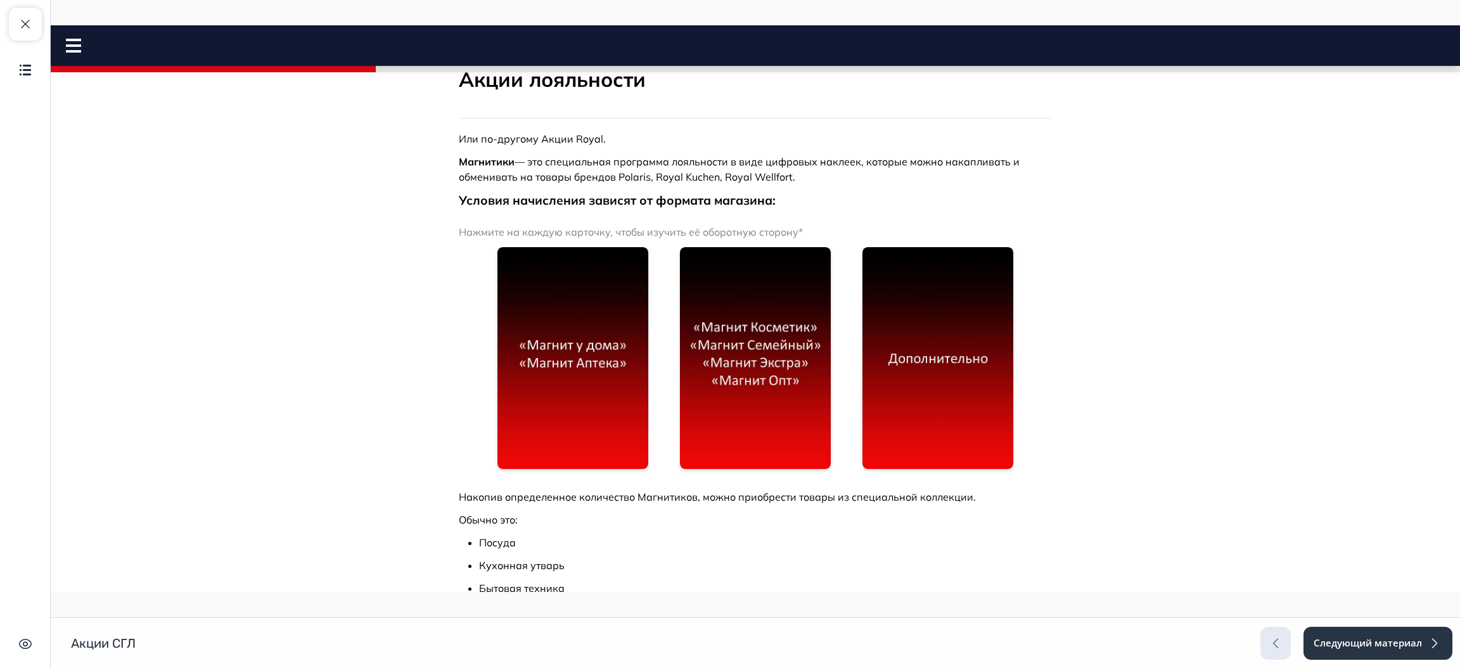
click at [594, 361] on img at bounding box center [573, 358] width 151 height 222
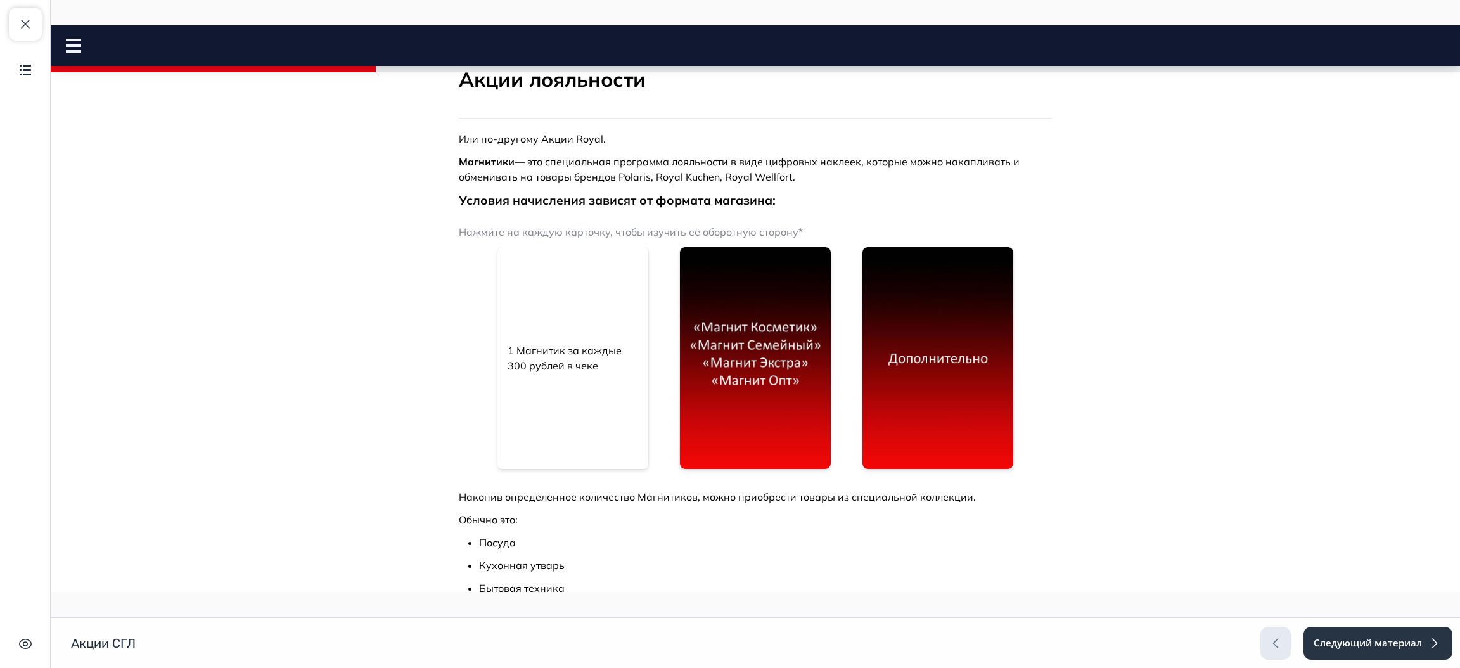
click at [594, 361] on p "1 Магнитик за каждые 300 рублей в чеке" at bounding box center [573, 358] width 131 height 30
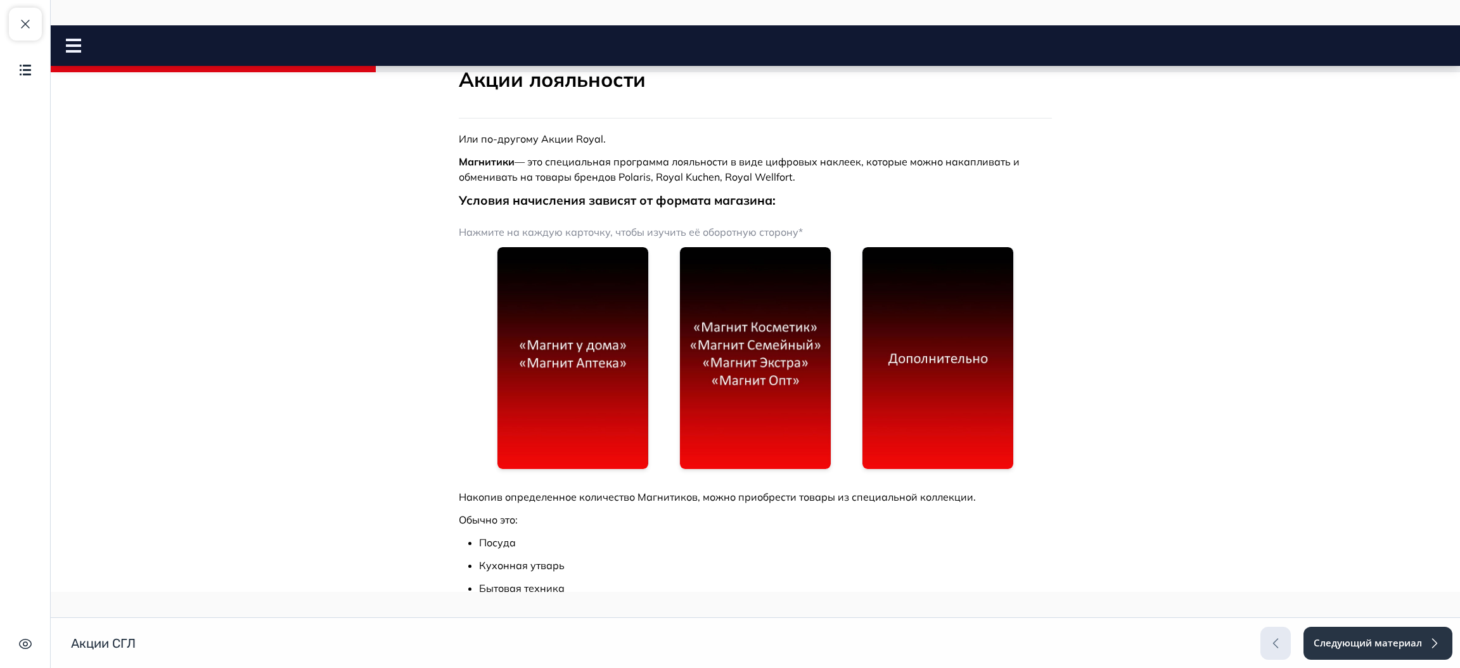
click at [70, 56] on nav "Акции СГЛ Close panel" at bounding box center [756, 45] width 1410 height 41
click at [74, 47] on icon at bounding box center [73, 46] width 15 height 14
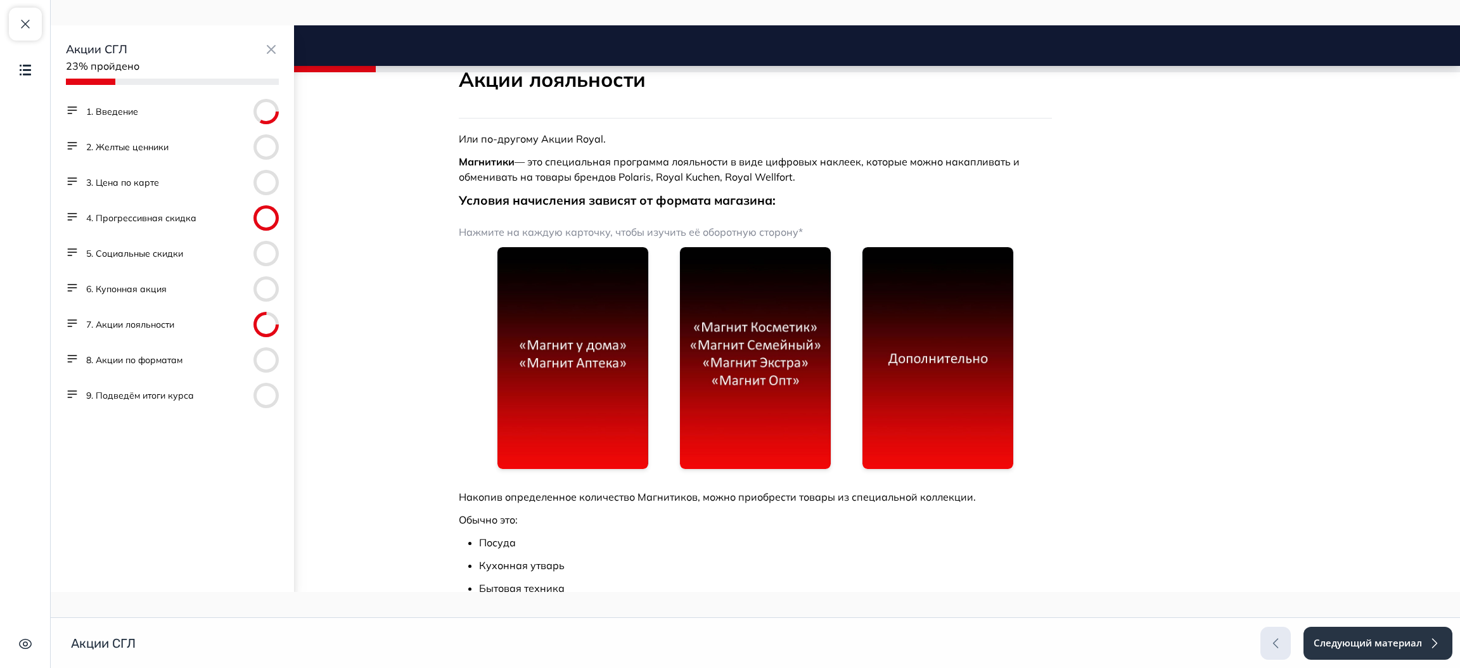
click at [150, 363] on button "8. Акции по форматам" at bounding box center [134, 360] width 96 height 13
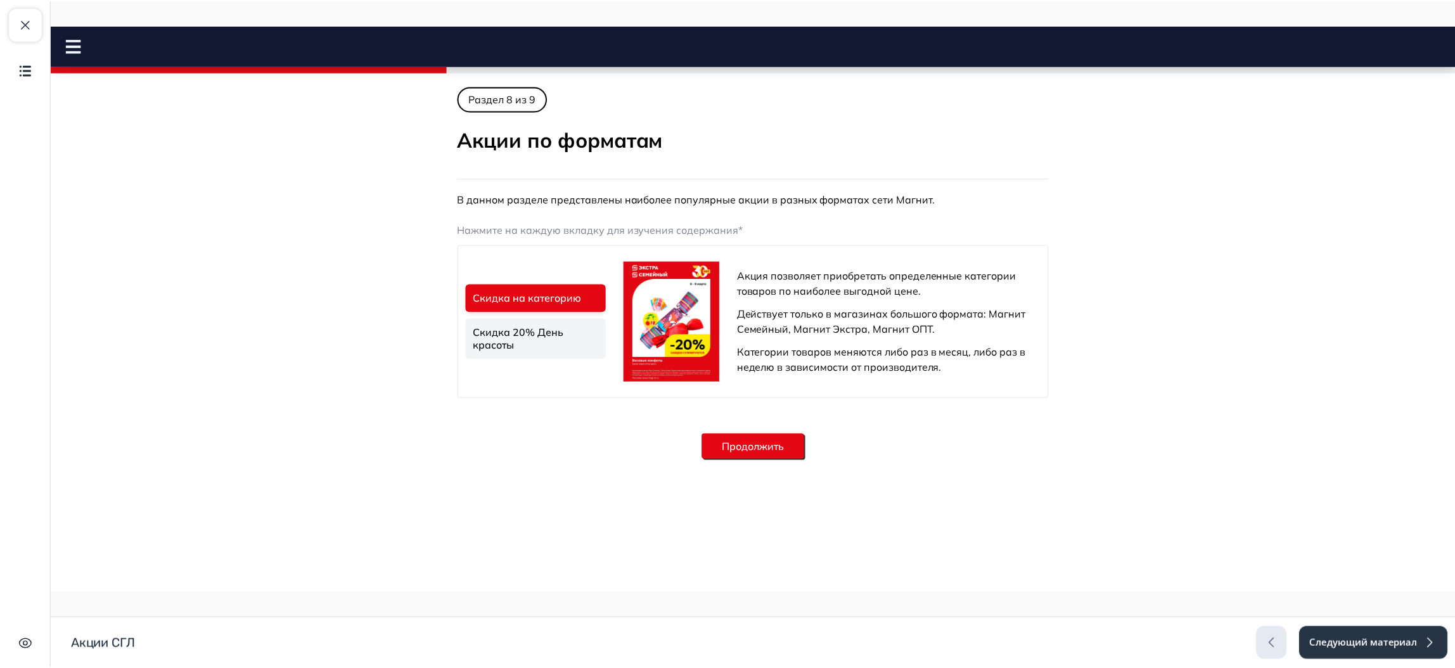
scroll to position [0, 0]
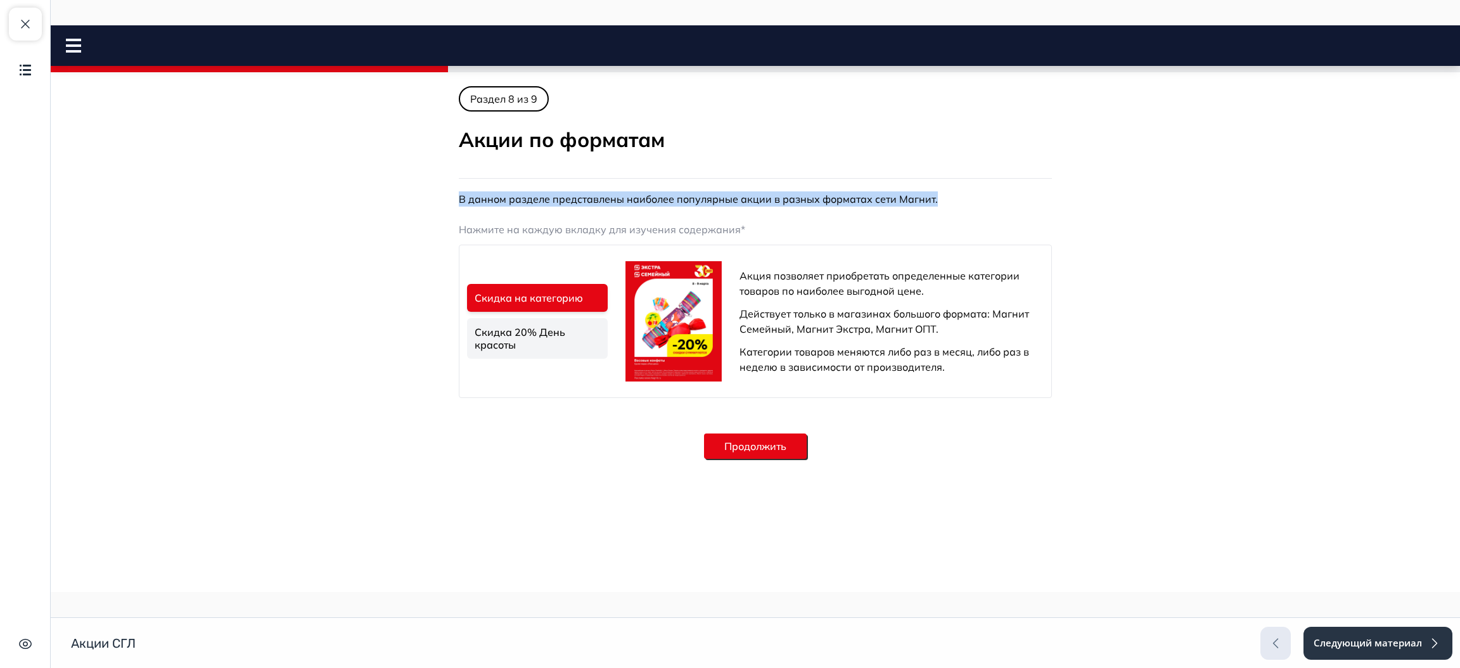
drag, startPoint x: 1459, startPoint y: 124, endPoint x: 1453, endPoint y: 184, distance: 60.5
click at [1453, 184] on body "Акции СГЛ Close panel 28% пройдено" at bounding box center [756, 280] width 1410 height 388
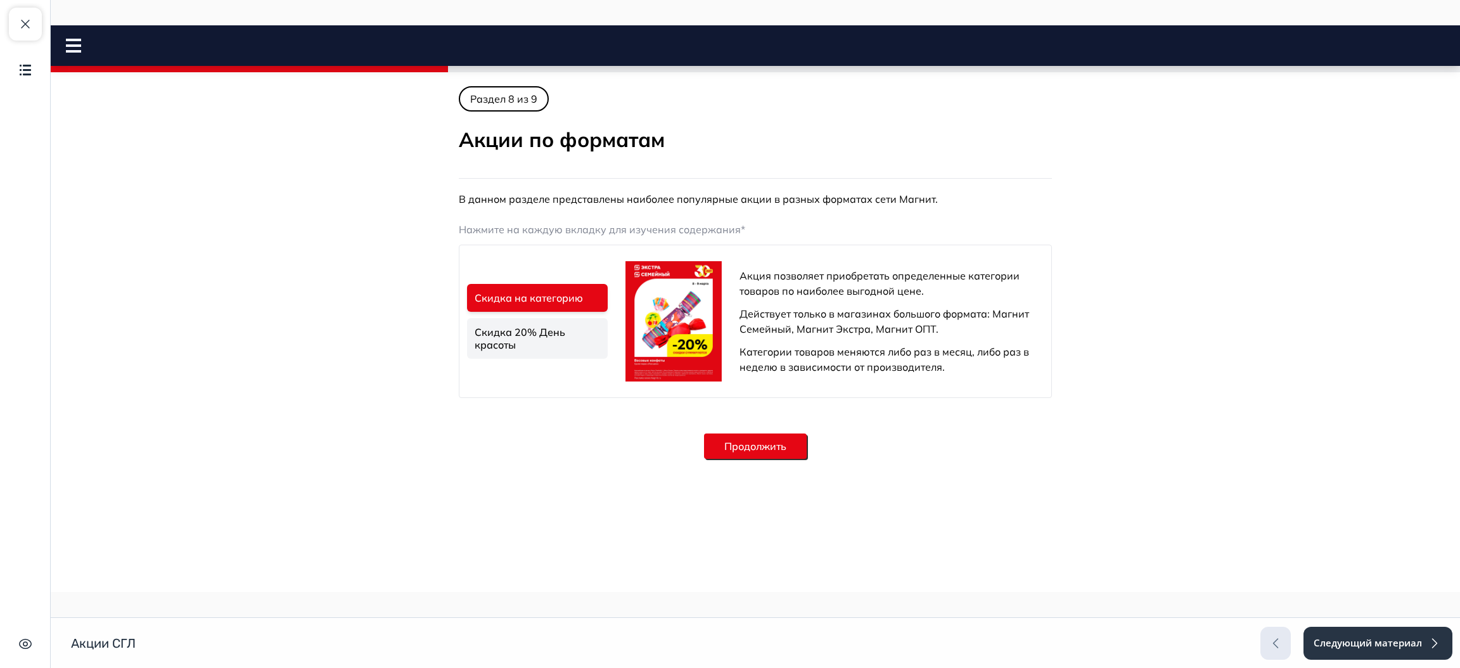
click at [1332, 234] on body "Акции СГЛ Close panel 28% пройдено" at bounding box center [756, 280] width 1410 height 388
click at [563, 350] on link "Скидка 20% День красоты" at bounding box center [537, 338] width 141 height 41
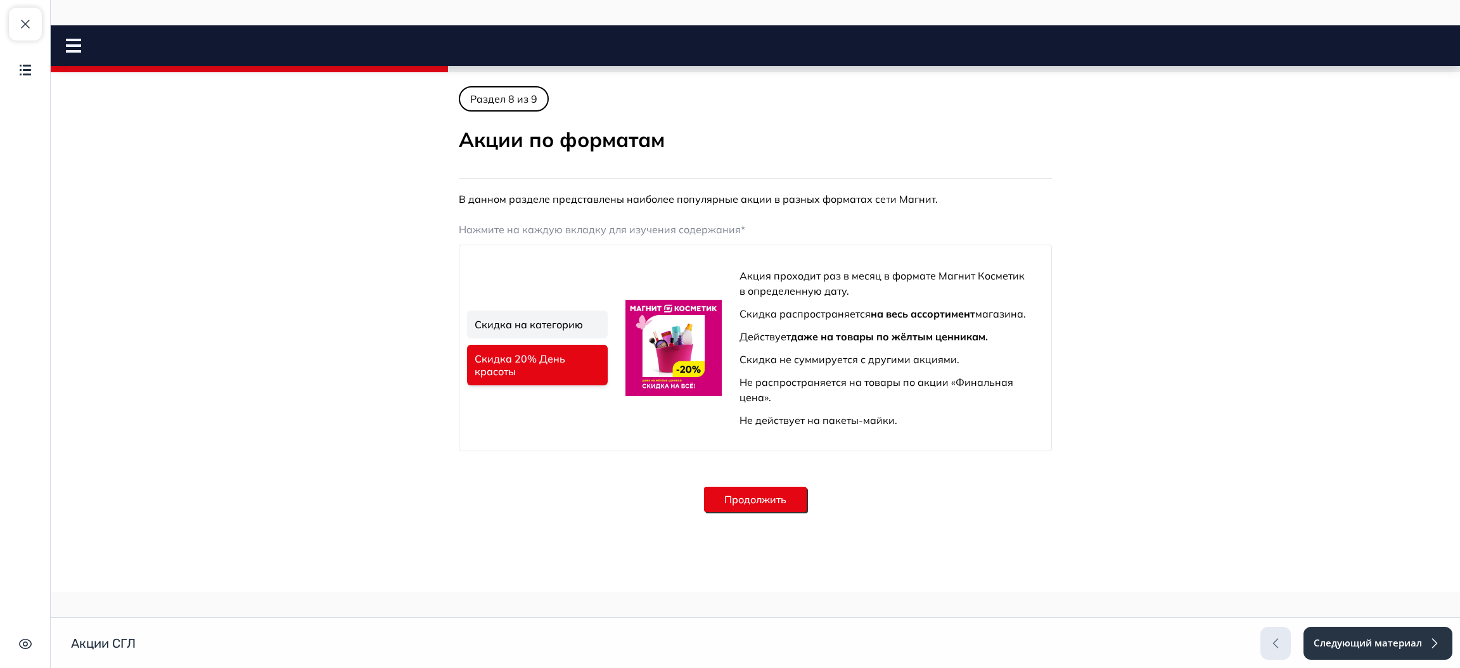
click at [544, 311] on link "Скидка на категорию" at bounding box center [537, 325] width 141 height 28
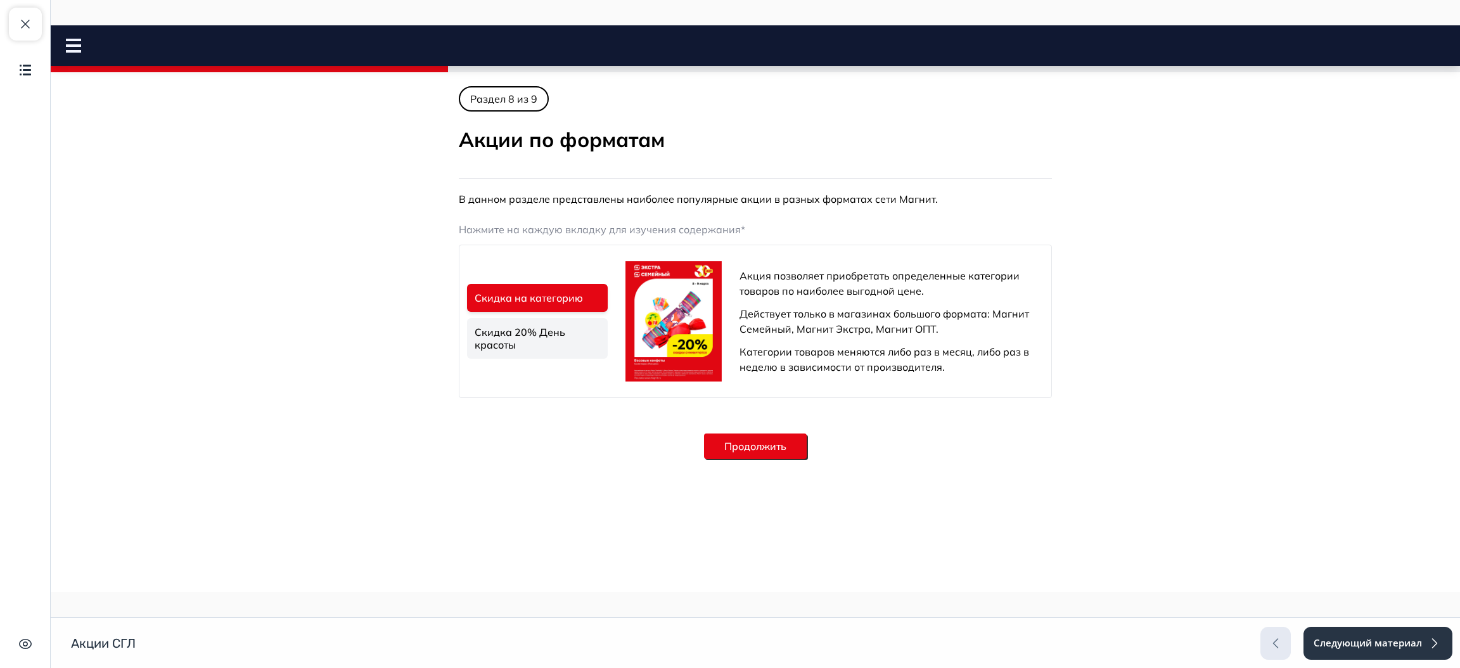
click at [522, 344] on link "Скидка 20% День красоты" at bounding box center [537, 338] width 141 height 41
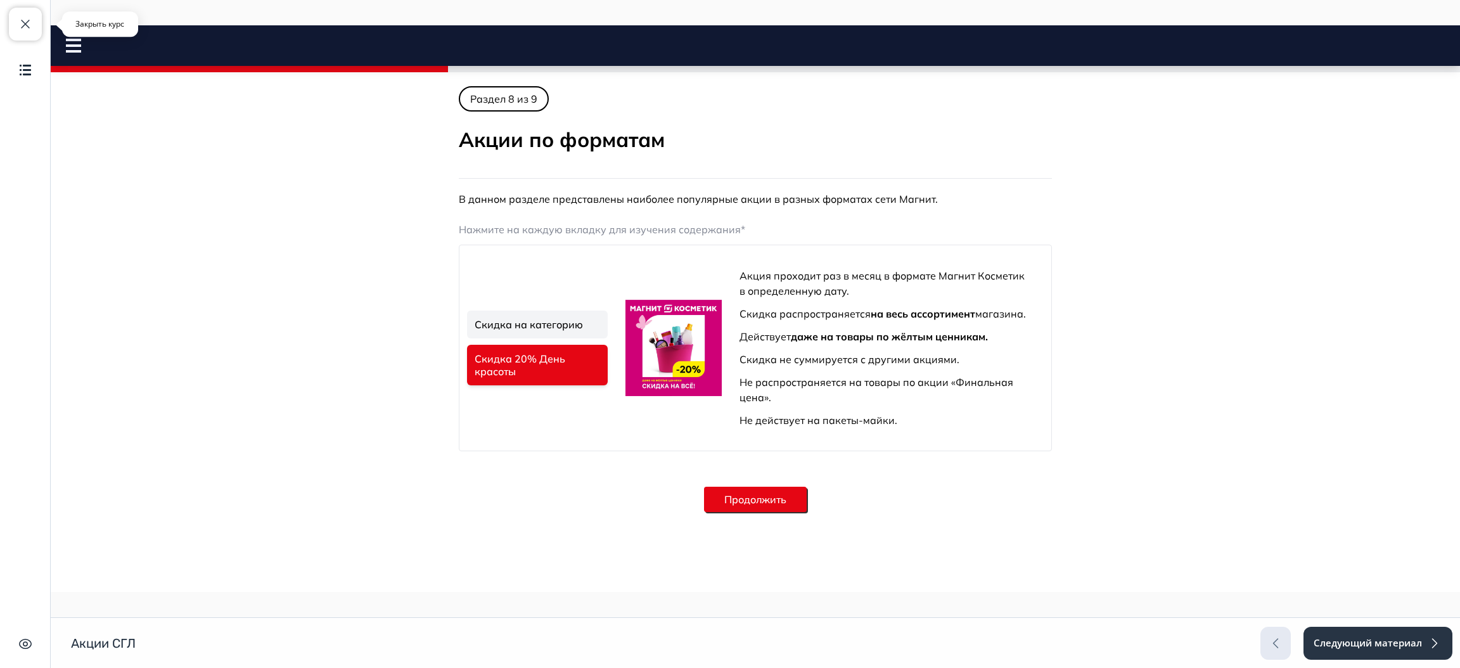
click at [18, 20] on span "button" at bounding box center [25, 23] width 15 height 15
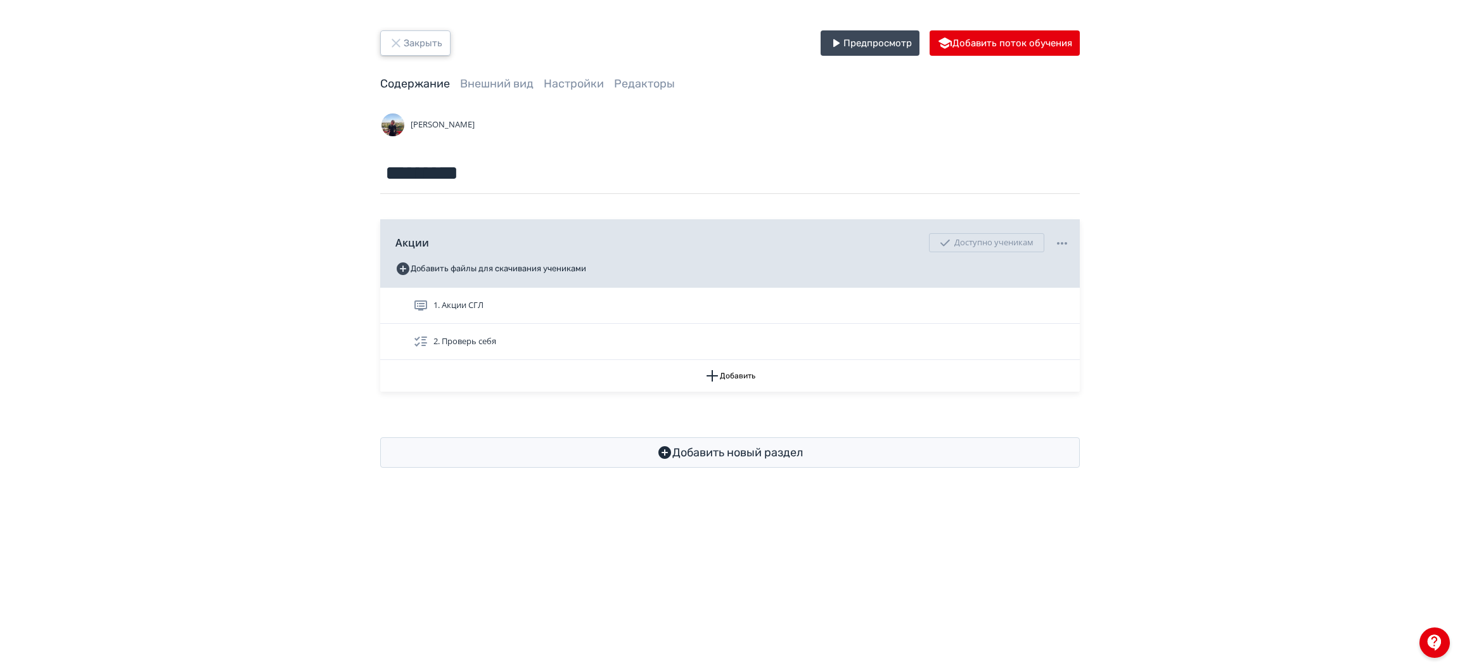
click at [409, 51] on button "Закрыть" at bounding box center [415, 42] width 70 height 25
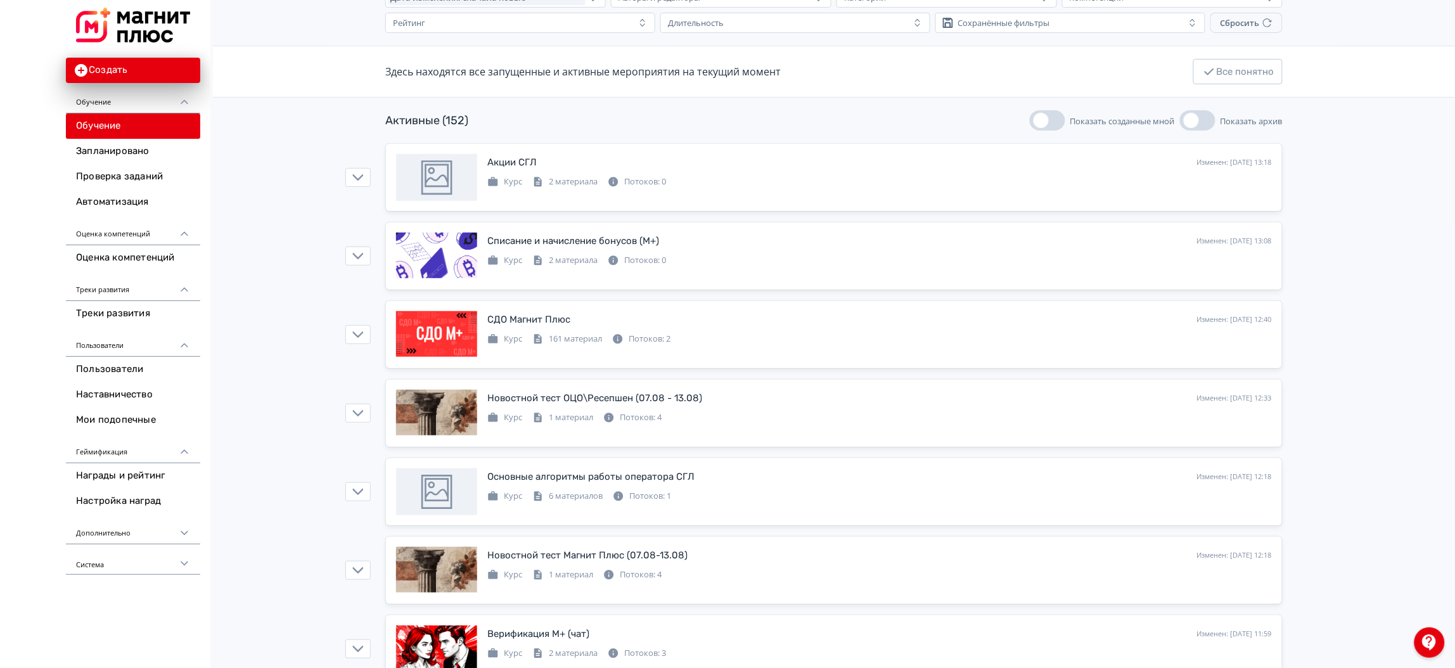
scroll to position [100, 0]
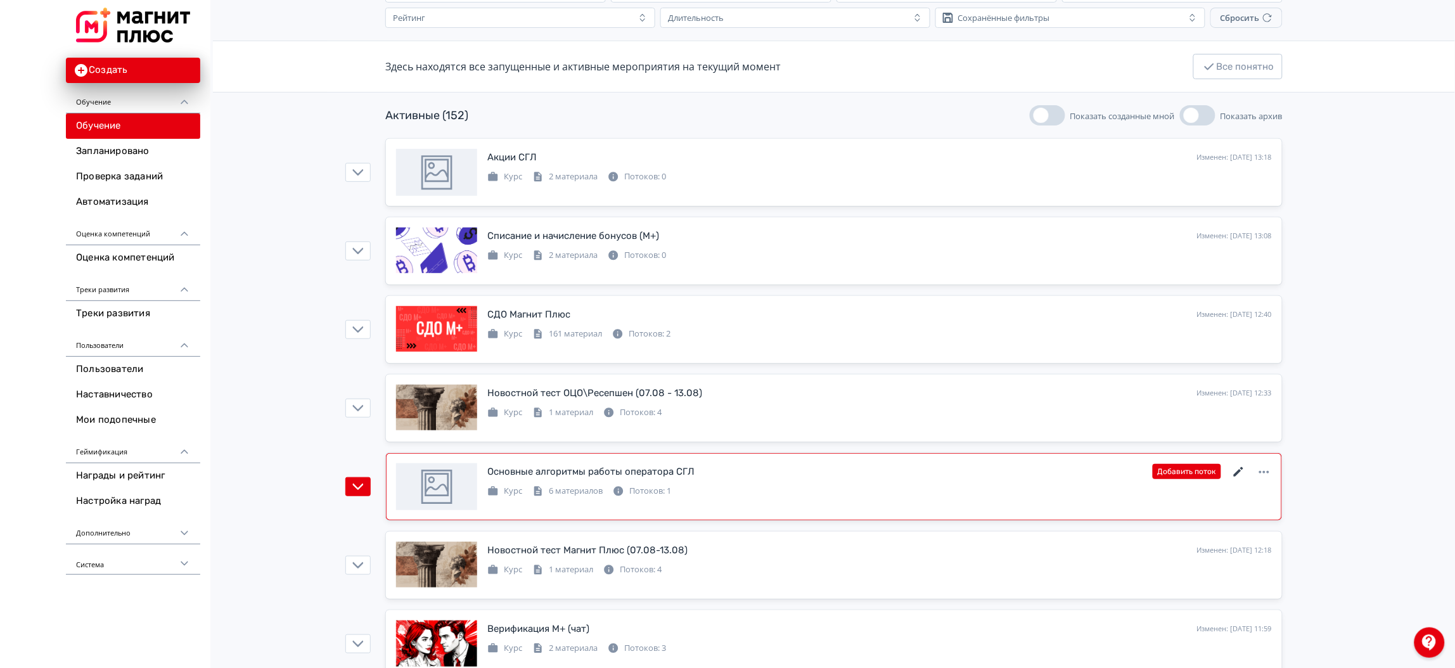
click at [1238, 471] on icon at bounding box center [1239, 472] width 10 height 10
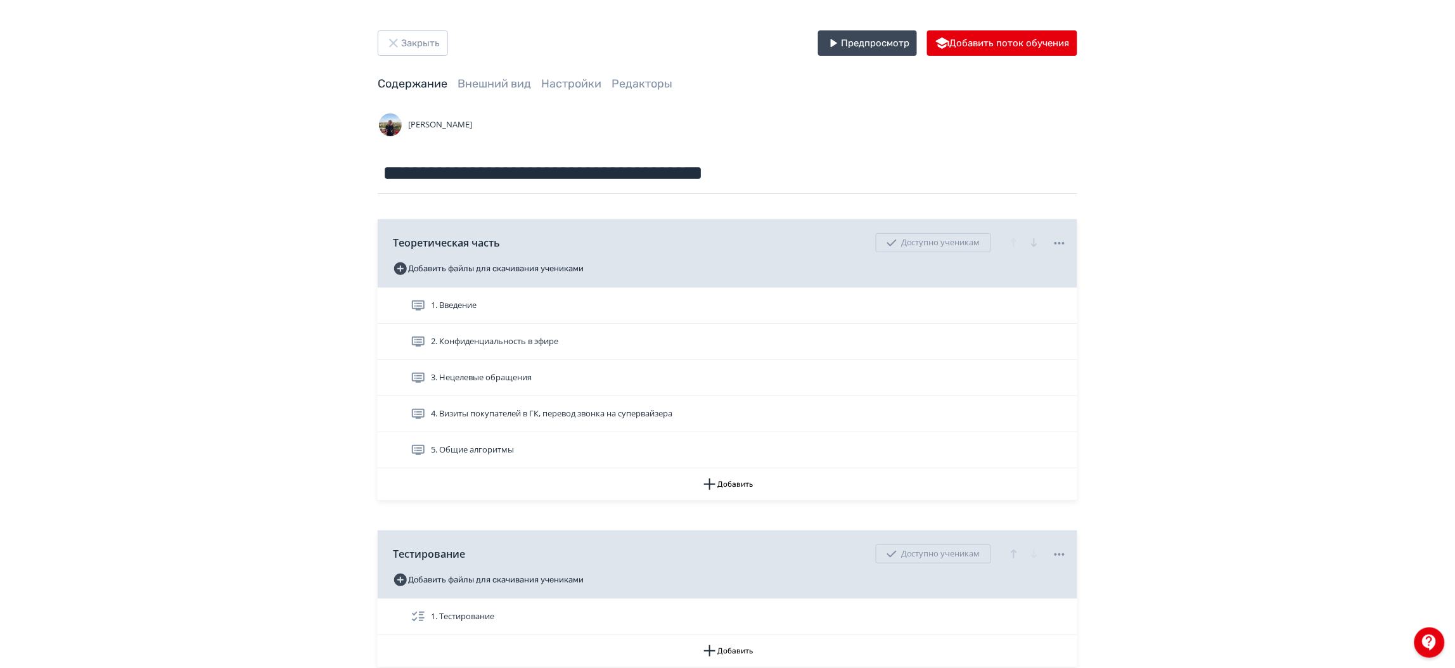
scroll to position [107, 0]
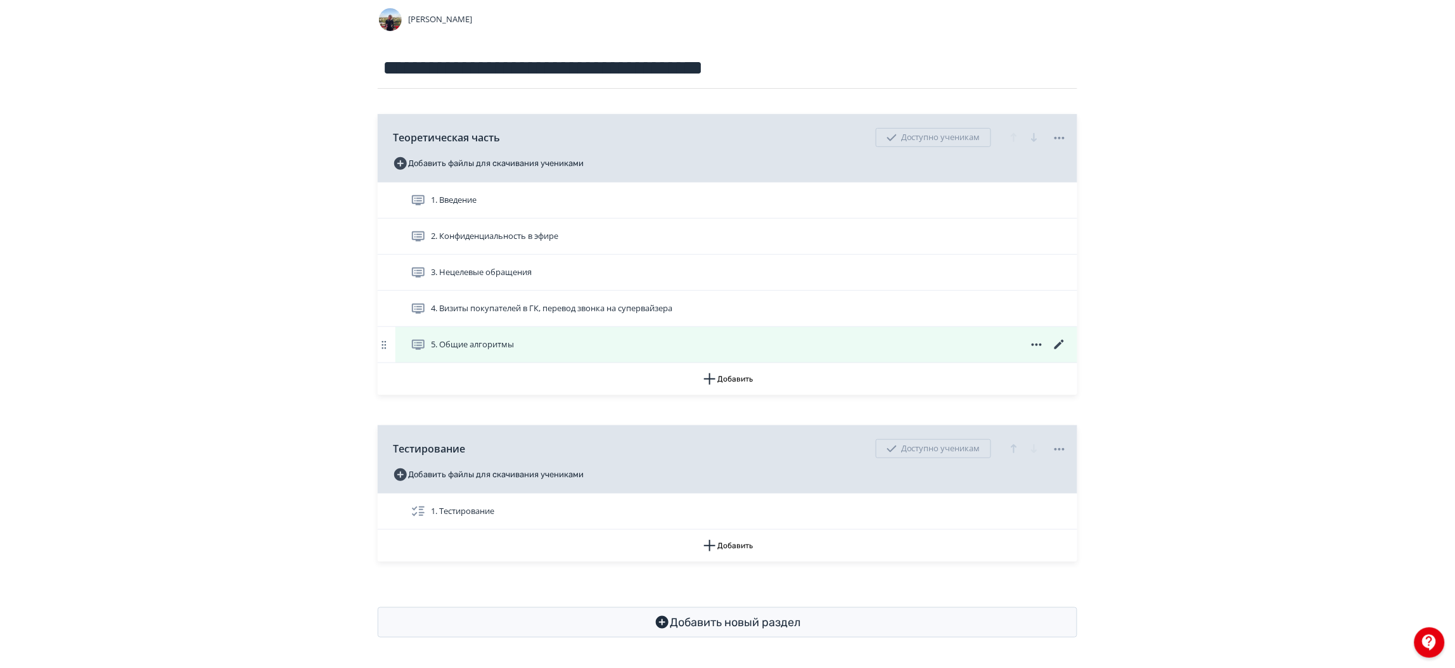
click at [1063, 337] on icon at bounding box center [1059, 344] width 15 height 15
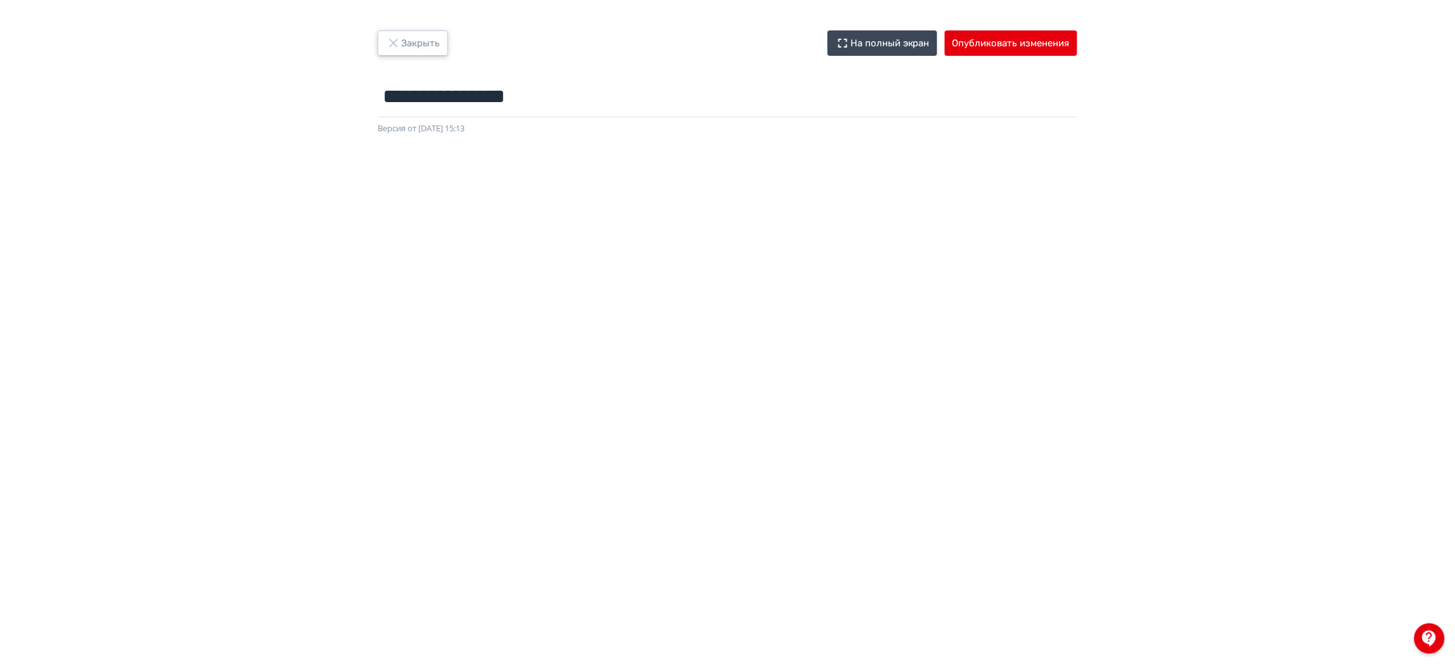
click at [401, 41] on button "Закрыть" at bounding box center [413, 42] width 70 height 25
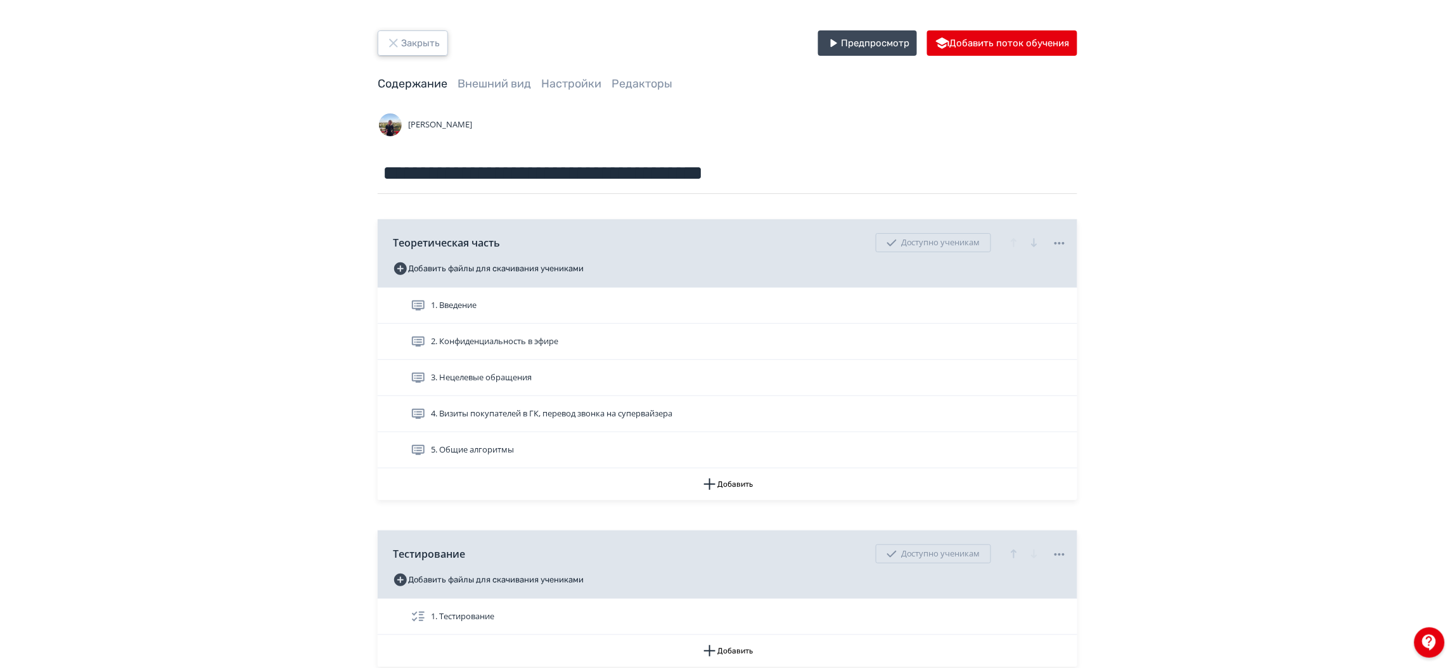
click at [425, 49] on button "Закрыть" at bounding box center [413, 42] width 70 height 25
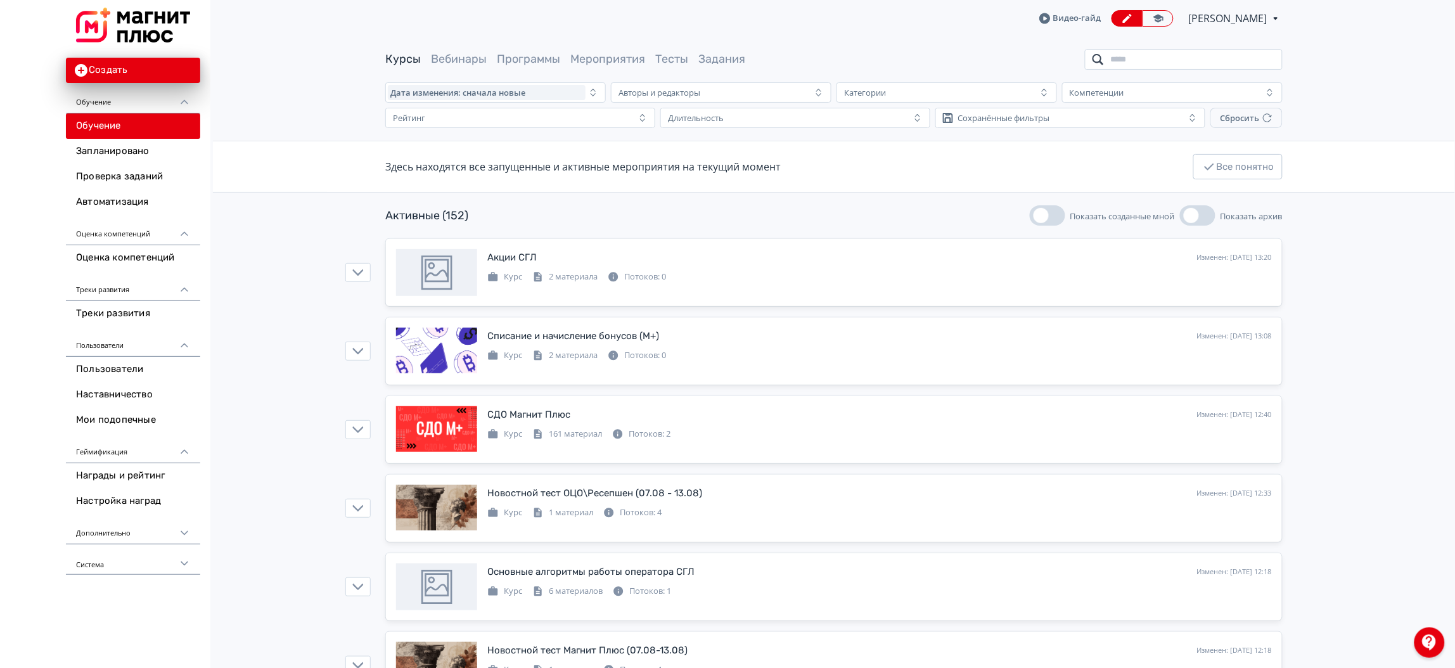
click at [1131, 51] on input "search" at bounding box center [1184, 59] width 198 height 20
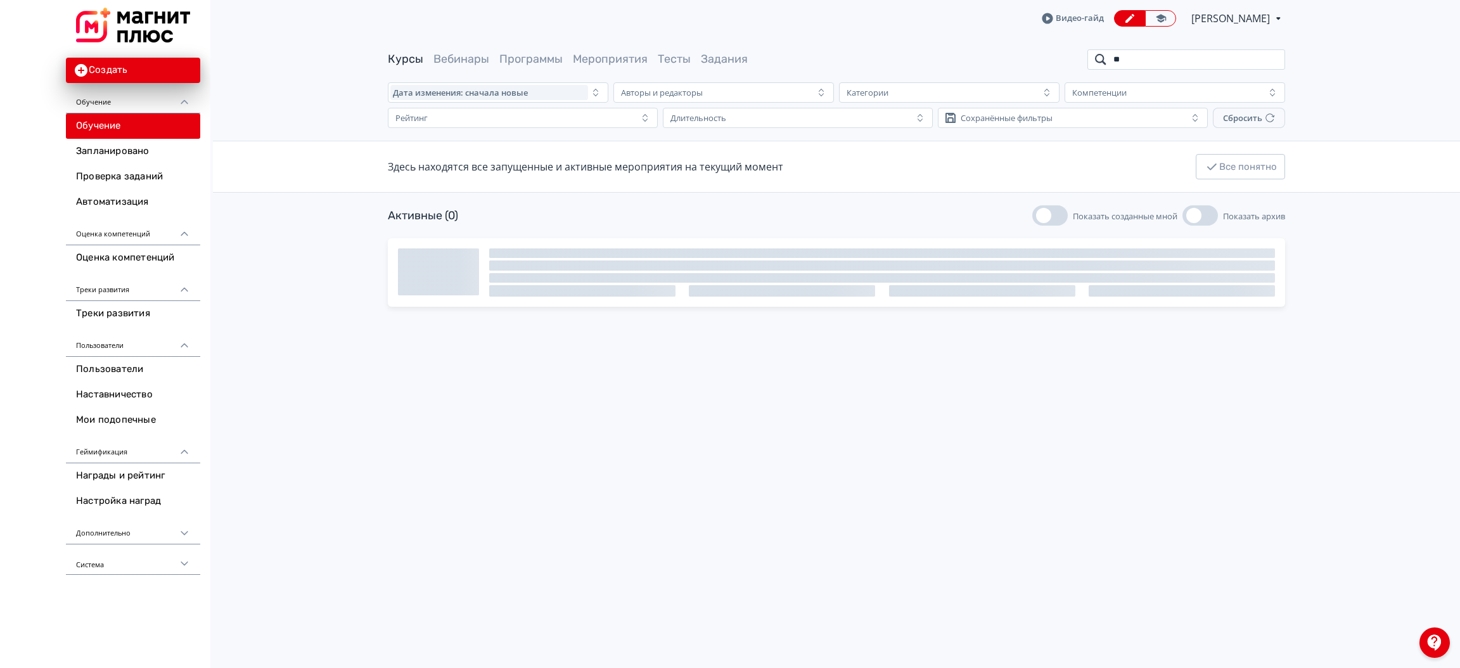
type input "*"
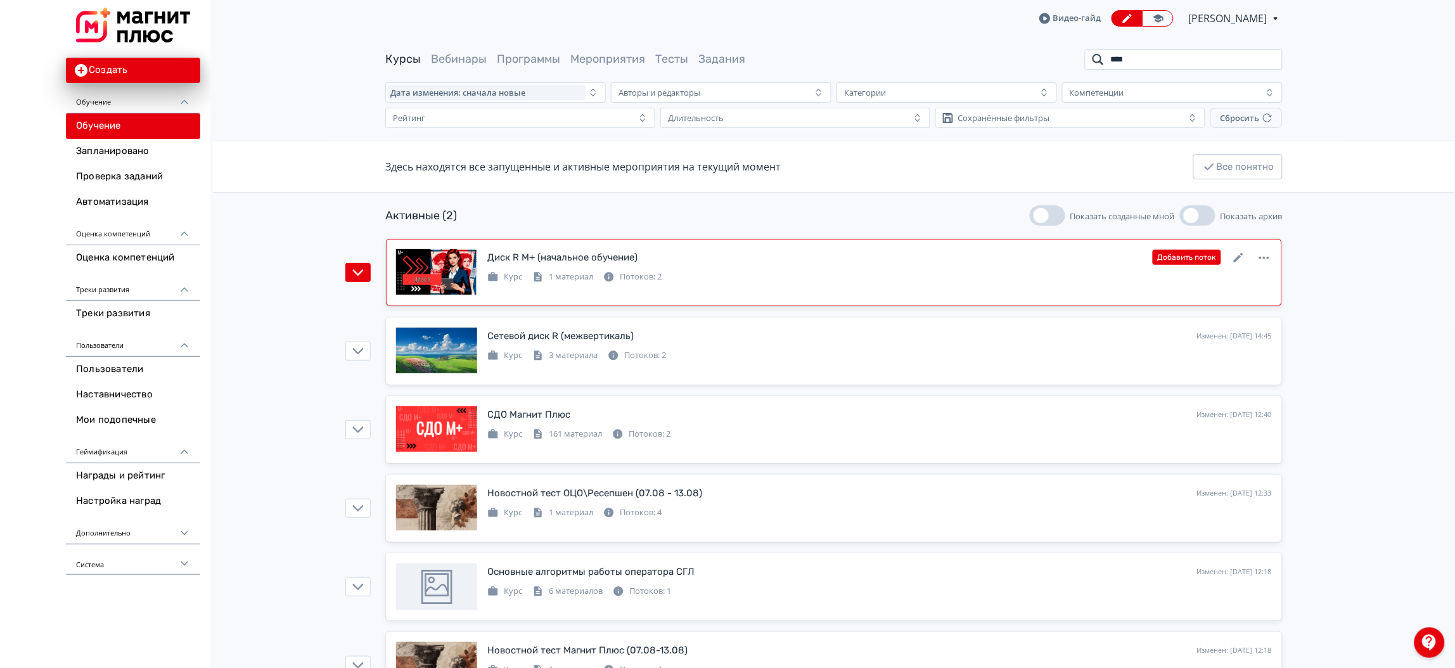
type input "****"
click at [822, 280] on div "Курс 1 материал Потоков: 2" at bounding box center [879, 275] width 785 height 15
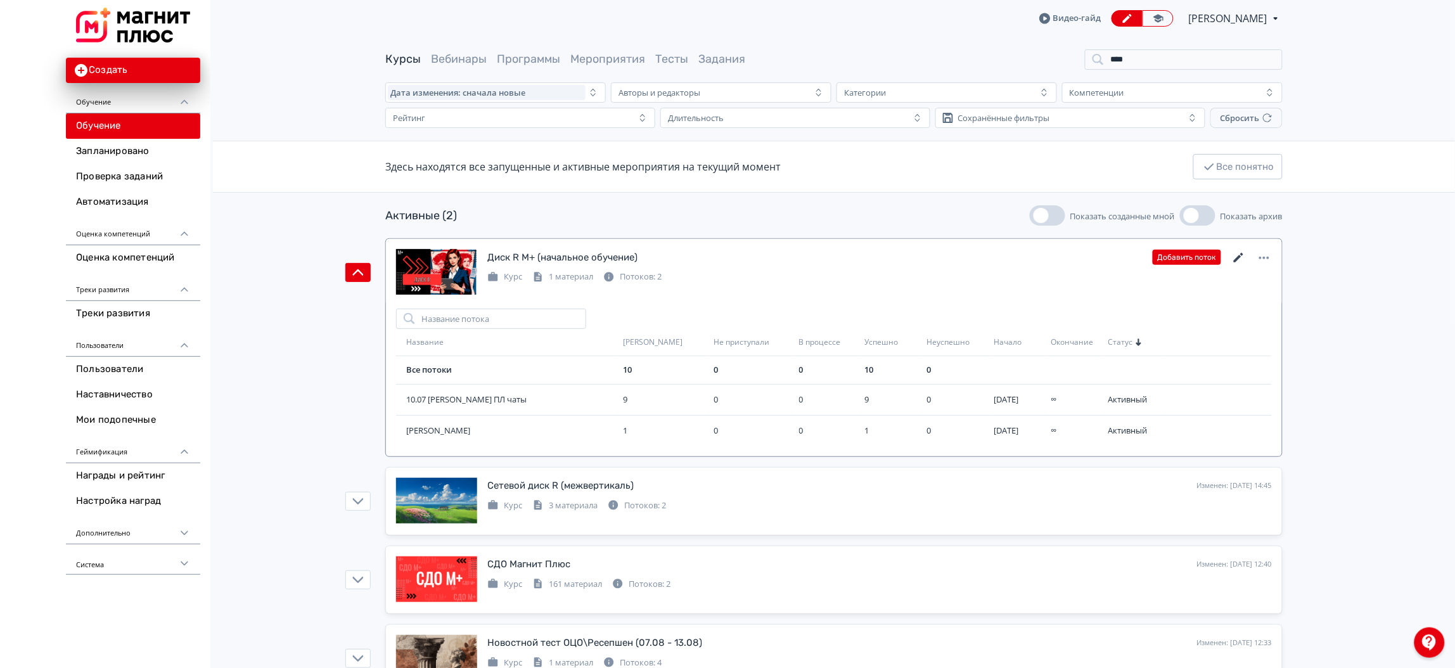
click at [1238, 256] on icon at bounding box center [1238, 257] width 15 height 15
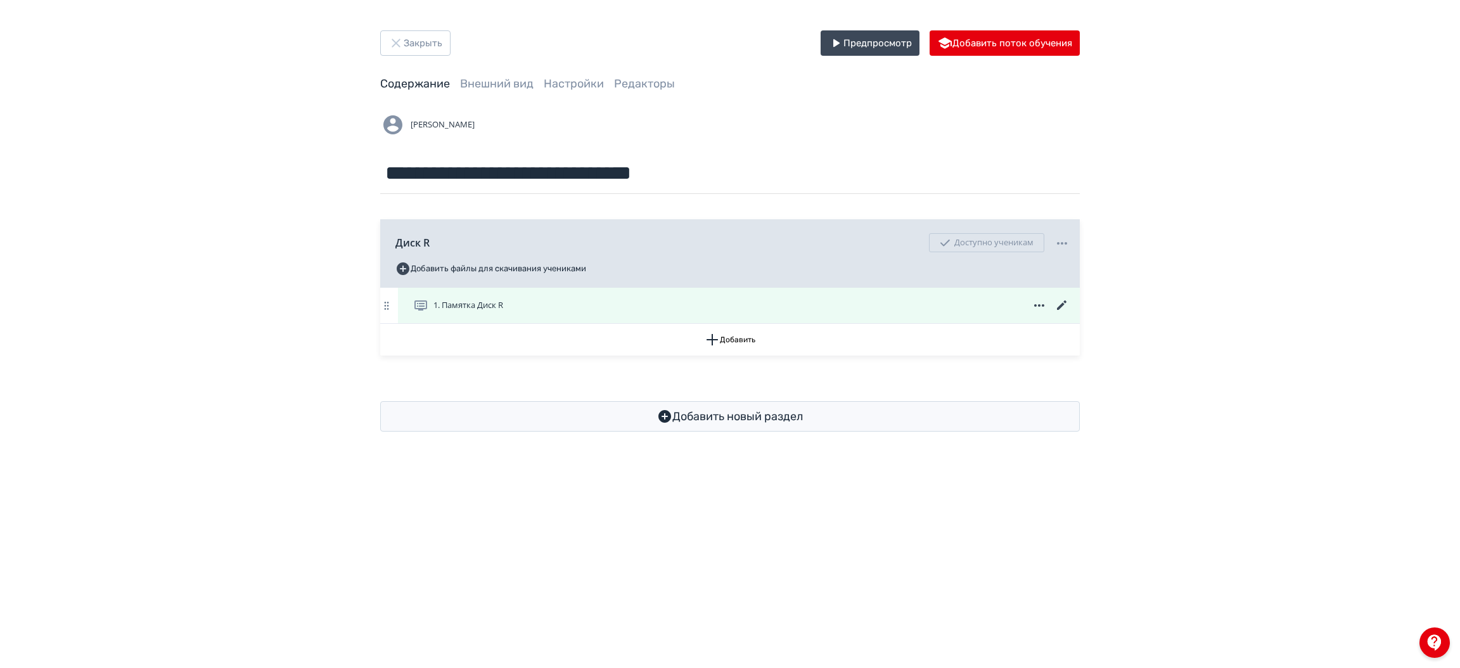
click at [700, 313] on div "1. Памятка Диск R" at bounding box center [741, 305] width 657 height 15
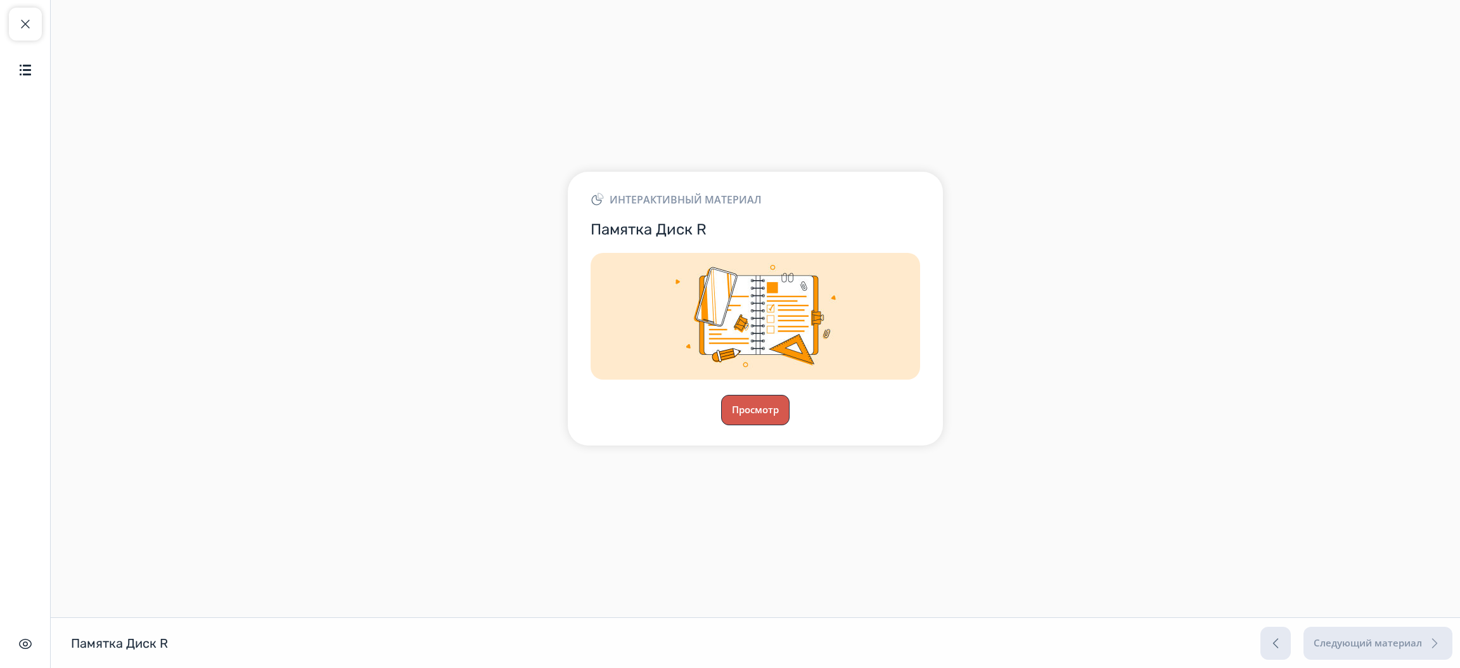
click at [759, 403] on button "Просмотр" at bounding box center [755, 410] width 68 height 30
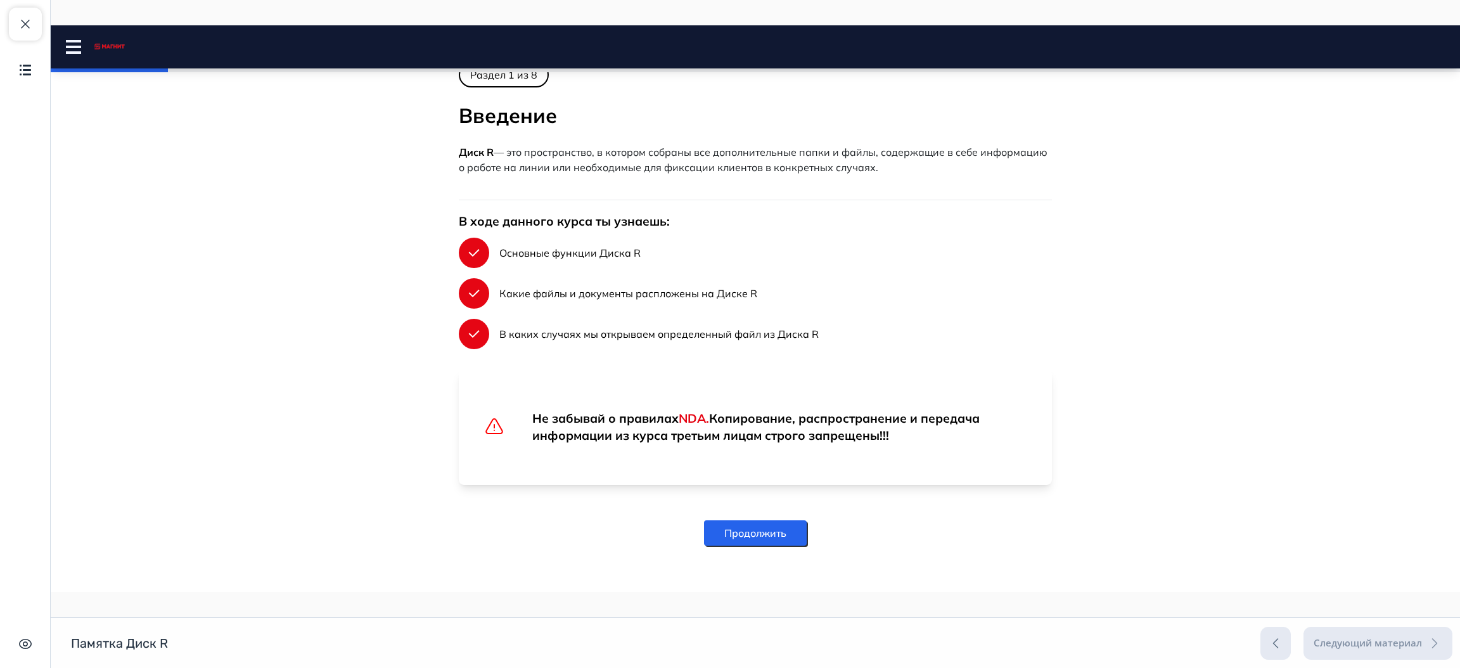
scroll to position [242, 0]
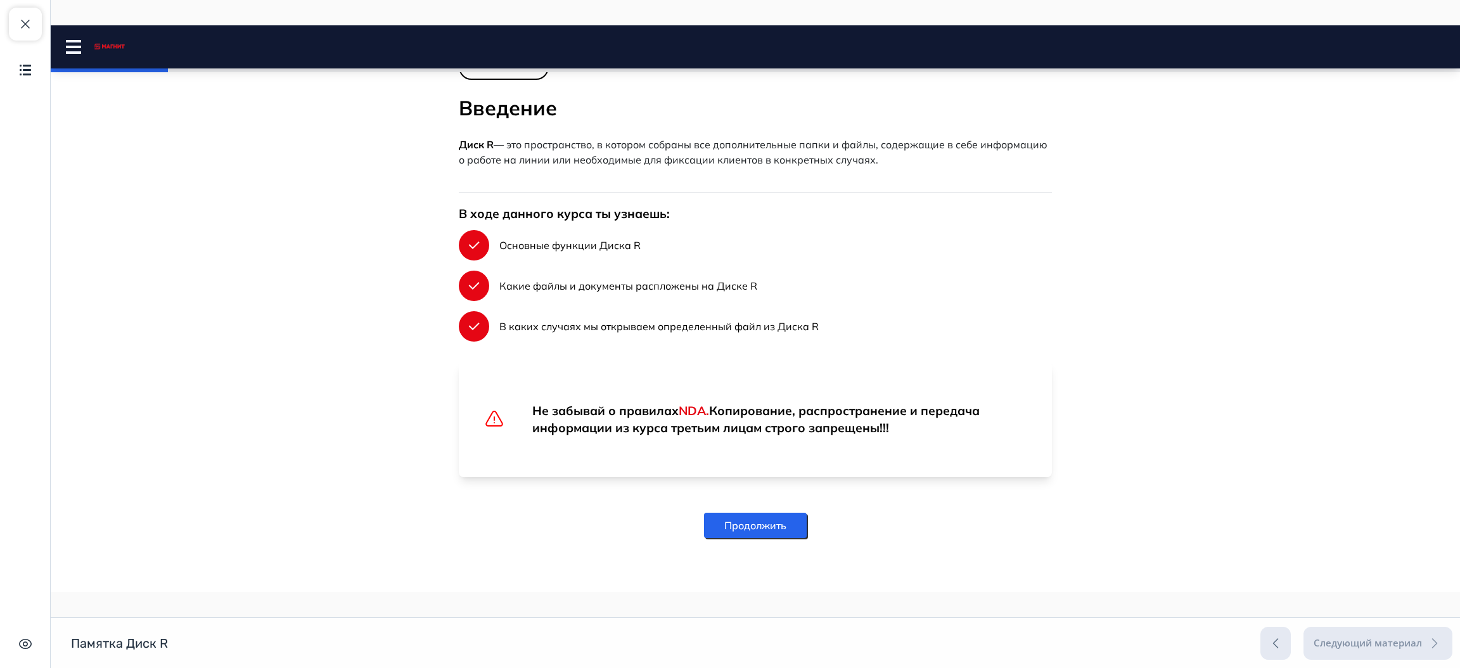
click at [729, 517] on button "Продолжить" at bounding box center [755, 525] width 103 height 25
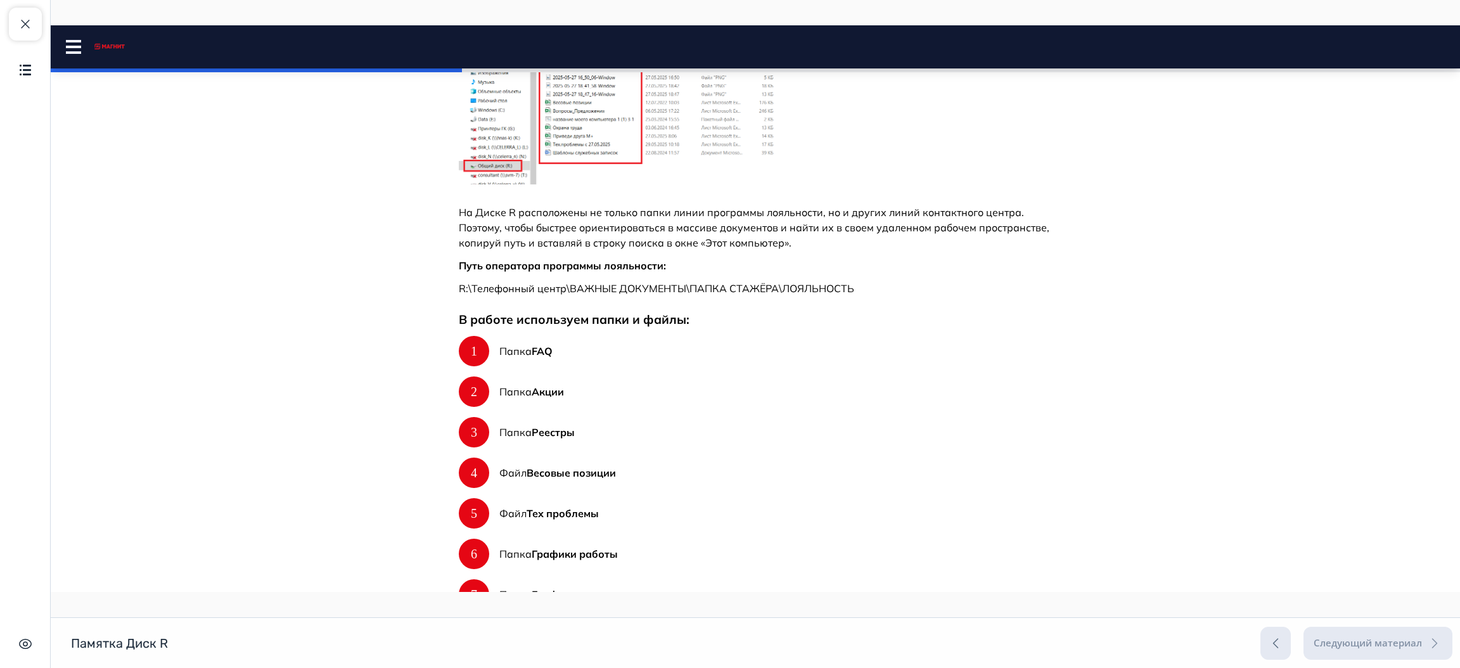
scroll to position [503, 0]
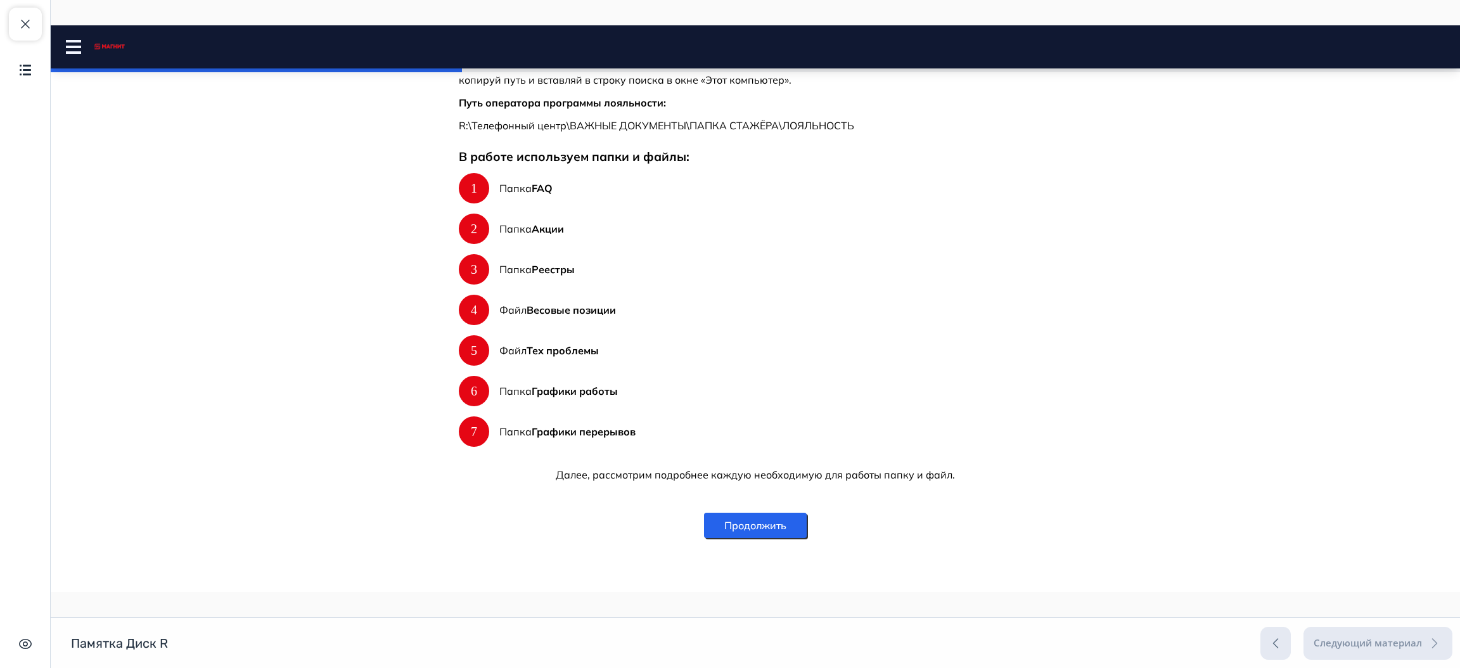
click at [719, 532] on button "Продолжить" at bounding box center [755, 525] width 103 height 25
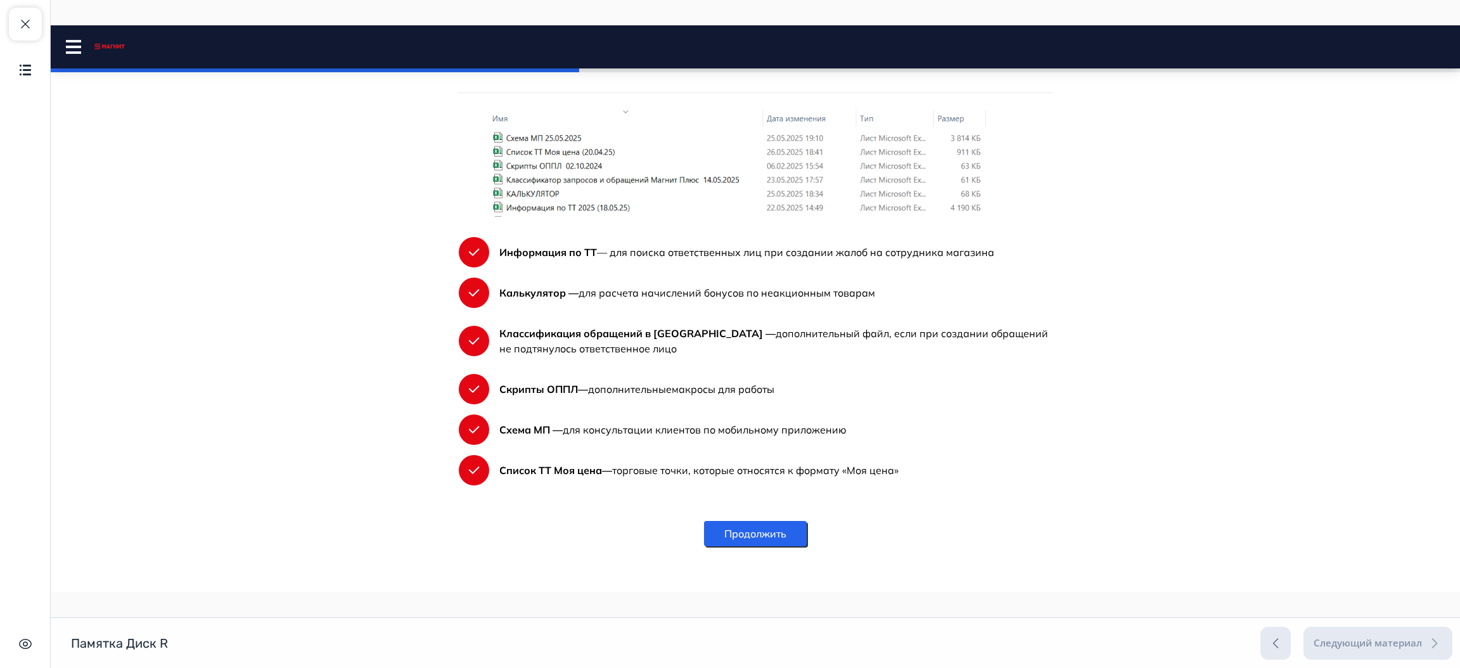
scroll to position [124, 0]
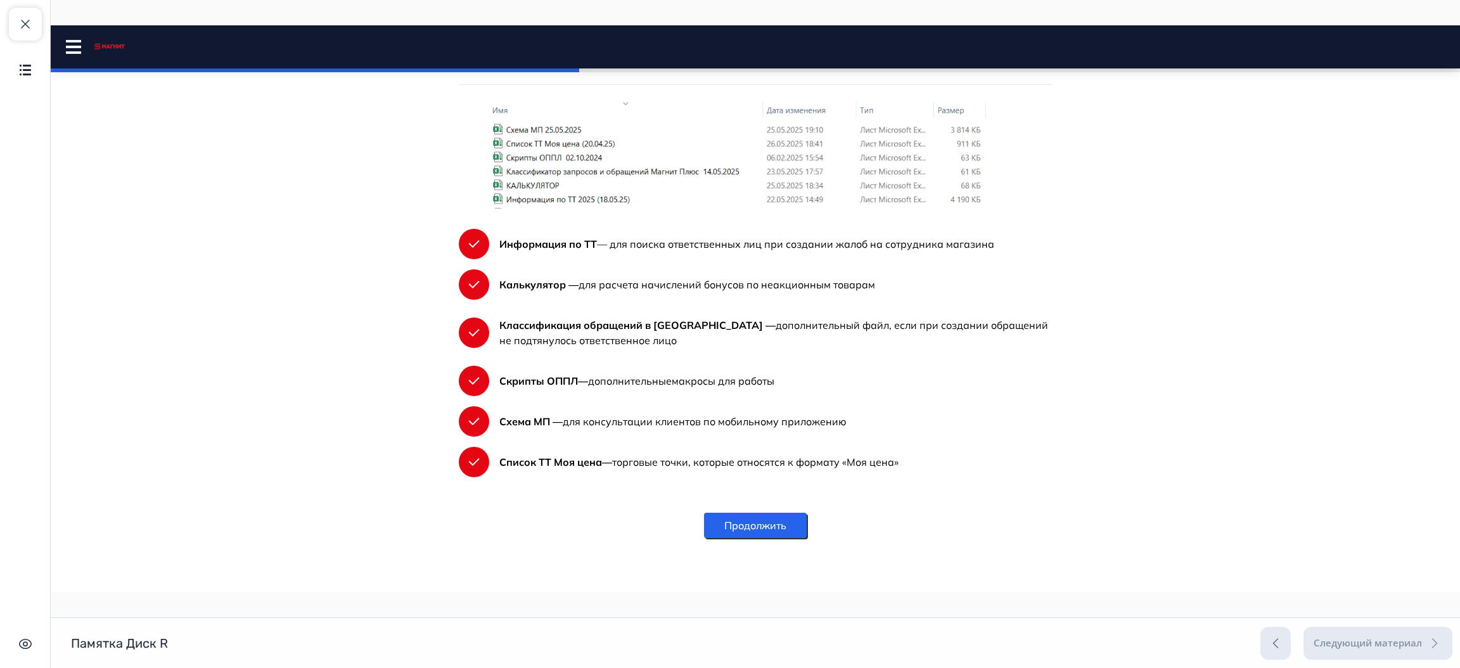
click at [768, 520] on button "Продолжить" at bounding box center [755, 525] width 103 height 25
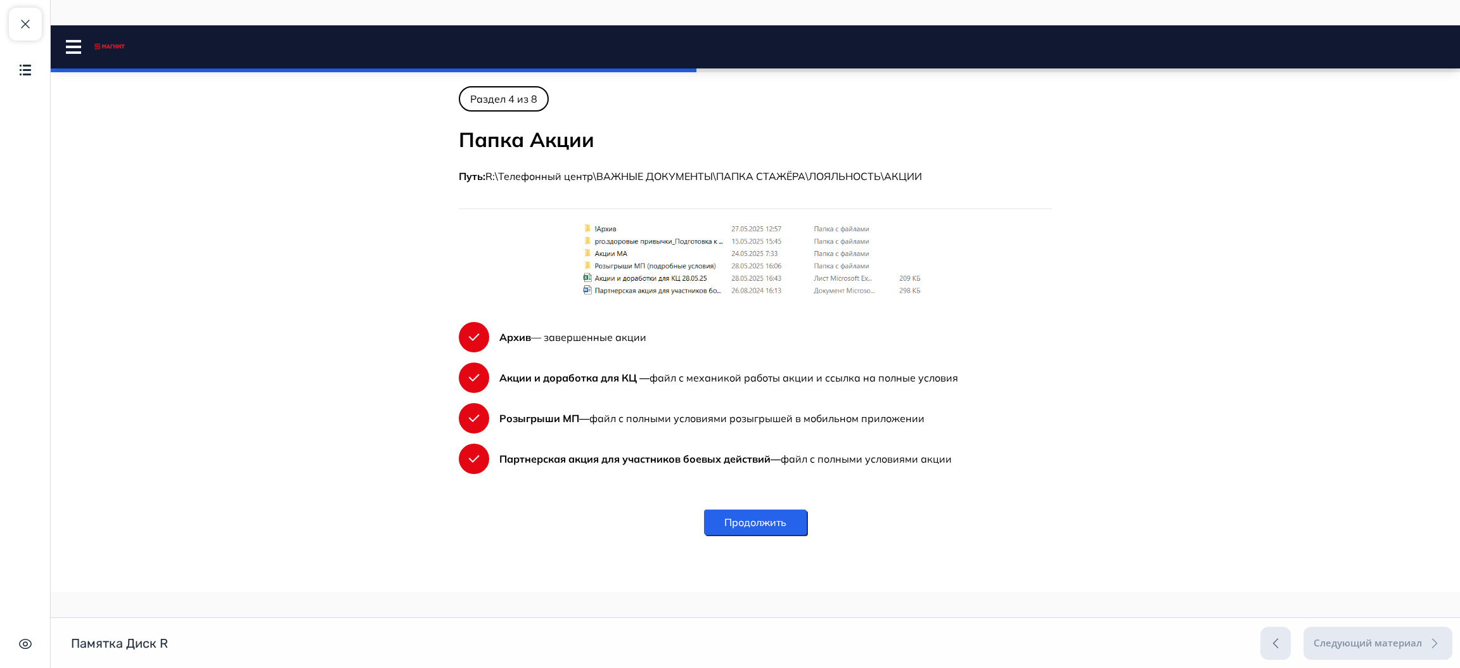
click at [776, 521] on button "Продолжить" at bounding box center [755, 522] width 103 height 25
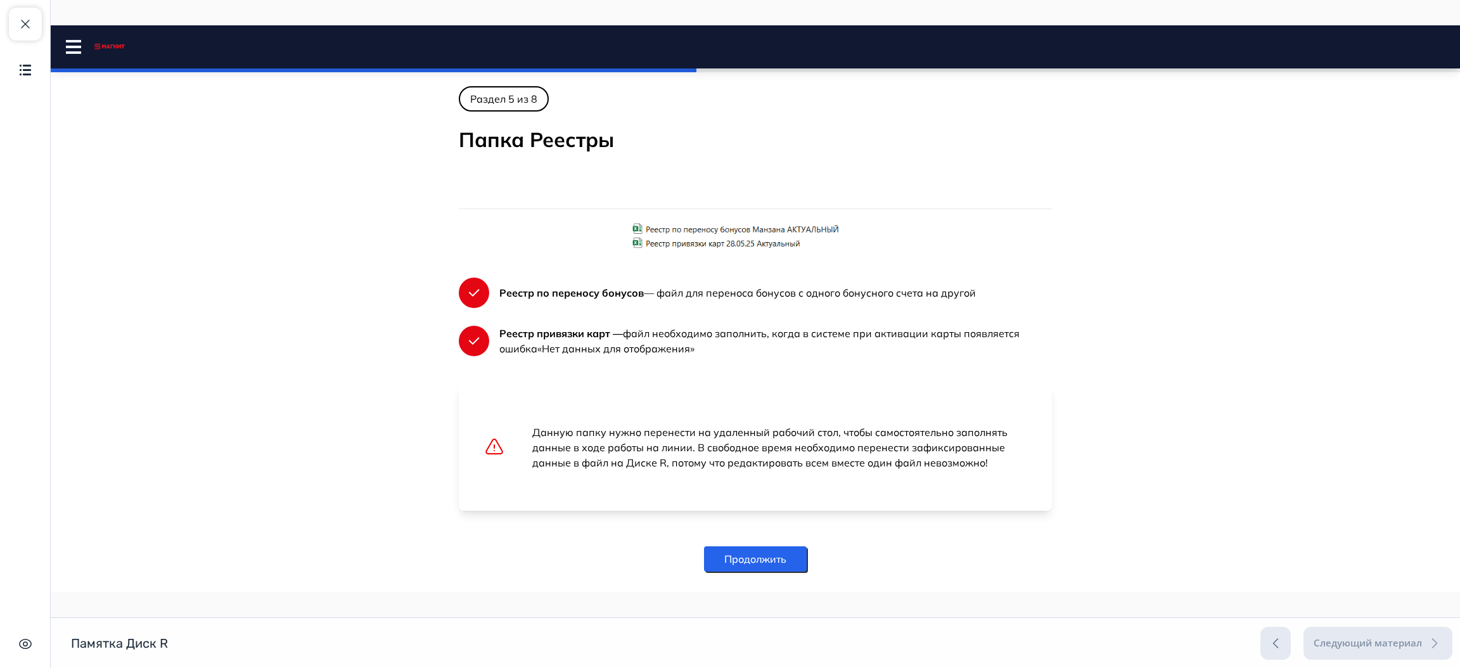
click at [716, 564] on button "Продолжить" at bounding box center [755, 558] width 103 height 25
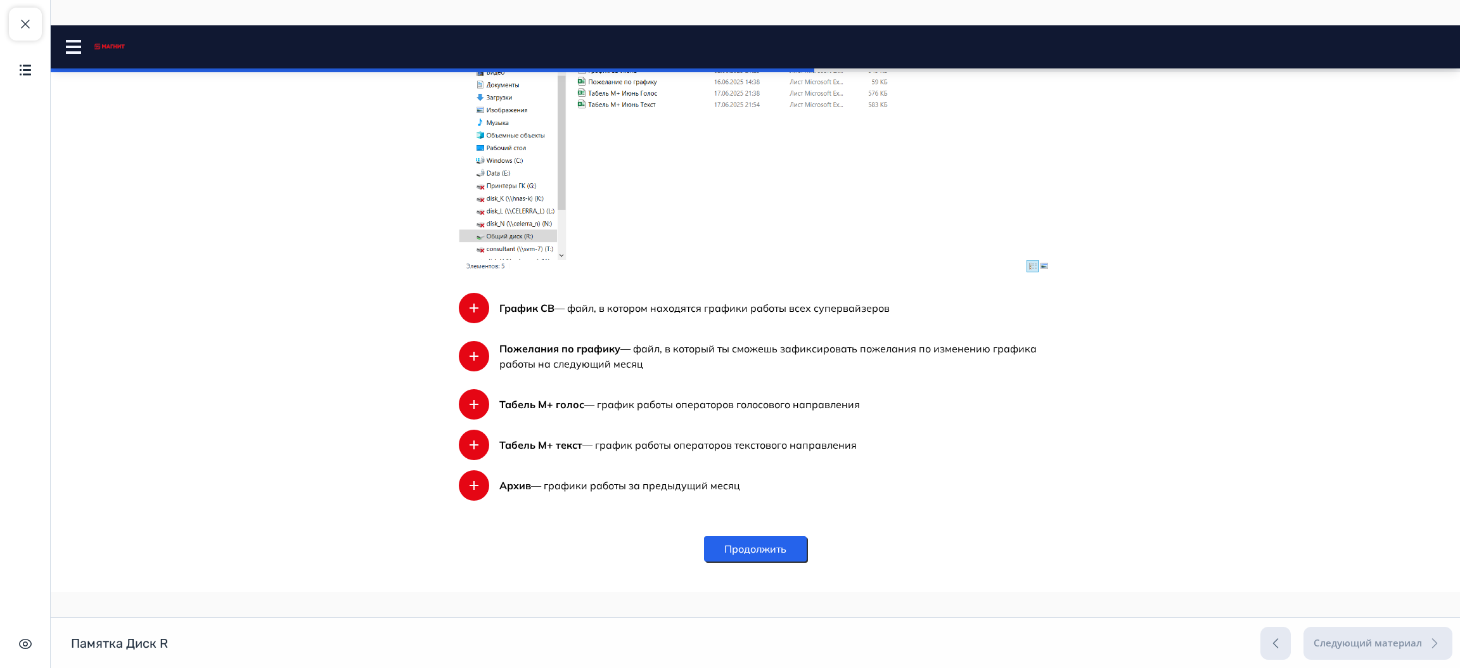
scroll to position [227, 0]
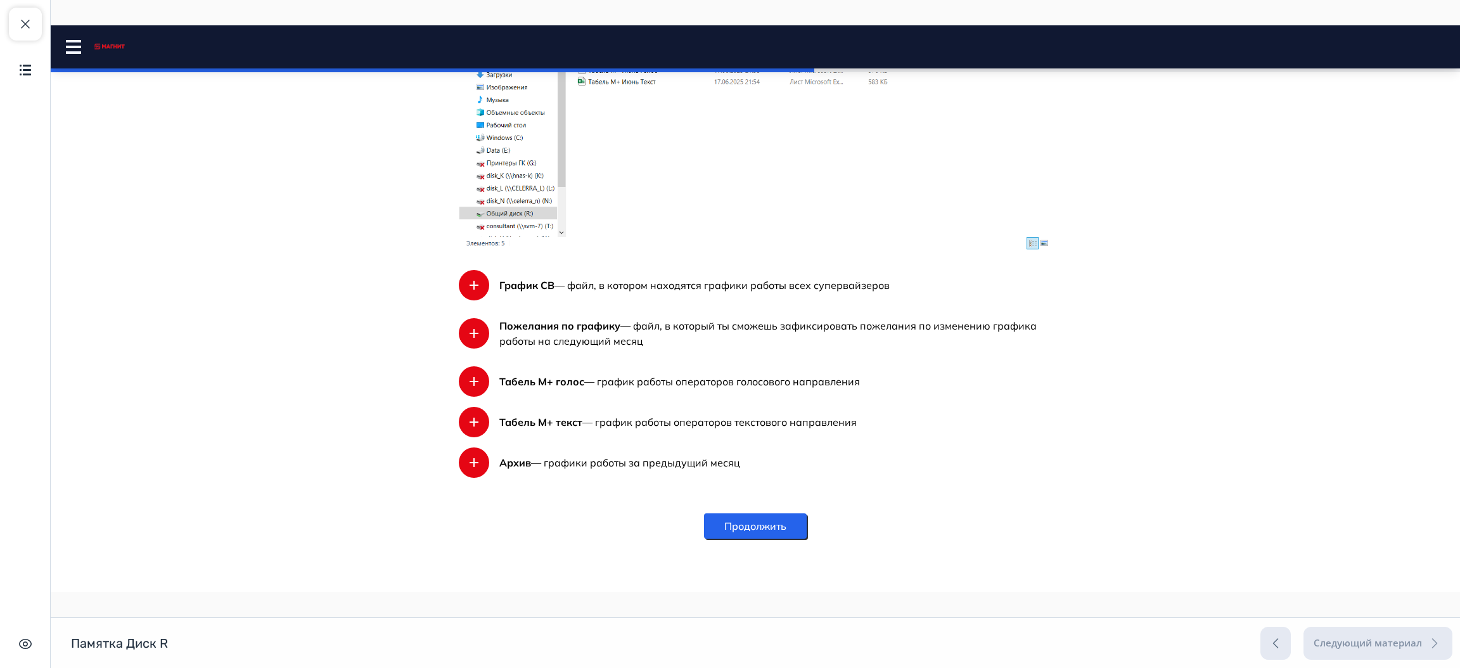
click at [781, 530] on button "Продолжить" at bounding box center [755, 525] width 103 height 25
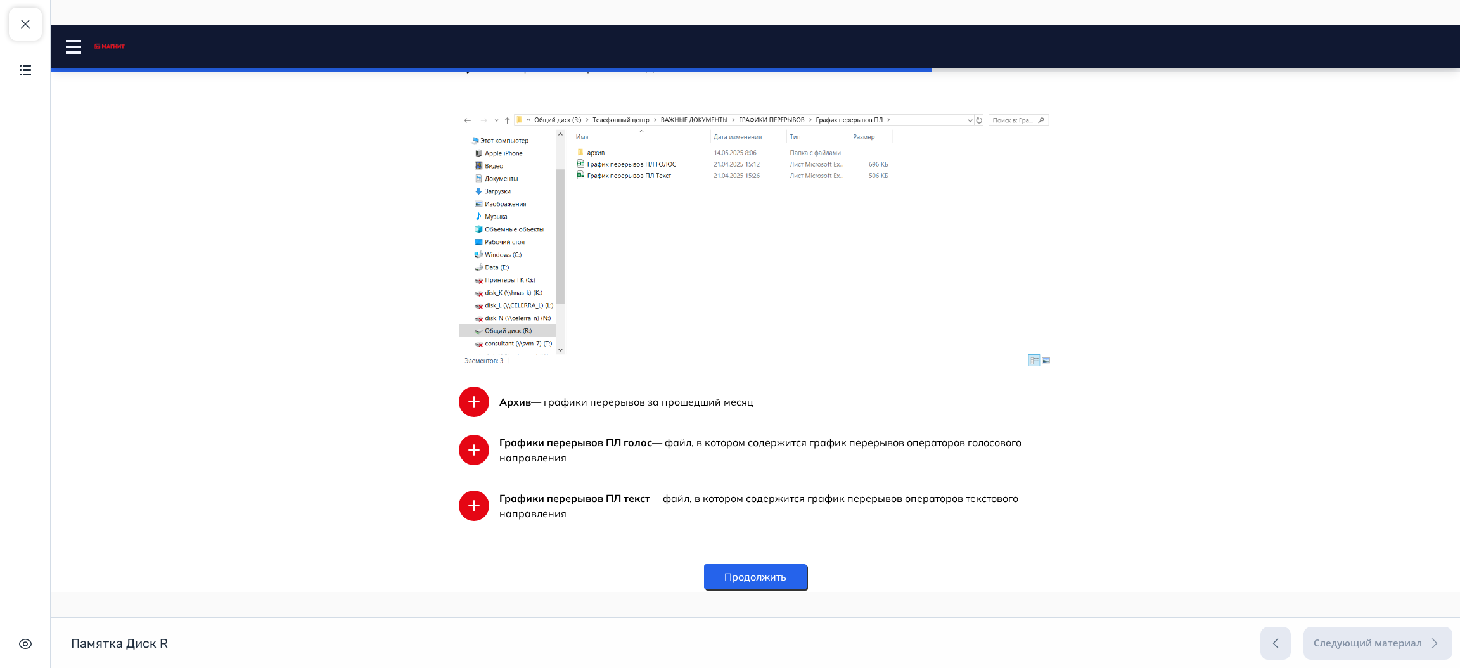
scroll to position [160, 0]
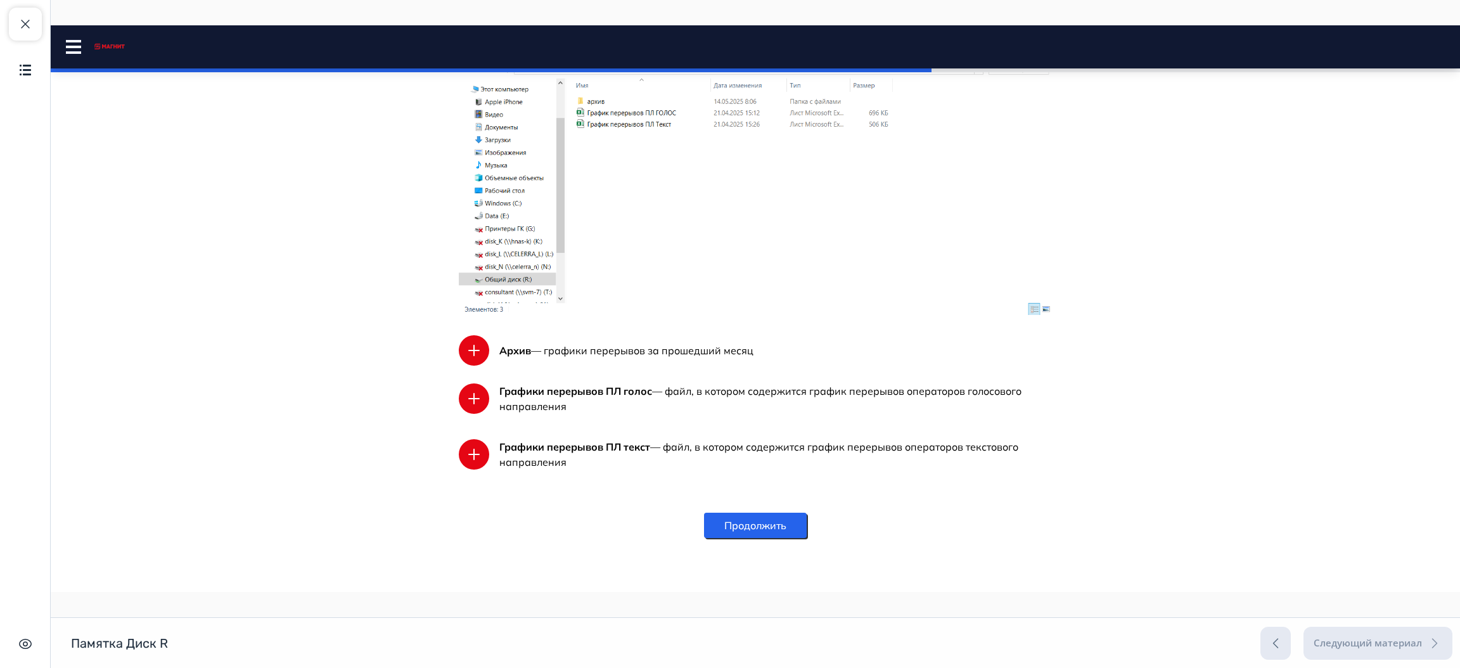
click at [763, 513] on button "Продолжить" at bounding box center [755, 525] width 103 height 25
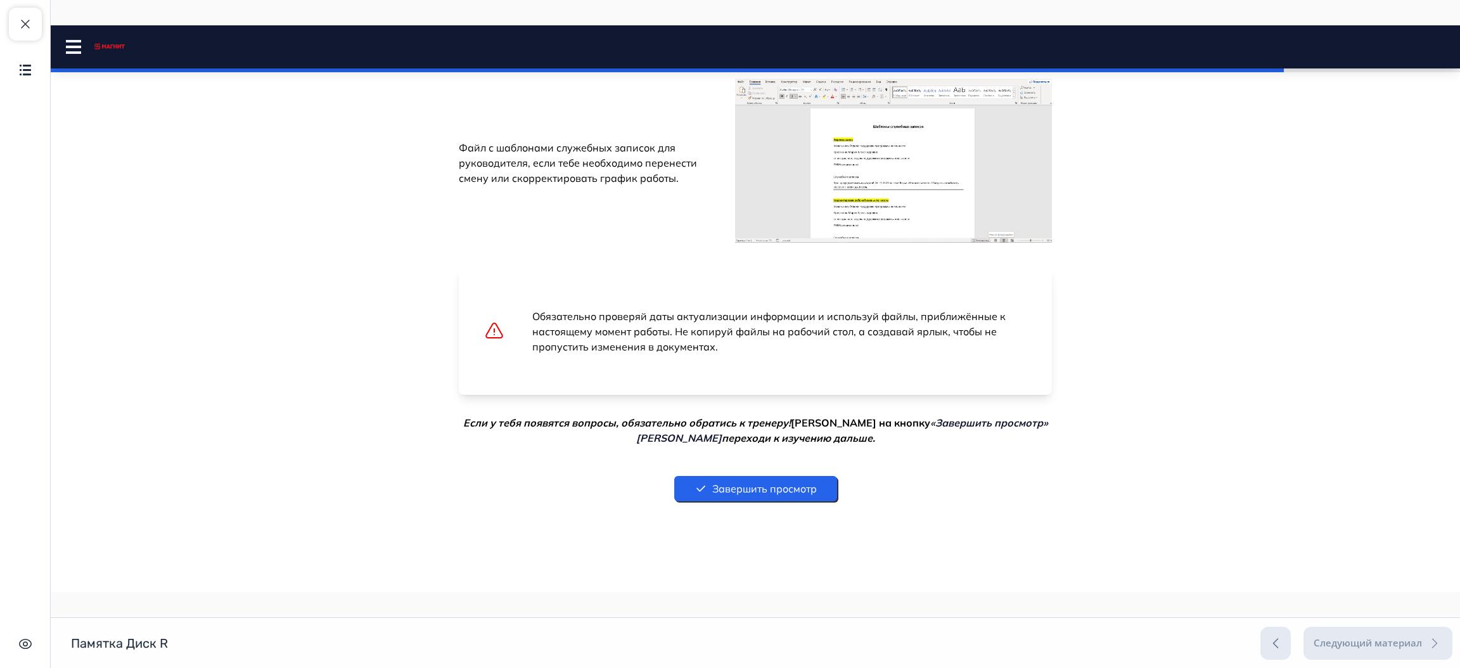
scroll to position [499, 0]
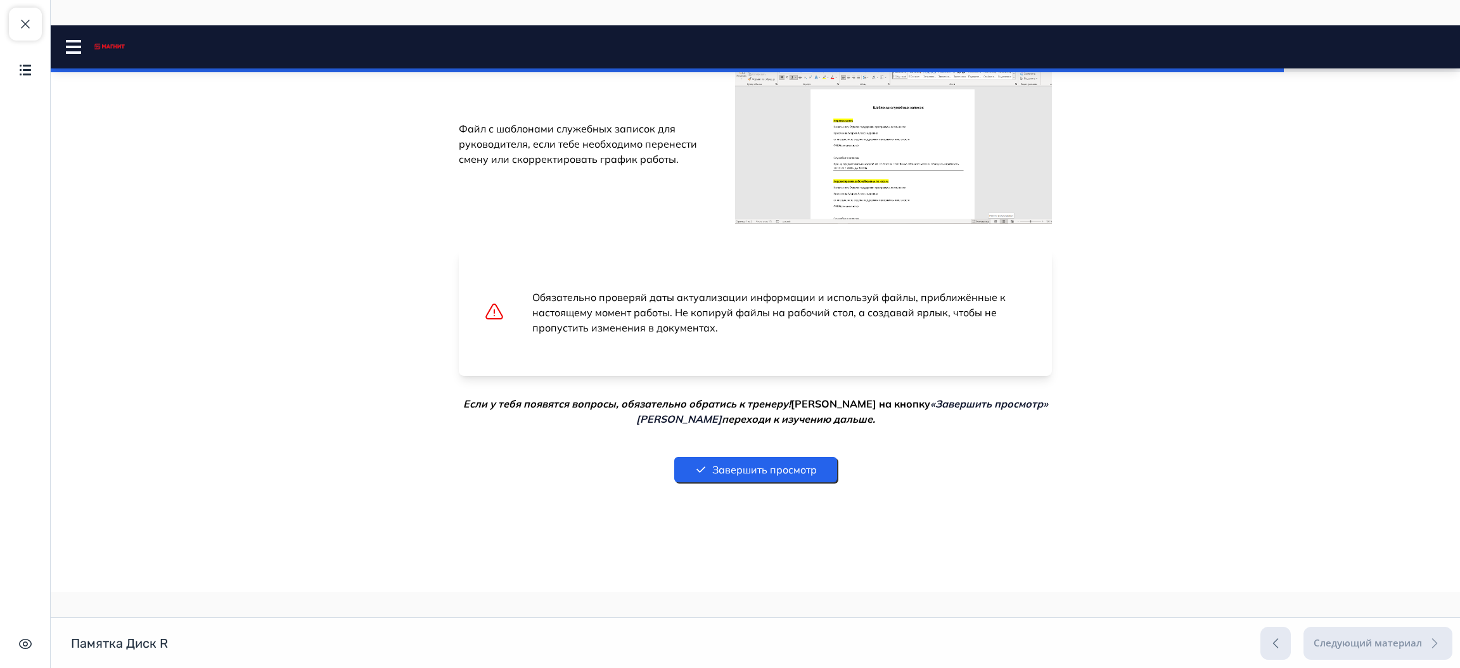
click at [806, 465] on button "Завершить просмотр" at bounding box center [755, 469] width 163 height 25
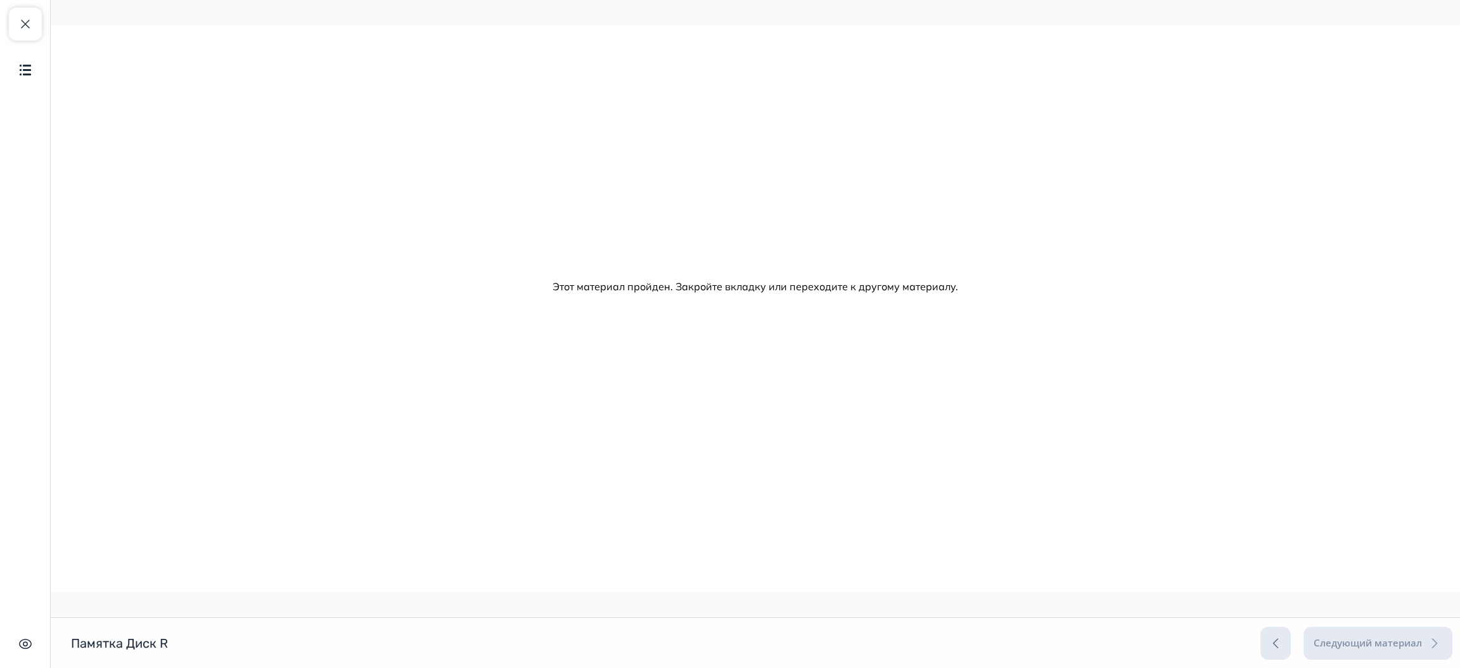
scroll to position [0, 0]
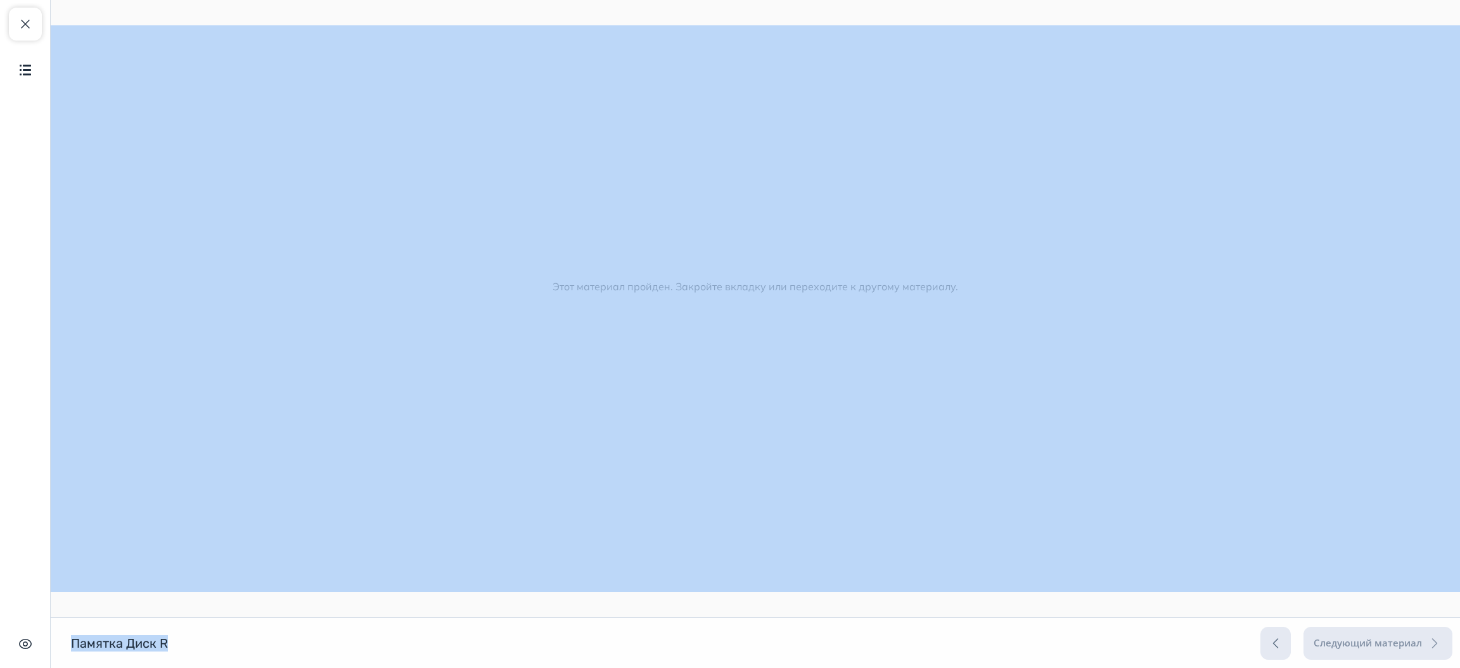
drag, startPoint x: 1392, startPoint y: 659, endPoint x: 1408, endPoint y: 260, distance: 398.4
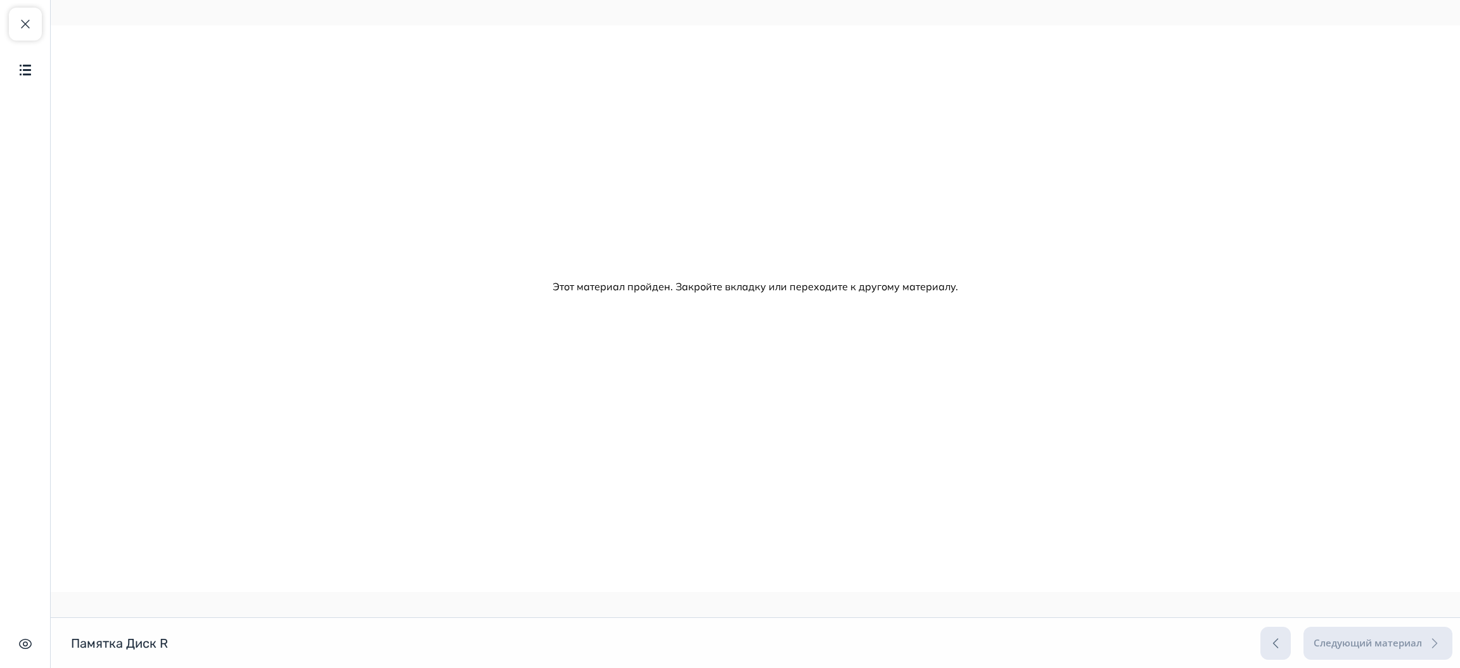
click at [1207, 317] on html "Диск R Close panel" at bounding box center [756, 184] width 1410 height 319
click at [1447, 133] on html "Диск R Close panel" at bounding box center [756, 184] width 1410 height 319
click at [29, 18] on span "button" at bounding box center [25, 23] width 15 height 15
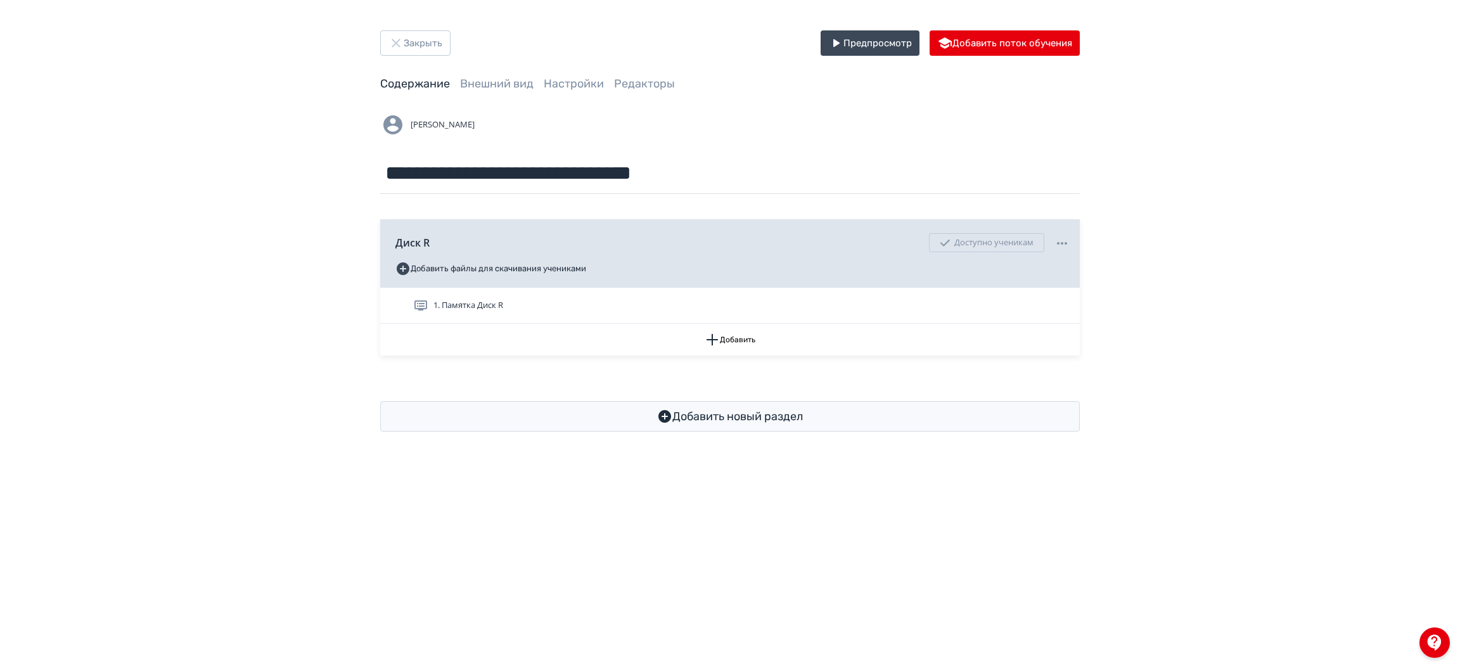
click at [432, 29] on div "**********" at bounding box center [730, 231] width 1460 height 462
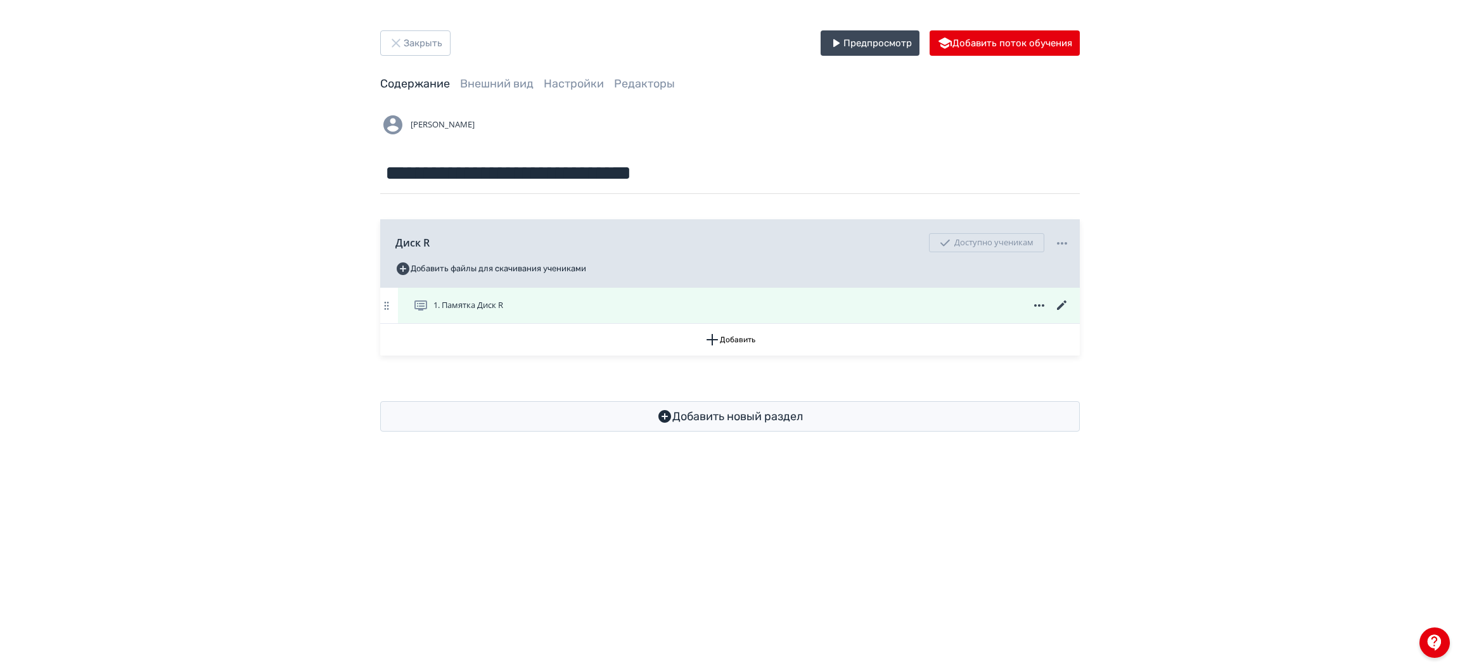
click at [1060, 308] on icon at bounding box center [1062, 305] width 10 height 10
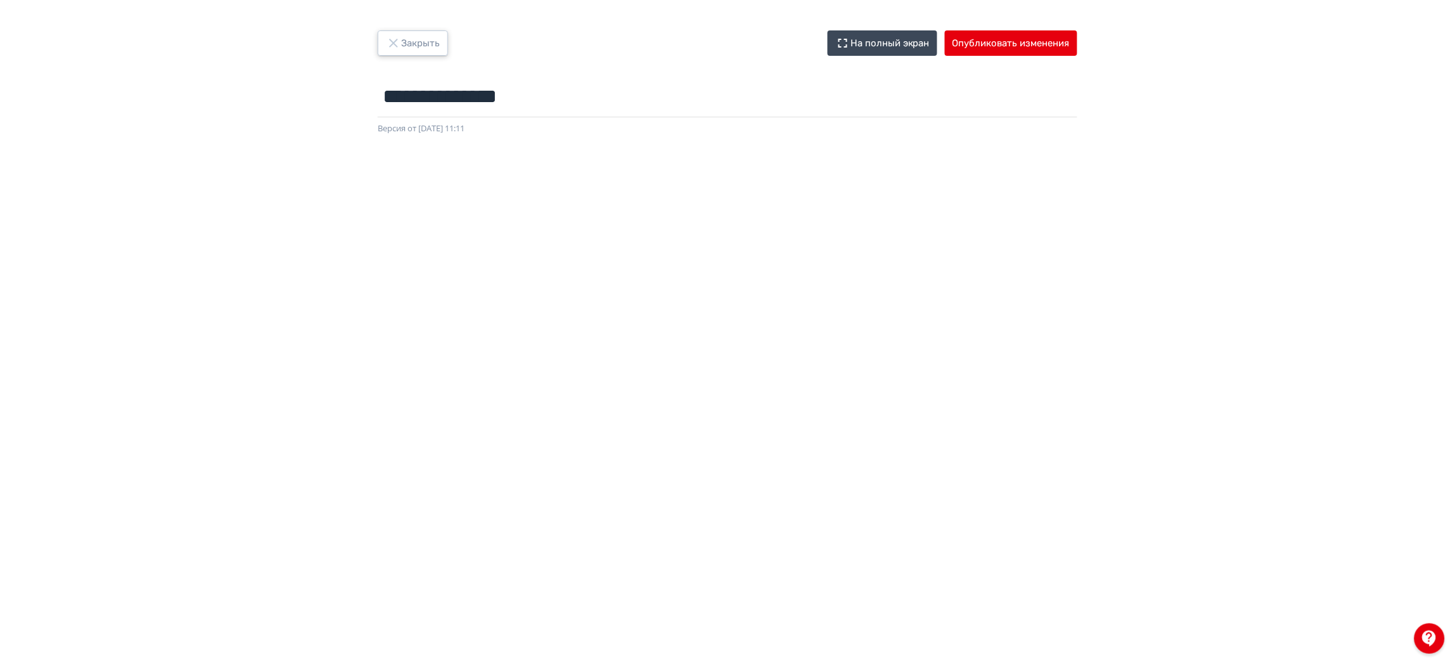
click at [420, 32] on button "Закрыть" at bounding box center [413, 42] width 70 height 25
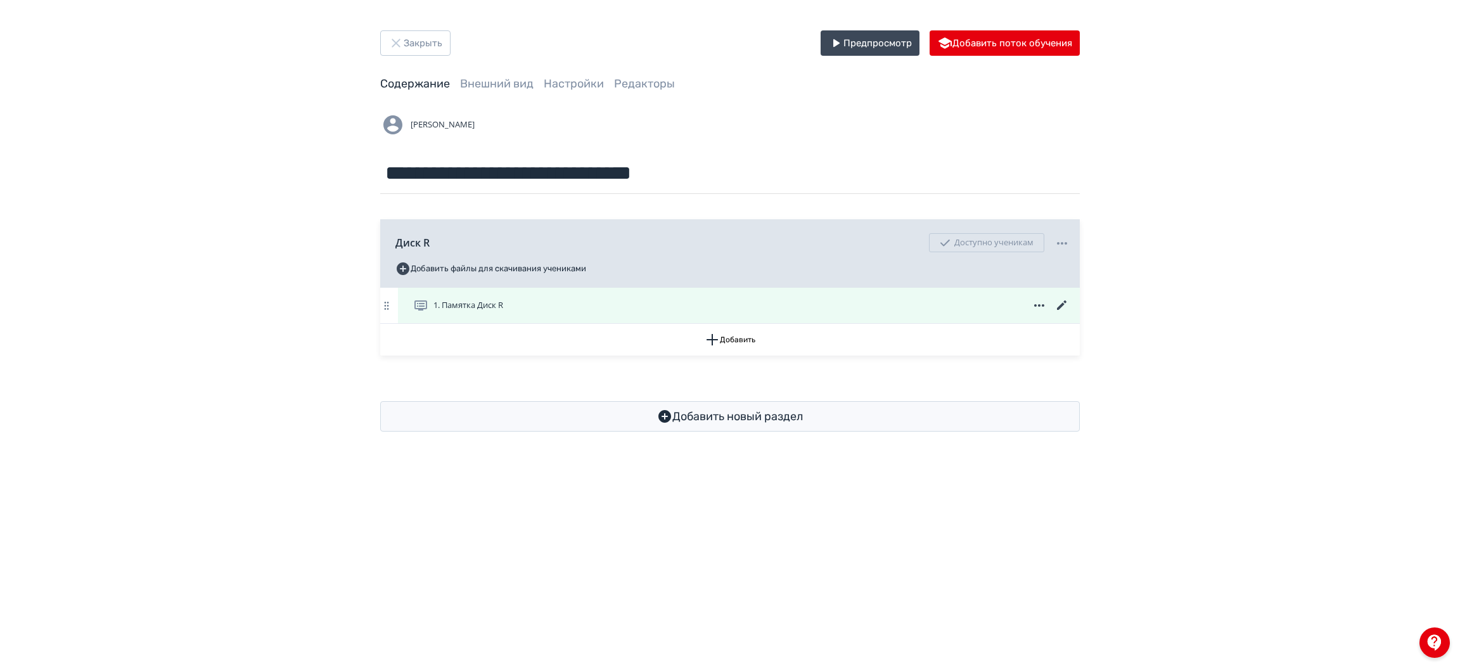
click at [728, 317] on div "1. Памятка Диск R" at bounding box center [739, 305] width 682 height 35
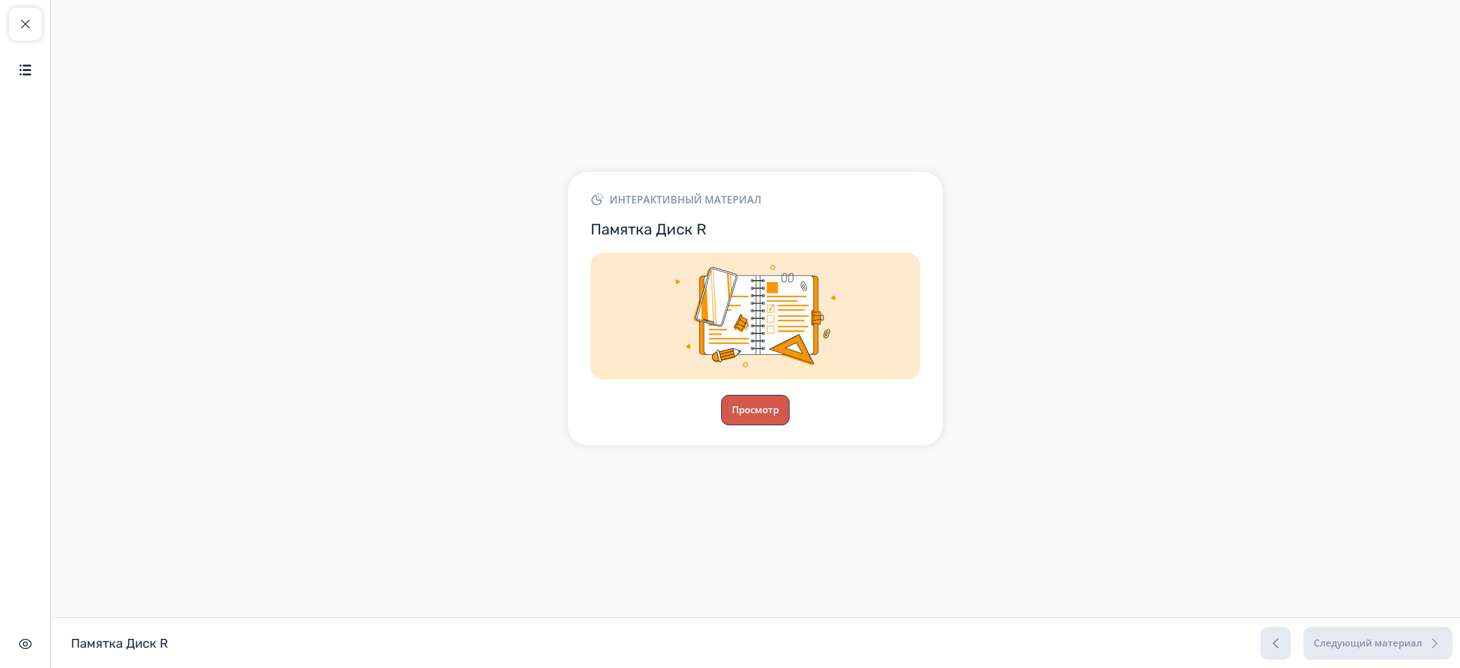
click at [755, 416] on button "Просмотр" at bounding box center [755, 410] width 68 height 30
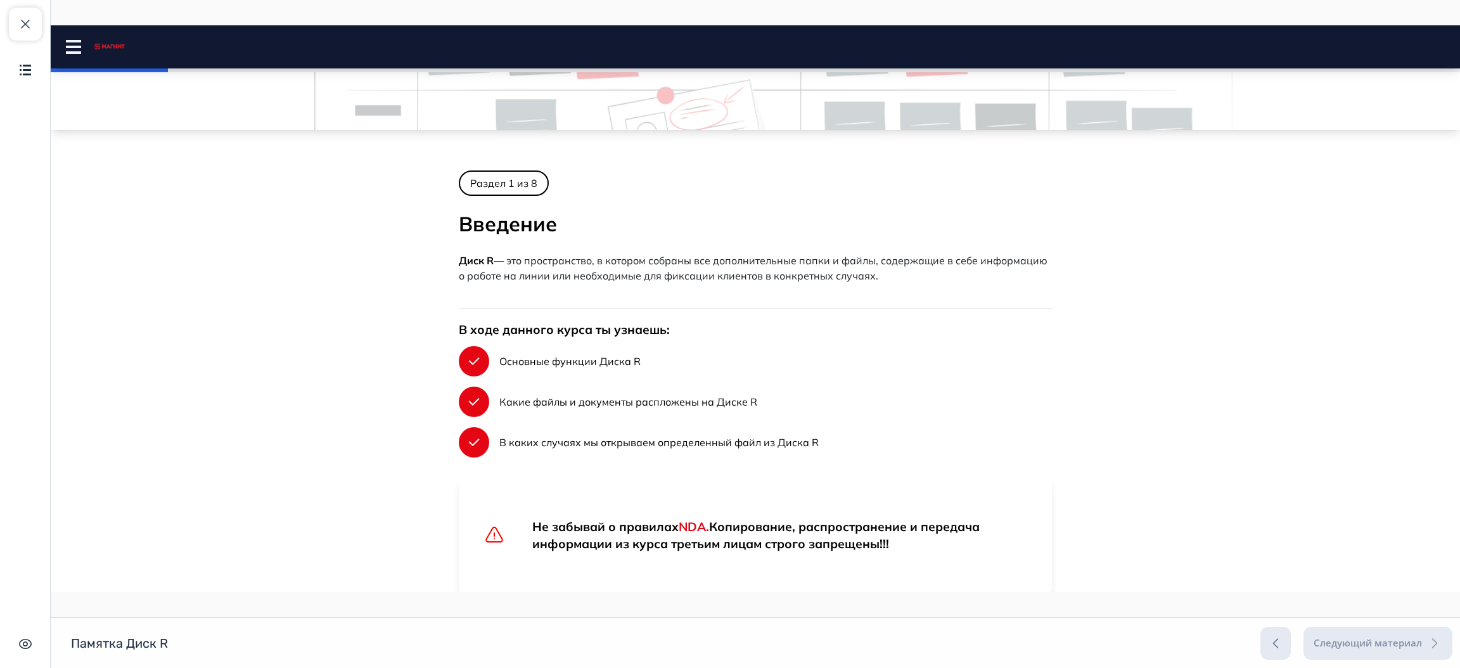
scroll to position [136, 0]
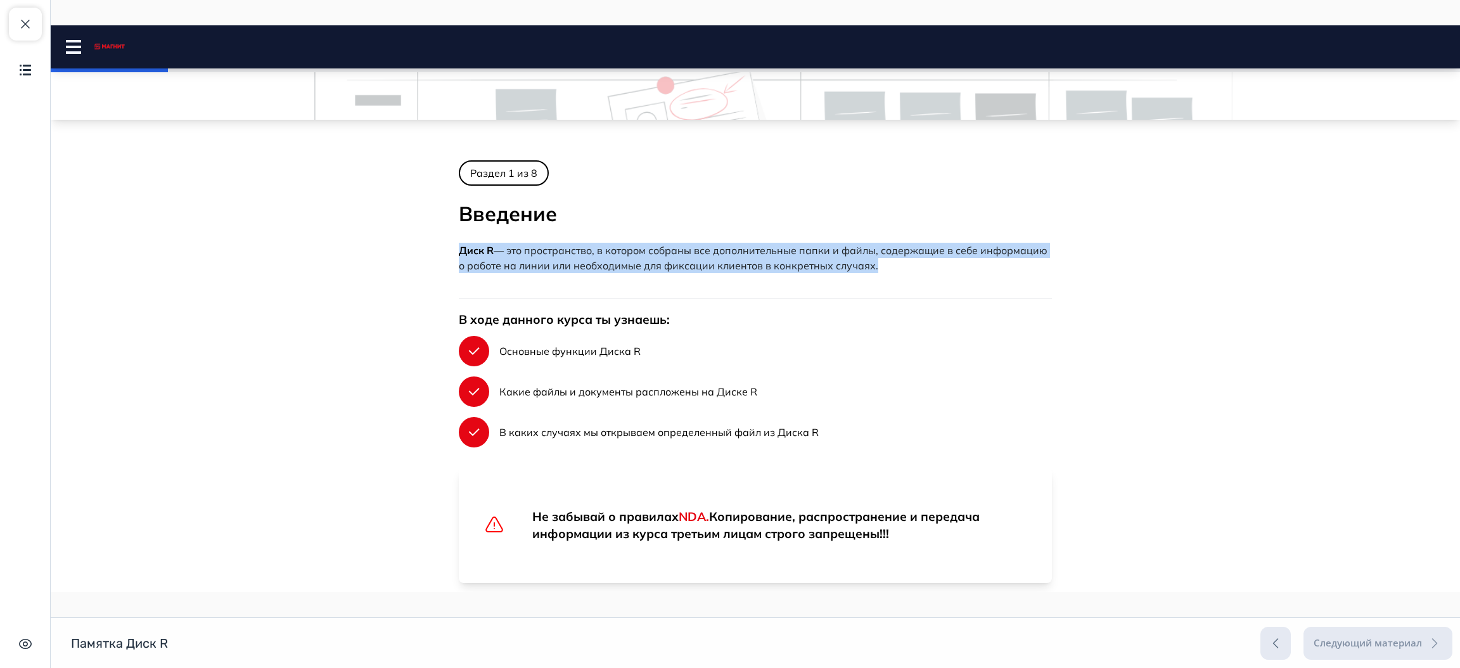
drag, startPoint x: 455, startPoint y: 249, endPoint x: 800, endPoint y: 279, distance: 346.1
click at [800, 279] on div "Раздел 1 из 8 Введение Диск R — это пространство, в котором собраны все дополни…" at bounding box center [755, 409] width 593 height 499
copy div "Диск R — это пространство, в котором собраны все дополнительные папки и файлы, …"
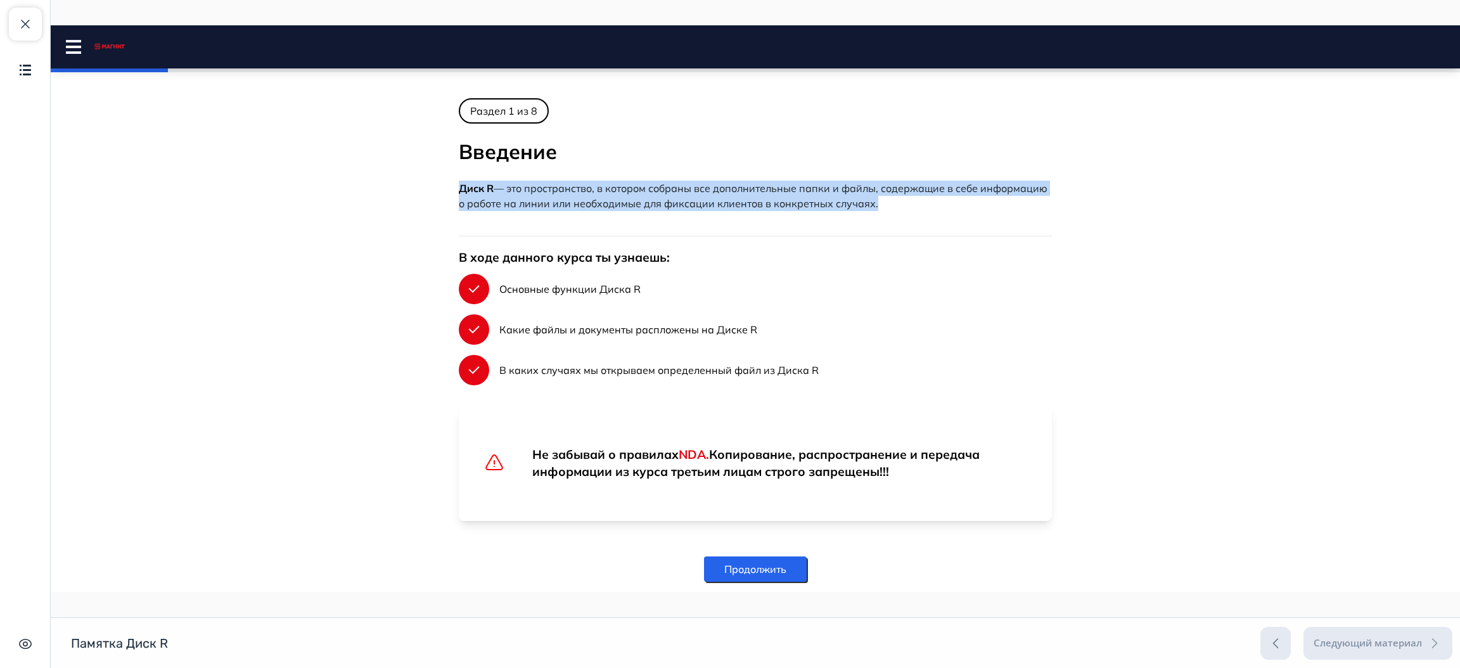
scroll to position [242, 0]
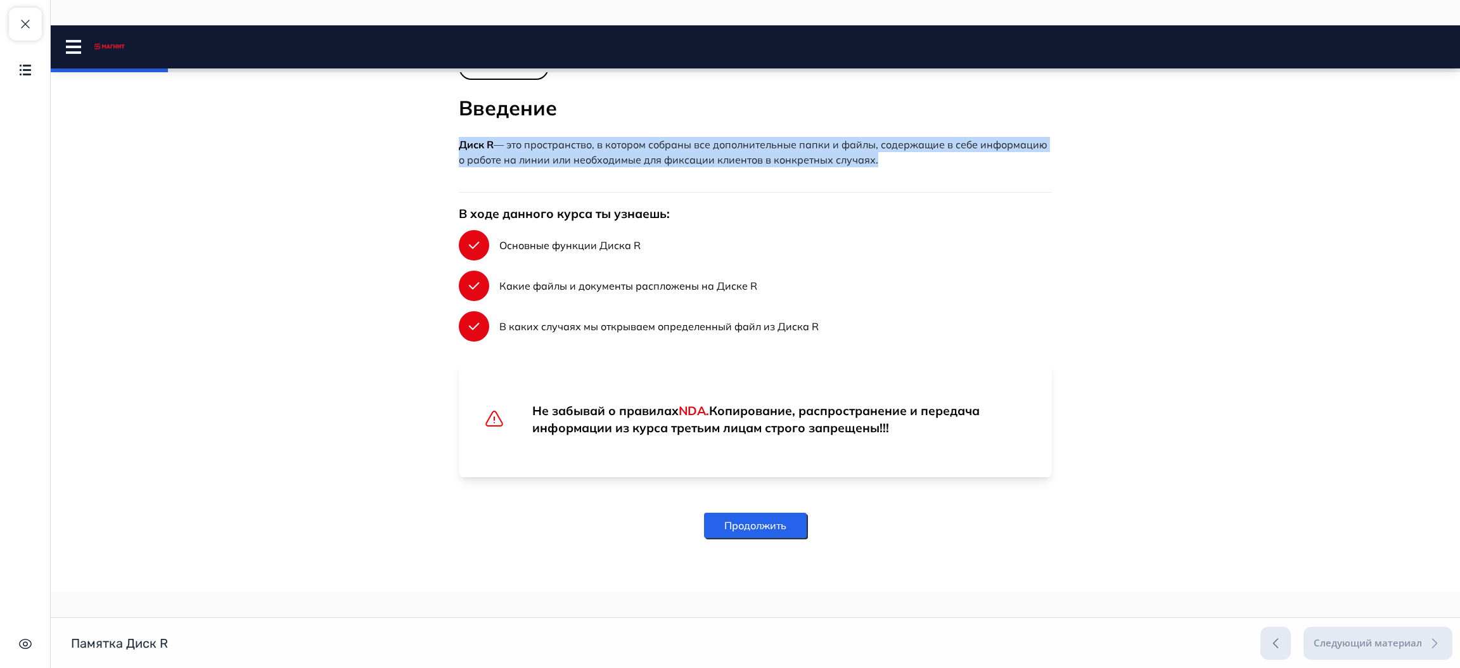
click at [743, 527] on button "Продолжить" at bounding box center [755, 525] width 103 height 25
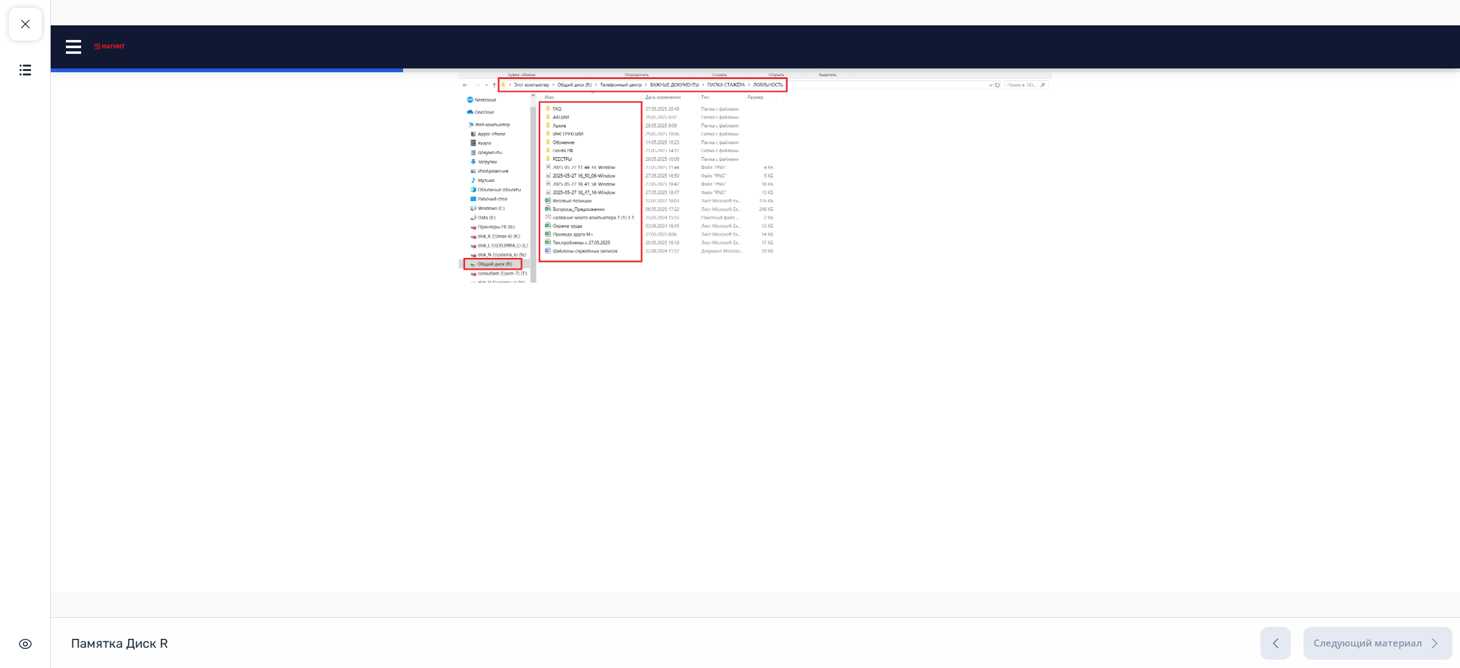
scroll to position [0, 0]
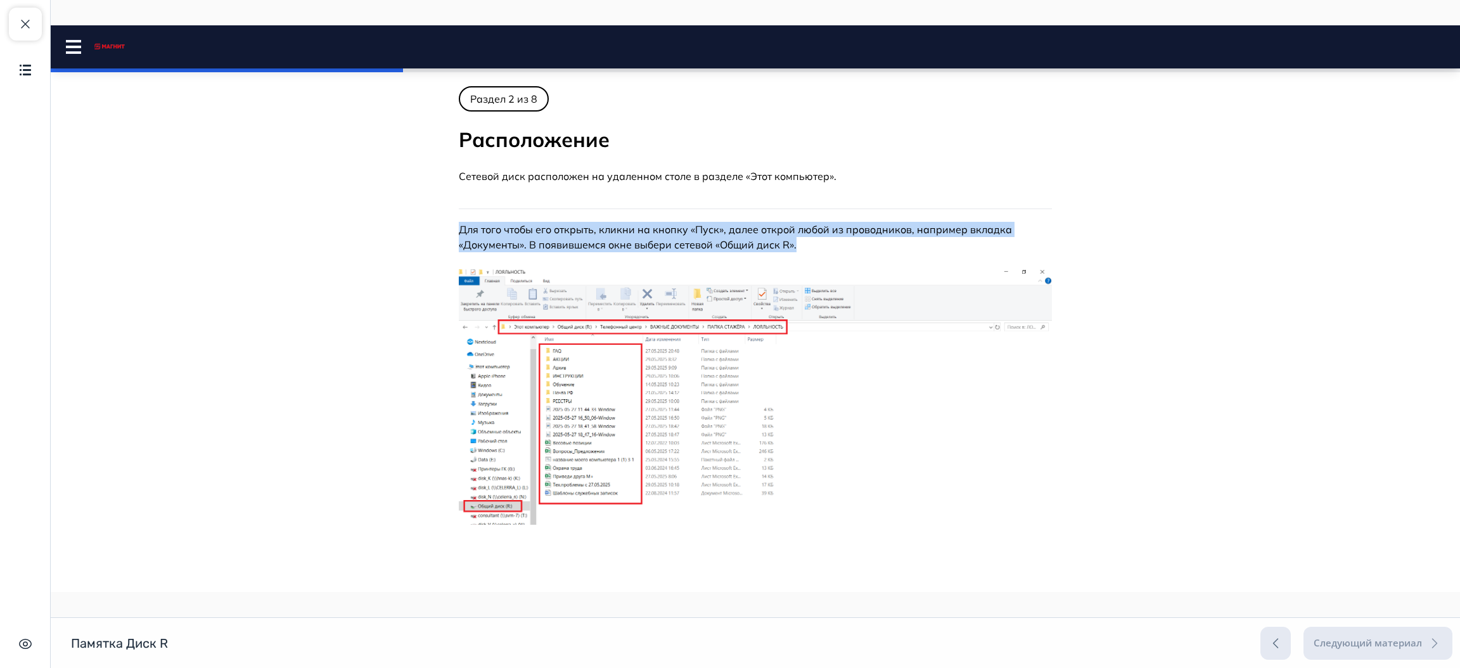
drag, startPoint x: 787, startPoint y: 241, endPoint x: 428, endPoint y: 222, distance: 359.2
click at [428, 222] on body "Диск R Close panel" at bounding box center [756, 571] width 1410 height 970
copy p "Для того чтобы его открыть, кликни на кнопку «Пуск», далее открой любой из пров…"
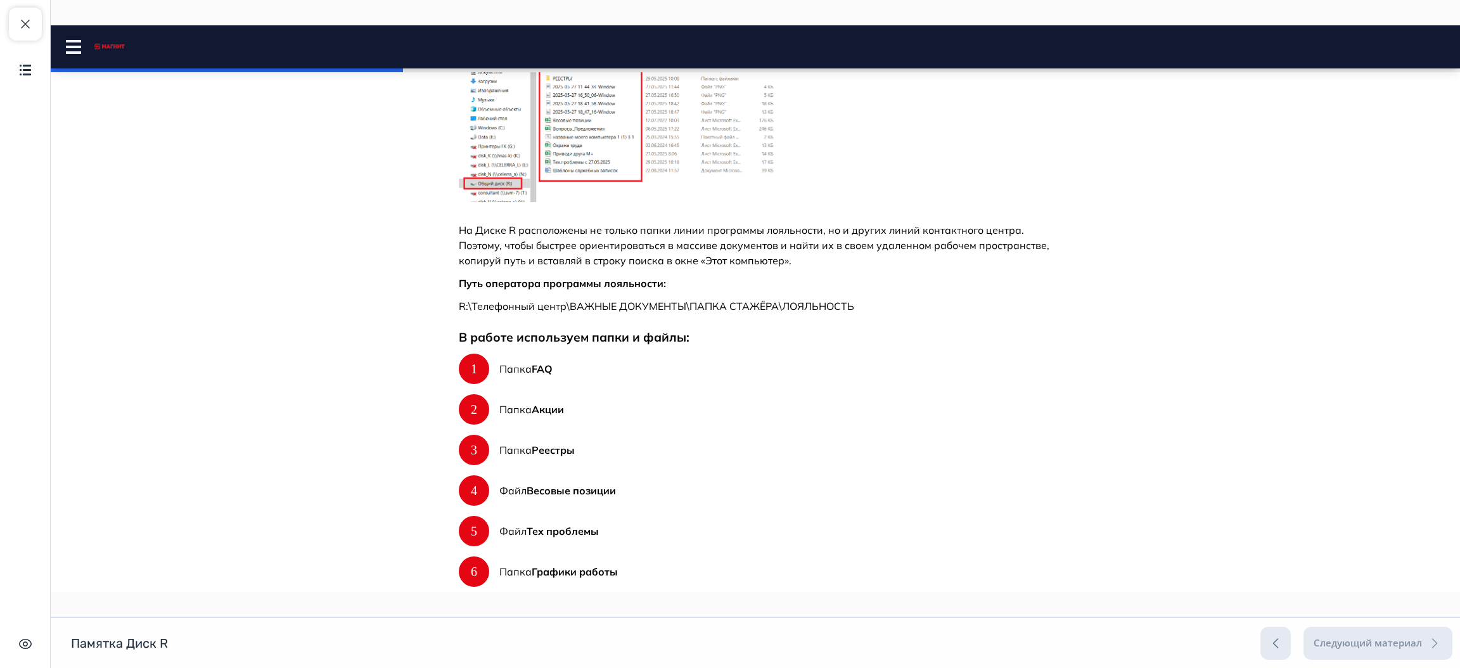
scroll to position [325, 0]
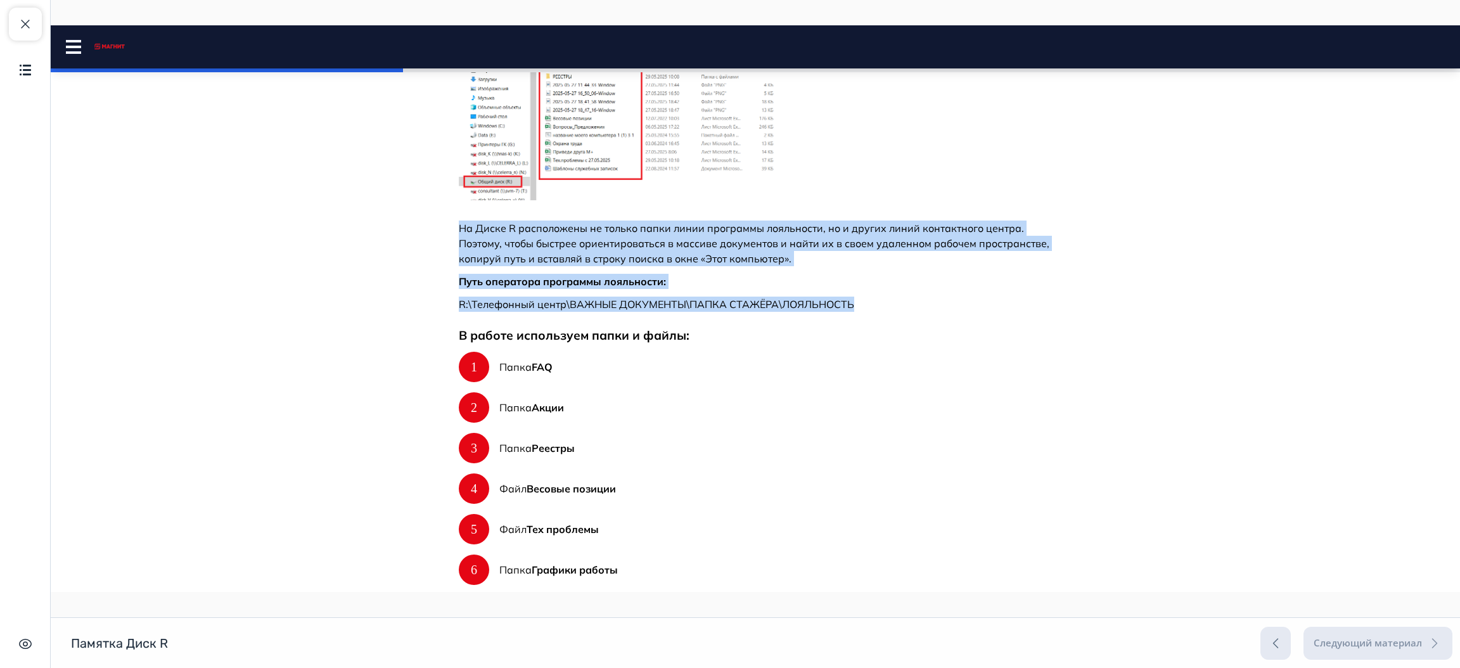
drag, startPoint x: 449, startPoint y: 226, endPoint x: 864, endPoint y: 295, distance: 420.2
click at [864, 295] on main "Раздел 1 из 8 Введение Диск R — это пространство, в котором собраны все дополни…" at bounding box center [756, 247] width 634 height 970
copy div "На Диске R расположены не только папки линии программы лояльности, но и других …"
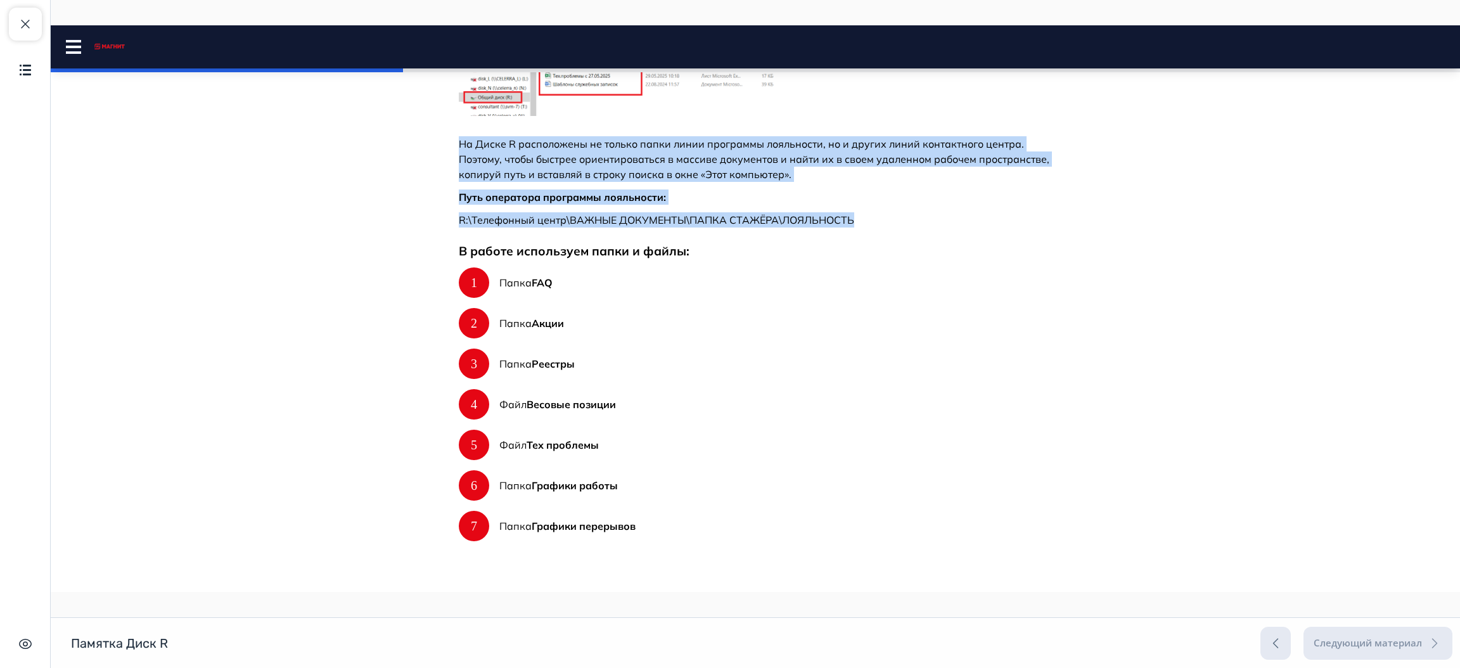
scroll to position [503, 0]
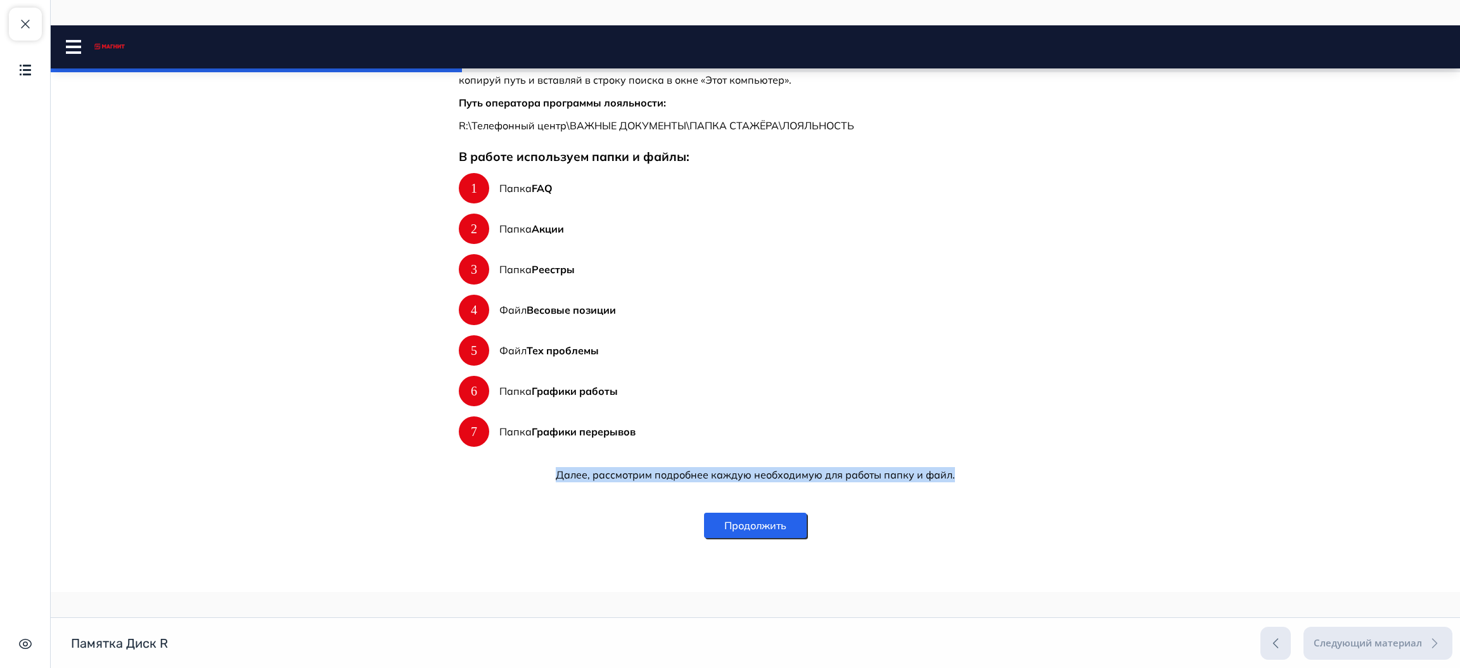
drag, startPoint x: 546, startPoint y: 473, endPoint x: 975, endPoint y: 456, distance: 428.8
click at [975, 456] on div "Для того чтобы его открыть, кликни на кнопку «Пуск», далее открой любой из пров…" at bounding box center [755, 101] width 593 height 764
copy p "Далее, рассмотрим подробнее каждую необходимую для работы папку и файл."
click at [761, 536] on button "Продолжить" at bounding box center [755, 525] width 103 height 25
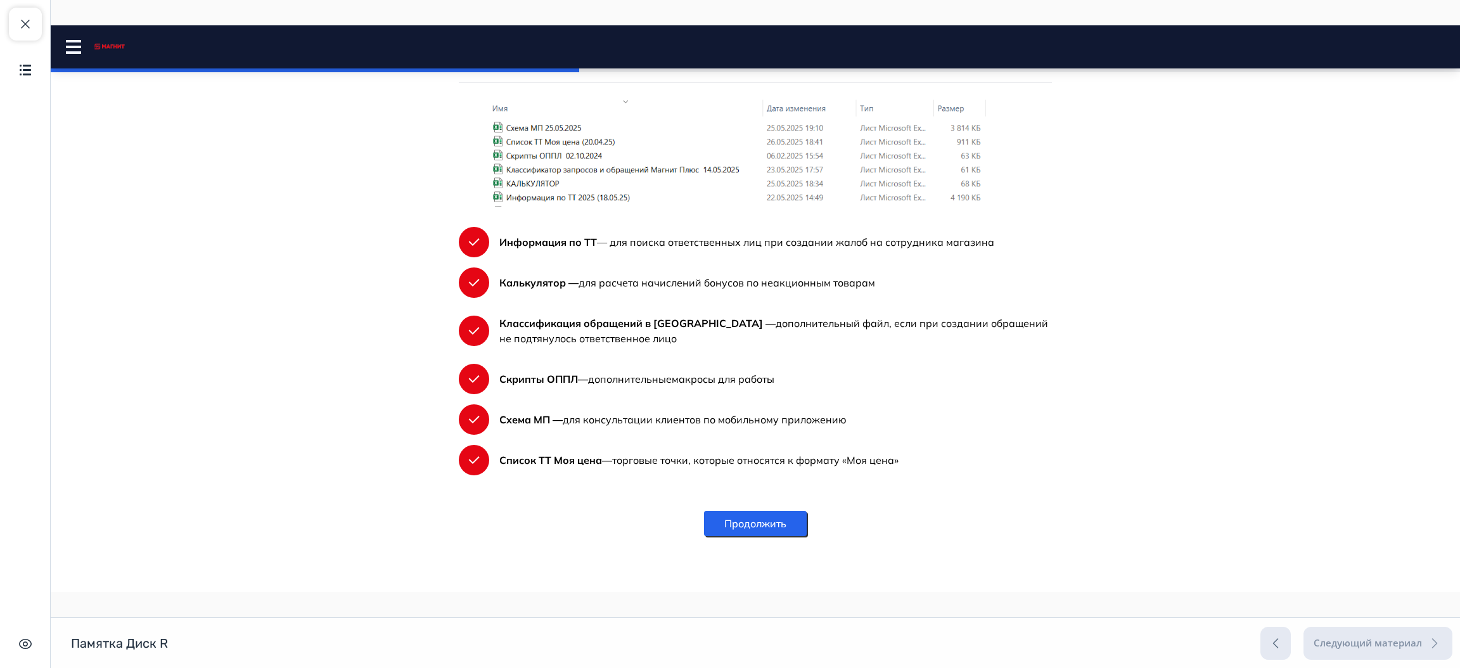
scroll to position [0, 0]
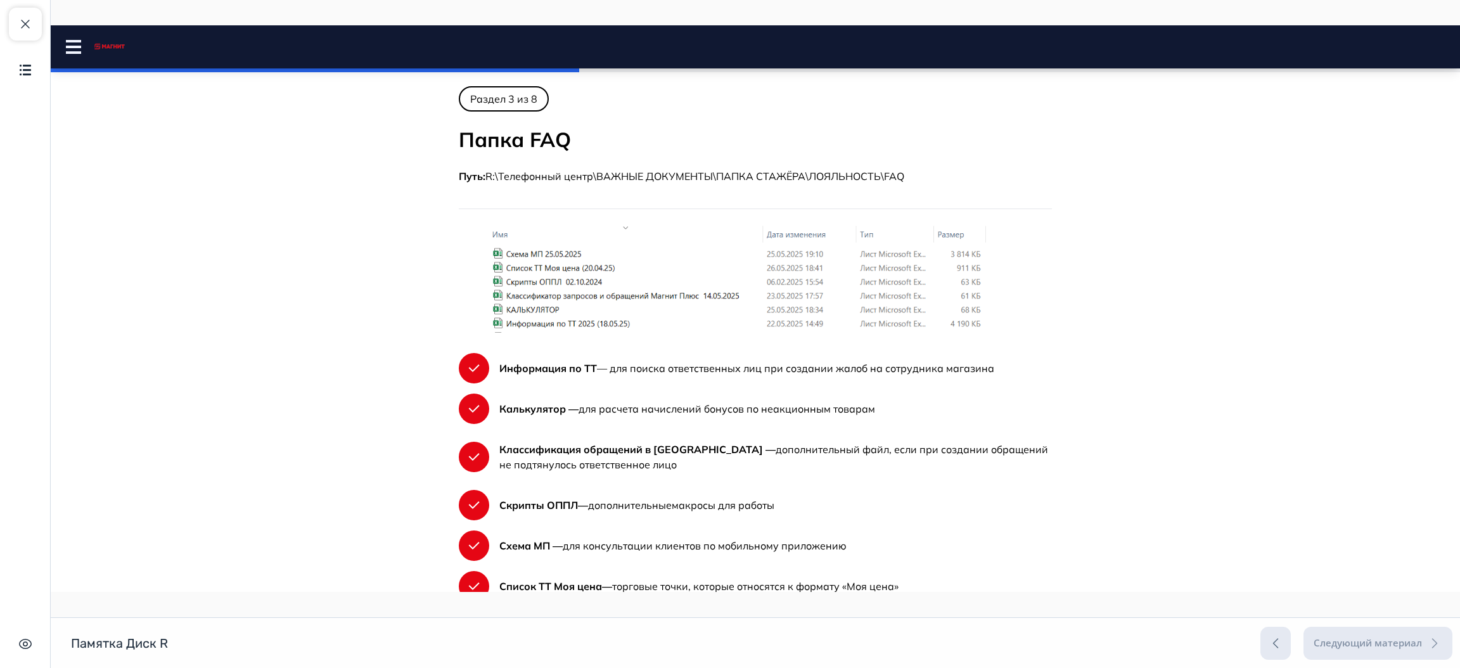
click at [1322, 169] on body "Диск R Close panel" at bounding box center [756, 381] width 1410 height 591
